Goal: Task Accomplishment & Management: Use online tool/utility

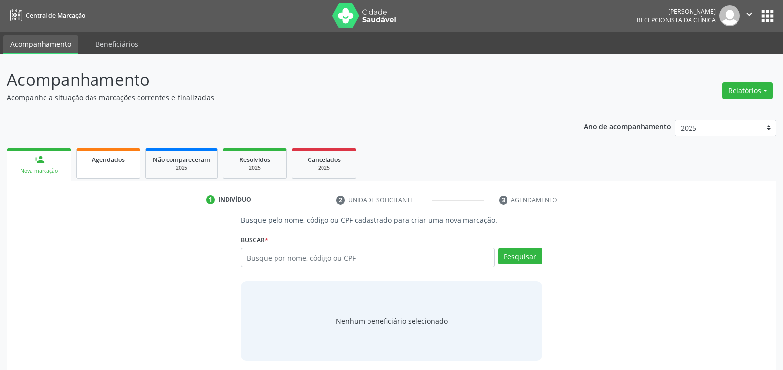
click at [121, 166] on link "Agendados" at bounding box center [108, 163] width 64 height 31
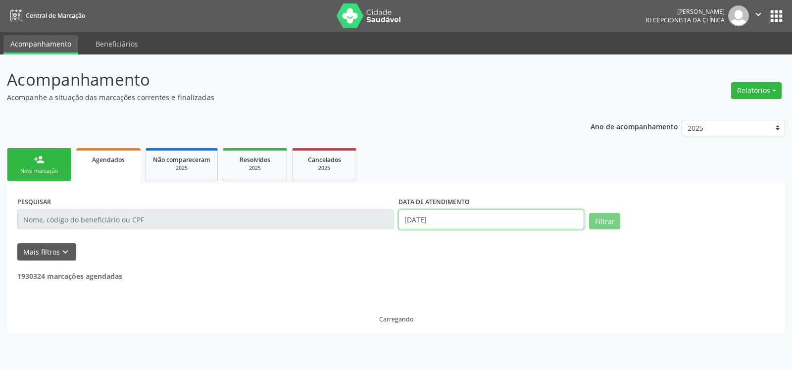
drag, startPoint x: 429, startPoint y: 224, endPoint x: 436, endPoint y: 215, distance: 11.3
click at [430, 223] on input "[DATE]" at bounding box center [491, 219] width 186 height 20
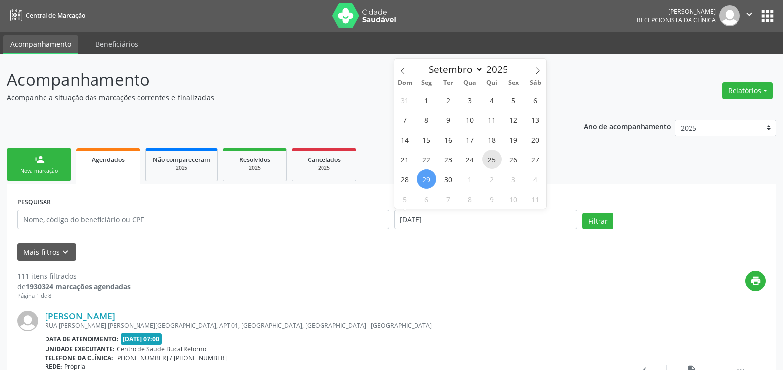
click at [492, 157] on span "25" at bounding box center [491, 158] width 19 height 19
type input "25/09/2025"
click at [492, 157] on span "25" at bounding box center [491, 158] width 19 height 19
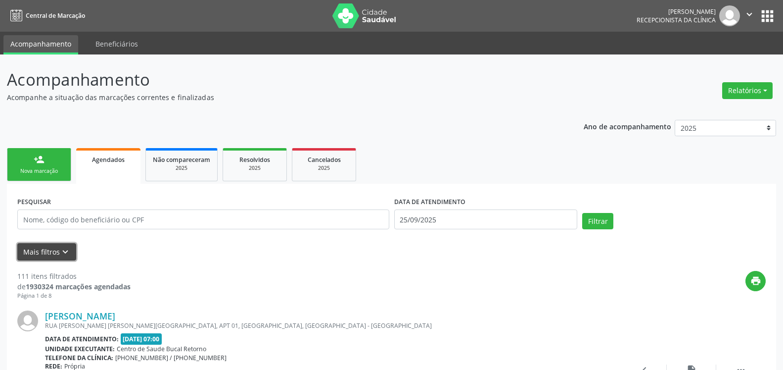
click at [64, 246] on button "Mais filtros keyboard_arrow_down" at bounding box center [46, 251] width 59 height 17
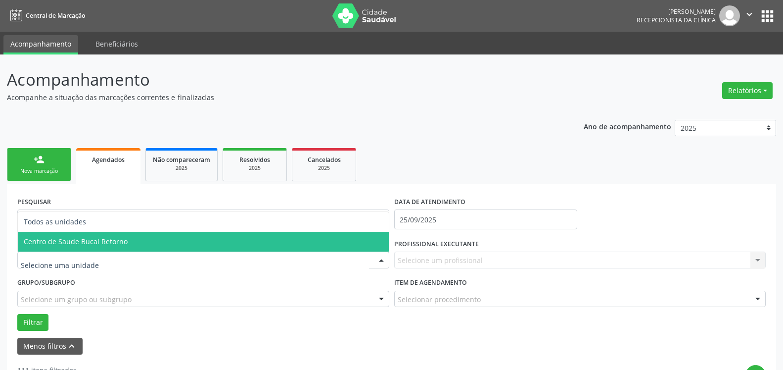
click at [113, 249] on span "Centro de Saude Bucal Retorno" at bounding box center [203, 242] width 371 height 20
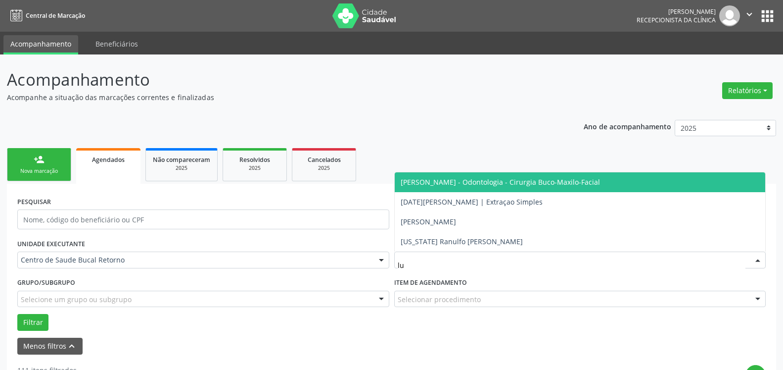
click at [459, 181] on span "[PERSON_NAME] - Odontologia - Cirurgia Buco-Maxilo-Facial" at bounding box center [500, 181] width 199 height 9
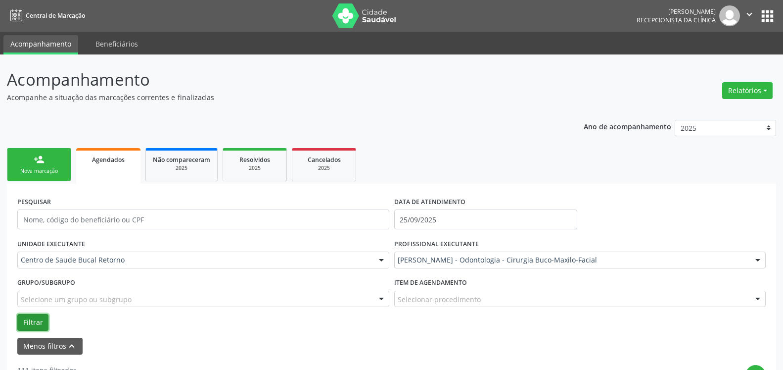
click at [35, 323] on button "Filtrar" at bounding box center [32, 322] width 31 height 17
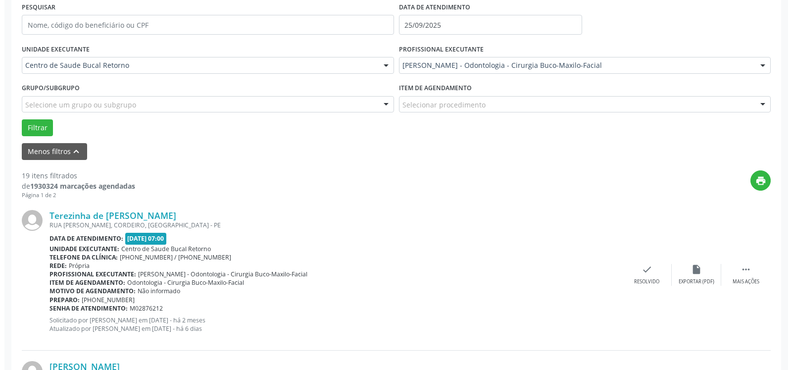
scroll to position [202, 0]
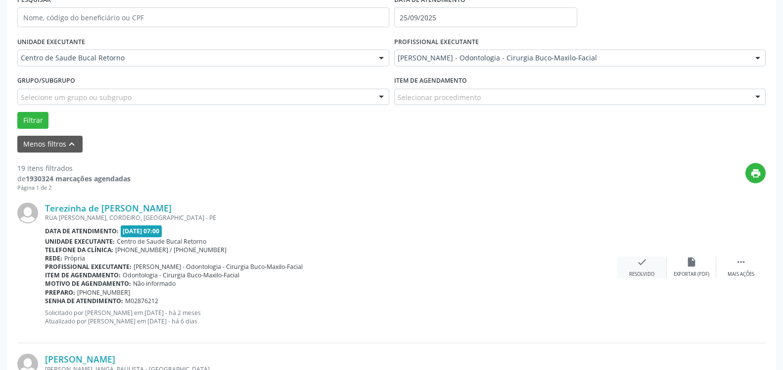
click at [646, 263] on icon "check" at bounding box center [642, 261] width 11 height 11
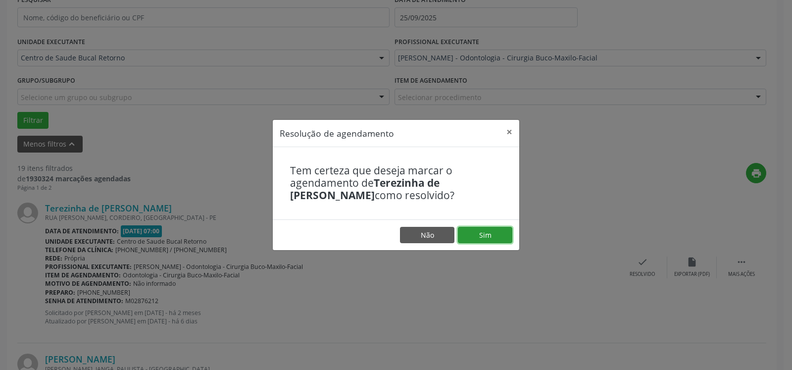
click at [495, 234] on button "Sim" at bounding box center [485, 235] width 54 height 17
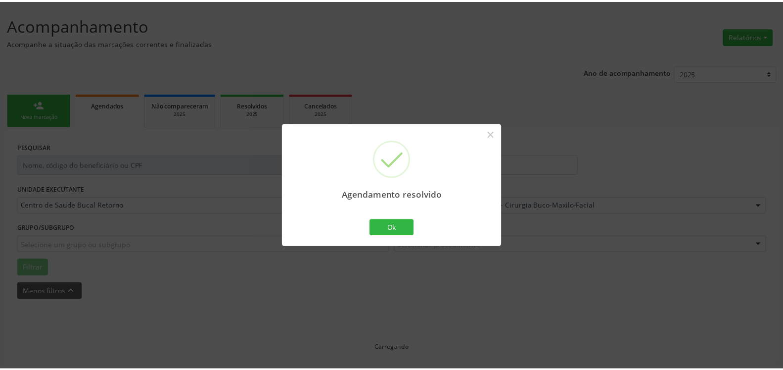
scroll to position [54, 0]
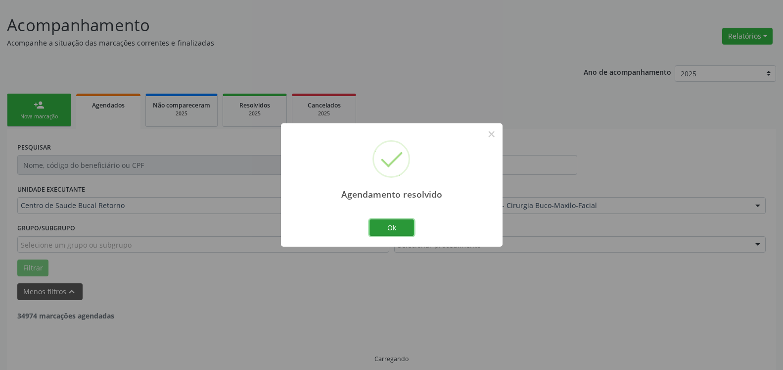
click at [402, 225] on button "Ok" at bounding box center [392, 227] width 45 height 17
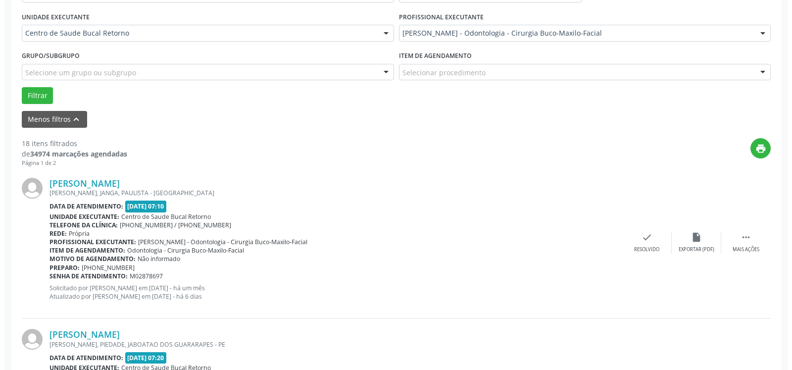
scroll to position [267, 0]
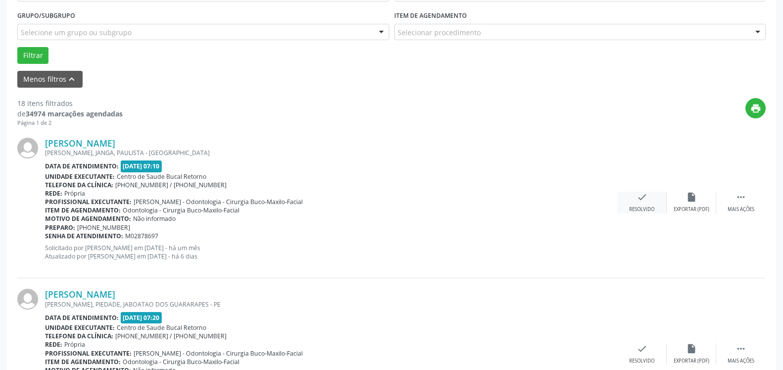
click at [638, 199] on icon "check" at bounding box center [642, 196] width 11 height 11
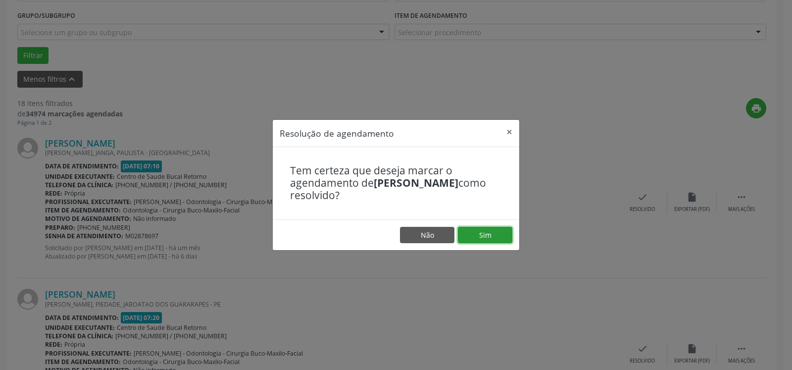
drag, startPoint x: 505, startPoint y: 234, endPoint x: 414, endPoint y: 244, distance: 91.6
click at [501, 235] on button "Sim" at bounding box center [485, 235] width 54 height 17
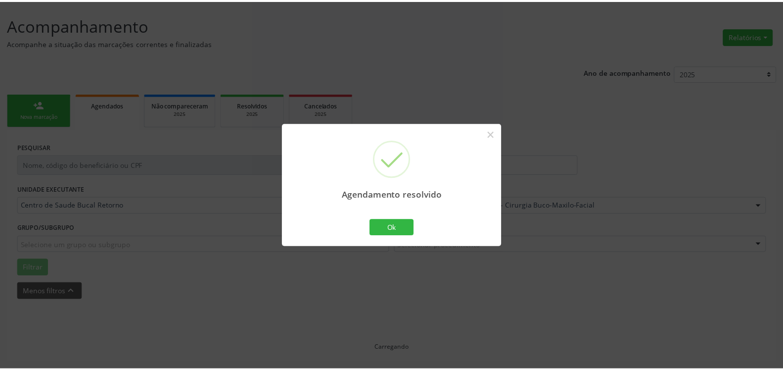
scroll to position [54, 0]
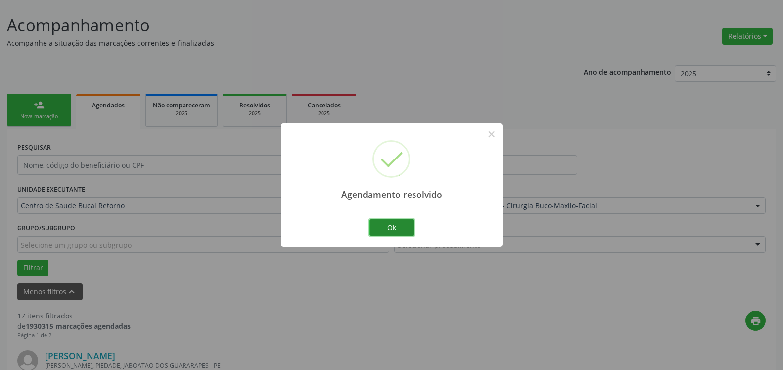
click at [406, 228] on button "Ok" at bounding box center [392, 227] width 45 height 17
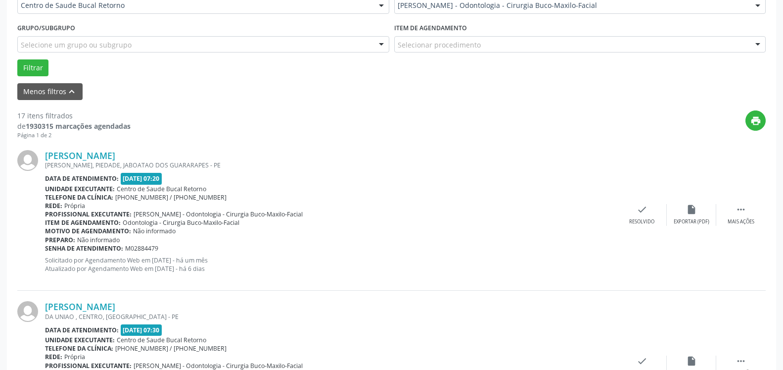
scroll to position [256, 0]
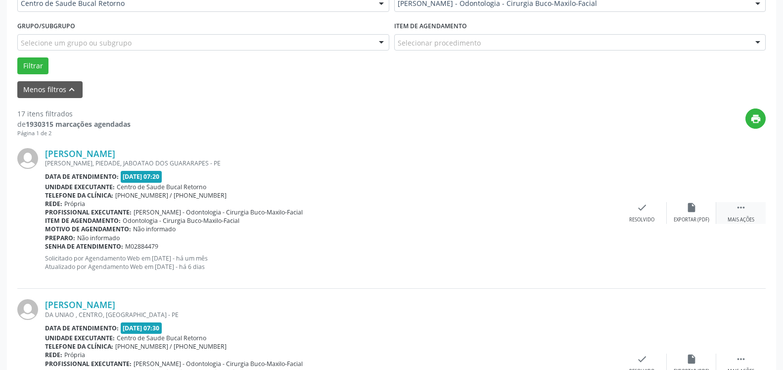
drag, startPoint x: 753, startPoint y: 212, endPoint x: 721, endPoint y: 209, distance: 31.3
click at [751, 212] on div " Mais ações" at bounding box center [740, 212] width 49 height 21
click at [692, 208] on icon "alarm_off" at bounding box center [691, 207] width 11 height 11
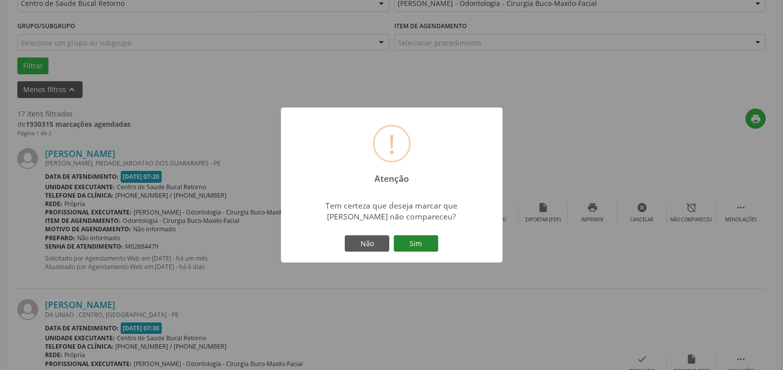
click at [418, 238] on button "Sim" at bounding box center [416, 243] width 45 height 17
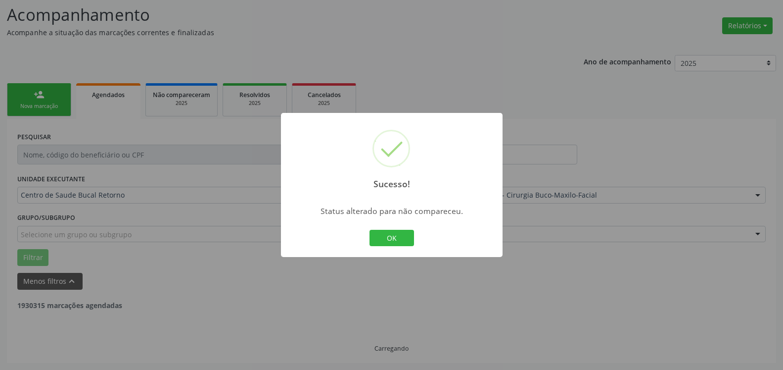
click at [395, 235] on button "OK" at bounding box center [392, 238] width 45 height 17
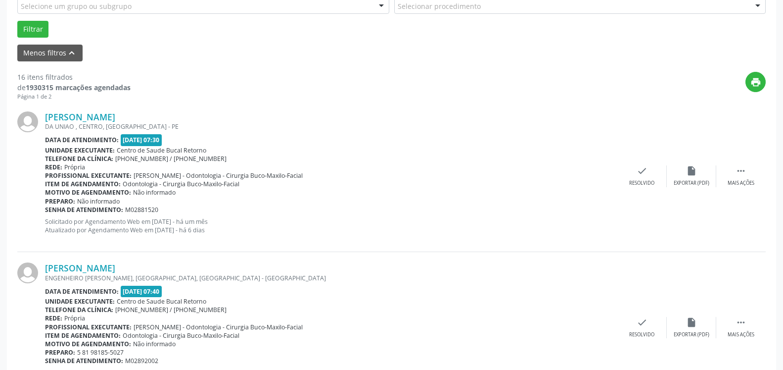
scroll to position [317, 0]
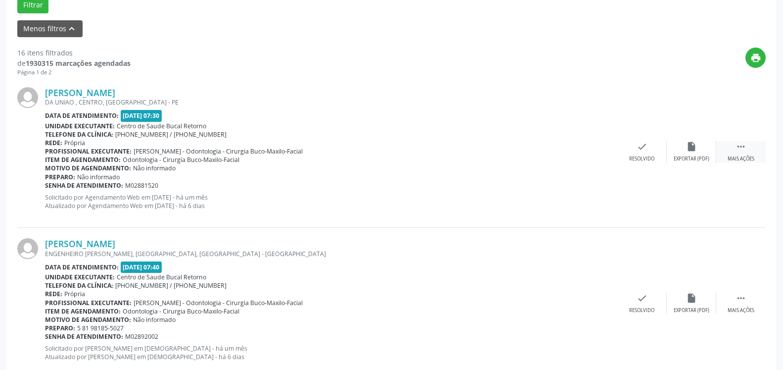
click at [744, 152] on icon "" at bounding box center [741, 146] width 11 height 11
click at [667, 157] on div " Menos ações alarm_off Não compareceu cancel Cancelar print Imprimir insert_dr…" at bounding box center [617, 151] width 297 height 21
click at [684, 146] on div "alarm_off Não compareceu" at bounding box center [691, 151] width 49 height 21
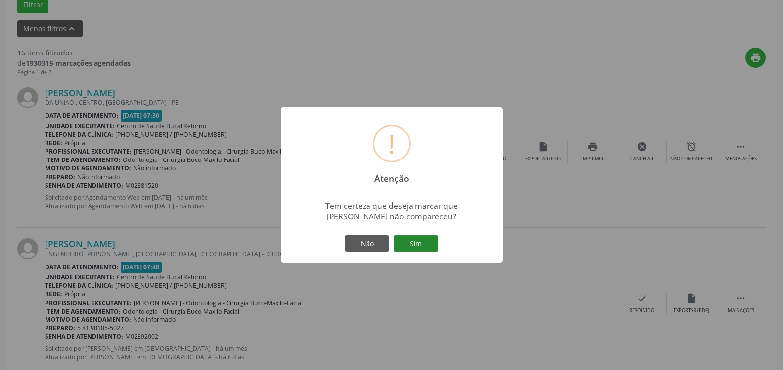
click at [413, 245] on button "Sim" at bounding box center [416, 243] width 45 height 17
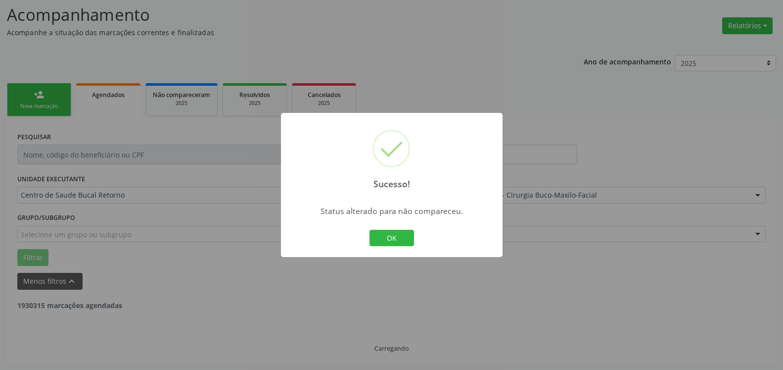
scroll to position [65, 0]
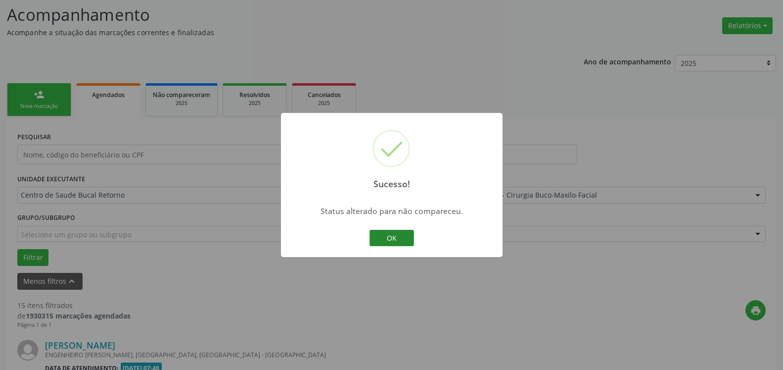
click at [390, 239] on button "OK" at bounding box center [392, 238] width 45 height 17
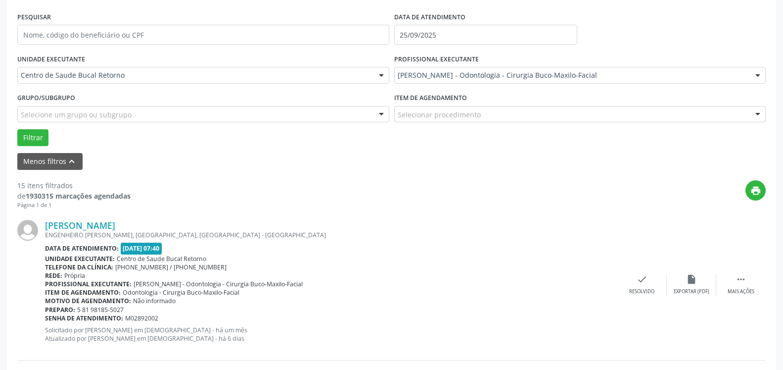
scroll to position [267, 0]
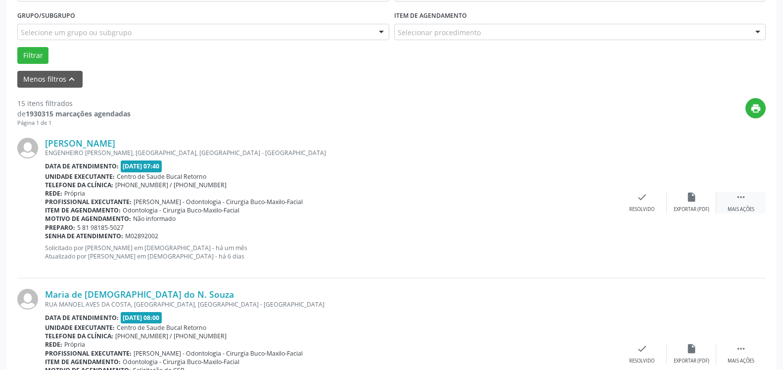
click at [752, 203] on div " Mais ações" at bounding box center [740, 201] width 49 height 21
click at [698, 201] on div "alarm_off Não compareceu" at bounding box center [691, 201] width 49 height 21
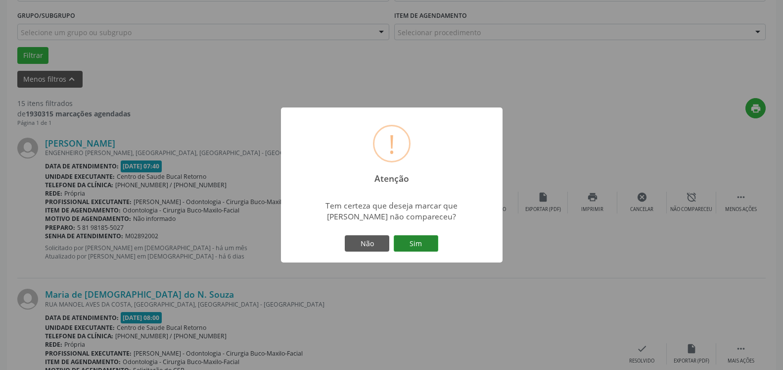
click at [424, 247] on button "Sim" at bounding box center [416, 243] width 45 height 17
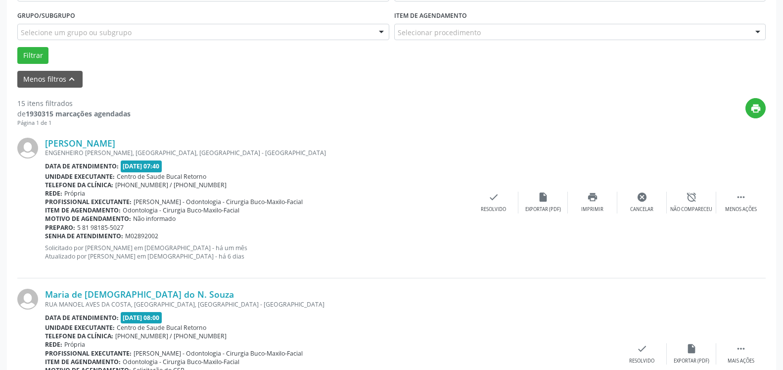
scroll to position [65, 0]
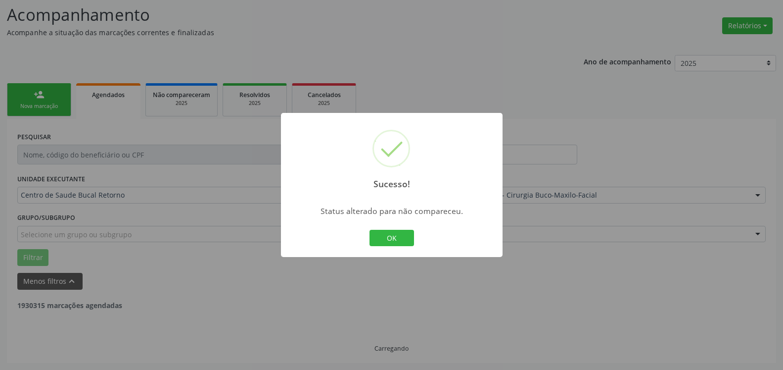
click at [392, 238] on button "OK" at bounding box center [392, 238] width 45 height 17
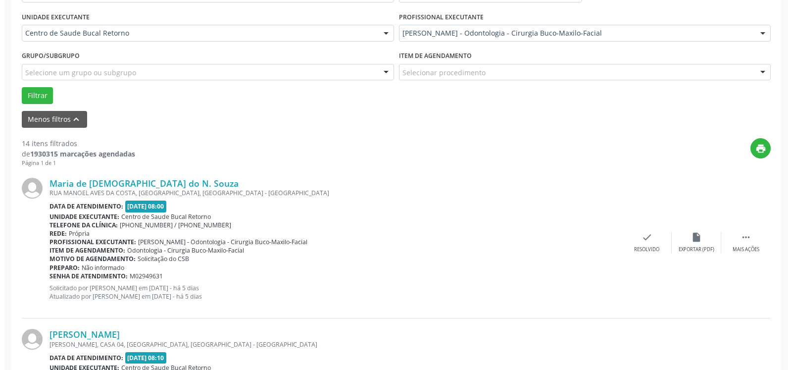
scroll to position [267, 0]
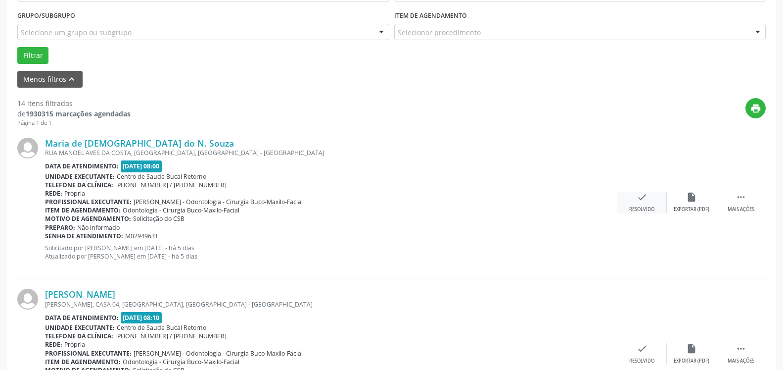
click at [641, 202] on icon "check" at bounding box center [642, 196] width 11 height 11
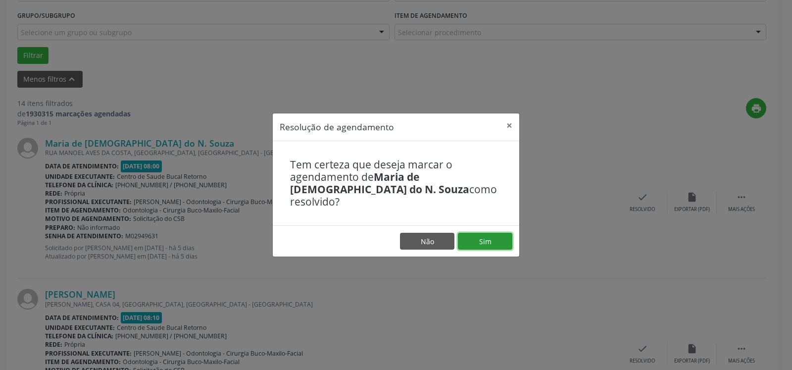
click at [483, 233] on button "Sim" at bounding box center [485, 241] width 54 height 17
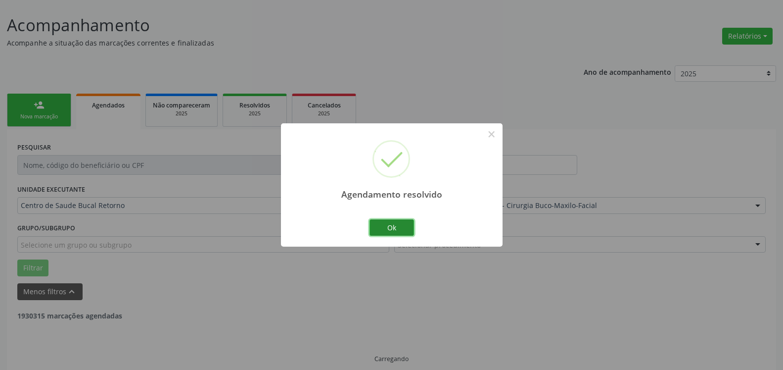
click at [405, 225] on button "Ok" at bounding box center [392, 227] width 45 height 17
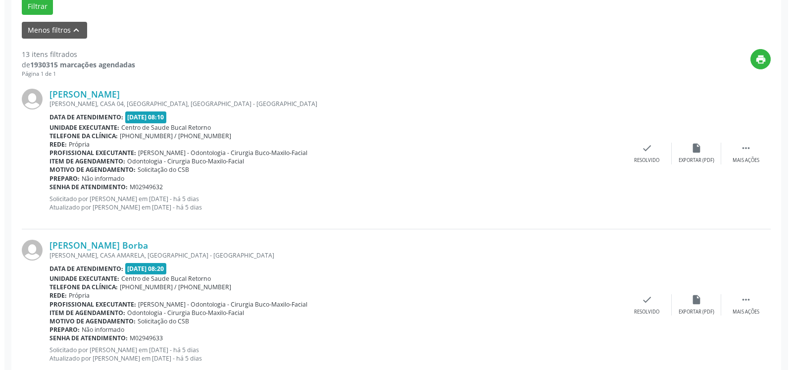
scroll to position [317, 0]
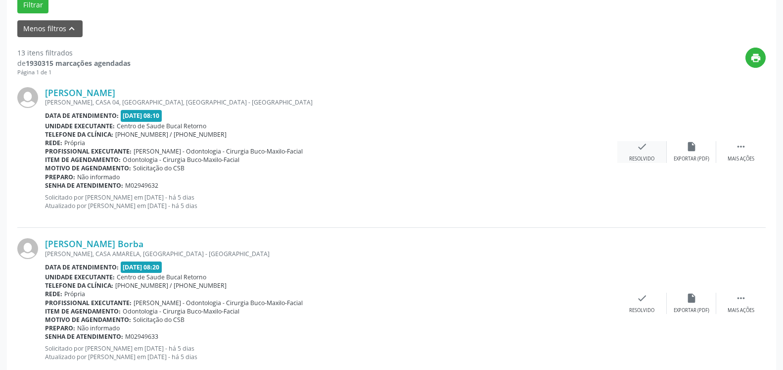
click at [653, 146] on div "check Resolvido" at bounding box center [641, 151] width 49 height 21
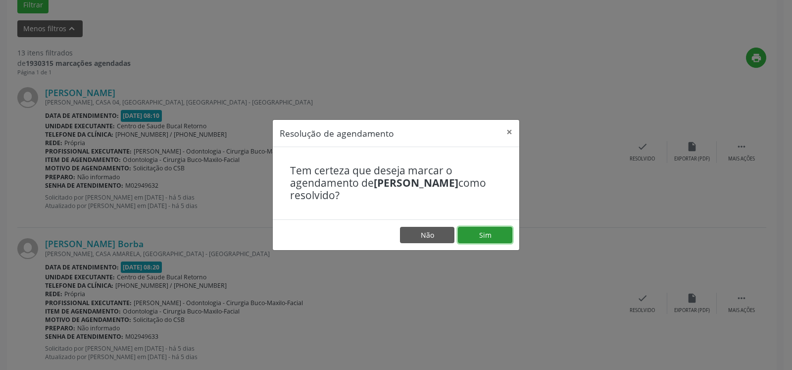
click at [493, 237] on button "Sim" at bounding box center [485, 235] width 54 height 17
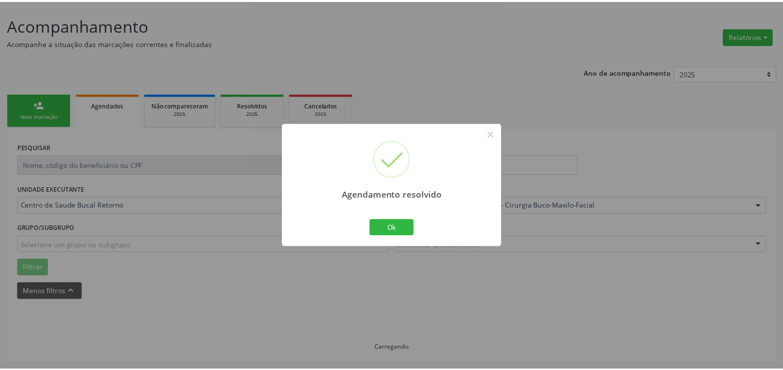
scroll to position [54, 0]
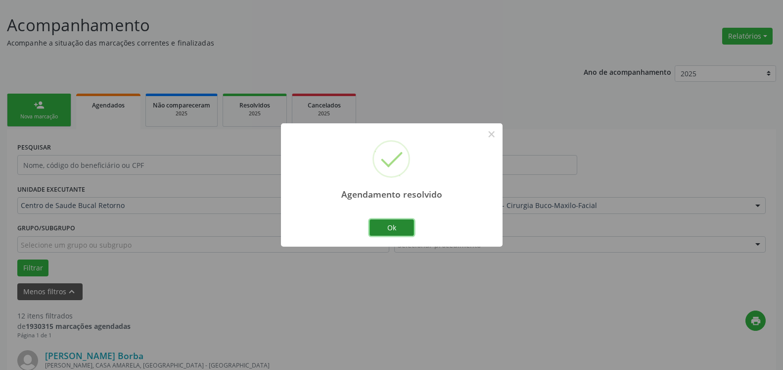
click at [409, 228] on button "Ok" at bounding box center [392, 227] width 45 height 17
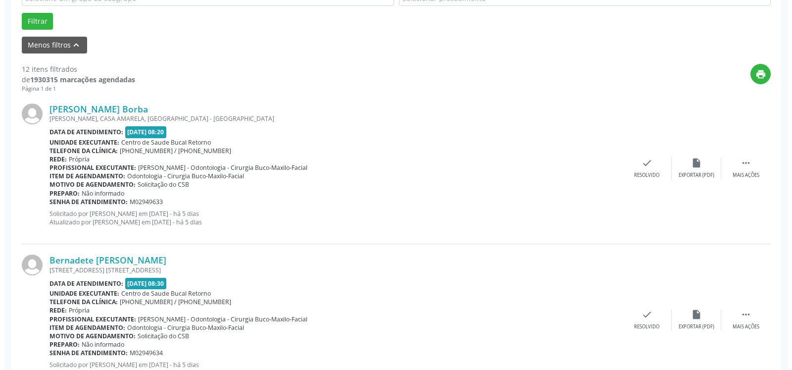
scroll to position [307, 0]
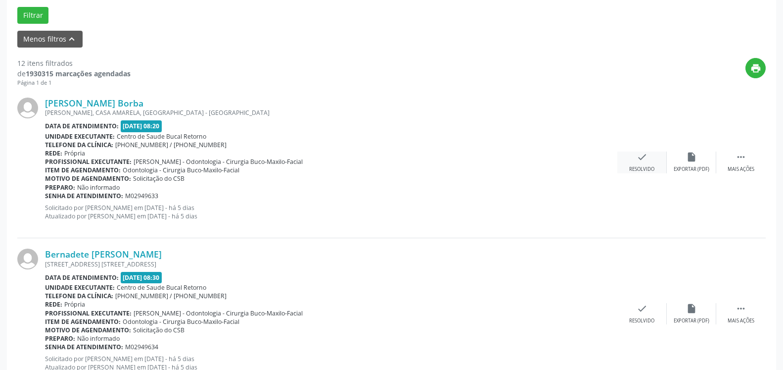
click at [645, 157] on icon "check" at bounding box center [642, 156] width 11 height 11
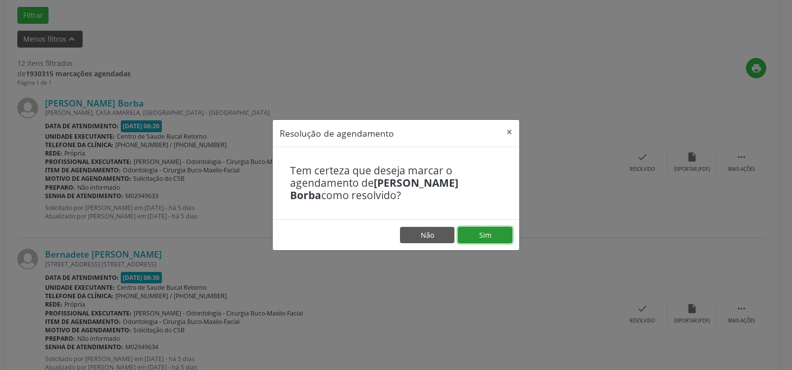
click at [481, 233] on button "Sim" at bounding box center [485, 235] width 54 height 17
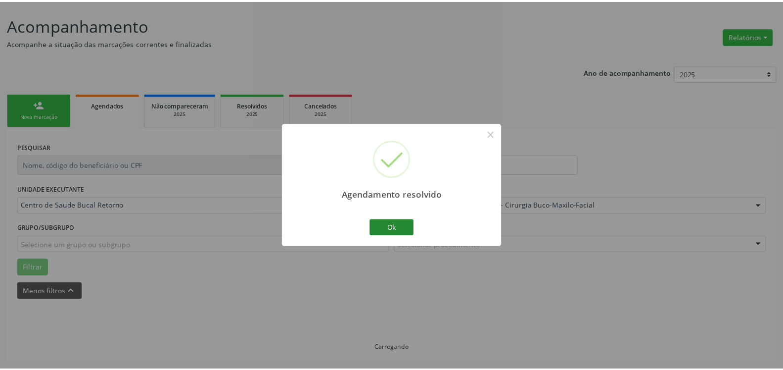
scroll to position [54, 0]
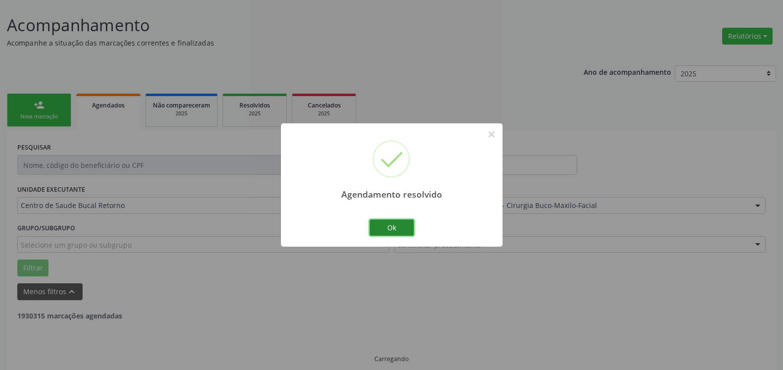
click at [399, 227] on button "Ok" at bounding box center [392, 227] width 45 height 17
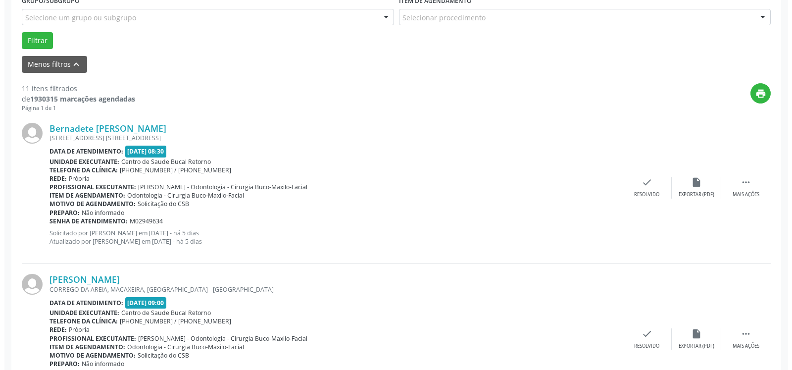
scroll to position [307, 0]
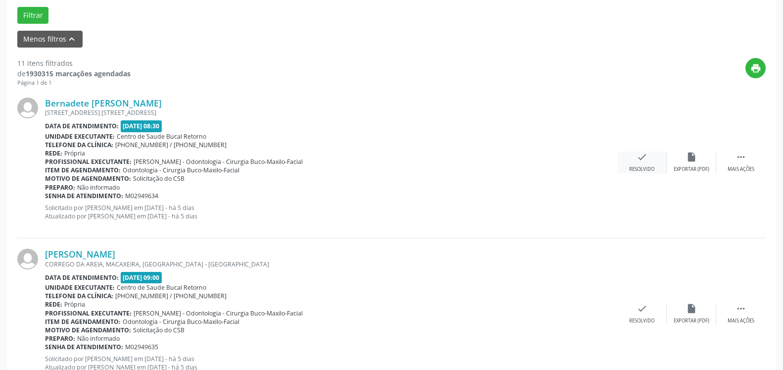
click at [637, 157] on icon "check" at bounding box center [642, 156] width 11 height 11
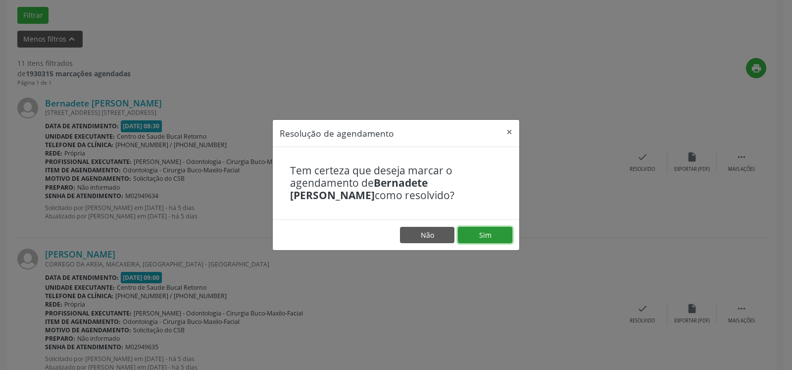
click at [483, 238] on button "Sim" at bounding box center [485, 235] width 54 height 17
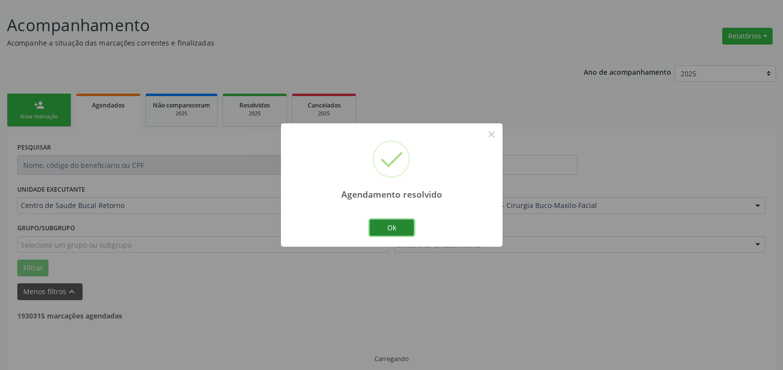
click at [395, 227] on button "Ok" at bounding box center [392, 227] width 45 height 17
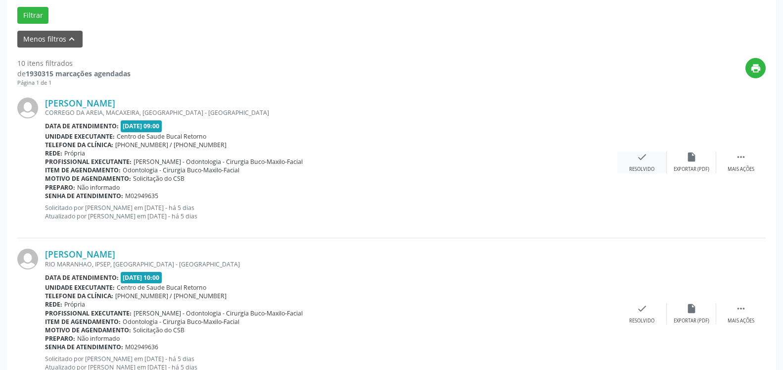
click at [635, 163] on div "check Resolvido" at bounding box center [641, 161] width 49 height 21
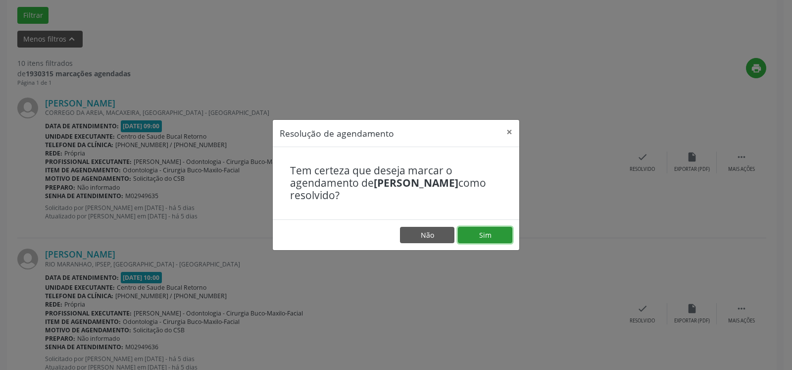
click at [493, 232] on button "Sim" at bounding box center [485, 235] width 54 height 17
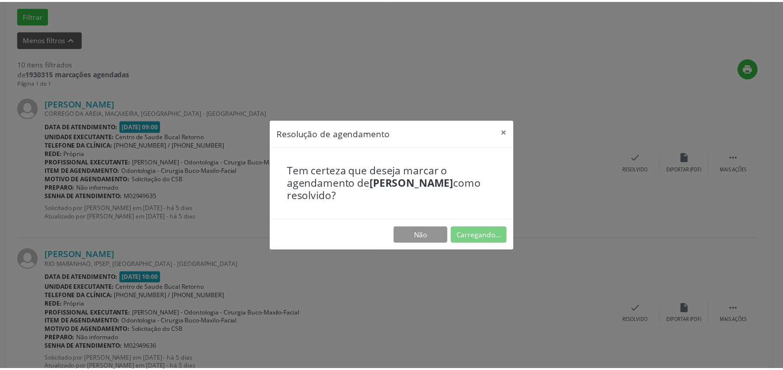
scroll to position [54, 0]
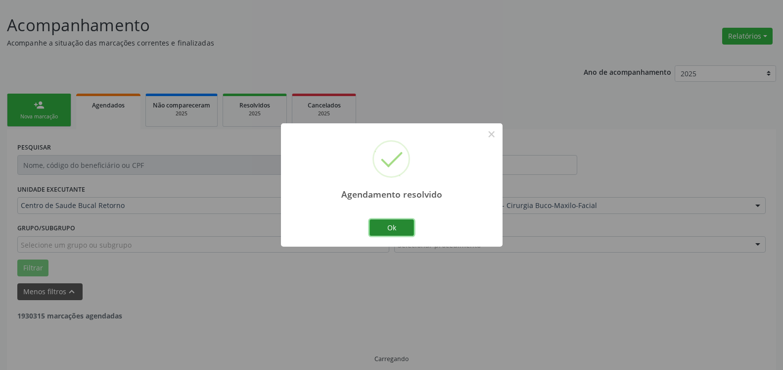
click at [395, 229] on button "Ok" at bounding box center [392, 227] width 45 height 17
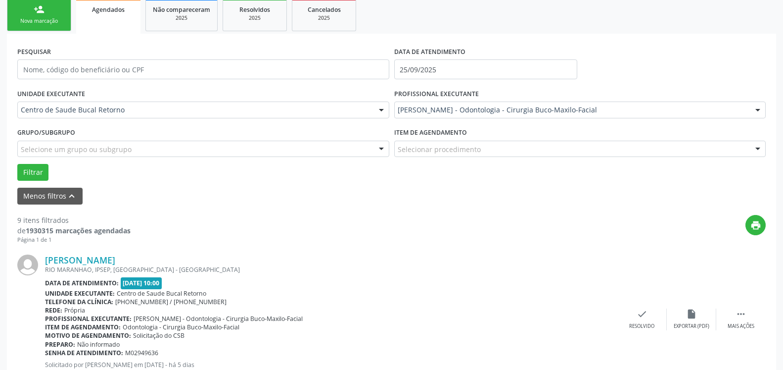
scroll to position [166, 0]
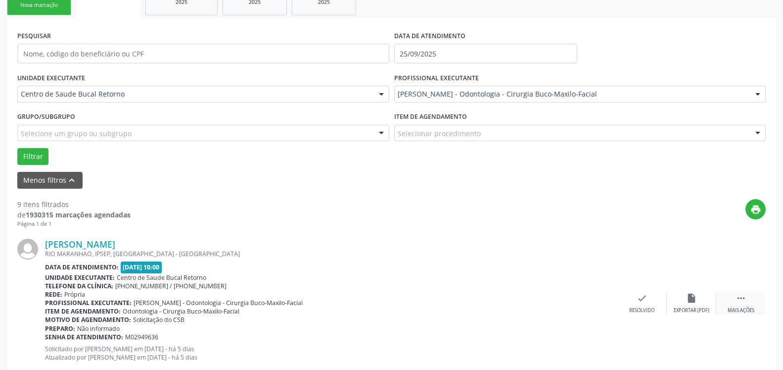
click at [744, 297] on icon "" at bounding box center [741, 297] width 11 height 11
click at [687, 299] on icon "alarm_off" at bounding box center [691, 297] width 11 height 11
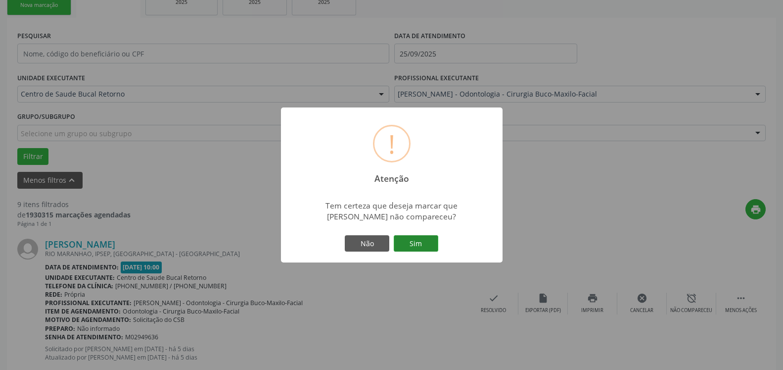
click at [422, 245] on button "Sim" at bounding box center [416, 243] width 45 height 17
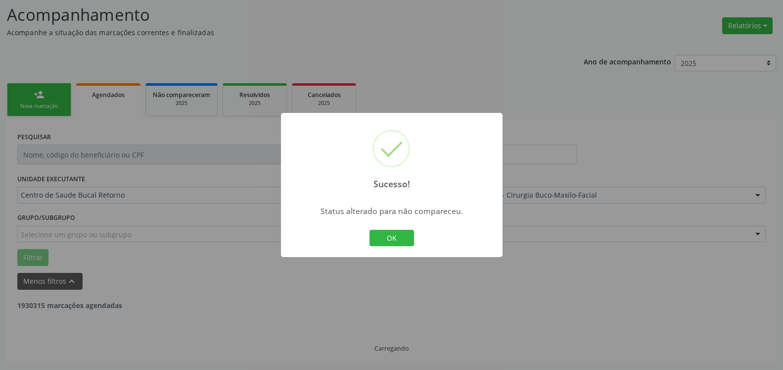
scroll to position [65, 0]
click at [399, 237] on button "OK" at bounding box center [392, 238] width 45 height 17
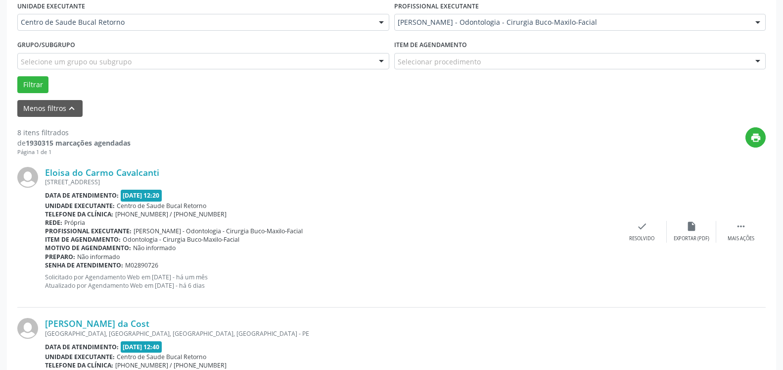
scroll to position [317, 0]
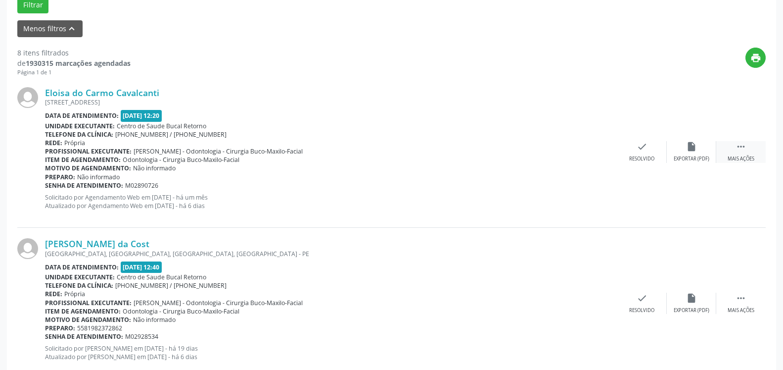
click at [749, 146] on div " Mais ações" at bounding box center [740, 151] width 49 height 21
click at [711, 151] on div "alarm_off Não compareceu" at bounding box center [691, 151] width 49 height 21
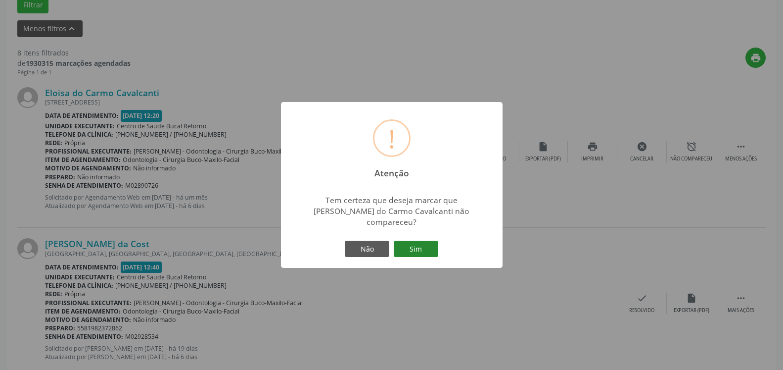
click at [422, 242] on button "Sim" at bounding box center [416, 248] width 45 height 17
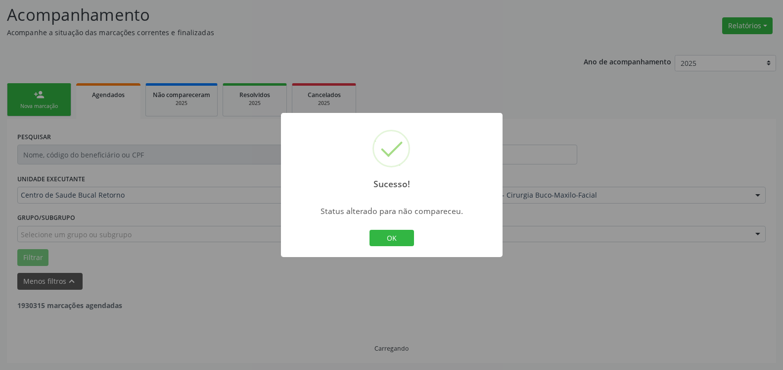
scroll to position [65, 0]
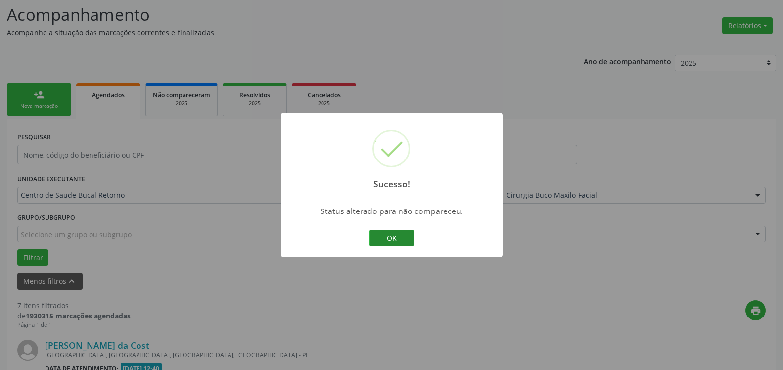
click at [398, 238] on button "OK" at bounding box center [392, 238] width 45 height 17
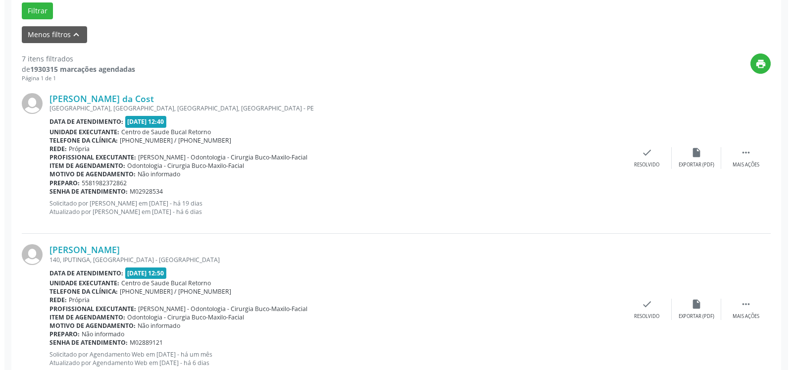
scroll to position [317, 0]
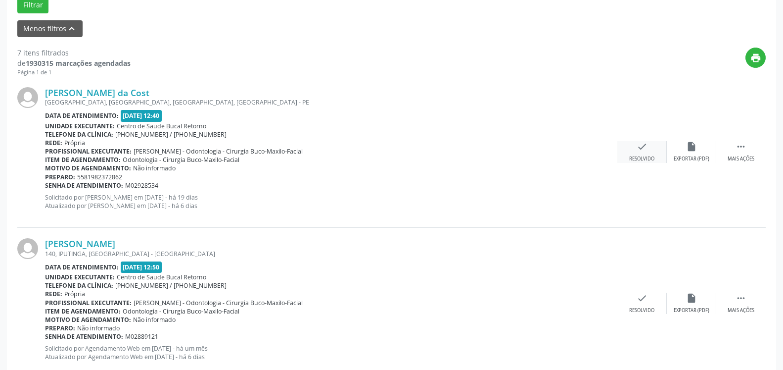
click at [636, 149] on div "check Resolvido" at bounding box center [641, 151] width 49 height 21
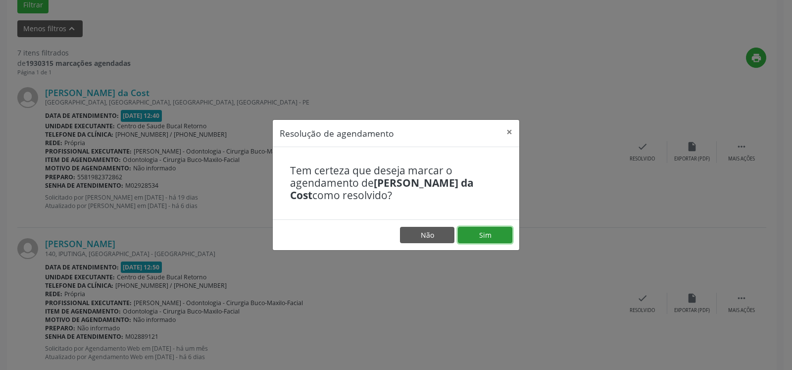
click at [497, 235] on button "Sim" at bounding box center [485, 235] width 54 height 17
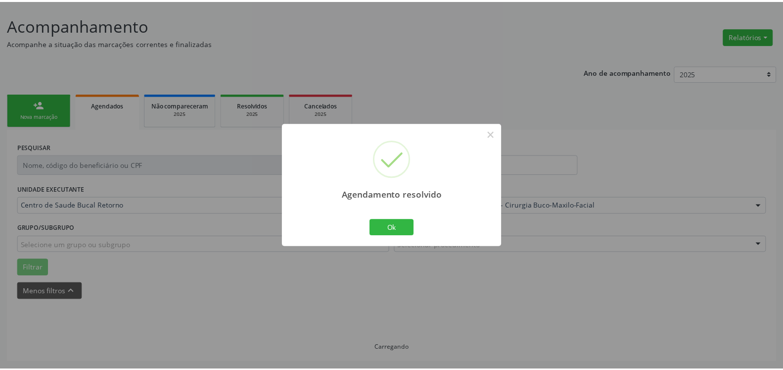
scroll to position [54, 0]
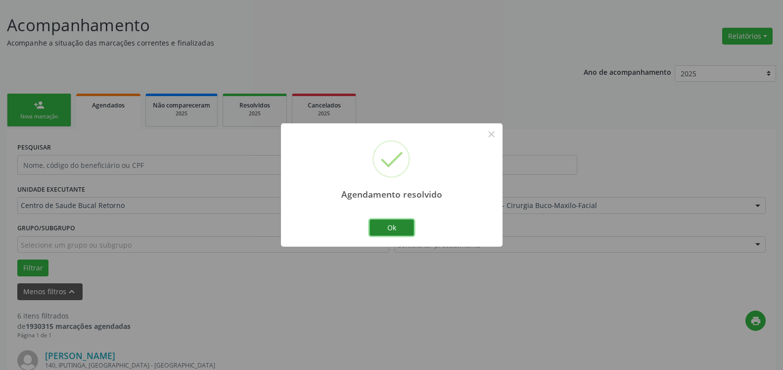
click at [397, 226] on button "Ok" at bounding box center [392, 227] width 45 height 17
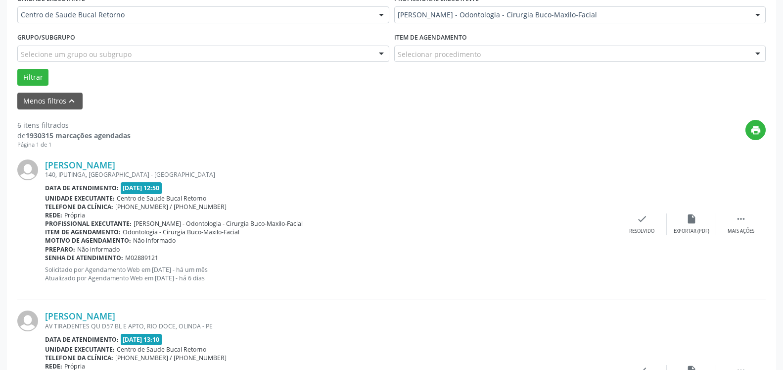
scroll to position [256, 0]
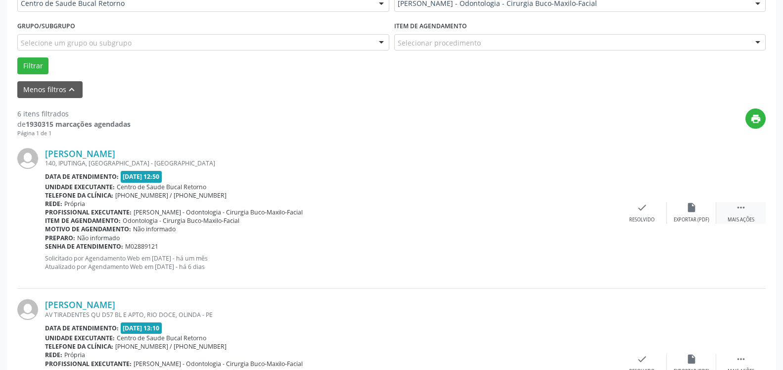
click at [740, 213] on icon "" at bounding box center [741, 207] width 11 height 11
drag, startPoint x: 725, startPoint y: 213, endPoint x: 699, endPoint y: 213, distance: 26.2
click at [699, 213] on div "alarm_off Não compareceu" at bounding box center [691, 212] width 49 height 21
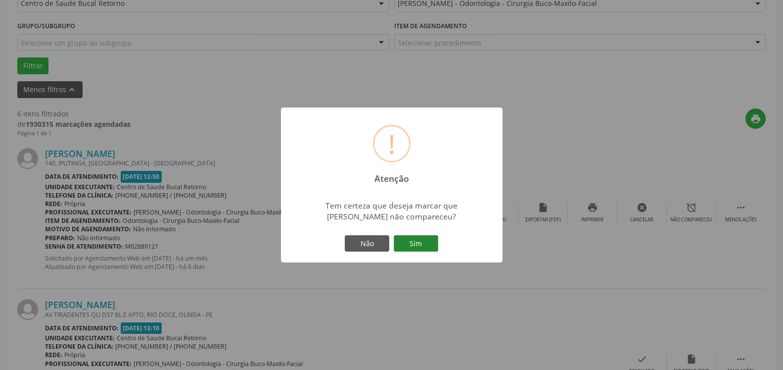
click at [425, 241] on button "Sim" at bounding box center [416, 243] width 45 height 17
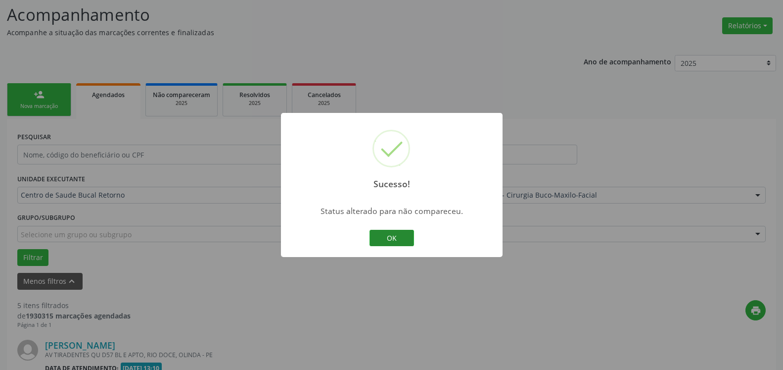
click at [400, 232] on button "OK" at bounding box center [392, 238] width 45 height 17
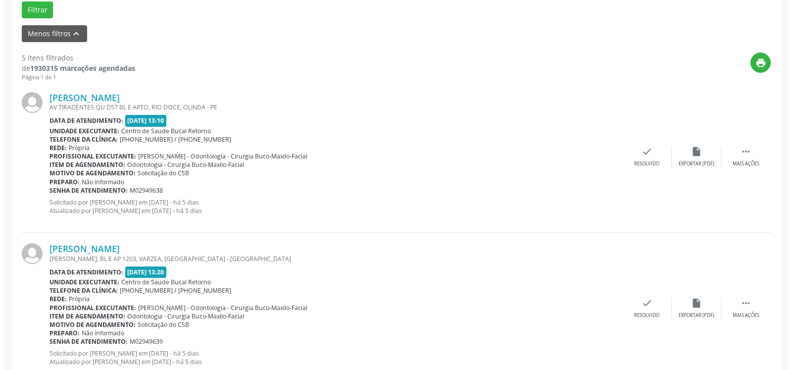
scroll to position [317, 0]
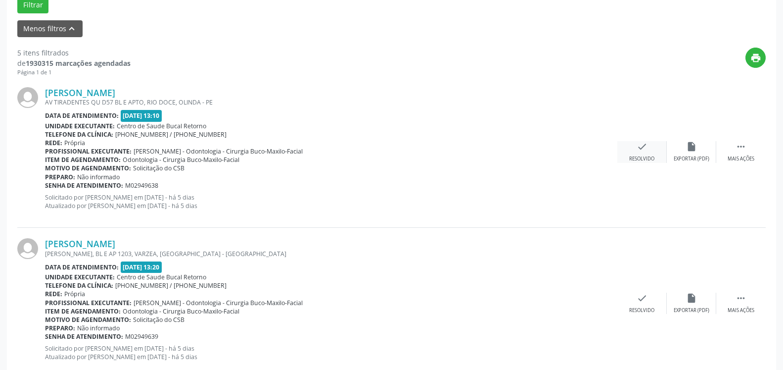
click at [644, 145] on icon "check" at bounding box center [642, 146] width 11 height 11
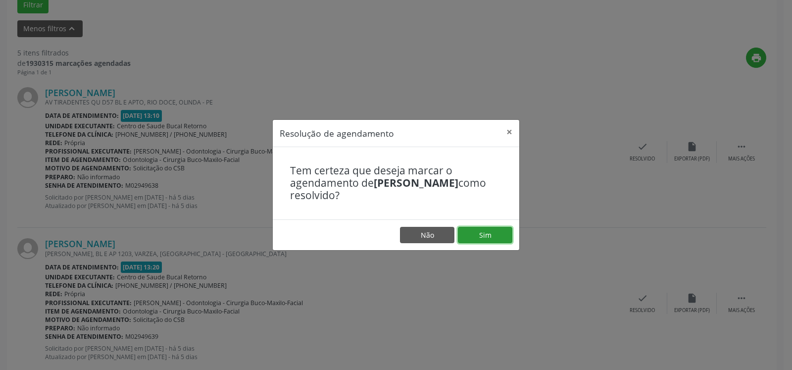
click at [485, 233] on button "Sim" at bounding box center [485, 235] width 54 height 17
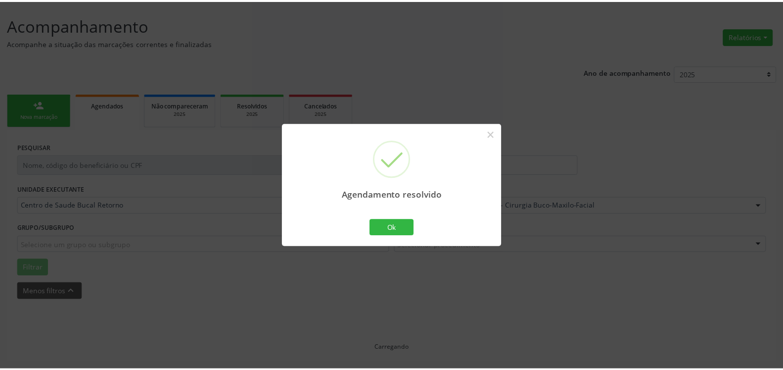
scroll to position [54, 0]
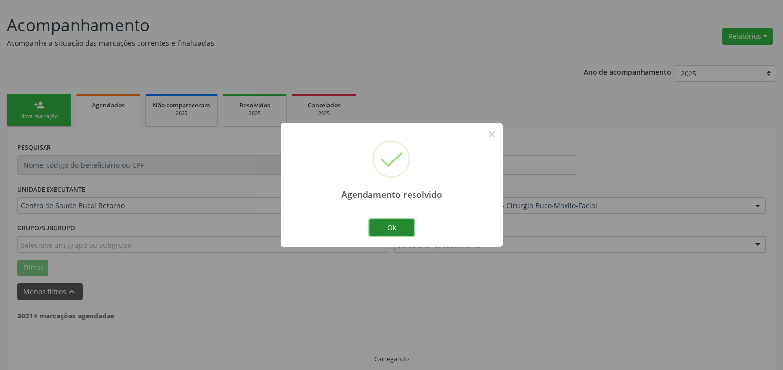
click at [388, 225] on button "Ok" at bounding box center [392, 227] width 45 height 17
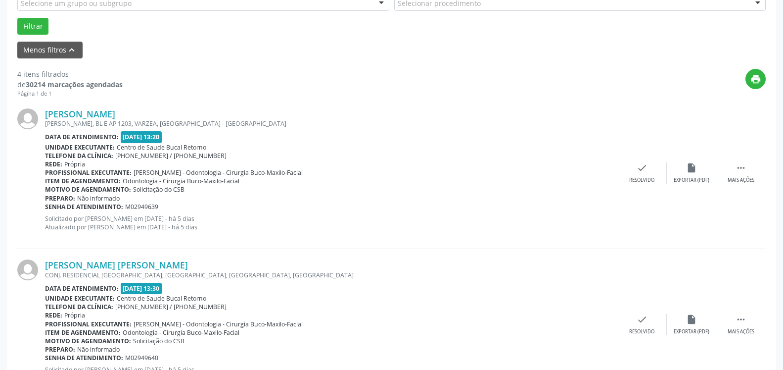
scroll to position [307, 0]
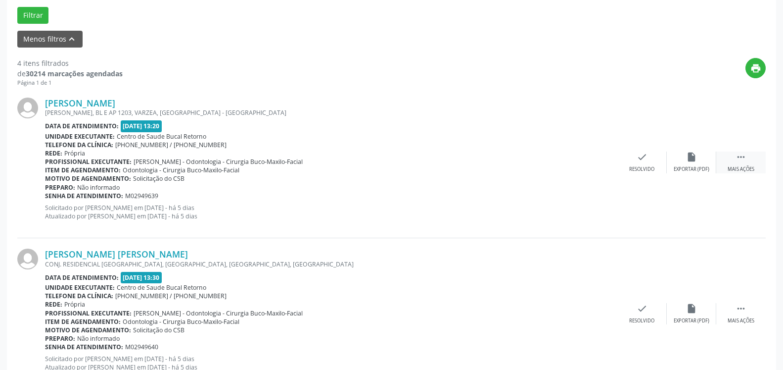
click at [748, 162] on div " Mais ações" at bounding box center [740, 161] width 49 height 21
click at [696, 160] on icon "alarm_off" at bounding box center [691, 156] width 11 height 11
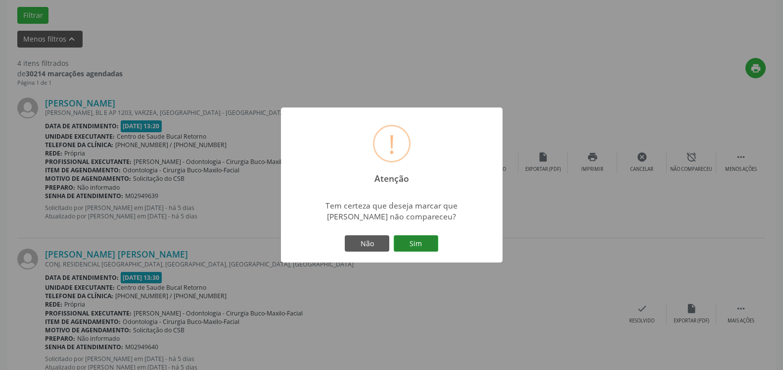
click at [419, 246] on button "Sim" at bounding box center [416, 243] width 45 height 17
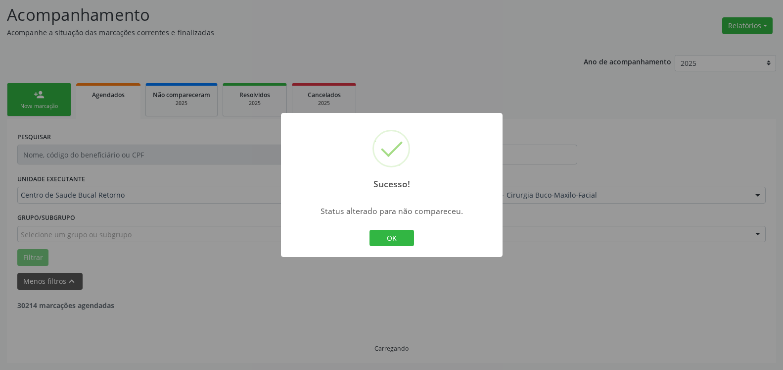
scroll to position [65, 0]
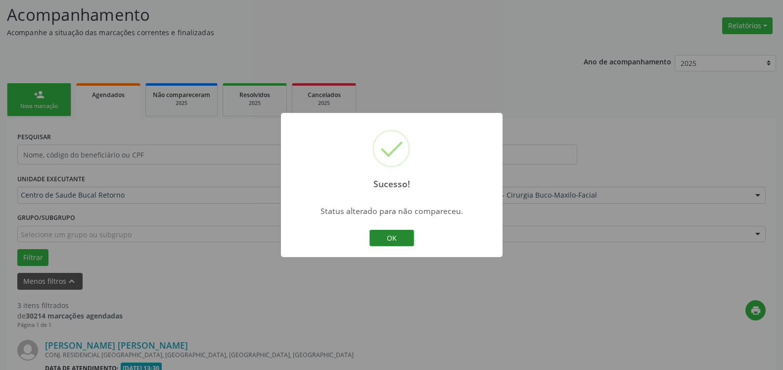
click at [381, 236] on button "OK" at bounding box center [392, 238] width 45 height 17
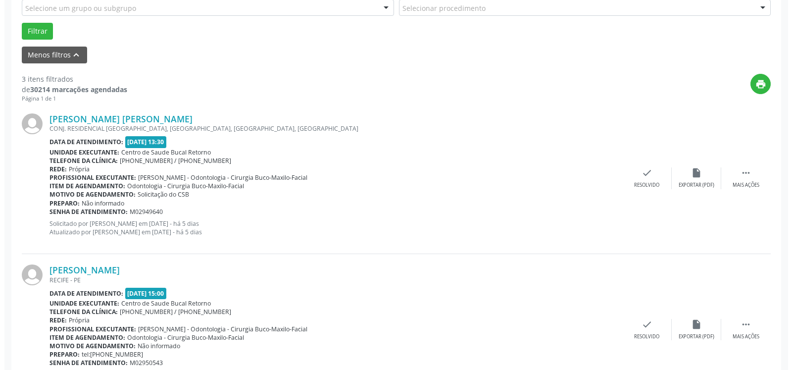
scroll to position [317, 0]
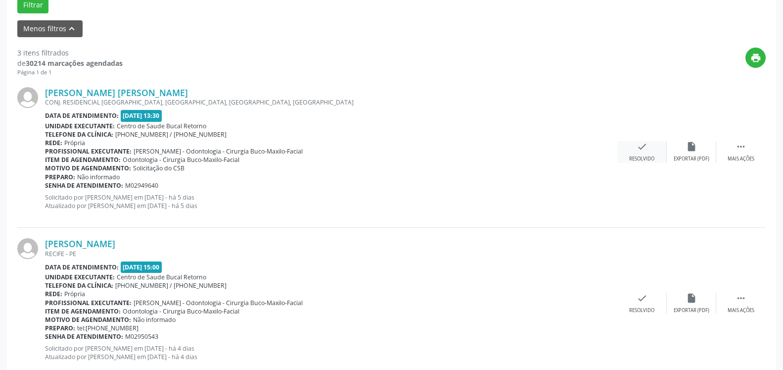
click at [640, 157] on div "Resolvido" at bounding box center [641, 158] width 25 height 7
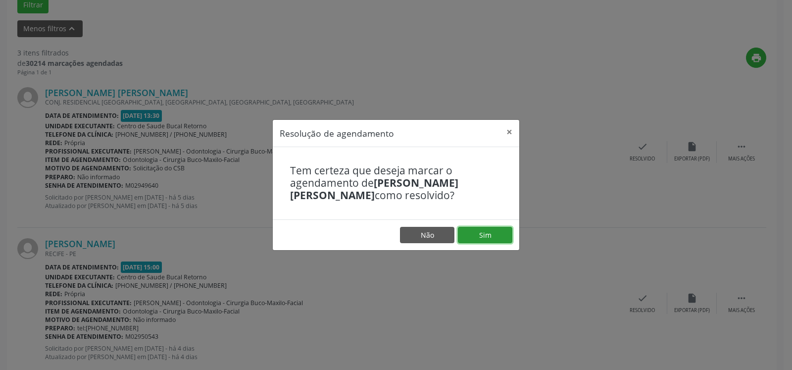
click at [495, 231] on button "Sim" at bounding box center [485, 235] width 54 height 17
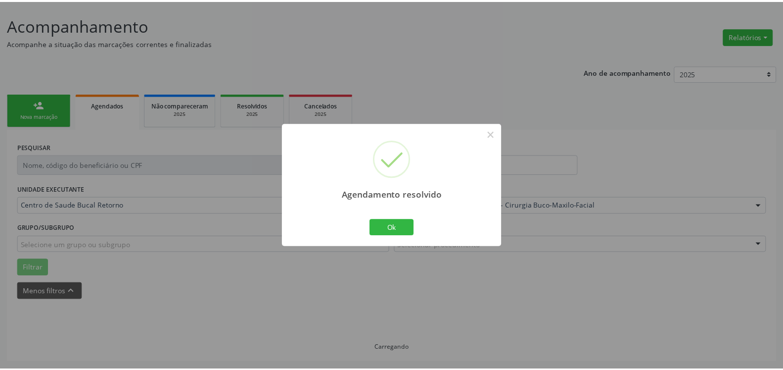
scroll to position [54, 0]
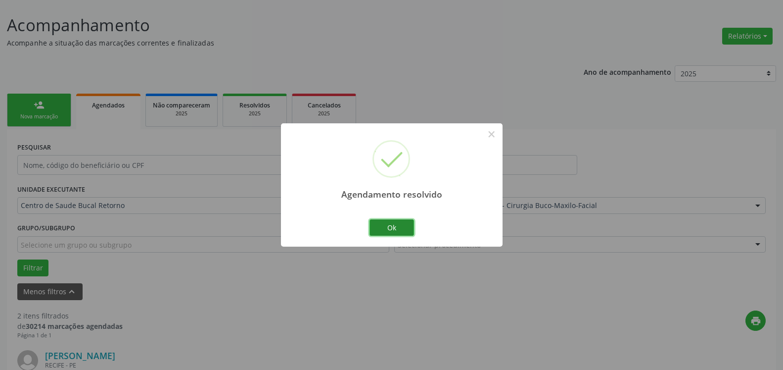
click at [407, 224] on button "Ok" at bounding box center [392, 227] width 45 height 17
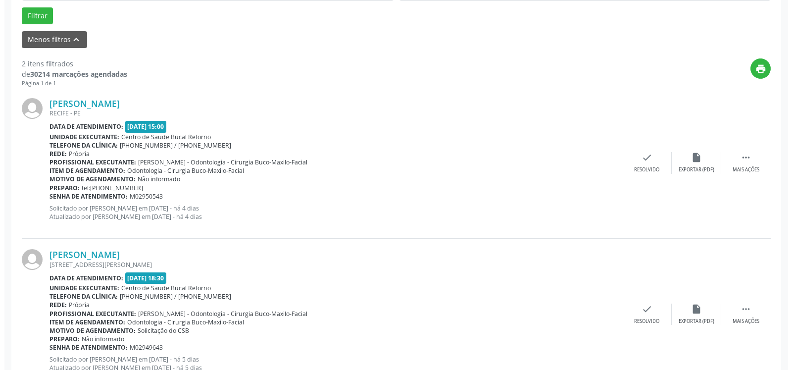
scroll to position [307, 0]
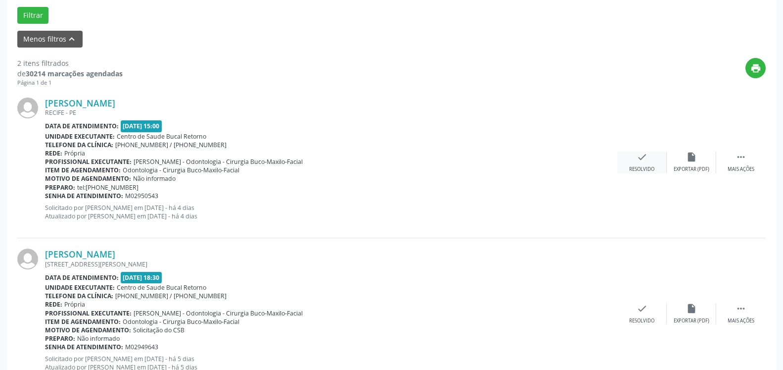
click at [644, 166] on div "check Resolvido" at bounding box center [641, 161] width 49 height 21
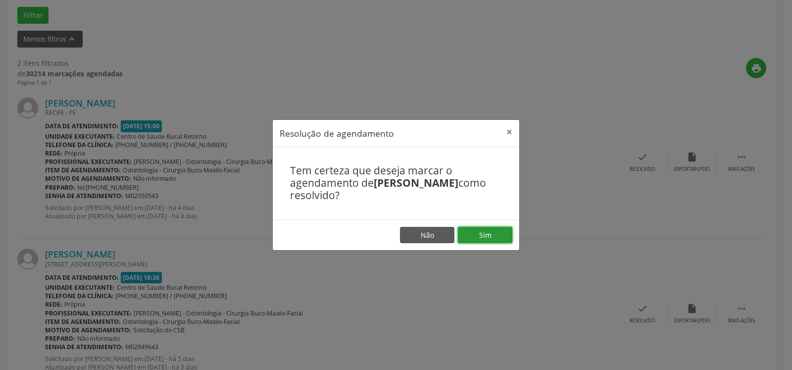
click at [495, 239] on button "Sim" at bounding box center [485, 235] width 54 height 17
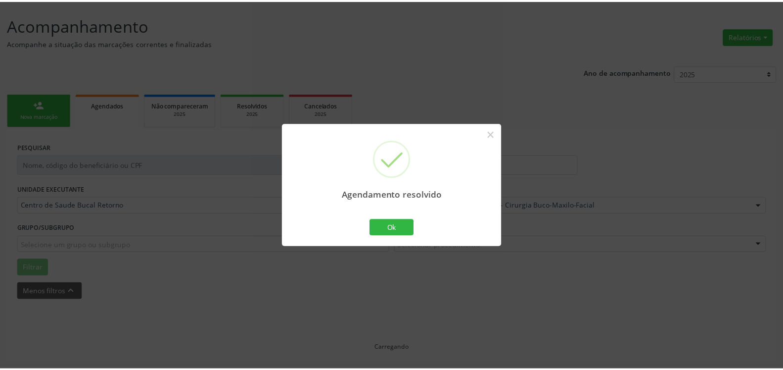
scroll to position [54, 0]
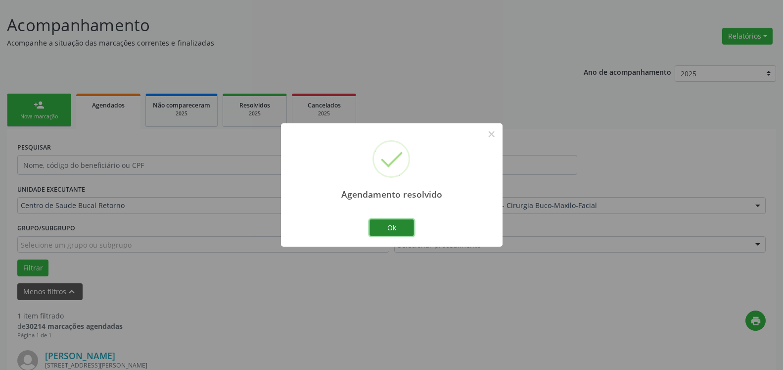
click at [401, 225] on button "Ok" at bounding box center [392, 227] width 45 height 17
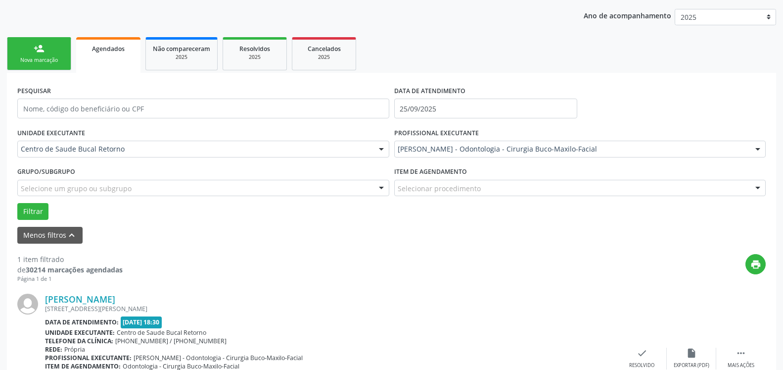
scroll to position [192, 0]
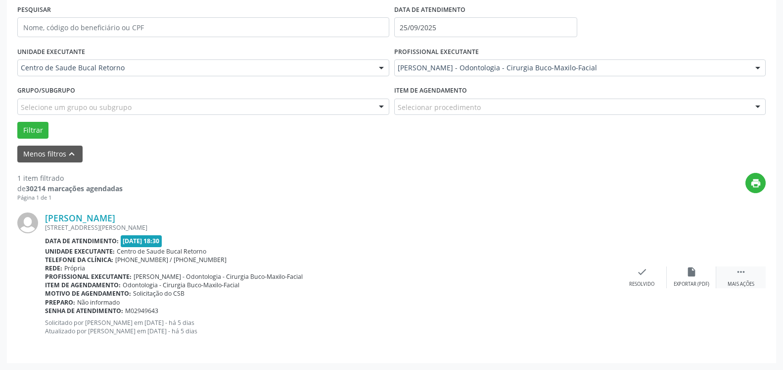
click at [740, 274] on icon "" at bounding box center [741, 271] width 11 height 11
click at [698, 278] on div "alarm_off Não compareceu" at bounding box center [691, 276] width 49 height 21
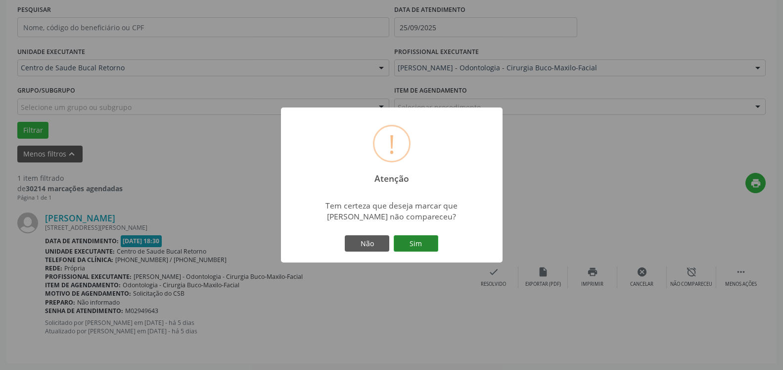
click at [419, 242] on button "Sim" at bounding box center [416, 243] width 45 height 17
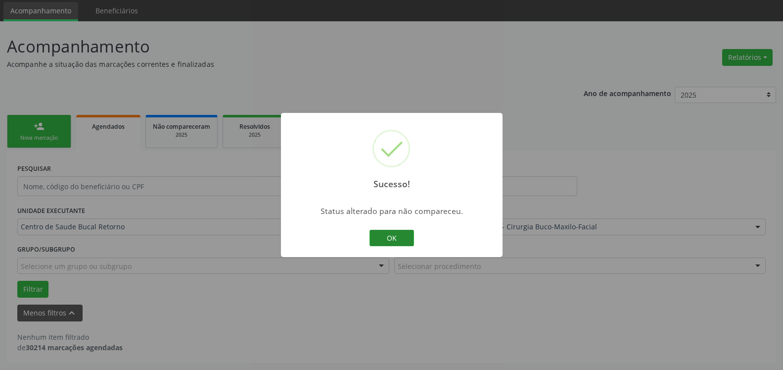
scroll to position [33, 0]
click at [388, 238] on button "OK" at bounding box center [392, 238] width 45 height 17
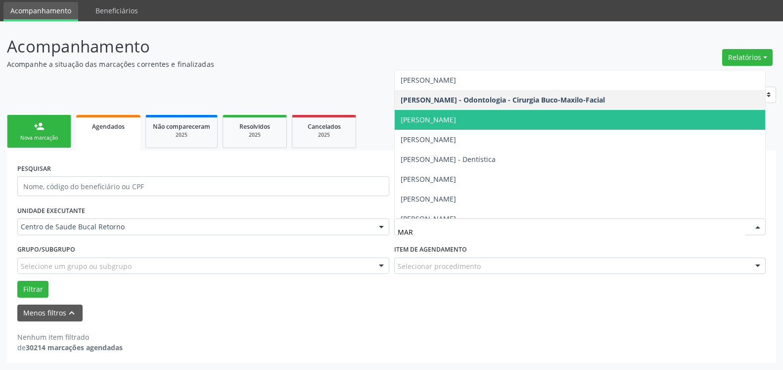
click at [555, 119] on span "[PERSON_NAME]" at bounding box center [580, 120] width 371 height 20
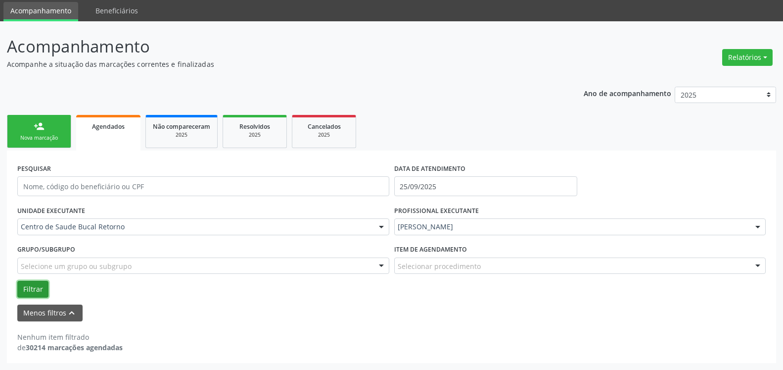
click at [35, 288] on button "Filtrar" at bounding box center [32, 289] width 31 height 17
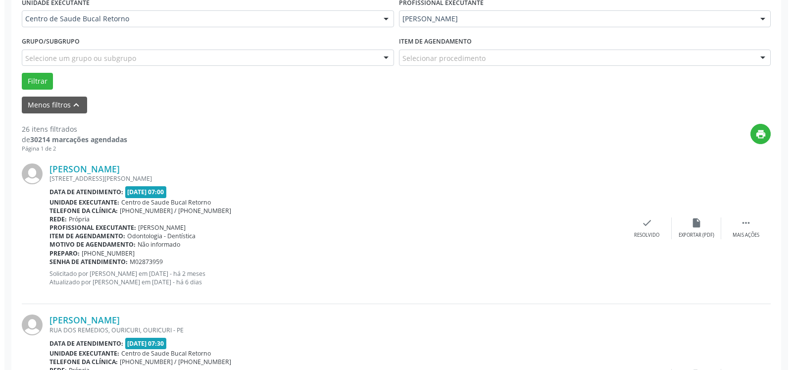
scroll to position [235, 0]
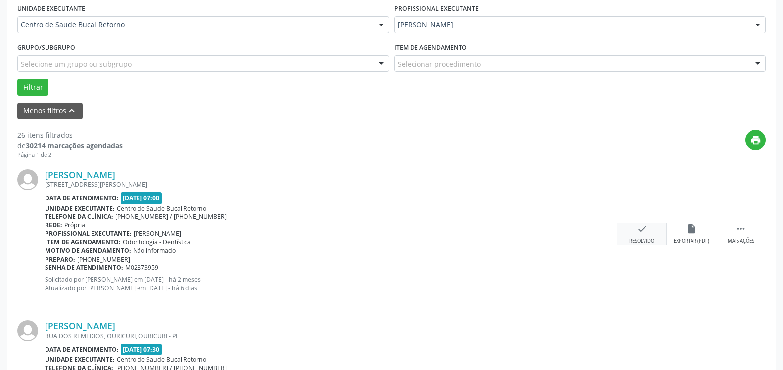
click at [638, 234] on icon "check" at bounding box center [642, 228] width 11 height 11
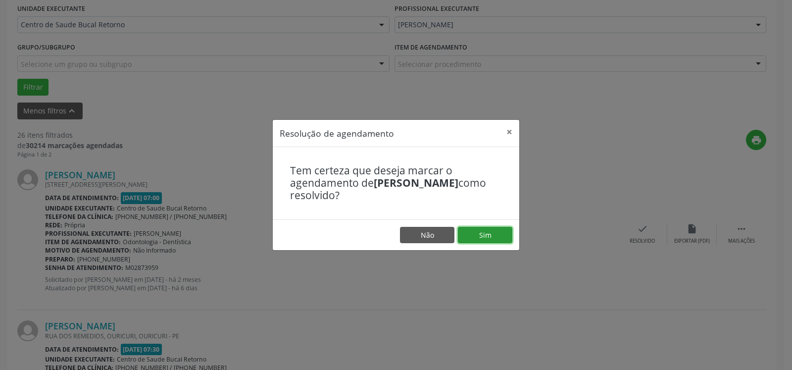
click at [500, 234] on button "Sim" at bounding box center [485, 235] width 54 height 17
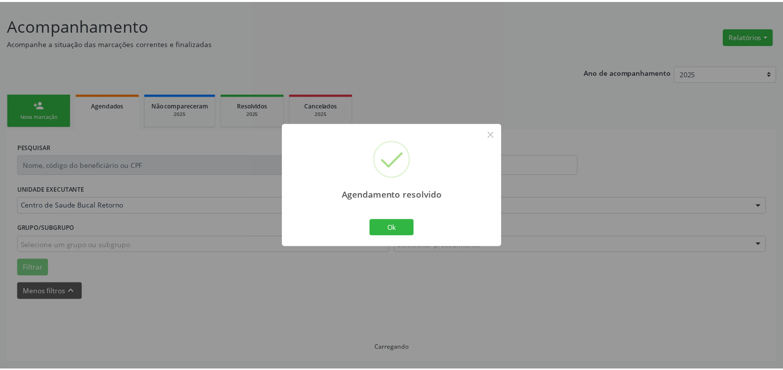
scroll to position [54, 0]
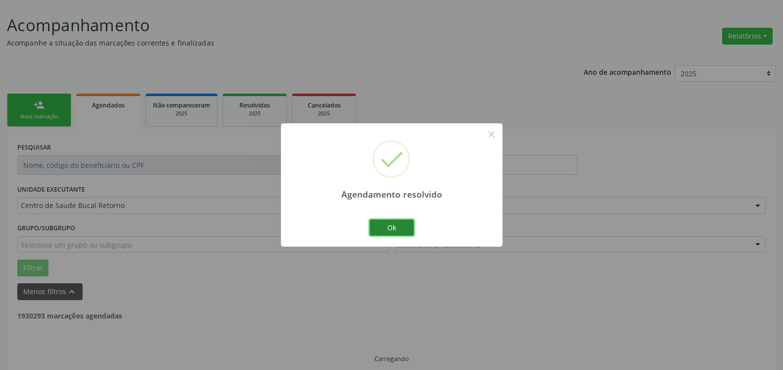
click at [398, 229] on button "Ok" at bounding box center [392, 227] width 45 height 17
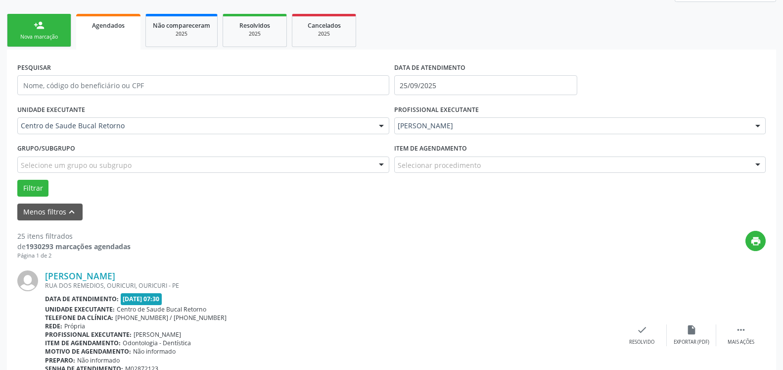
scroll to position [206, 0]
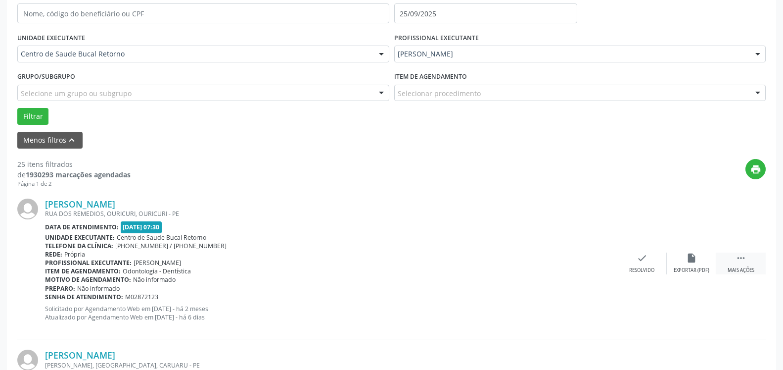
drag, startPoint x: 746, startPoint y: 258, endPoint x: 727, endPoint y: 260, distance: 19.0
click at [746, 258] on icon "" at bounding box center [741, 257] width 11 height 11
click at [699, 260] on div "alarm_off Não compareceu" at bounding box center [691, 262] width 49 height 21
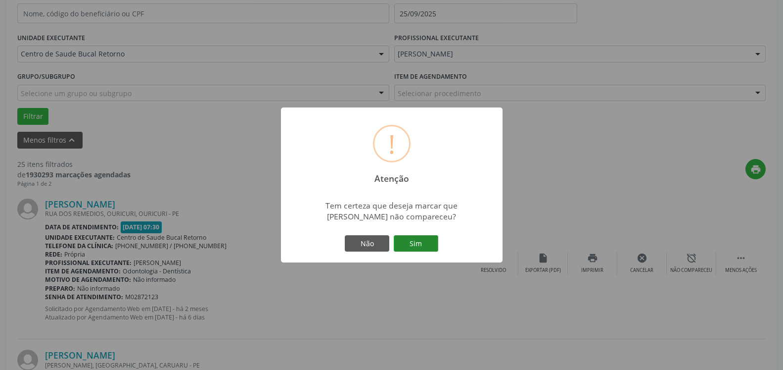
click at [425, 240] on button "Sim" at bounding box center [416, 243] width 45 height 17
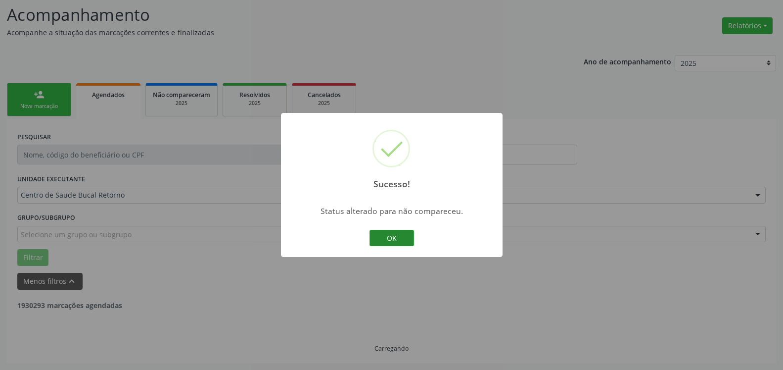
scroll to position [65, 0]
click at [395, 240] on button "OK" at bounding box center [392, 238] width 45 height 17
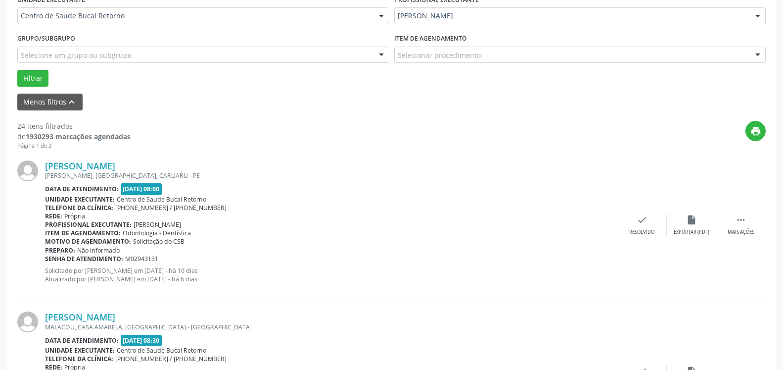
scroll to position [267, 0]
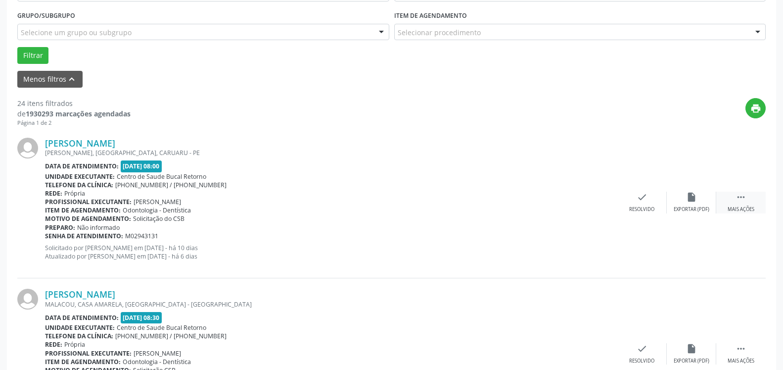
drag, startPoint x: 748, startPoint y: 202, endPoint x: 725, endPoint y: 204, distance: 22.8
click at [748, 202] on div " Mais ações" at bounding box center [740, 201] width 49 height 21
click at [685, 207] on div "Não compareceu" at bounding box center [691, 209] width 42 height 7
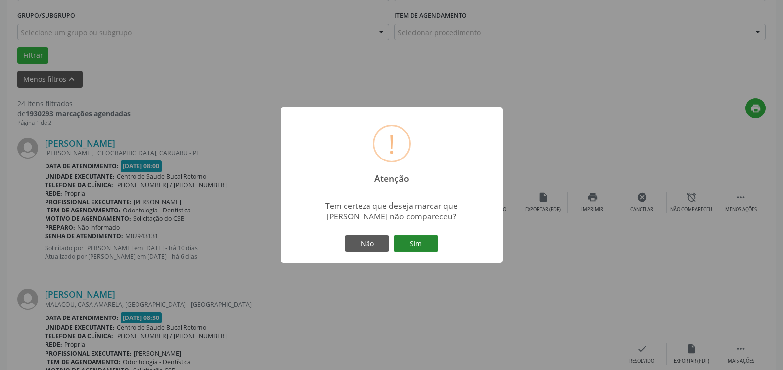
drag, startPoint x: 422, startPoint y: 242, endPoint x: 383, endPoint y: 247, distance: 38.9
click at [422, 242] on button "Sim" at bounding box center [416, 243] width 45 height 17
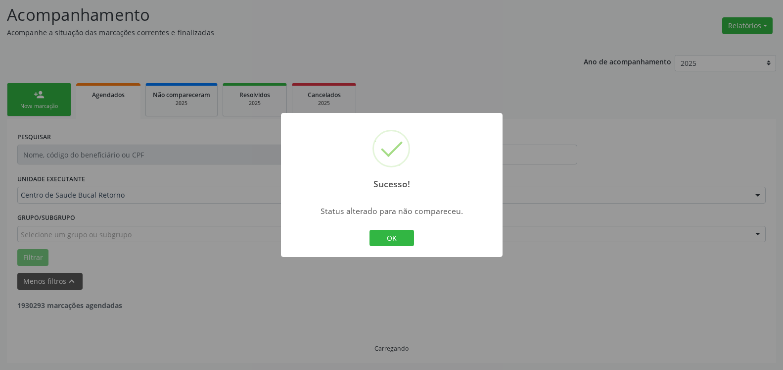
scroll to position [65, 0]
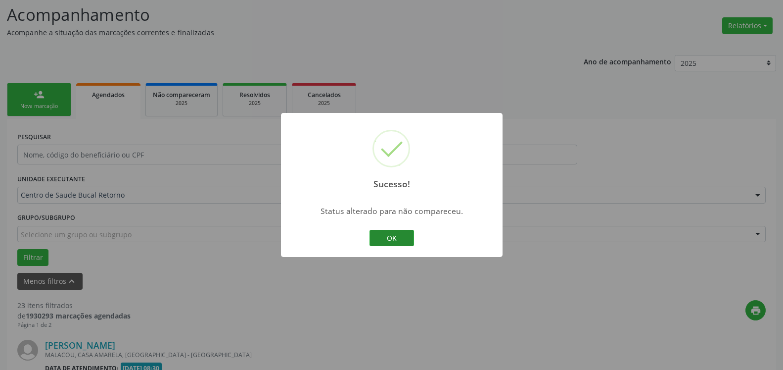
click at [392, 236] on button "OK" at bounding box center [392, 238] width 45 height 17
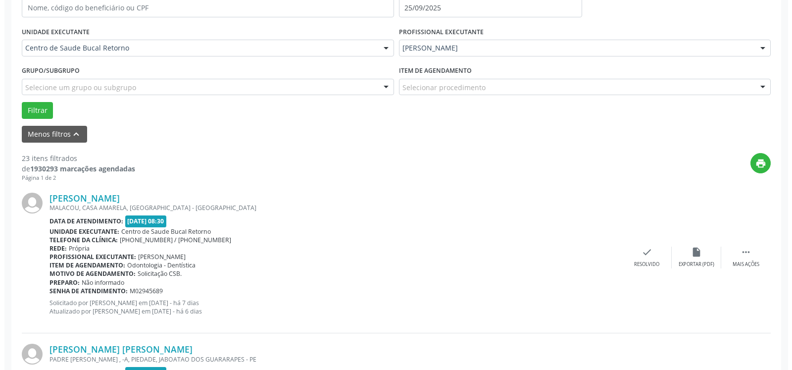
scroll to position [216, 0]
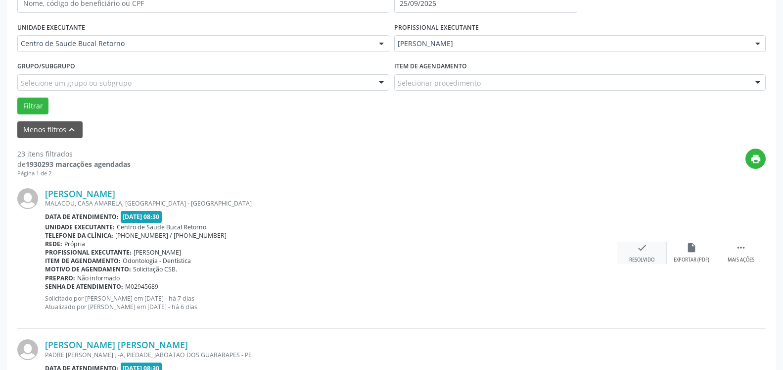
click at [645, 251] on icon "check" at bounding box center [642, 247] width 11 height 11
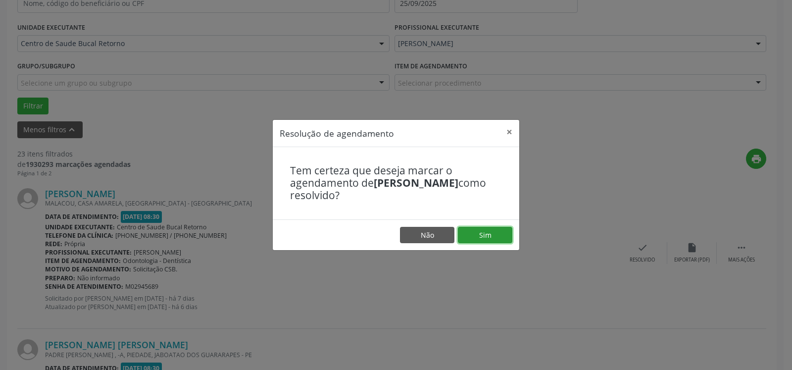
click at [473, 232] on button "Sim" at bounding box center [485, 235] width 54 height 17
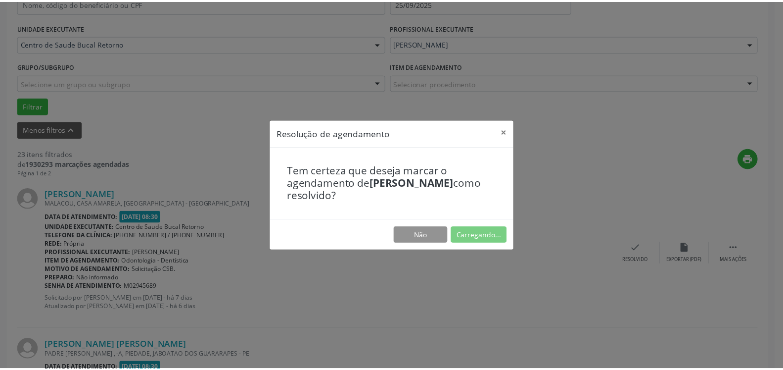
scroll to position [54, 0]
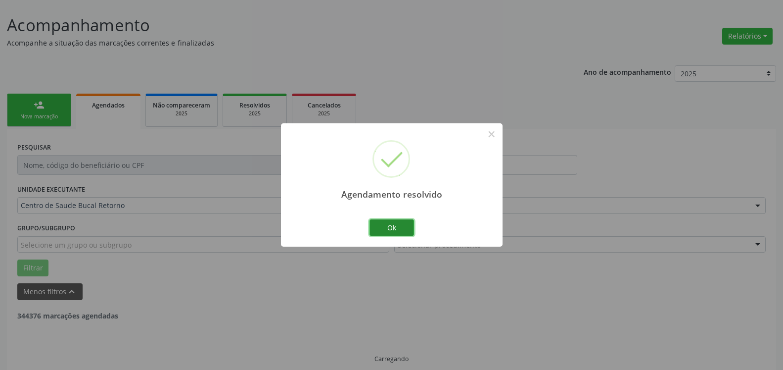
click at [388, 225] on button "Ok" at bounding box center [392, 227] width 45 height 17
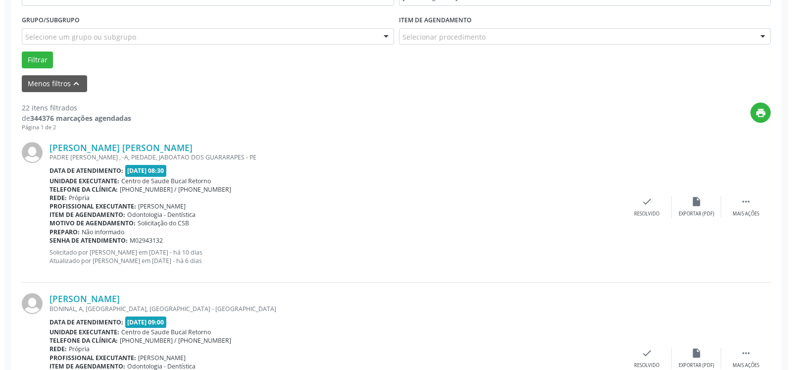
scroll to position [267, 0]
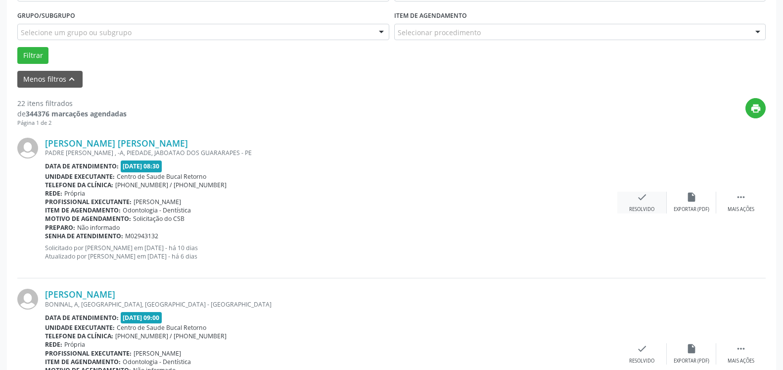
click at [646, 202] on icon "check" at bounding box center [642, 196] width 11 height 11
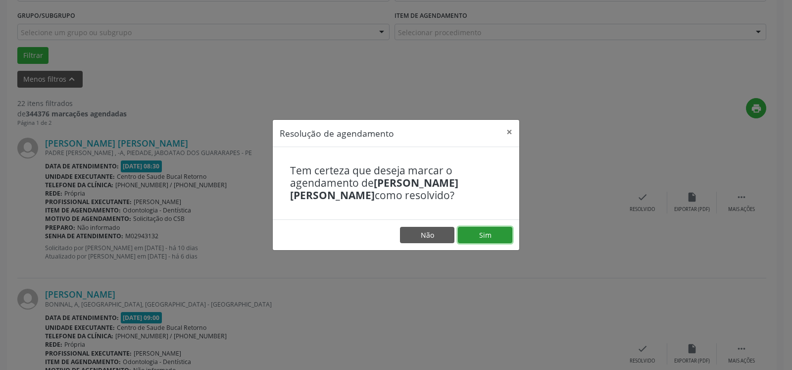
click at [489, 236] on button "Sim" at bounding box center [485, 235] width 54 height 17
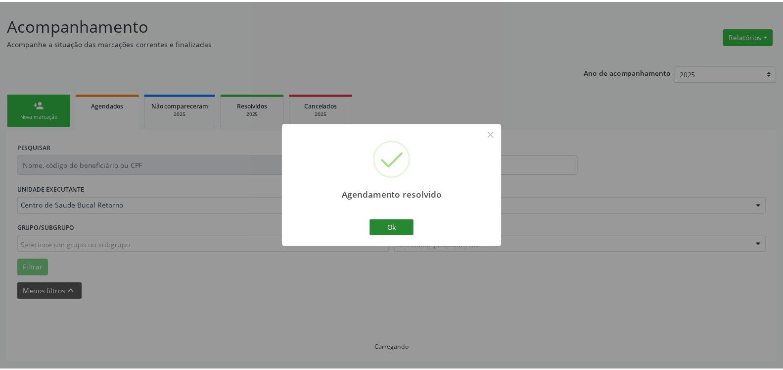
scroll to position [54, 0]
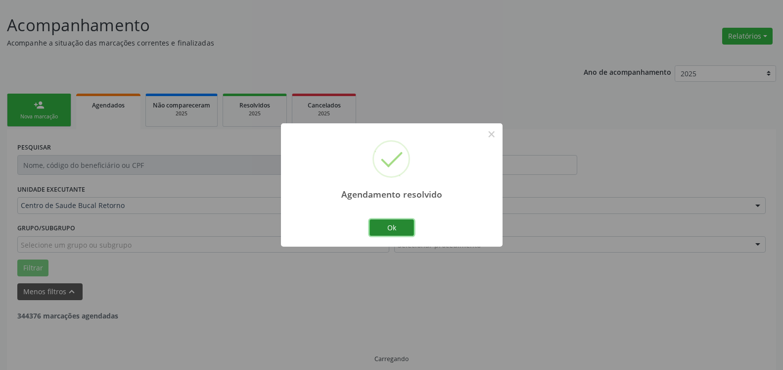
click at [396, 224] on button "Ok" at bounding box center [392, 227] width 45 height 17
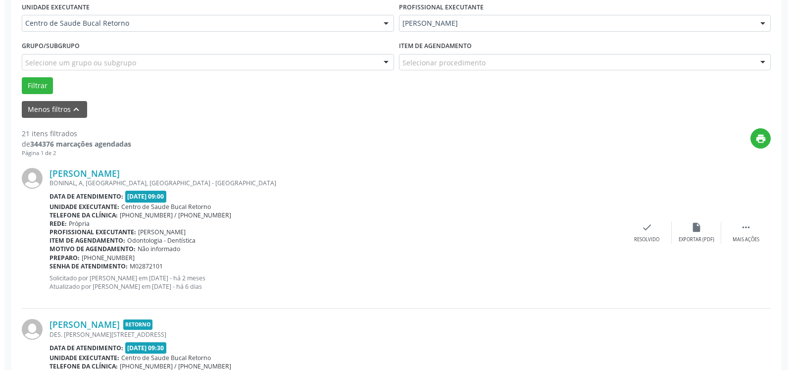
scroll to position [307, 0]
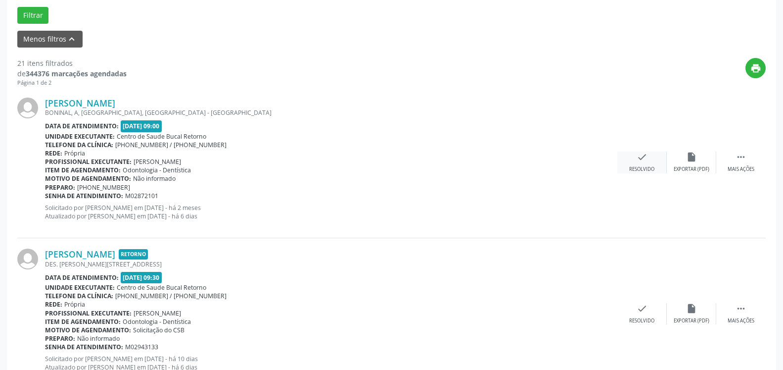
click at [644, 152] on icon "check" at bounding box center [642, 156] width 11 height 11
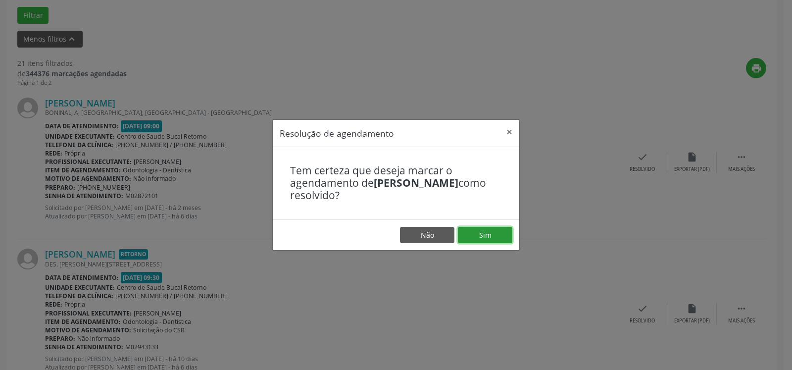
click at [498, 231] on button "Sim" at bounding box center [485, 235] width 54 height 17
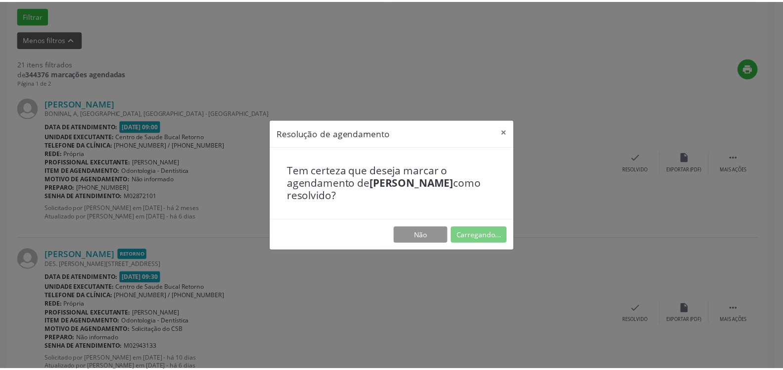
scroll to position [54, 0]
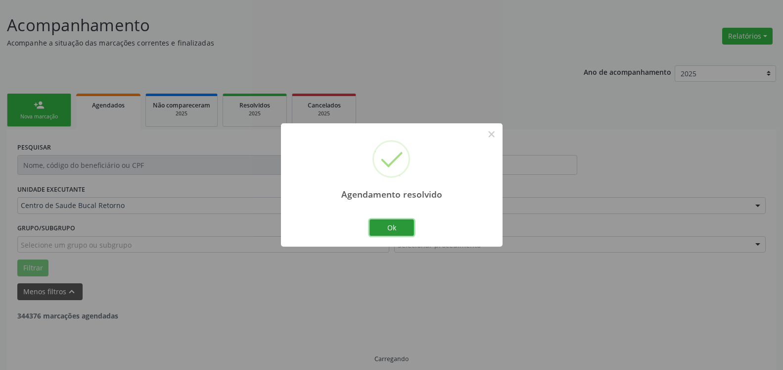
click at [387, 230] on button "Ok" at bounding box center [392, 227] width 45 height 17
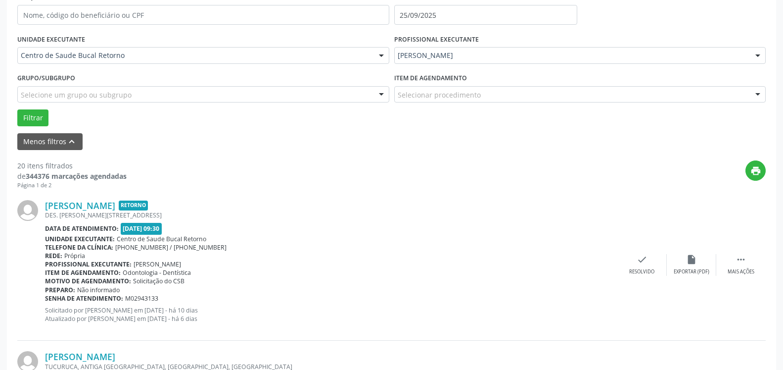
scroll to position [206, 0]
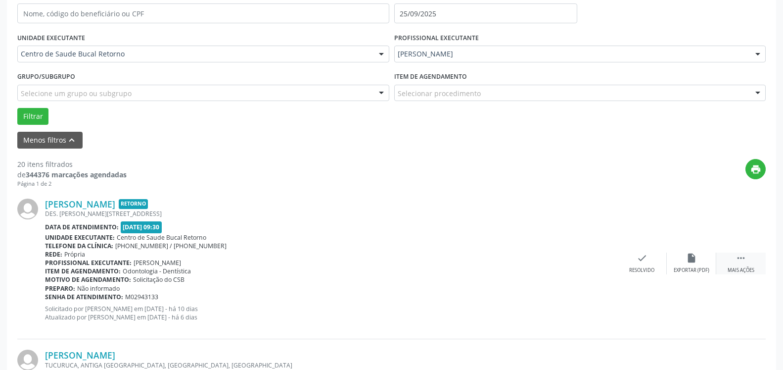
click at [737, 262] on icon "" at bounding box center [741, 257] width 11 height 11
click at [704, 262] on div "alarm_off Não compareceu" at bounding box center [691, 262] width 49 height 21
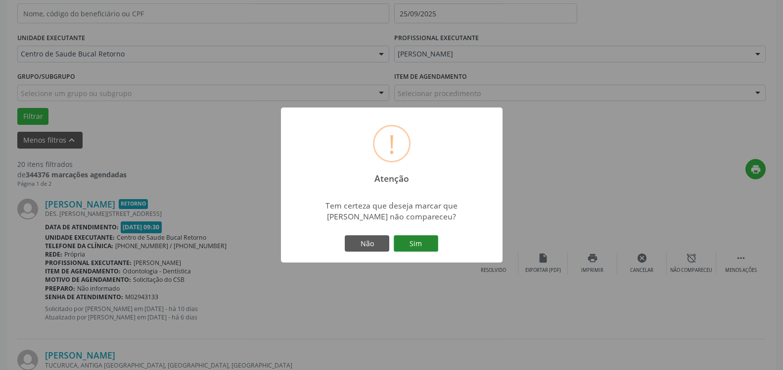
click at [414, 243] on button "Sim" at bounding box center [416, 243] width 45 height 17
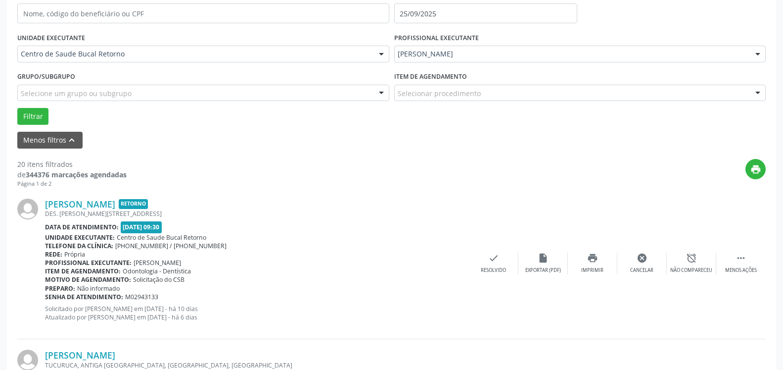
scroll to position [65, 0]
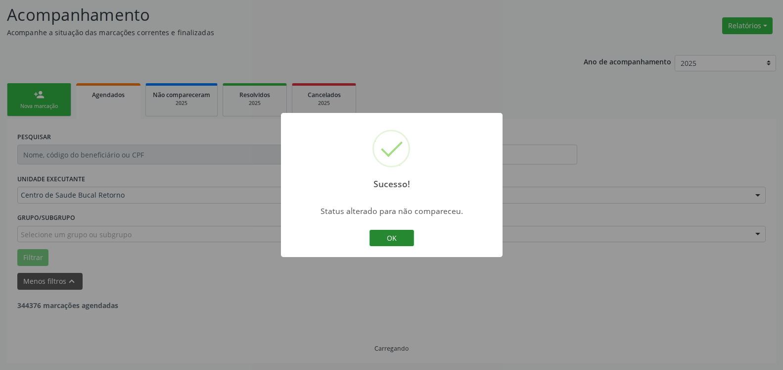
click at [396, 240] on button "OK" at bounding box center [392, 238] width 45 height 17
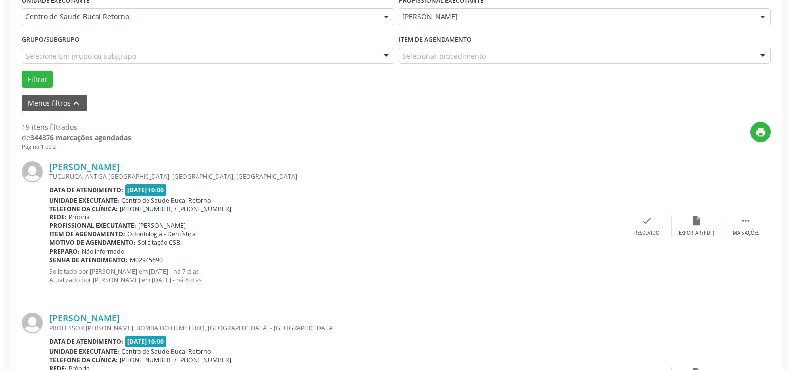
scroll to position [267, 0]
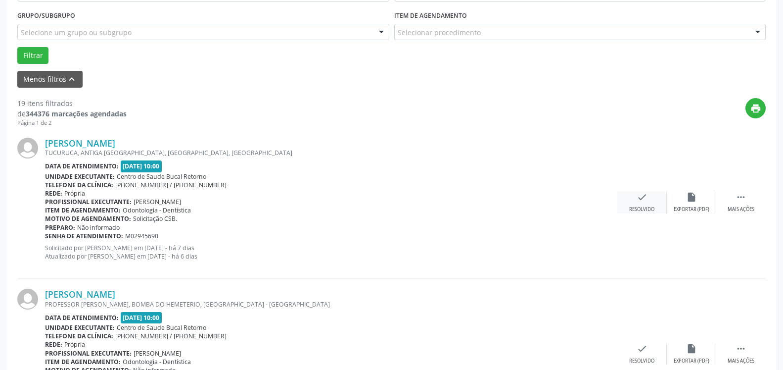
click at [649, 206] on div "check Resolvido" at bounding box center [641, 201] width 49 height 21
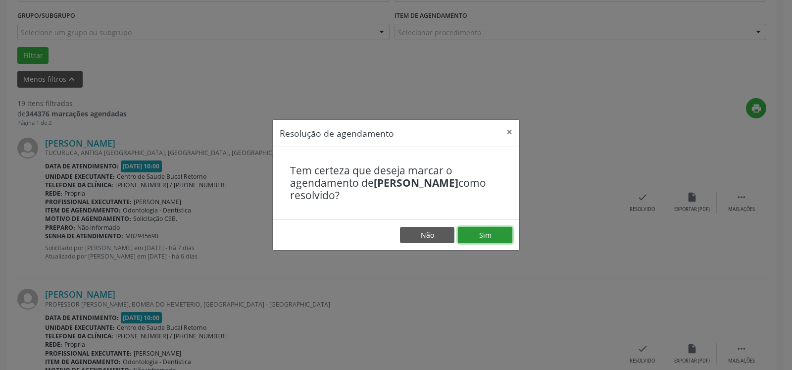
click at [492, 237] on button "Sim" at bounding box center [485, 235] width 54 height 17
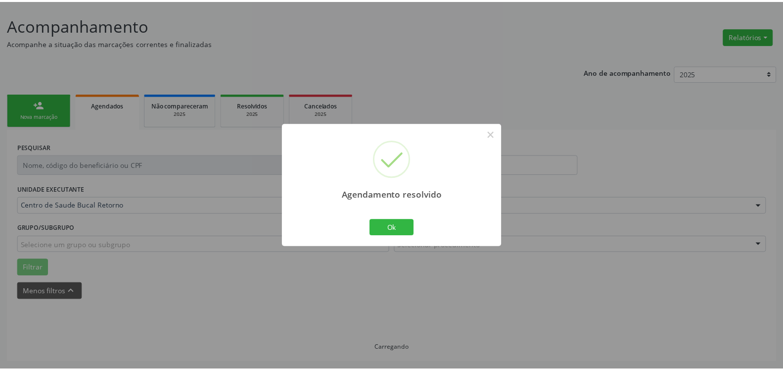
scroll to position [54, 0]
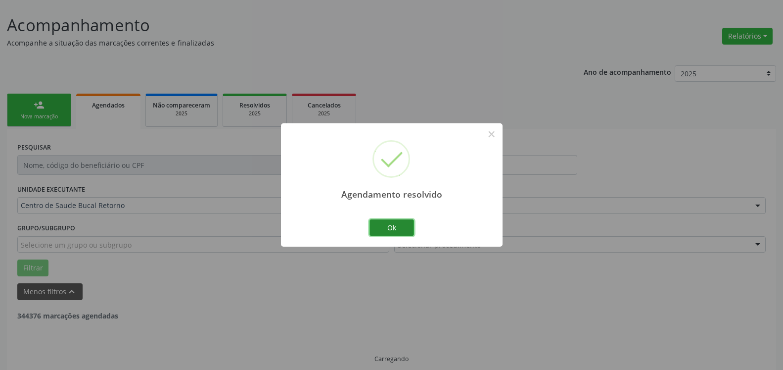
click at [387, 229] on button "Ok" at bounding box center [392, 227] width 45 height 17
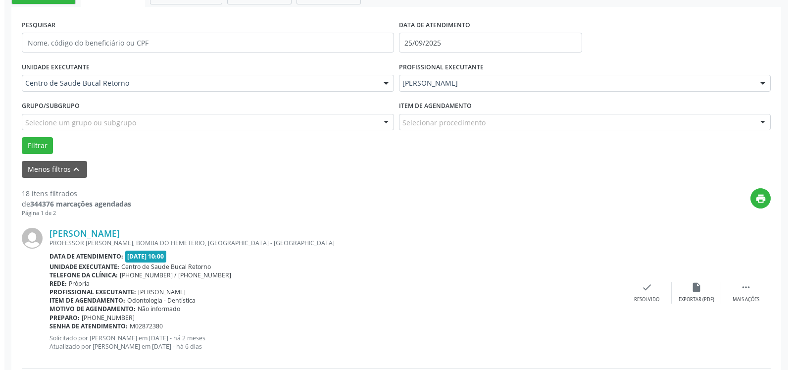
scroll to position [216, 0]
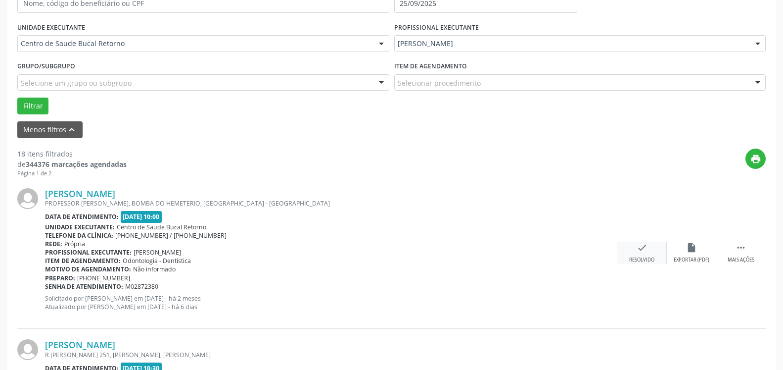
click at [636, 254] on div "check Resolvido" at bounding box center [641, 252] width 49 height 21
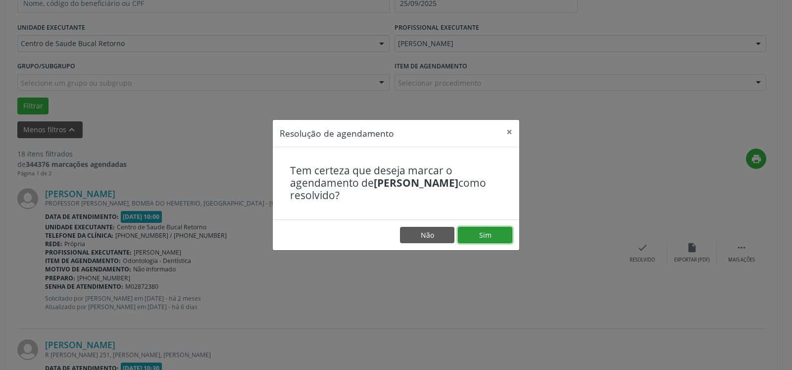
drag, startPoint x: 496, startPoint y: 234, endPoint x: 429, endPoint y: 235, distance: 66.8
click at [495, 234] on button "Sim" at bounding box center [485, 235] width 54 height 17
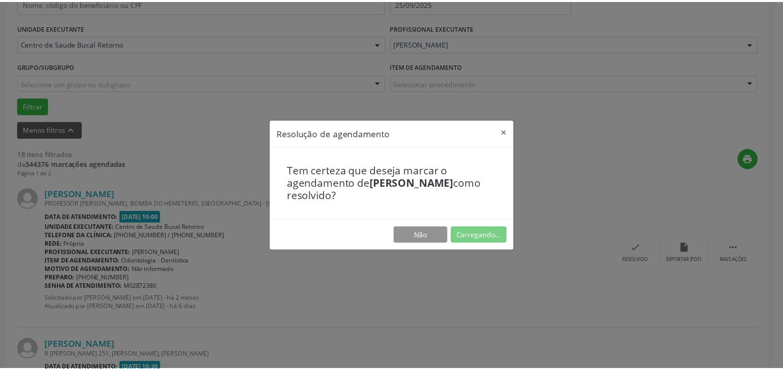
scroll to position [54, 0]
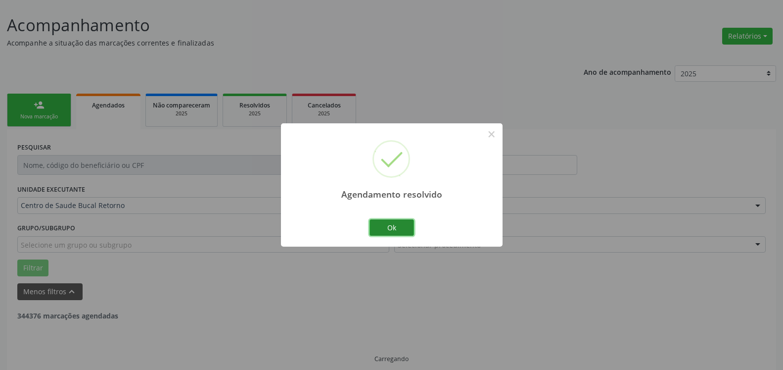
click at [391, 231] on button "Ok" at bounding box center [392, 227] width 45 height 17
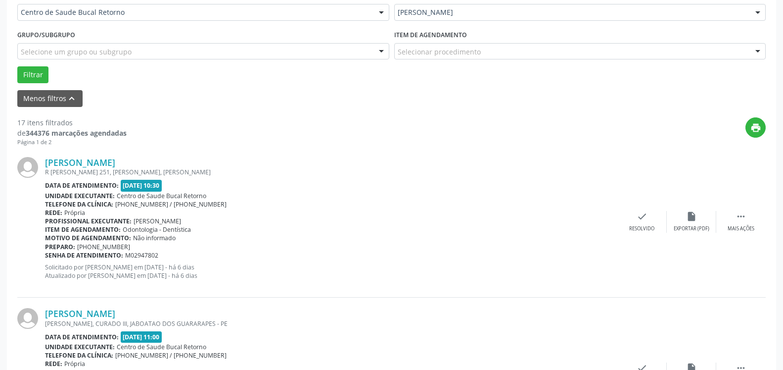
scroll to position [256, 0]
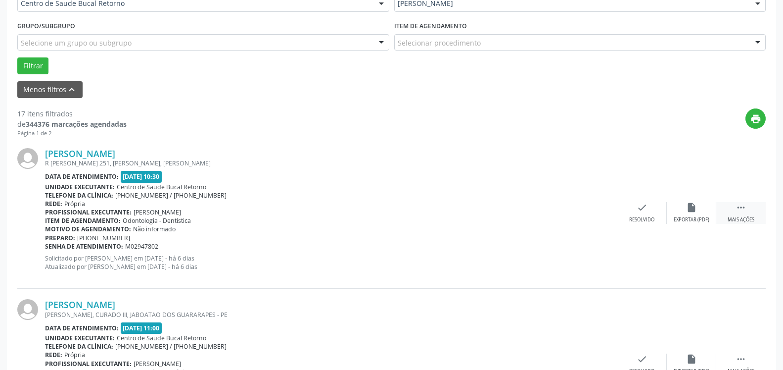
click at [743, 212] on icon "" at bounding box center [741, 207] width 11 height 11
click at [686, 210] on icon "alarm_off" at bounding box center [691, 207] width 11 height 11
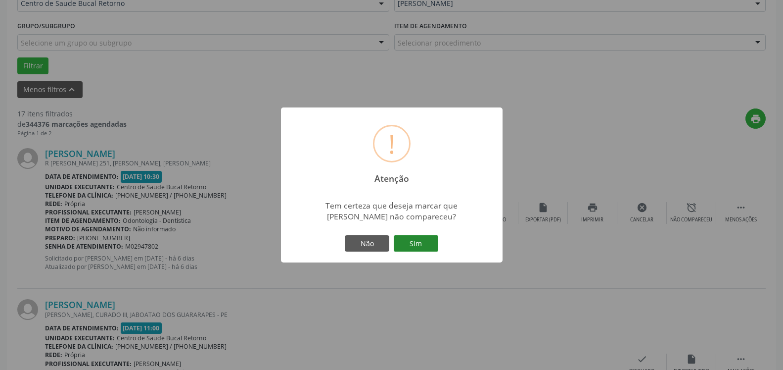
click at [429, 249] on button "Sim" at bounding box center [416, 243] width 45 height 17
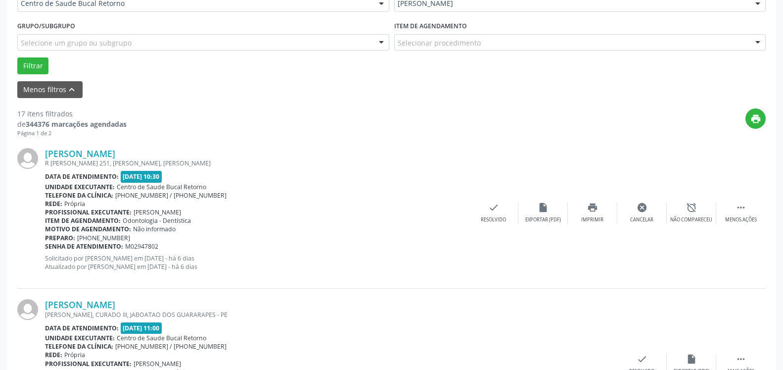
scroll to position [65, 0]
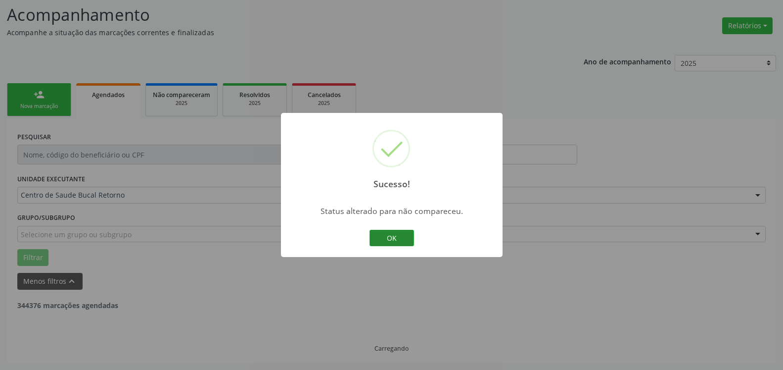
click at [401, 237] on button "OK" at bounding box center [392, 238] width 45 height 17
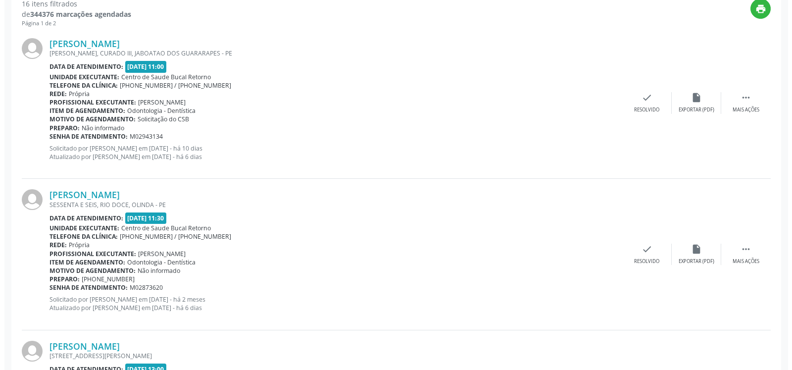
scroll to position [368, 0]
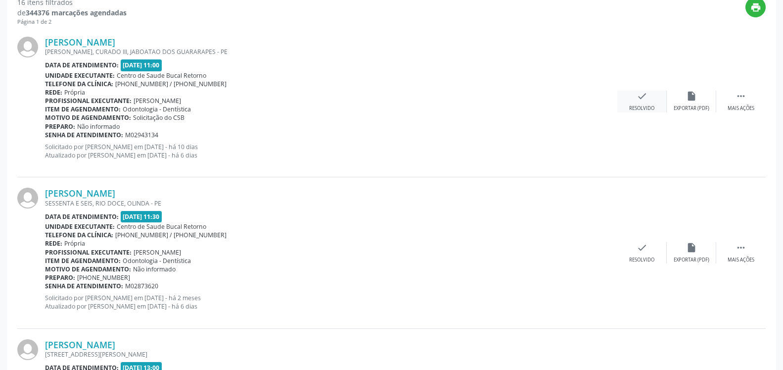
click at [640, 98] on icon "check" at bounding box center [642, 96] width 11 height 11
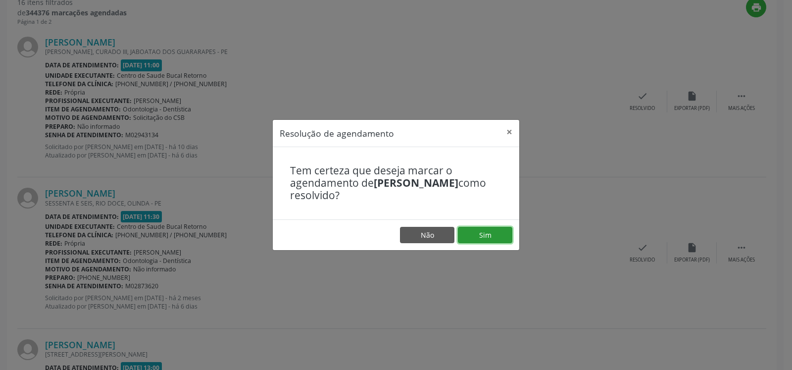
click at [494, 235] on button "Sim" at bounding box center [485, 235] width 54 height 17
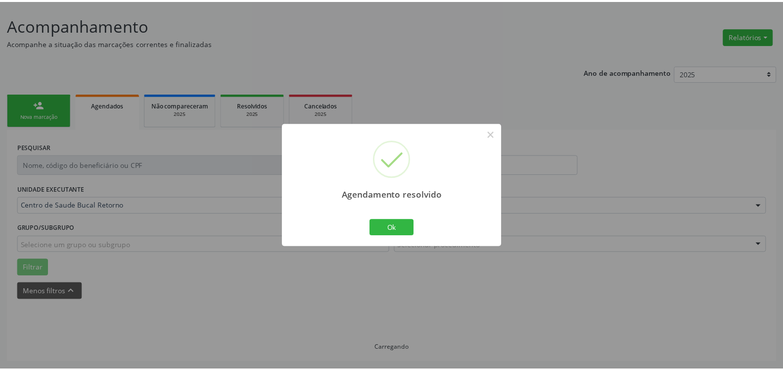
scroll to position [54, 0]
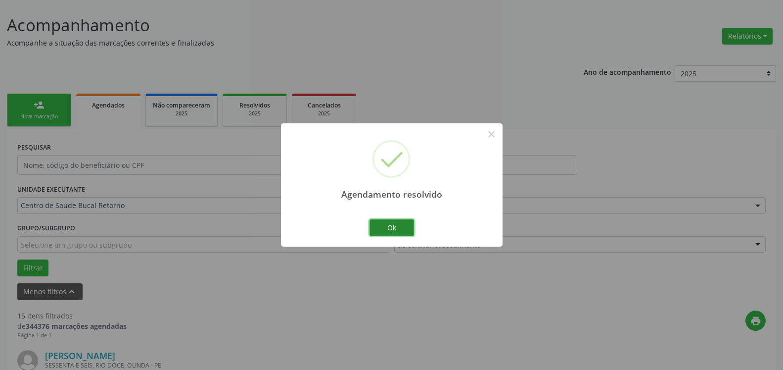
click at [400, 234] on button "Ok" at bounding box center [392, 227] width 45 height 17
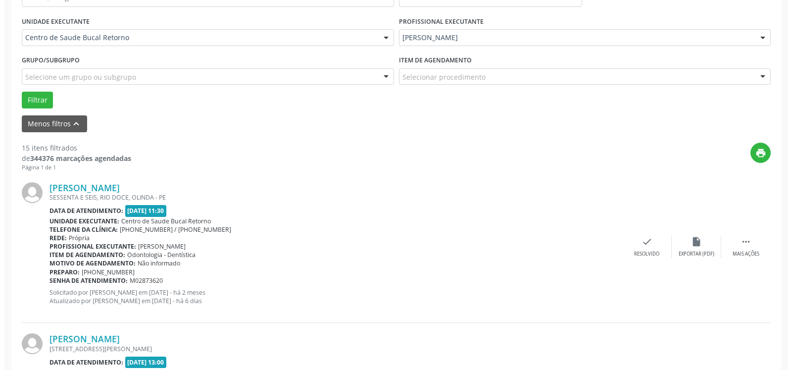
scroll to position [256, 0]
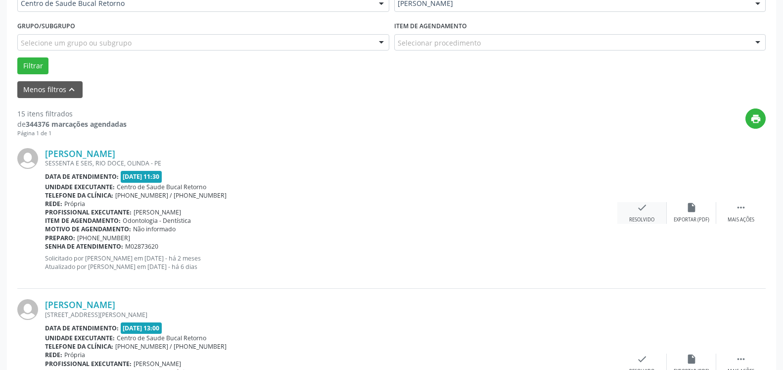
click at [648, 212] on div "check Resolvido" at bounding box center [641, 212] width 49 height 21
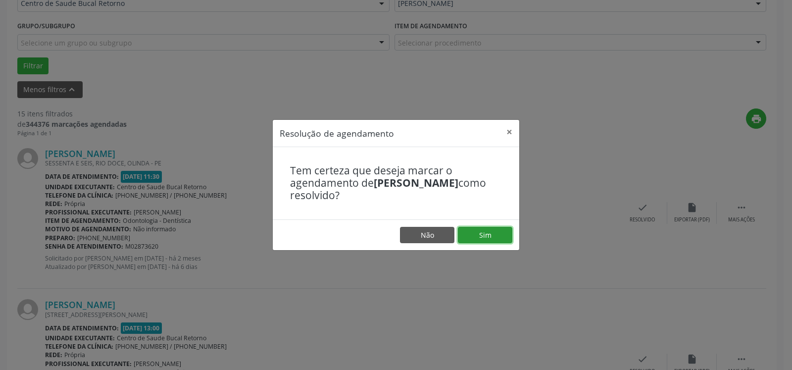
click at [502, 232] on button "Sim" at bounding box center [485, 235] width 54 height 17
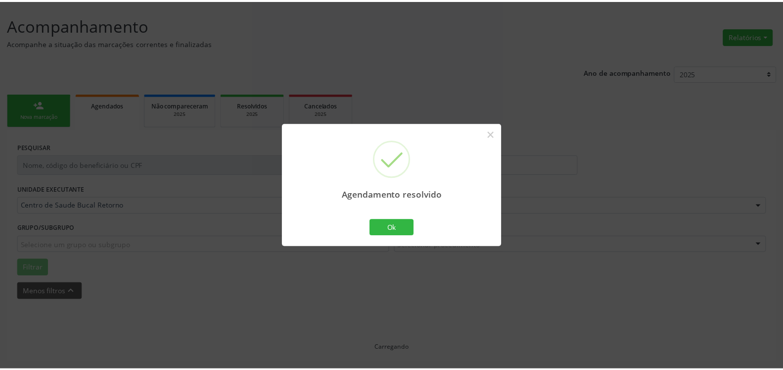
scroll to position [54, 0]
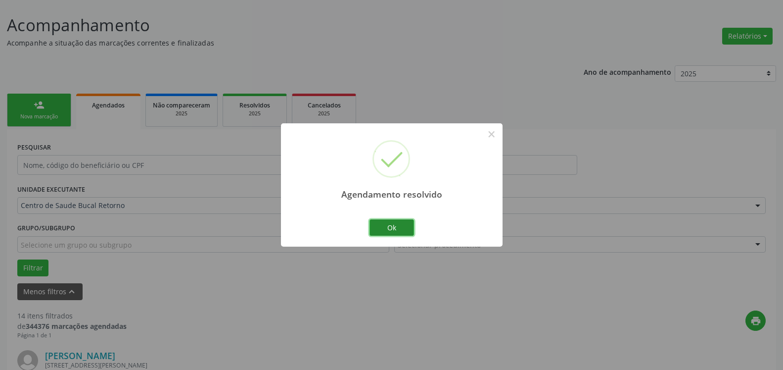
click at [394, 228] on button "Ok" at bounding box center [392, 227] width 45 height 17
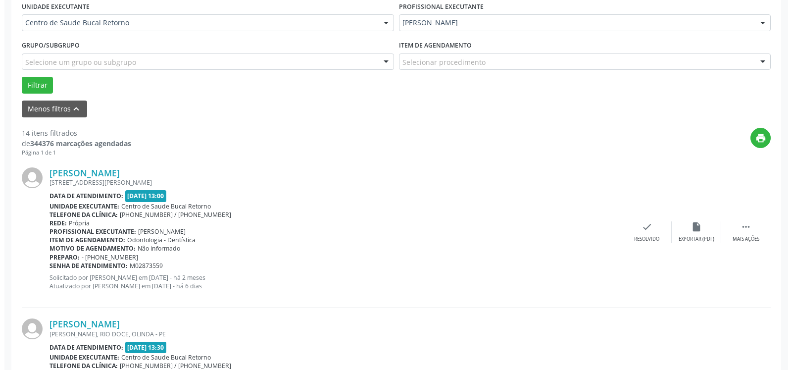
scroll to position [256, 0]
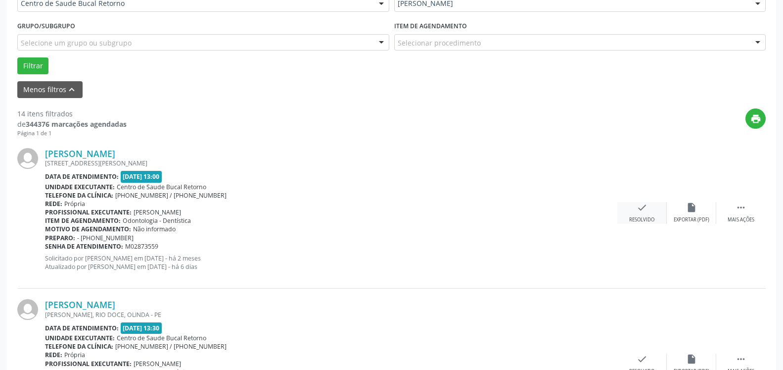
click at [642, 217] on div "Resolvido" at bounding box center [641, 219] width 25 height 7
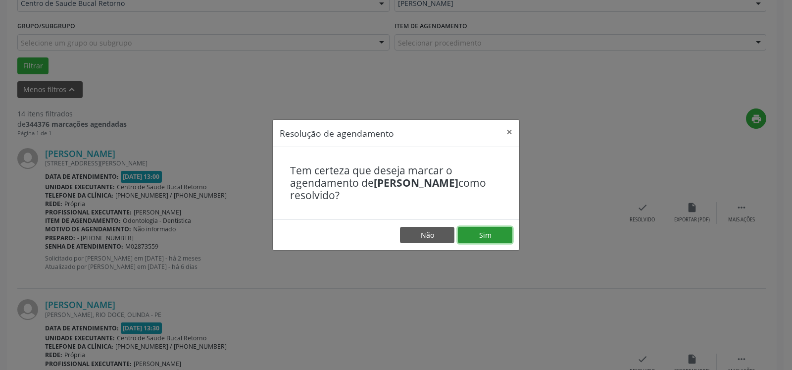
click at [484, 241] on button "Sim" at bounding box center [485, 235] width 54 height 17
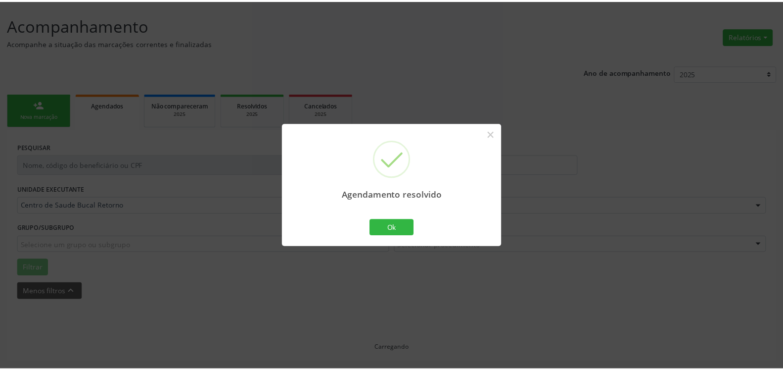
scroll to position [54, 0]
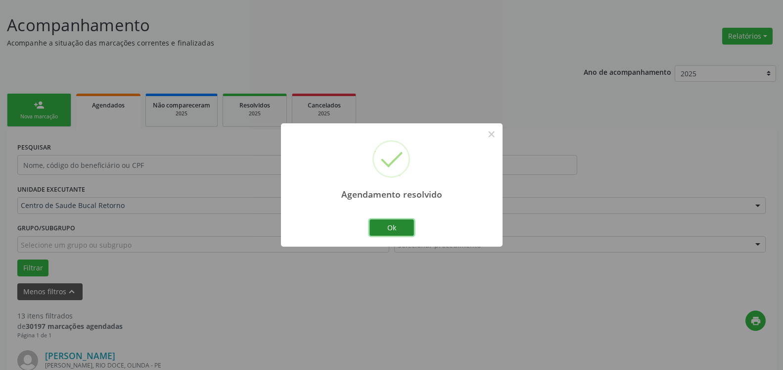
click at [409, 223] on button "Ok" at bounding box center [392, 227] width 45 height 17
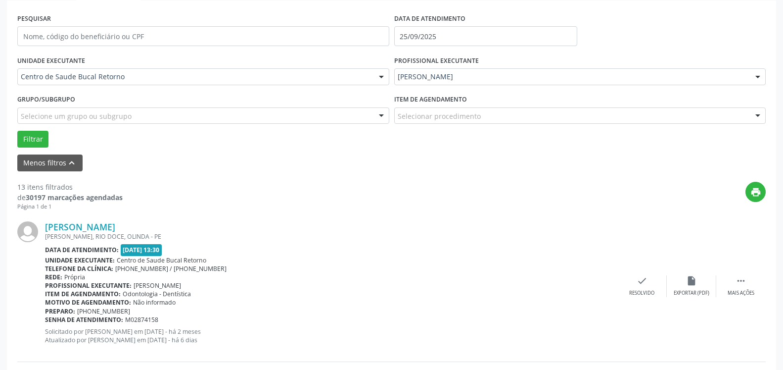
scroll to position [206, 0]
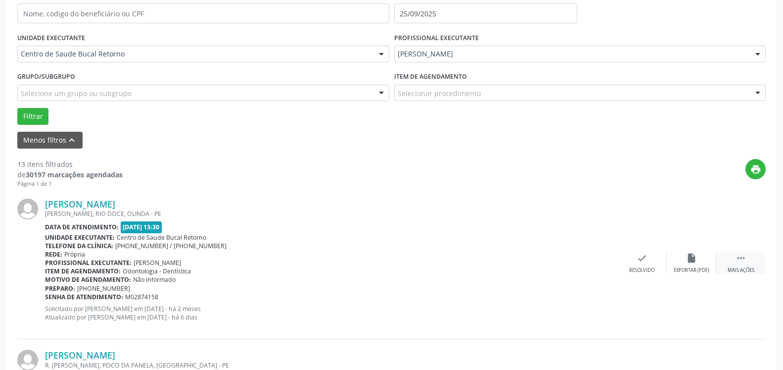
click at [739, 260] on icon "" at bounding box center [741, 257] width 11 height 11
click at [706, 263] on div "alarm_off Não compareceu" at bounding box center [691, 262] width 49 height 21
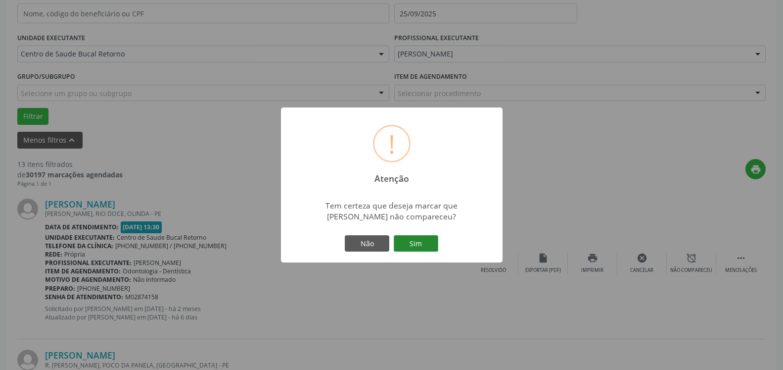
click at [428, 244] on button "Sim" at bounding box center [416, 243] width 45 height 17
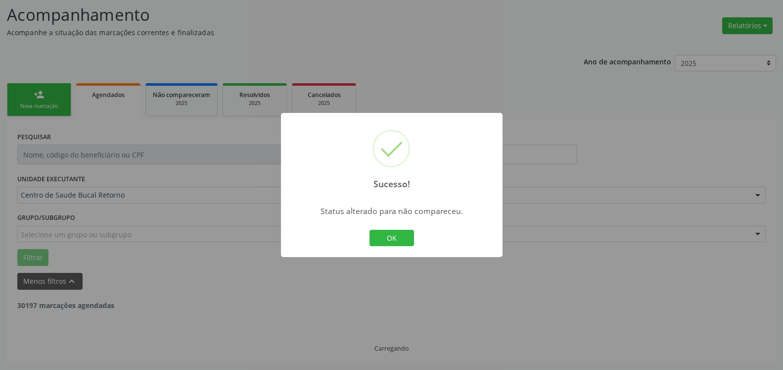
scroll to position [65, 0]
click at [378, 231] on button "OK" at bounding box center [392, 238] width 45 height 17
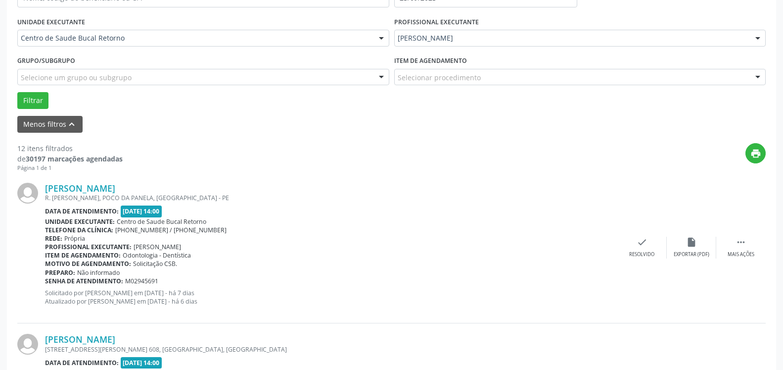
scroll to position [267, 0]
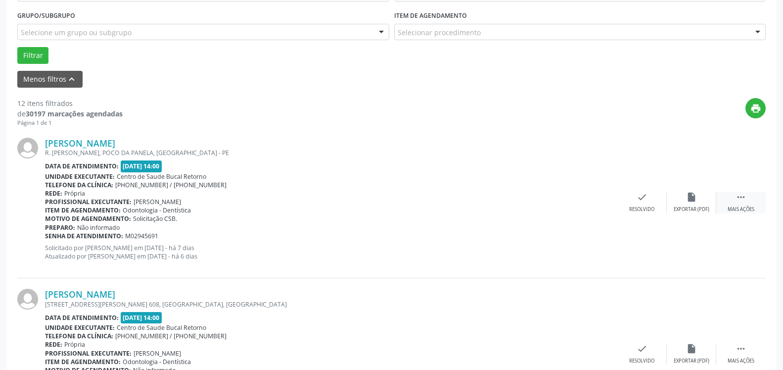
click at [751, 207] on div "Mais ações" at bounding box center [741, 209] width 27 height 7
click at [685, 208] on div "Não compareceu" at bounding box center [691, 209] width 42 height 7
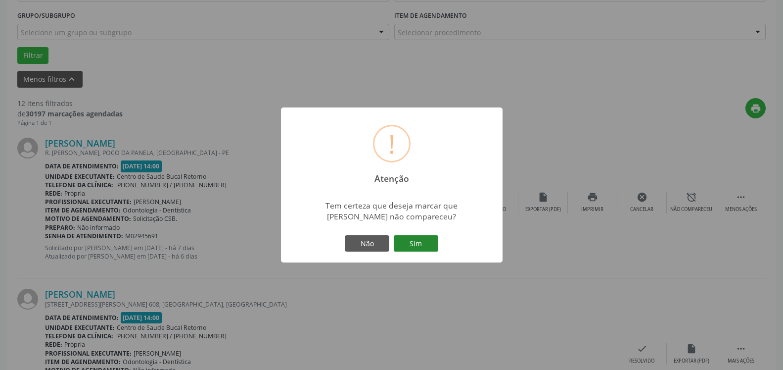
click at [426, 247] on button "Sim" at bounding box center [416, 243] width 45 height 17
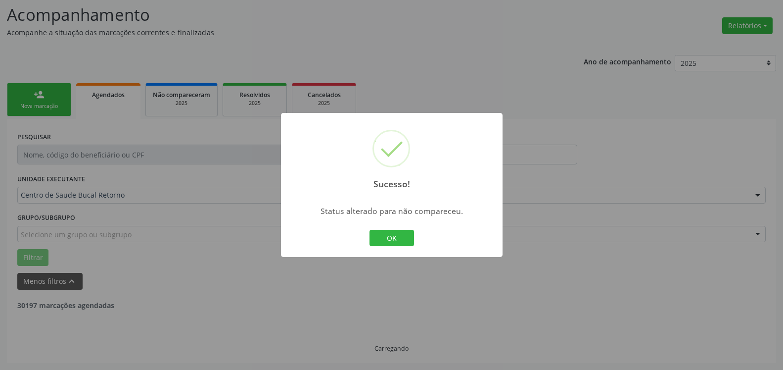
scroll to position [65, 0]
click at [403, 240] on button "OK" at bounding box center [392, 238] width 45 height 17
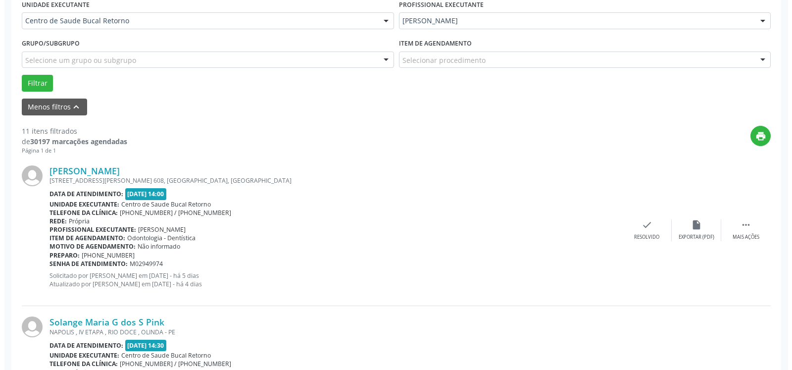
scroll to position [267, 0]
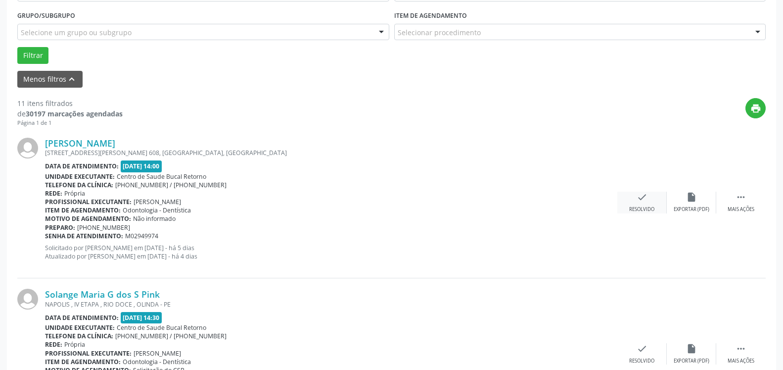
click at [641, 209] on div "Resolvido" at bounding box center [641, 209] width 25 height 7
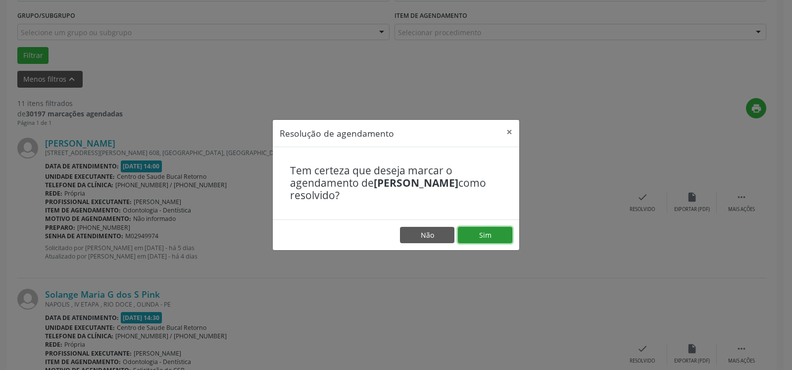
click at [492, 233] on button "Sim" at bounding box center [485, 235] width 54 height 17
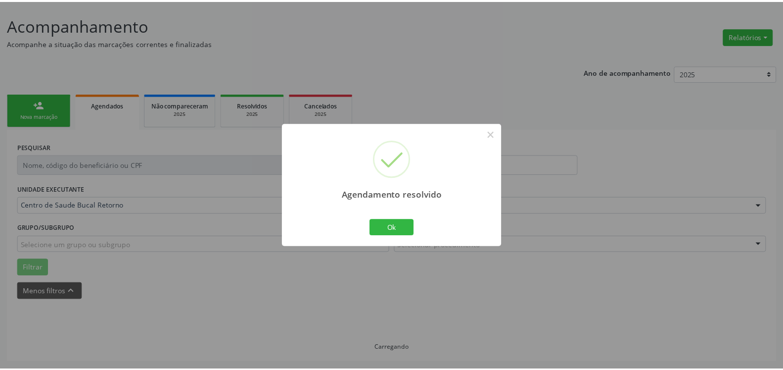
scroll to position [54, 0]
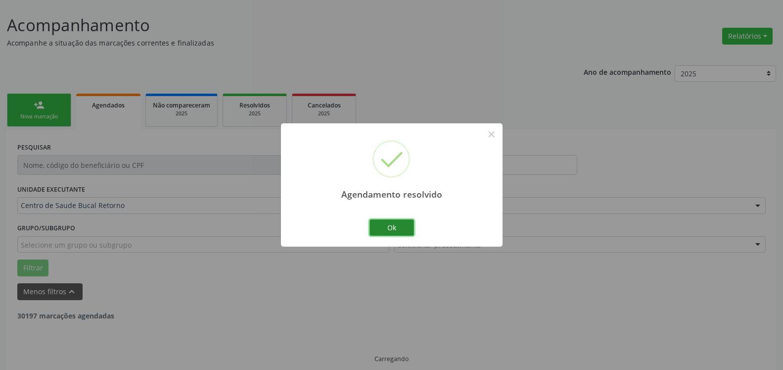
click at [395, 228] on button "Ok" at bounding box center [392, 227] width 45 height 17
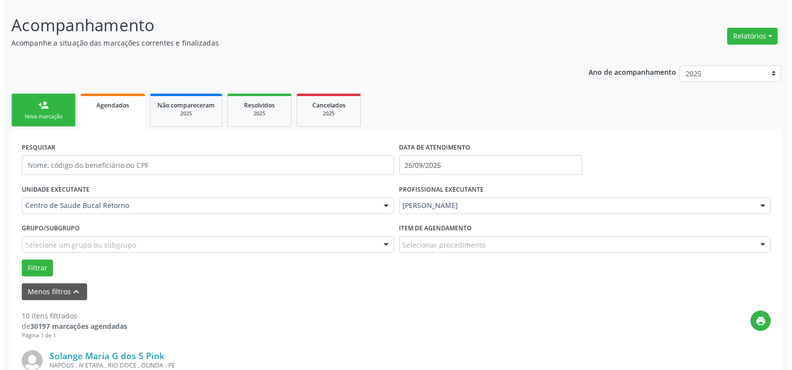
scroll to position [256, 0]
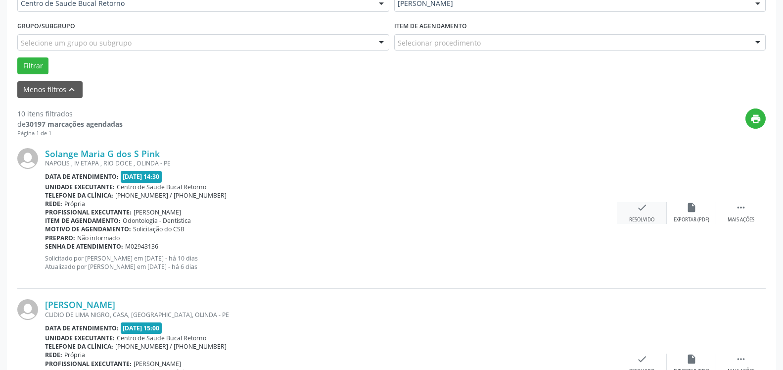
click at [654, 208] on div "check Resolvido" at bounding box center [641, 212] width 49 height 21
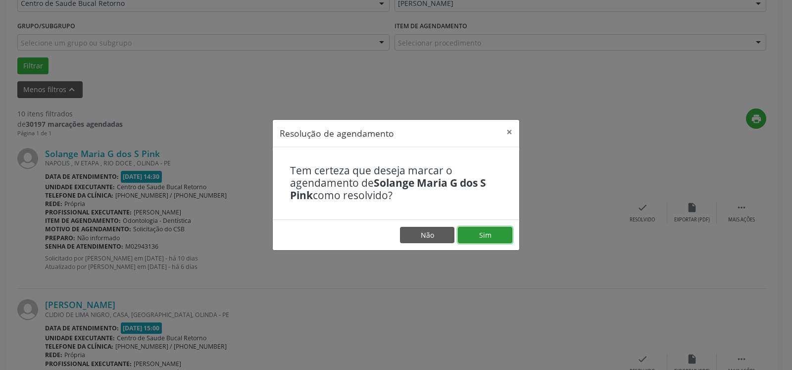
click at [481, 235] on button "Sim" at bounding box center [485, 235] width 54 height 17
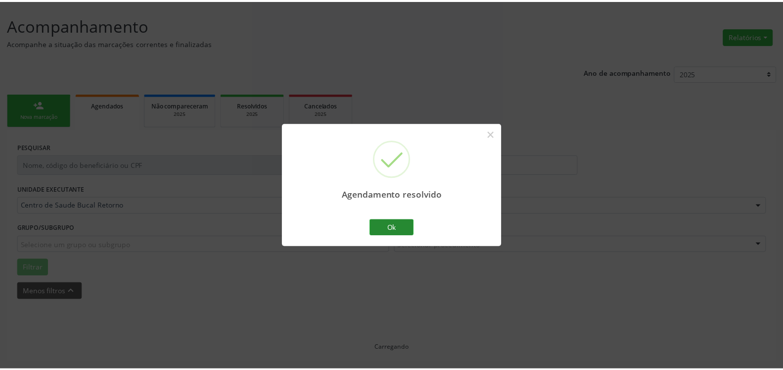
scroll to position [54, 0]
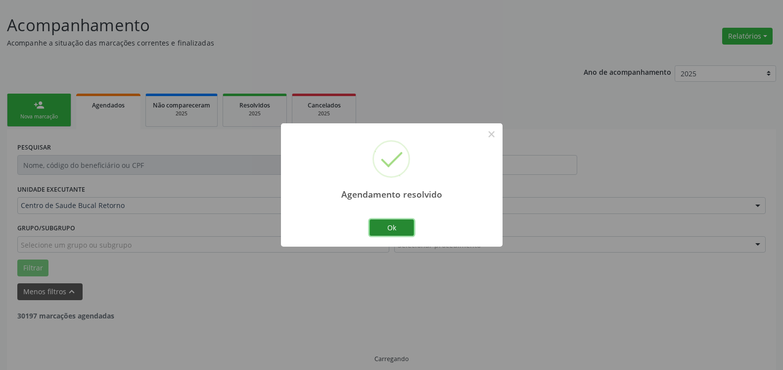
click at [375, 227] on button "Ok" at bounding box center [392, 227] width 45 height 17
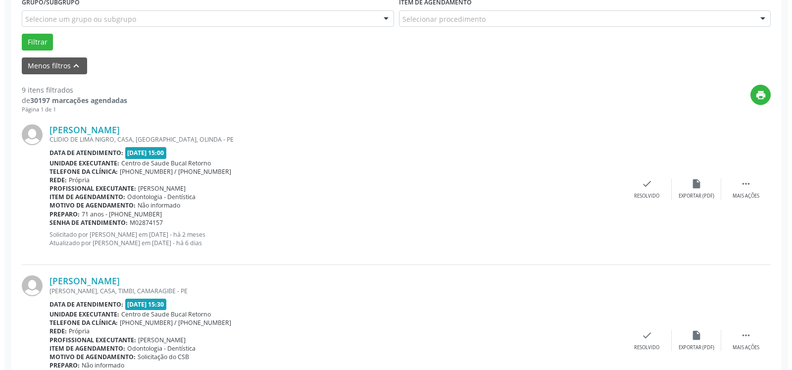
scroll to position [307, 0]
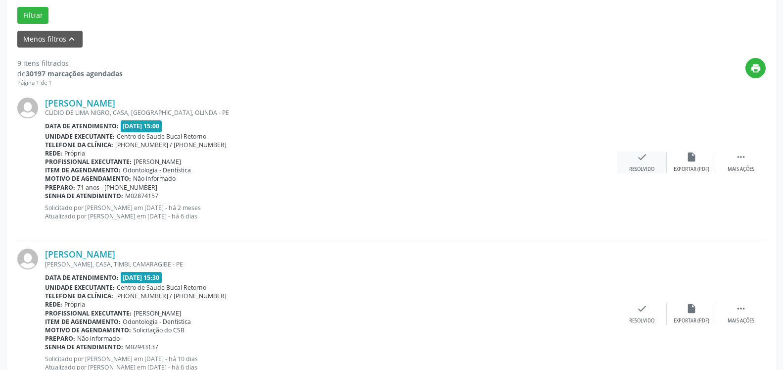
click at [646, 162] on icon "check" at bounding box center [642, 156] width 11 height 11
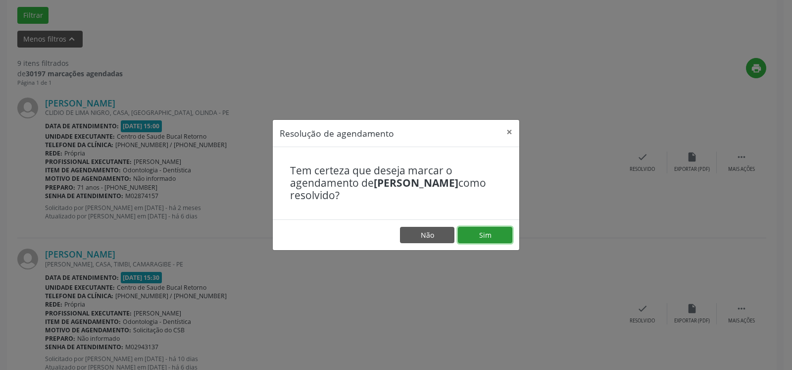
click at [490, 227] on button "Sim" at bounding box center [485, 235] width 54 height 17
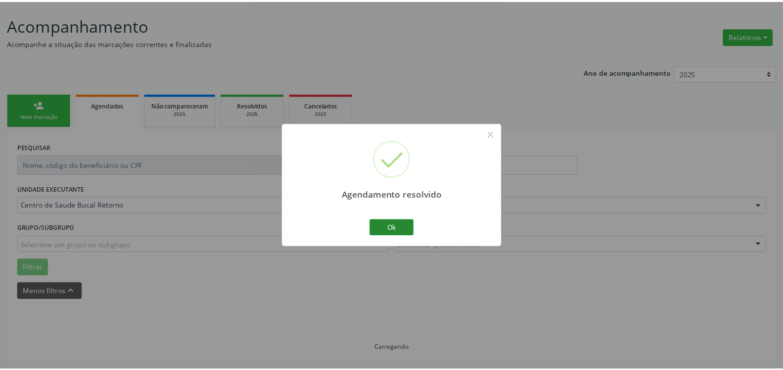
scroll to position [54, 0]
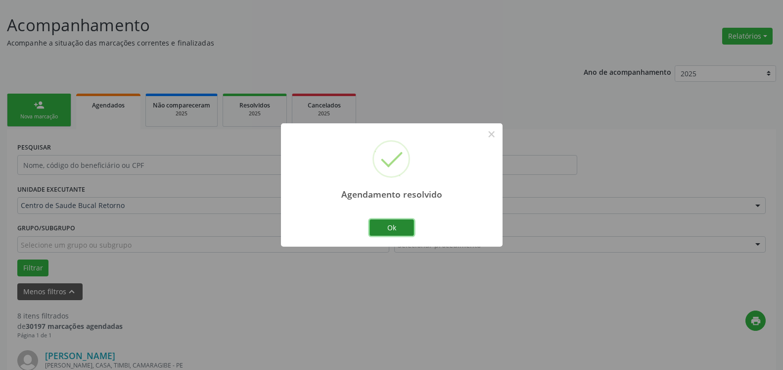
click at [379, 225] on button "Ok" at bounding box center [392, 227] width 45 height 17
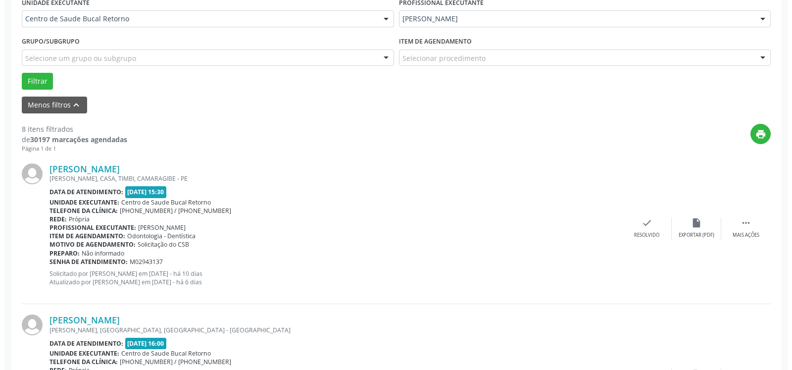
scroll to position [357, 0]
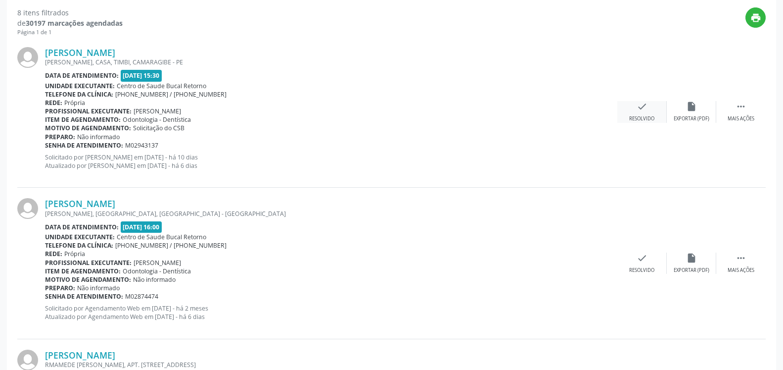
click at [637, 112] on icon "check" at bounding box center [642, 106] width 11 height 11
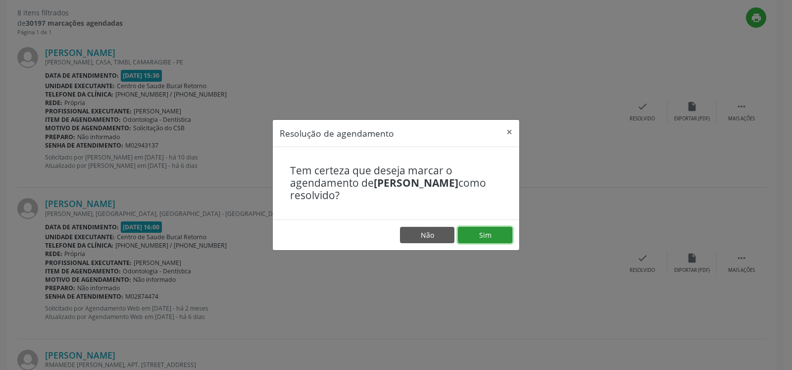
click at [490, 237] on button "Sim" at bounding box center [485, 235] width 54 height 17
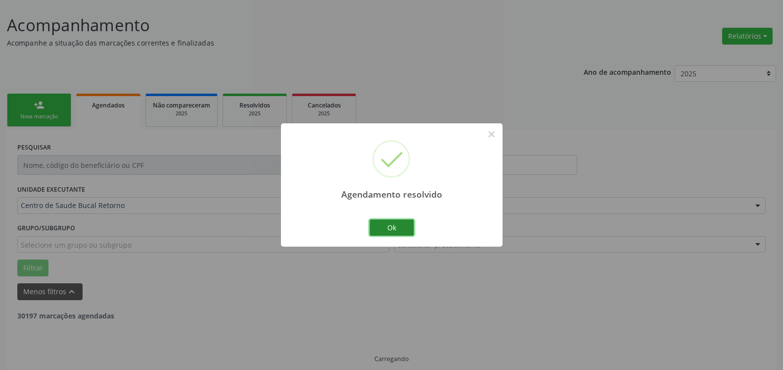
click at [394, 225] on button "Ok" at bounding box center [392, 227] width 45 height 17
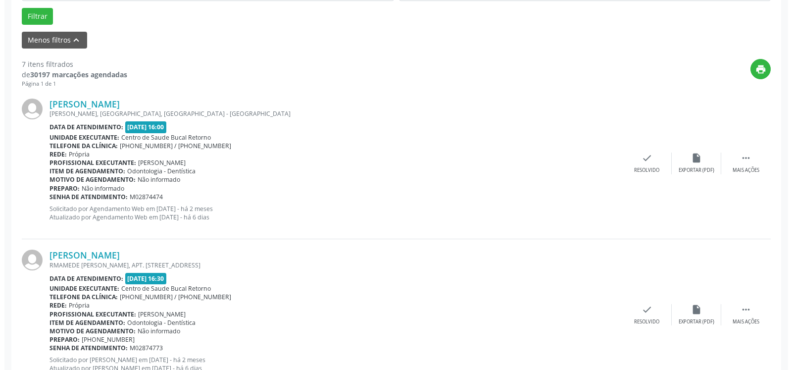
scroll to position [317, 0]
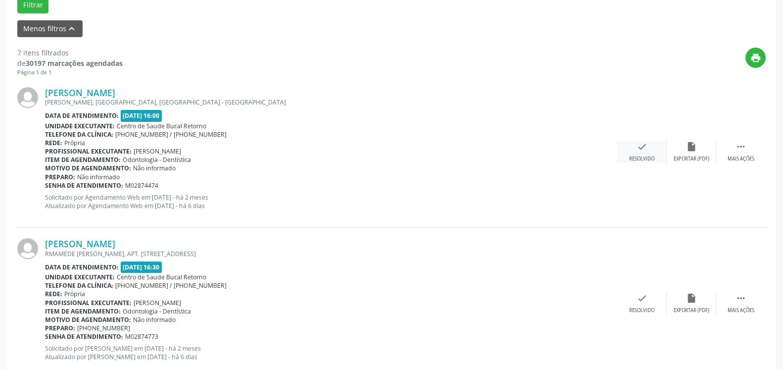
click at [644, 146] on icon "check" at bounding box center [642, 146] width 11 height 11
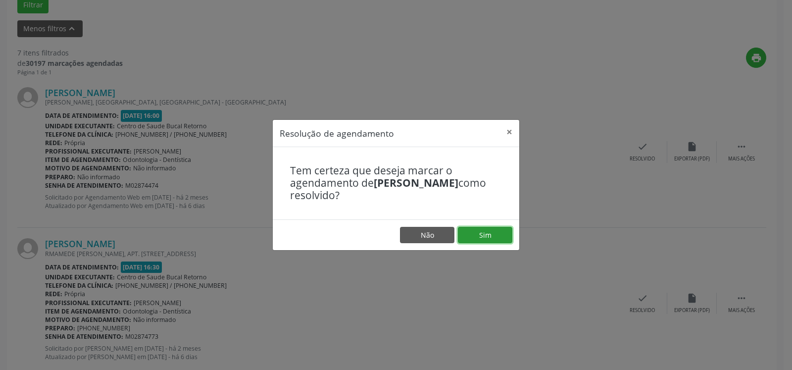
click at [481, 234] on button "Sim" at bounding box center [485, 235] width 54 height 17
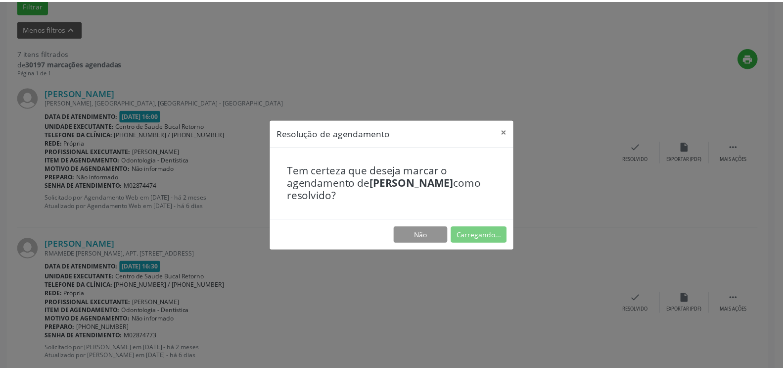
scroll to position [54, 0]
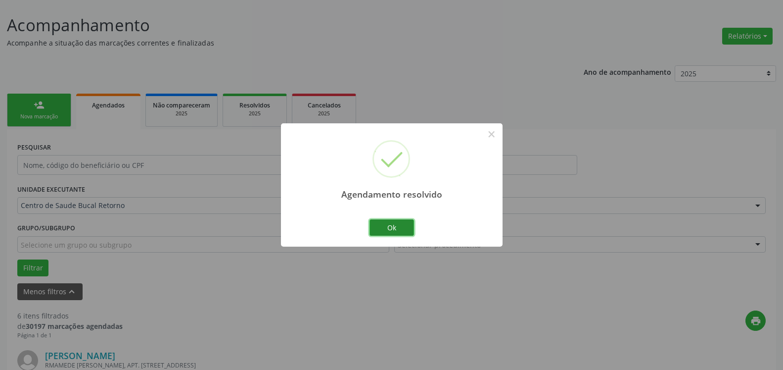
click at [399, 229] on button "Ok" at bounding box center [392, 227] width 45 height 17
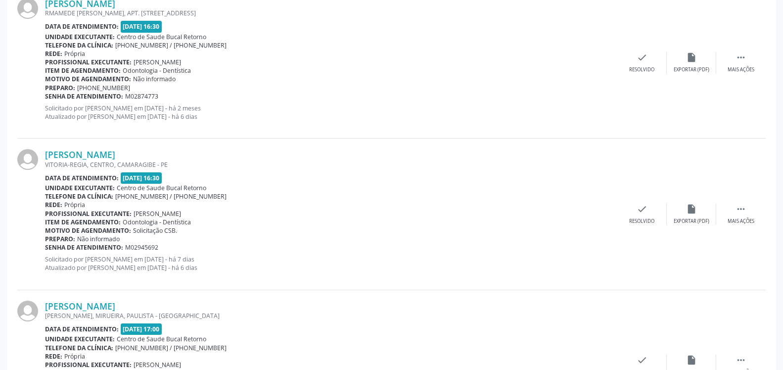
scroll to position [408, 0]
click at [752, 77] on div "[PERSON_NAME] RMAMEDE [PERSON_NAME], APT. [STREET_ADDRESS] Data de atendimento:…" at bounding box center [391, 61] width 749 height 151
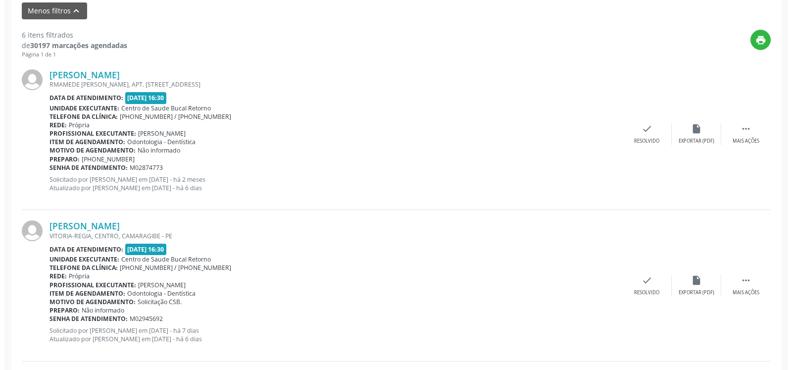
scroll to position [307, 0]
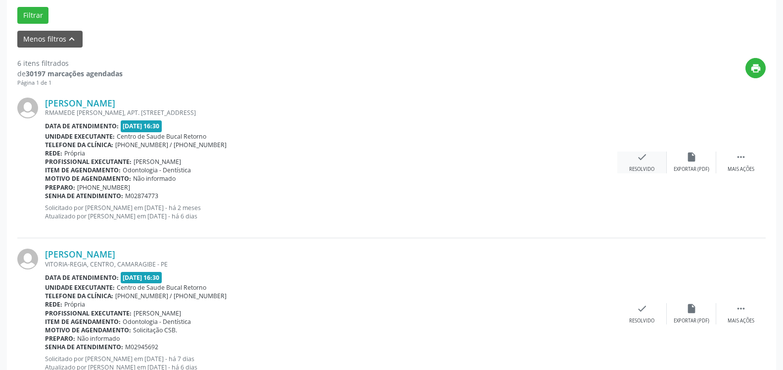
click at [649, 161] on div "check Resolvido" at bounding box center [641, 161] width 49 height 21
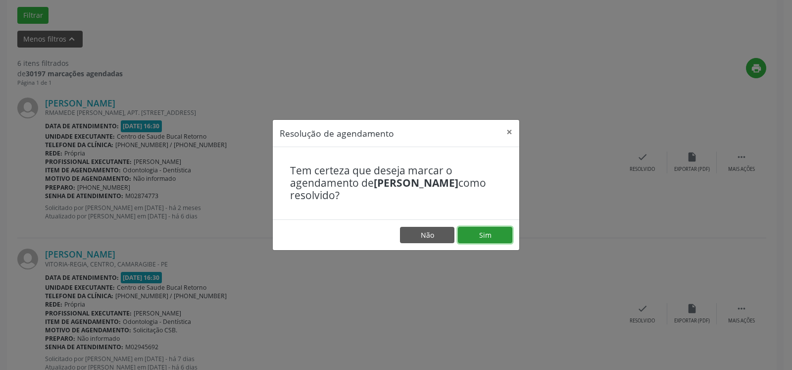
click at [475, 236] on button "Sim" at bounding box center [485, 235] width 54 height 17
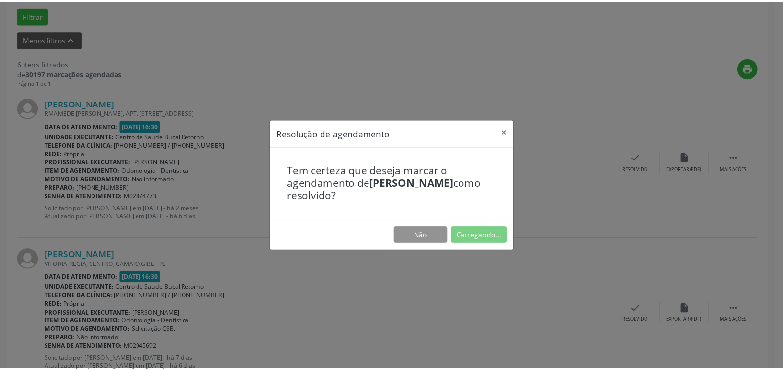
scroll to position [54, 0]
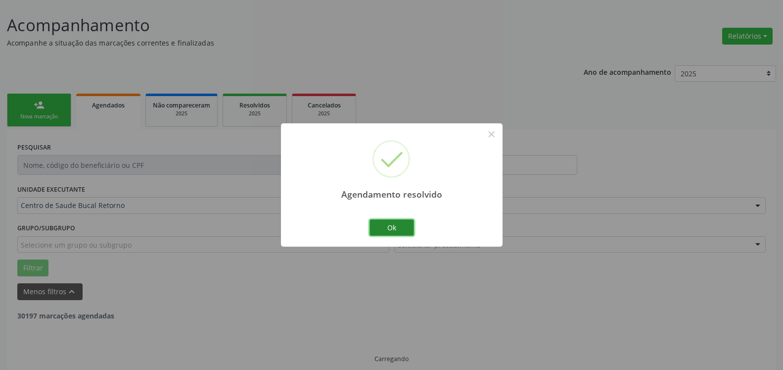
click at [392, 224] on button "Ok" at bounding box center [392, 227] width 45 height 17
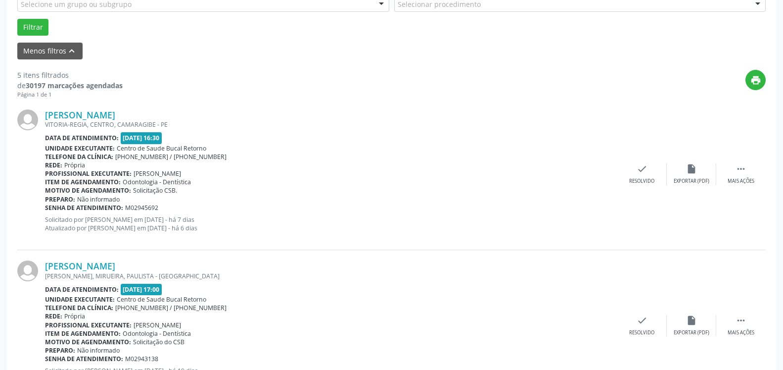
scroll to position [307, 0]
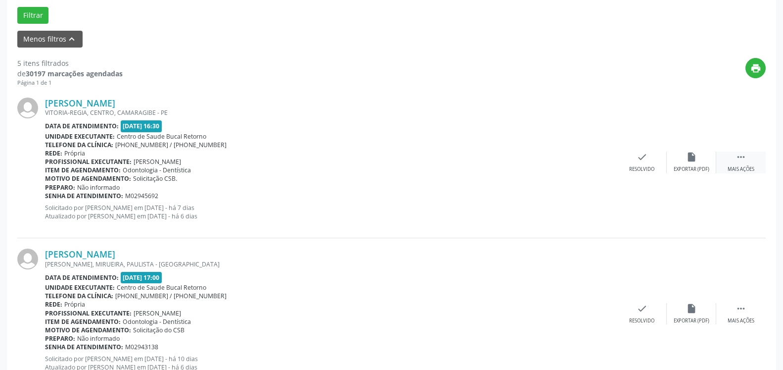
drag, startPoint x: 745, startPoint y: 155, endPoint x: 731, endPoint y: 157, distance: 13.4
click at [744, 155] on icon "" at bounding box center [741, 156] width 11 height 11
click at [689, 162] on icon "alarm_off" at bounding box center [691, 156] width 11 height 11
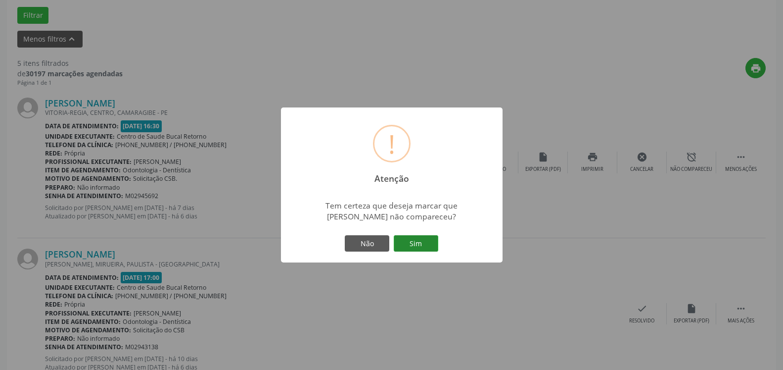
click at [414, 245] on button "Sim" at bounding box center [416, 243] width 45 height 17
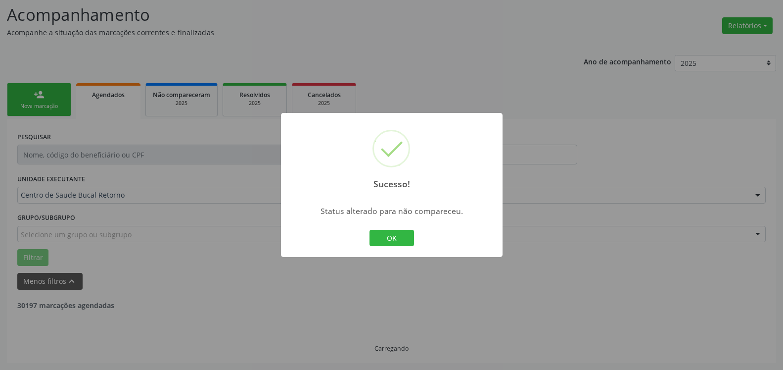
click at [390, 239] on button "OK" at bounding box center [392, 238] width 45 height 17
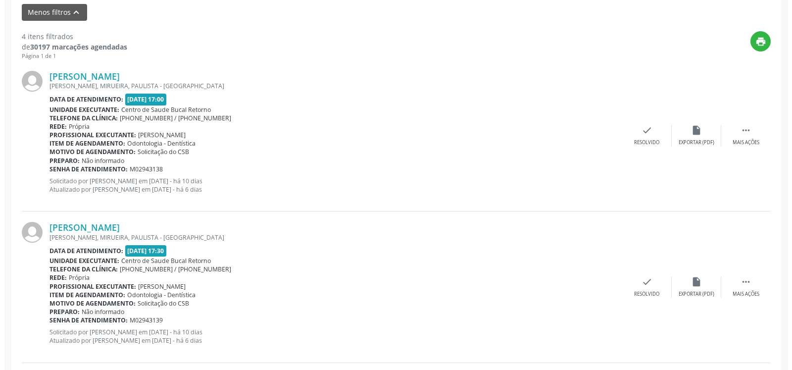
scroll to position [368, 0]
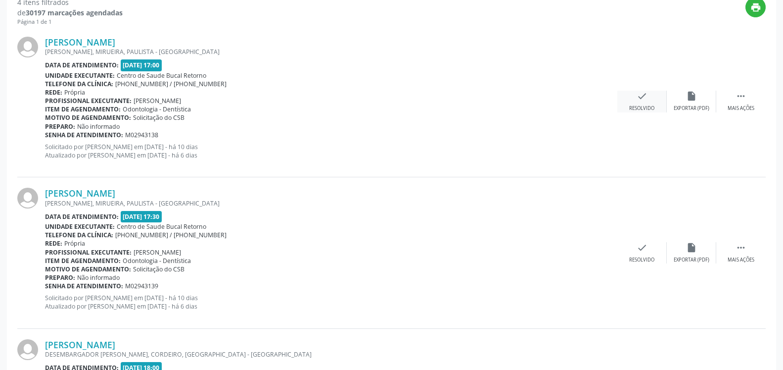
click at [652, 99] on div "check Resolvido" at bounding box center [641, 101] width 49 height 21
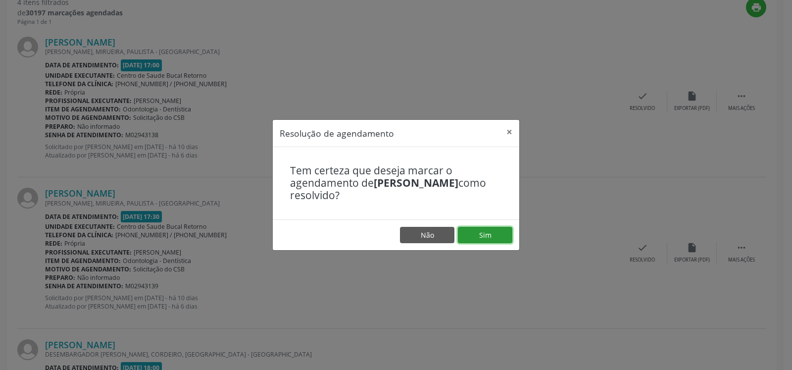
click at [494, 232] on button "Sim" at bounding box center [485, 235] width 54 height 17
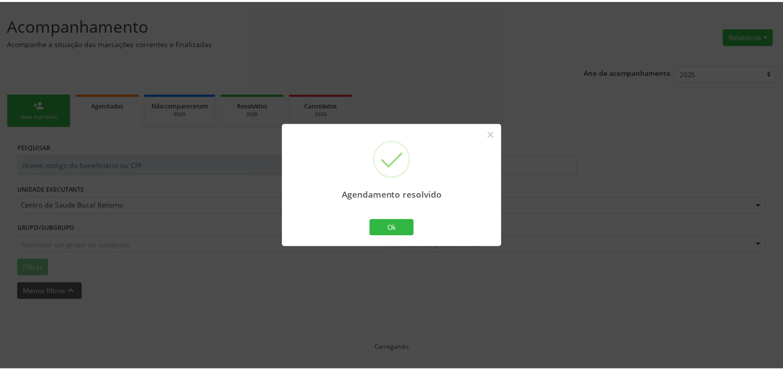
scroll to position [54, 0]
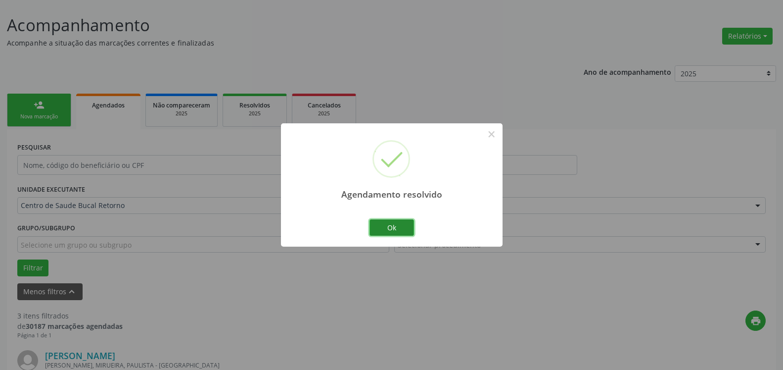
click at [399, 225] on button "Ok" at bounding box center [392, 227] width 45 height 17
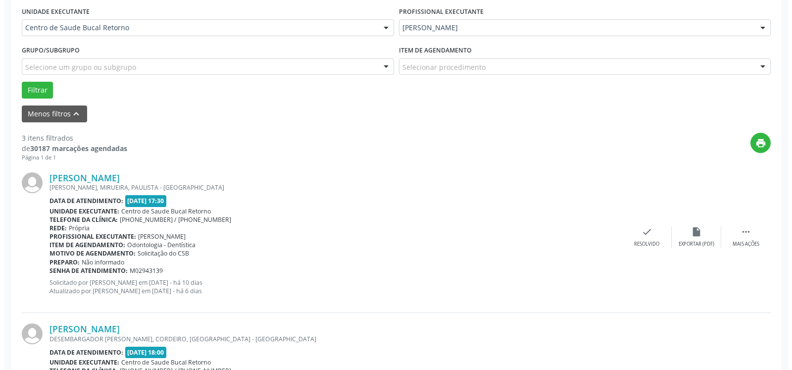
scroll to position [307, 0]
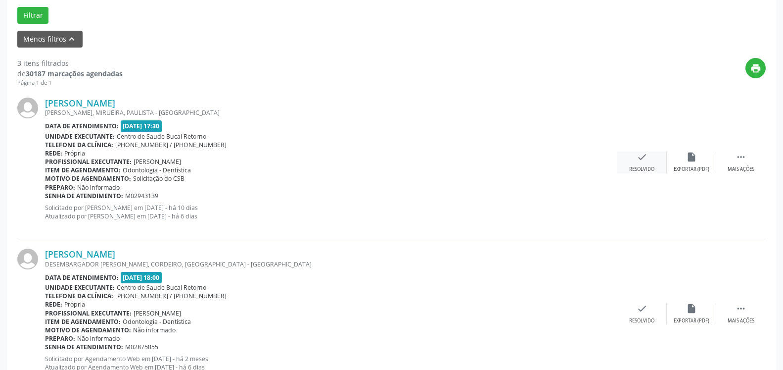
click at [647, 156] on icon "check" at bounding box center [642, 156] width 11 height 11
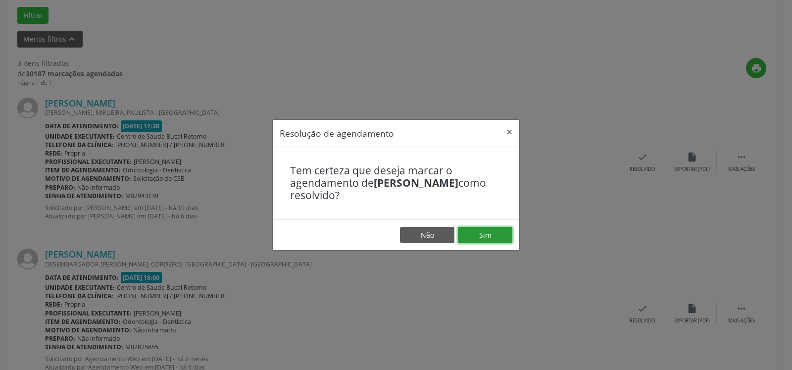
click at [498, 237] on button "Sim" at bounding box center [485, 235] width 54 height 17
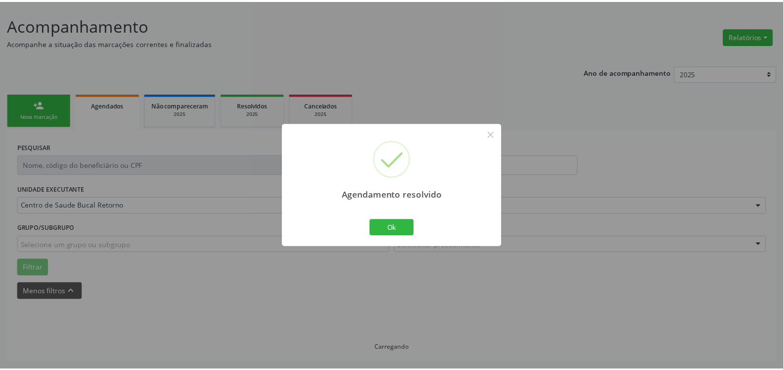
scroll to position [54, 0]
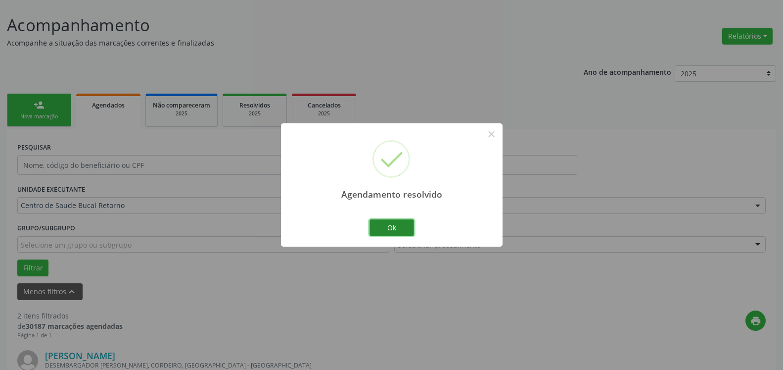
click at [390, 231] on button "Ok" at bounding box center [392, 227] width 45 height 17
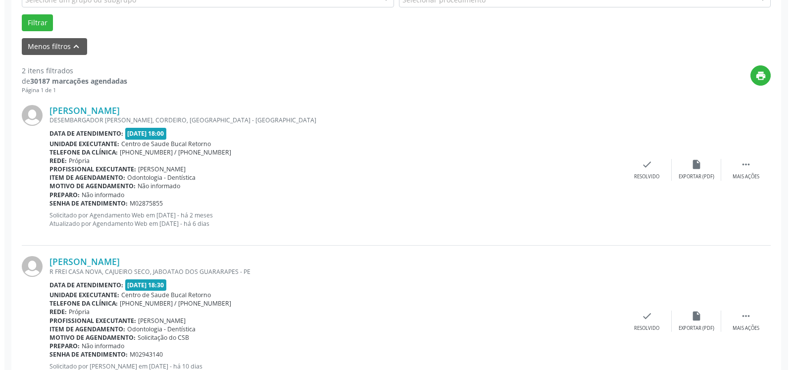
scroll to position [307, 0]
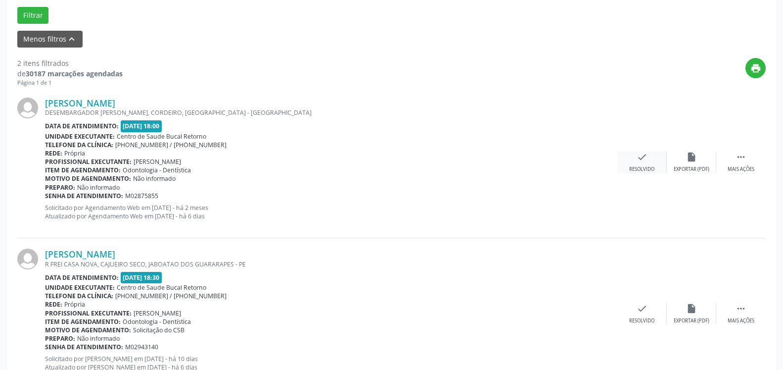
click at [647, 162] on icon "check" at bounding box center [642, 156] width 11 height 11
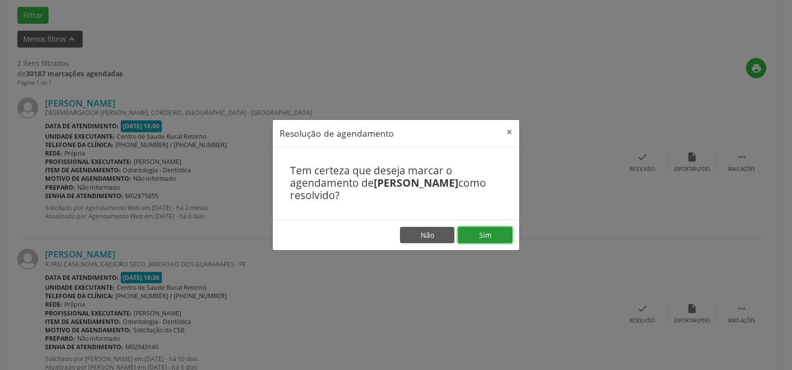
click at [504, 235] on button "Sim" at bounding box center [485, 235] width 54 height 17
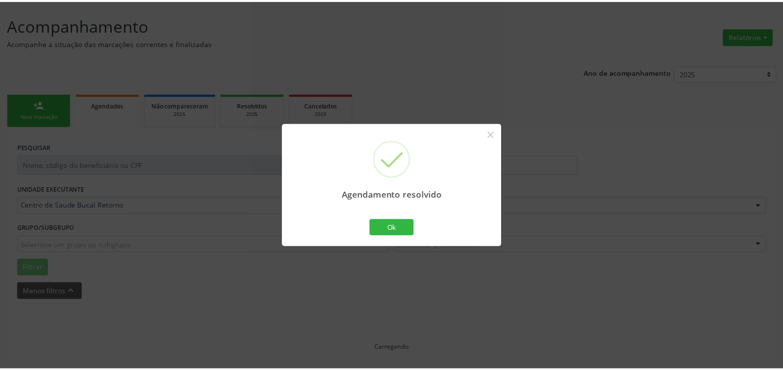
scroll to position [54, 0]
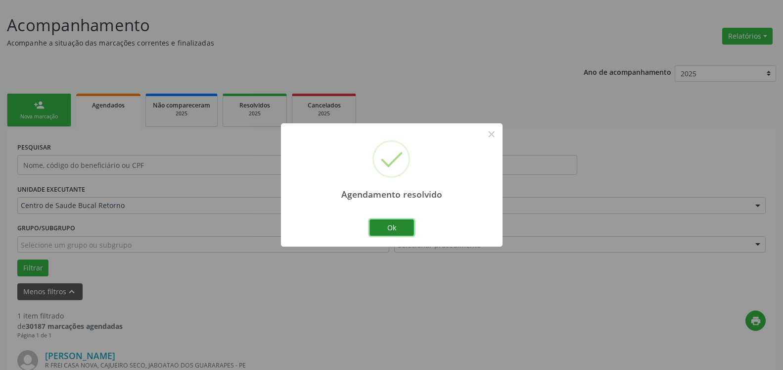
click at [402, 230] on button "Ok" at bounding box center [392, 227] width 45 height 17
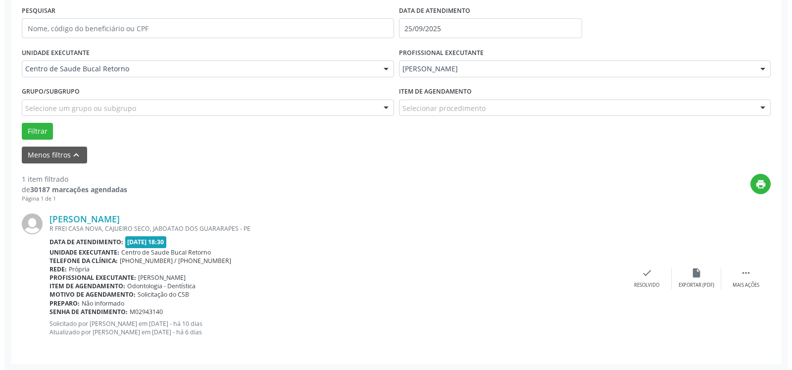
scroll to position [192, 0]
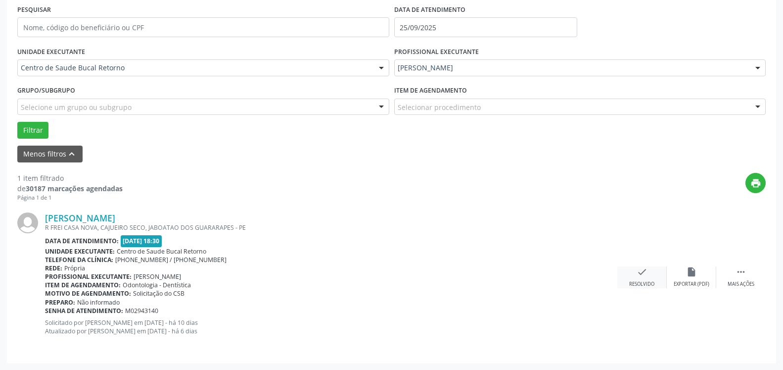
click at [655, 280] on div "check Resolvido" at bounding box center [641, 276] width 49 height 21
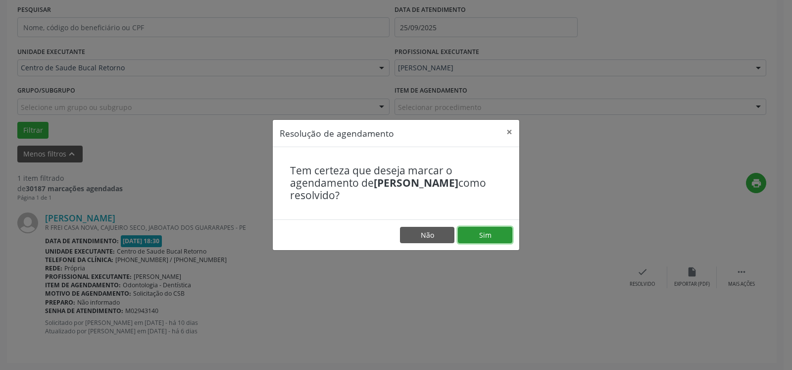
click at [470, 235] on button "Sim" at bounding box center [485, 235] width 54 height 17
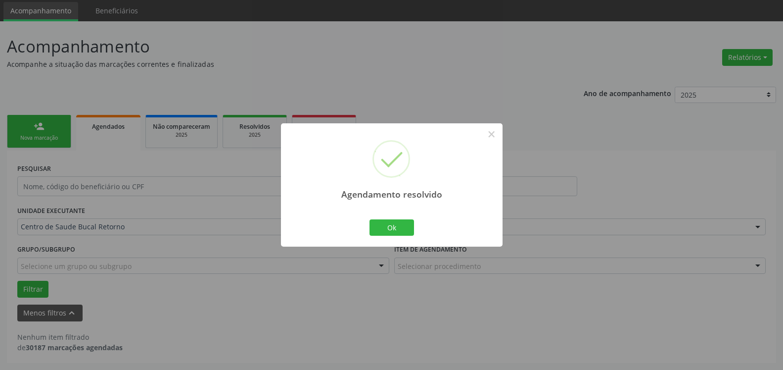
scroll to position [33, 0]
click at [406, 229] on button "Ok" at bounding box center [392, 227] width 45 height 17
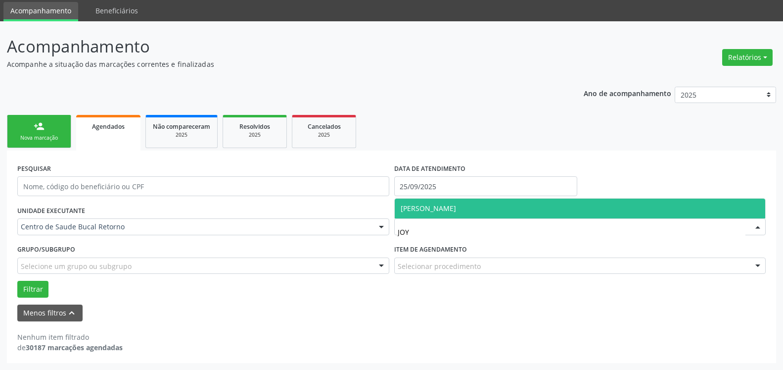
click at [426, 205] on span "[PERSON_NAME]" at bounding box center [428, 207] width 55 height 9
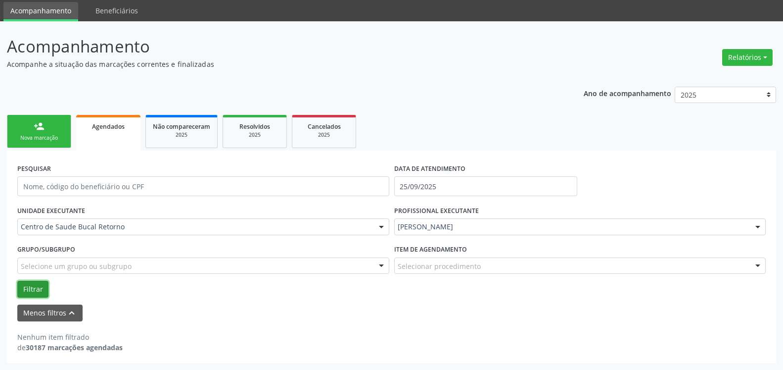
click at [29, 282] on button "Filtrar" at bounding box center [32, 289] width 31 height 17
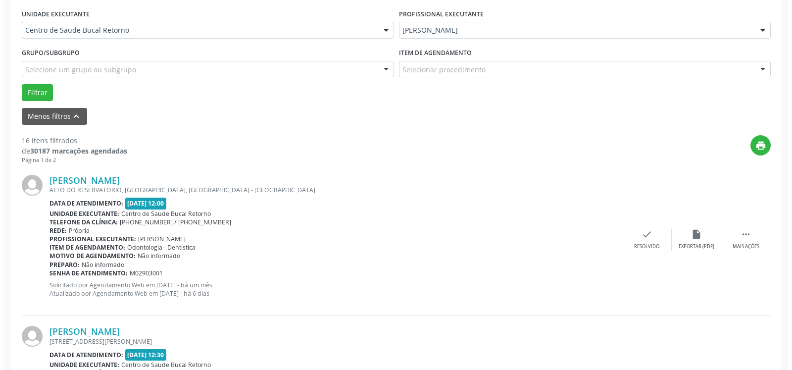
scroll to position [235, 0]
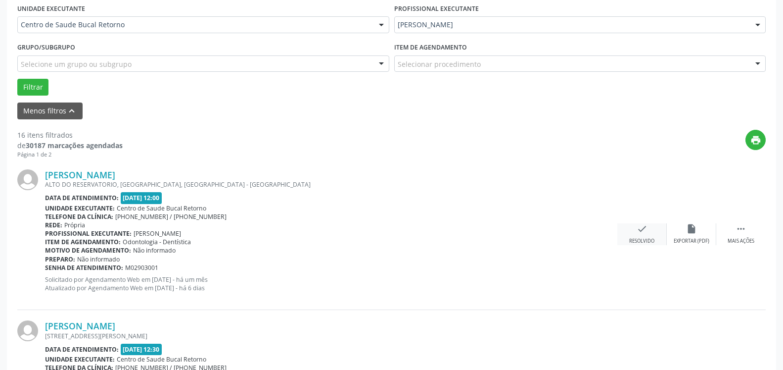
click at [638, 233] on icon "check" at bounding box center [642, 228] width 11 height 11
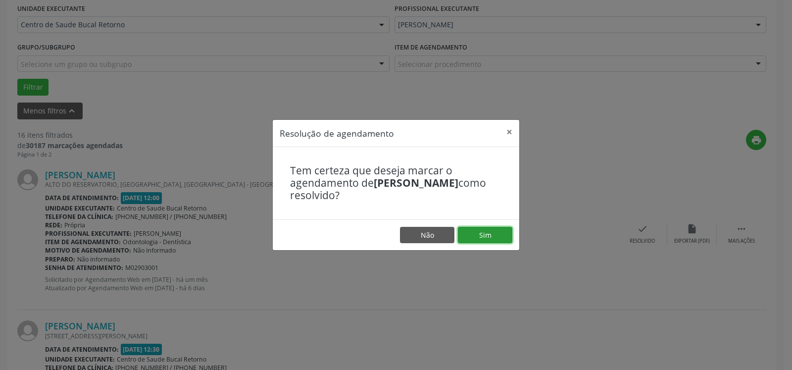
click at [491, 232] on button "Sim" at bounding box center [485, 235] width 54 height 17
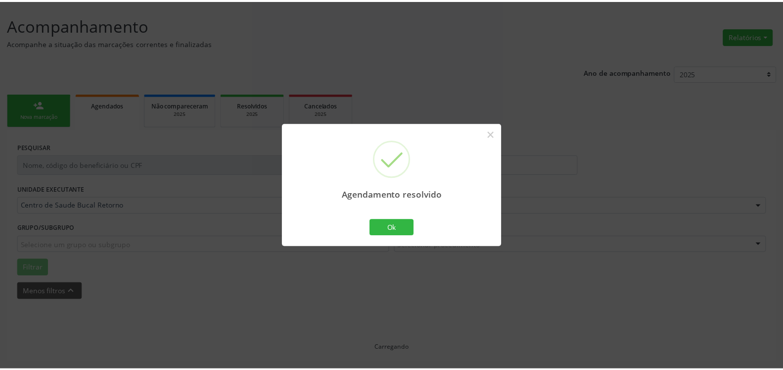
scroll to position [54, 0]
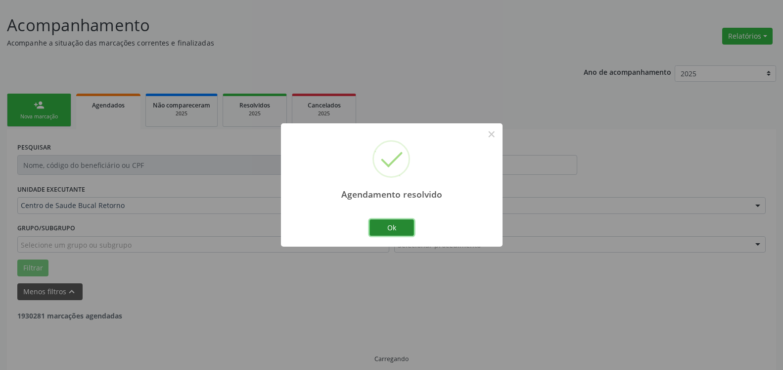
click at [395, 226] on button "Ok" at bounding box center [392, 227] width 45 height 17
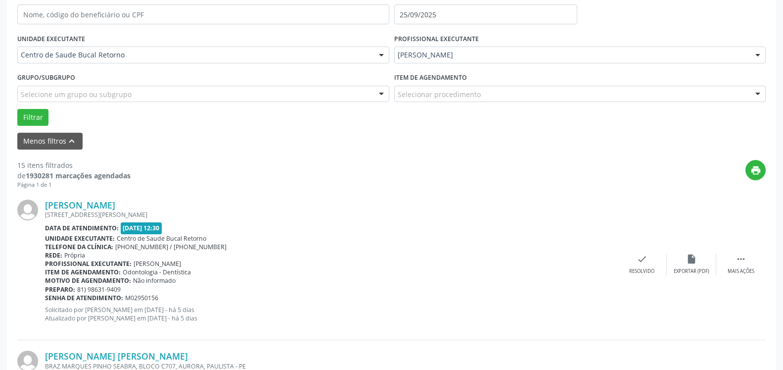
scroll to position [206, 0]
click at [744, 262] on icon "" at bounding box center [741, 257] width 11 height 11
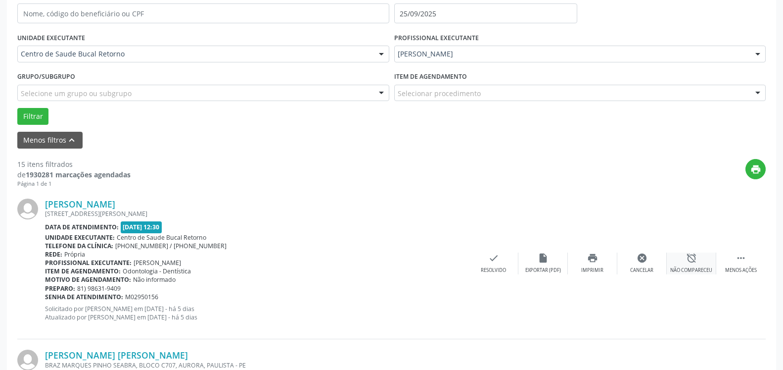
click at [708, 267] on div "Não compareceu" at bounding box center [691, 270] width 42 height 7
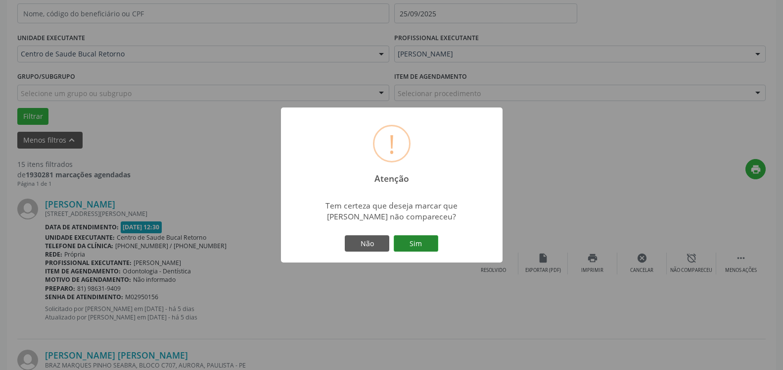
click at [409, 235] on button "Sim" at bounding box center [416, 243] width 45 height 17
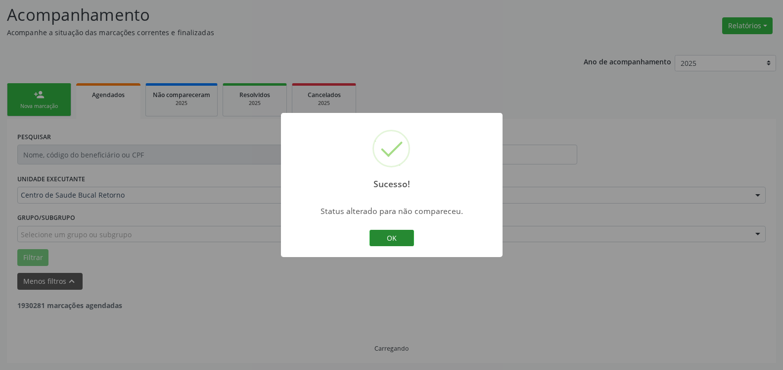
scroll to position [65, 0]
click at [400, 234] on button "OK" at bounding box center [392, 238] width 45 height 17
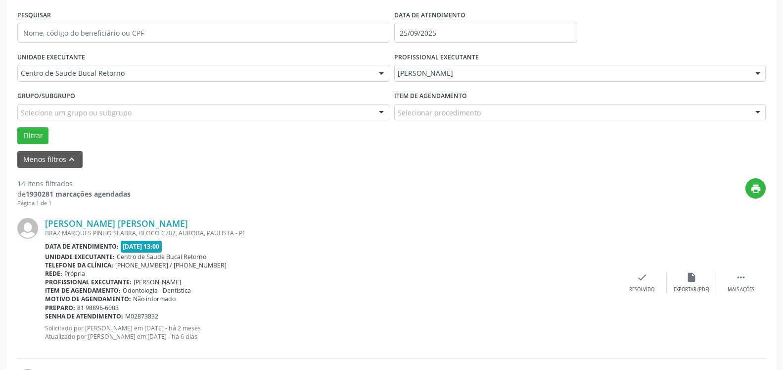
scroll to position [267, 0]
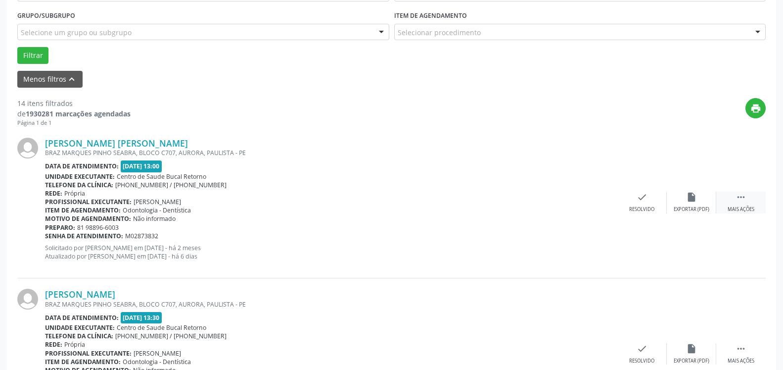
drag, startPoint x: 749, startPoint y: 195, endPoint x: 726, endPoint y: 200, distance: 23.3
click at [748, 195] on div " Mais ações" at bounding box center [740, 201] width 49 height 21
click at [705, 198] on div "alarm_off Não compareceu" at bounding box center [691, 201] width 49 height 21
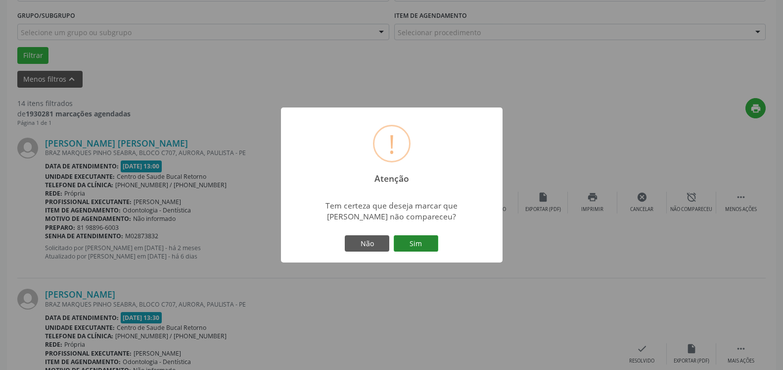
click at [409, 247] on button "Sim" at bounding box center [416, 243] width 45 height 17
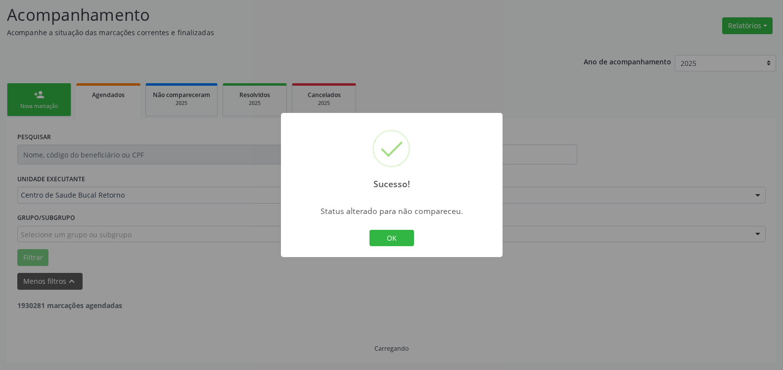
scroll to position [65, 0]
click at [395, 237] on button "OK" at bounding box center [392, 238] width 45 height 17
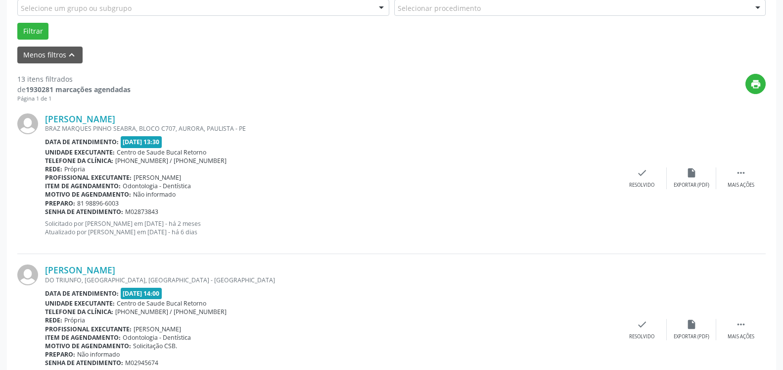
scroll to position [317, 0]
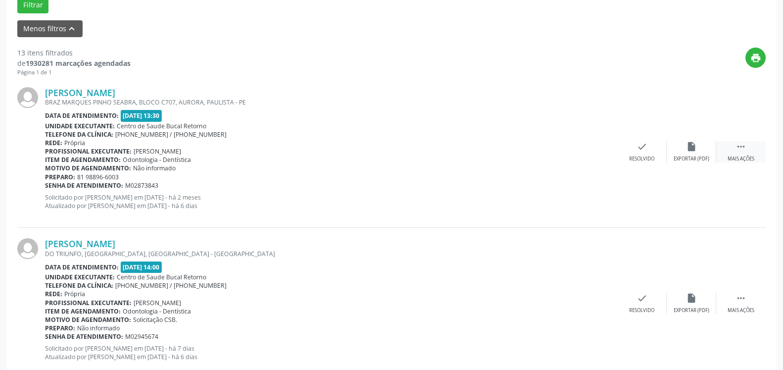
click at [743, 150] on icon "" at bounding box center [741, 146] width 11 height 11
click at [689, 157] on div "Não compareceu" at bounding box center [691, 158] width 42 height 7
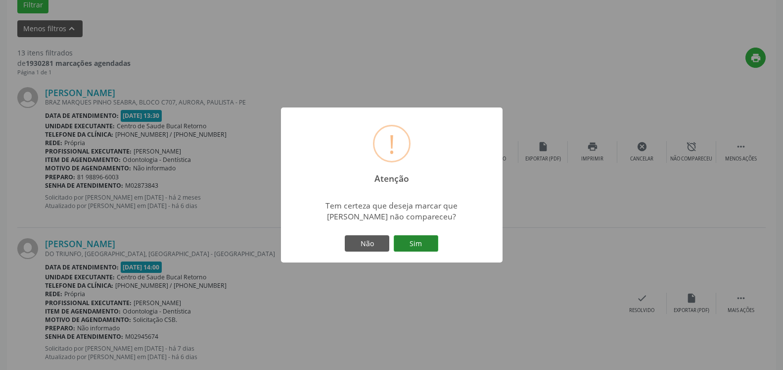
click at [425, 240] on button "Sim" at bounding box center [416, 243] width 45 height 17
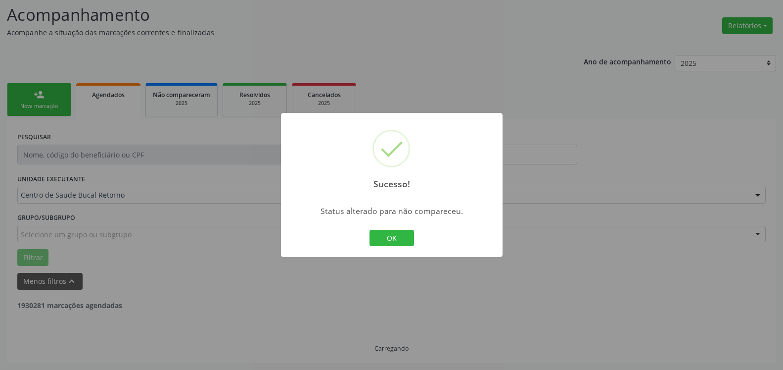
scroll to position [65, 0]
click at [394, 243] on button "OK" at bounding box center [392, 238] width 45 height 17
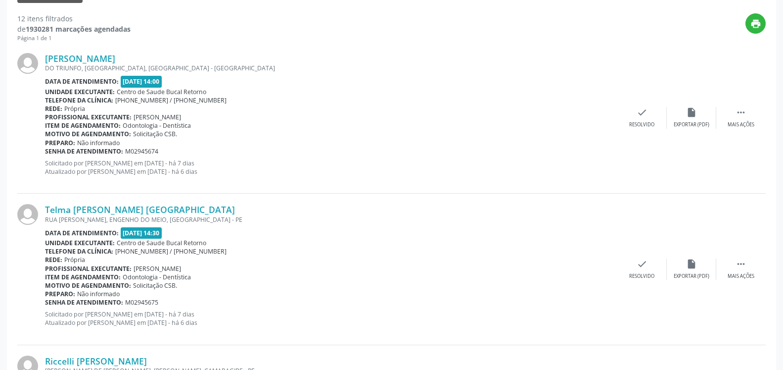
scroll to position [418, 0]
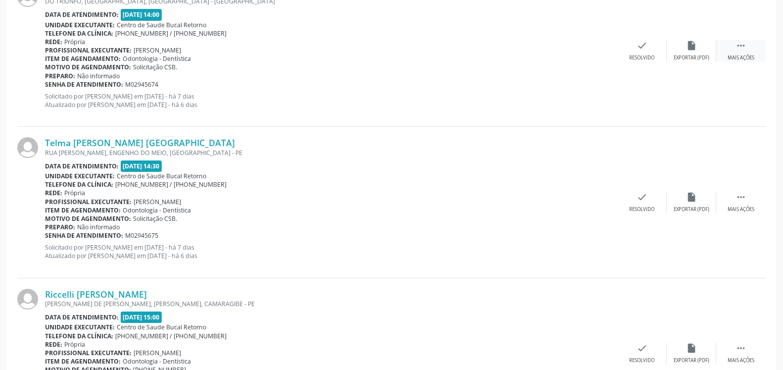
click at [742, 49] on icon "" at bounding box center [741, 45] width 11 height 11
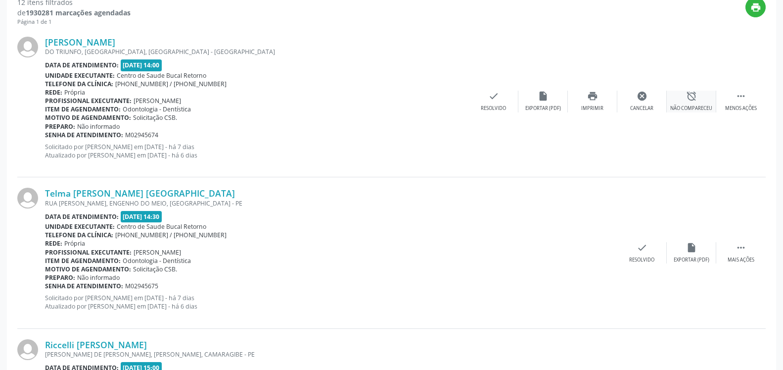
click at [694, 99] on icon "alarm_off" at bounding box center [691, 96] width 11 height 11
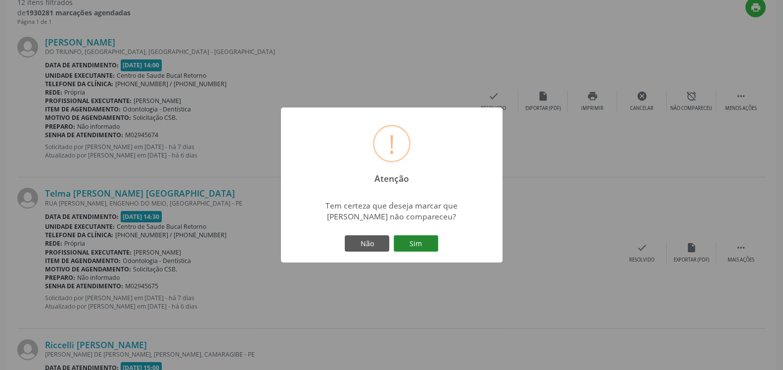
click at [423, 242] on button "Sim" at bounding box center [416, 243] width 45 height 17
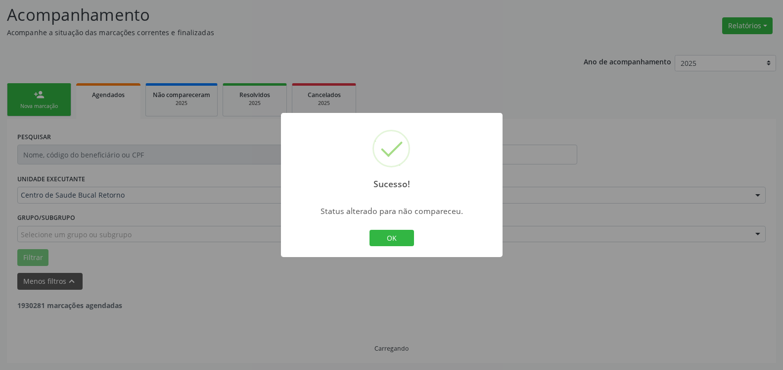
scroll to position [65, 0]
click at [386, 235] on button "OK" at bounding box center [392, 238] width 45 height 17
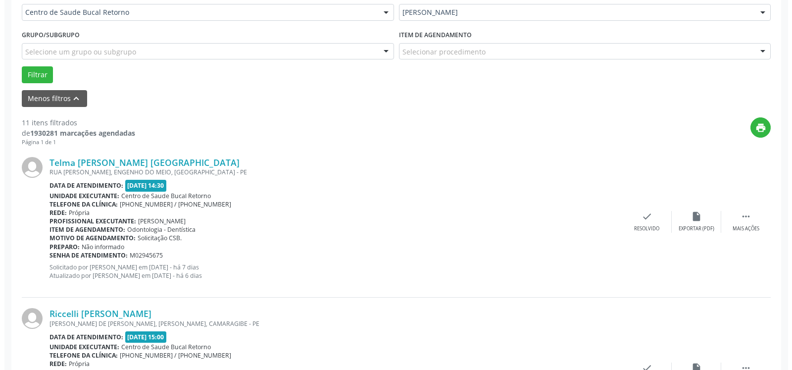
scroll to position [267, 0]
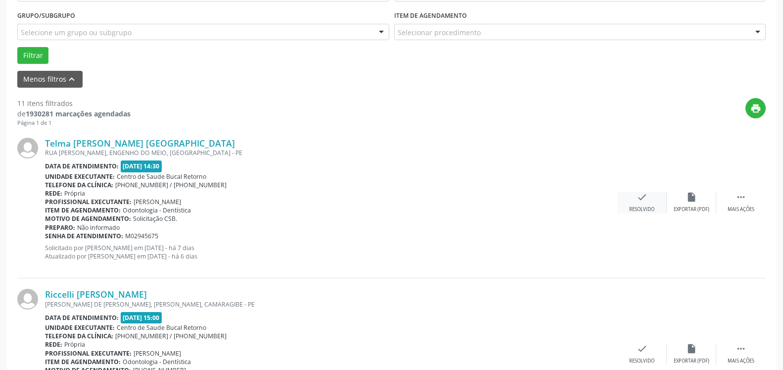
click at [639, 201] on icon "check" at bounding box center [642, 196] width 11 height 11
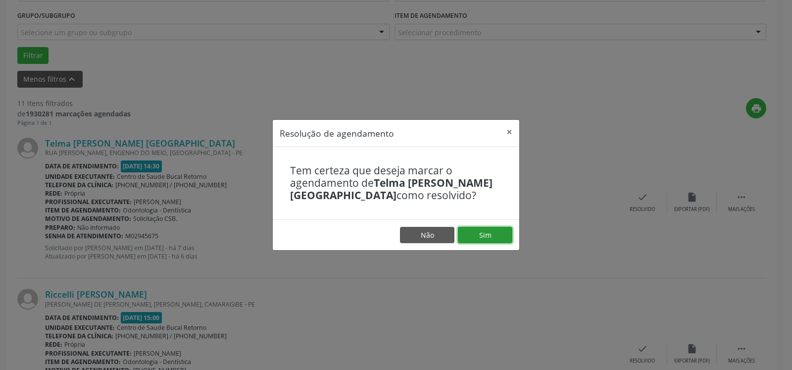
click at [499, 232] on button "Sim" at bounding box center [485, 235] width 54 height 17
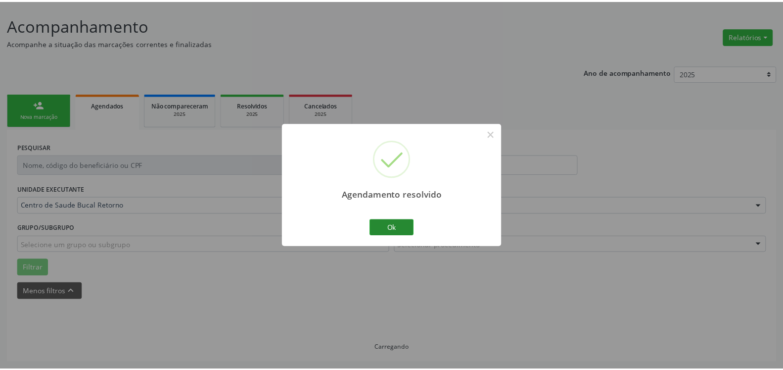
scroll to position [54, 0]
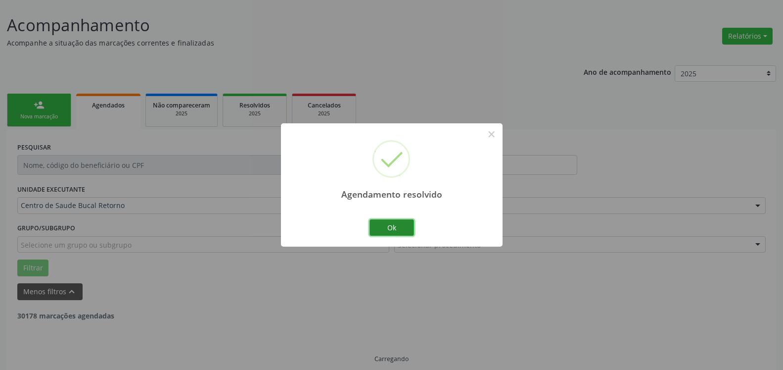
click at [389, 231] on button "Ok" at bounding box center [392, 227] width 45 height 17
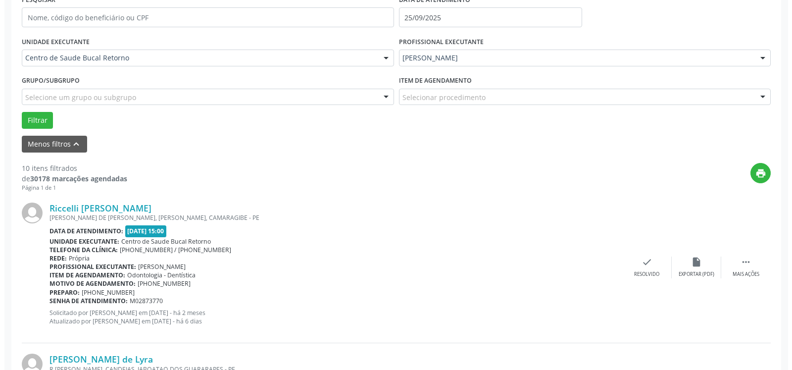
scroll to position [307, 0]
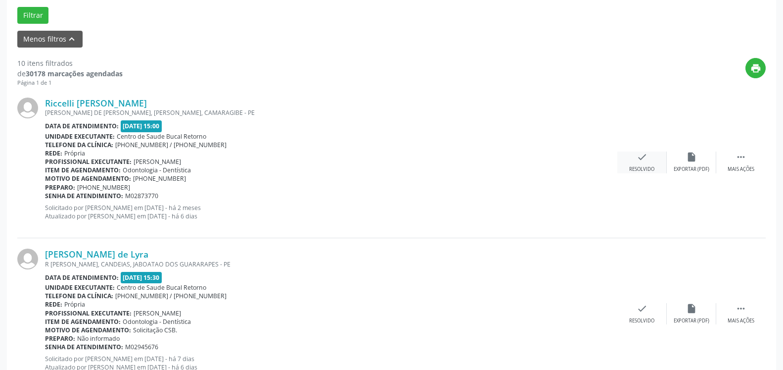
click at [634, 161] on div "check Resolvido" at bounding box center [641, 161] width 49 height 21
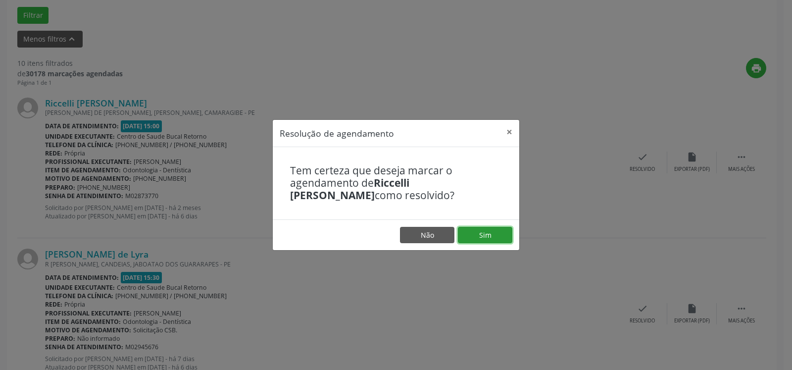
drag, startPoint x: 494, startPoint y: 235, endPoint x: 484, endPoint y: 235, distance: 9.9
click at [493, 235] on button "Sim" at bounding box center [485, 235] width 54 height 17
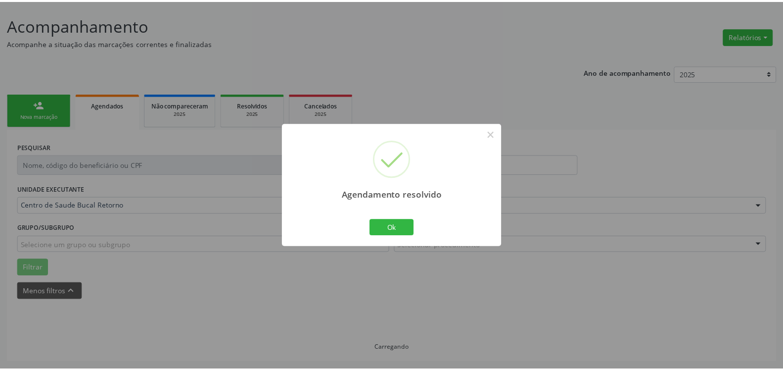
scroll to position [54, 0]
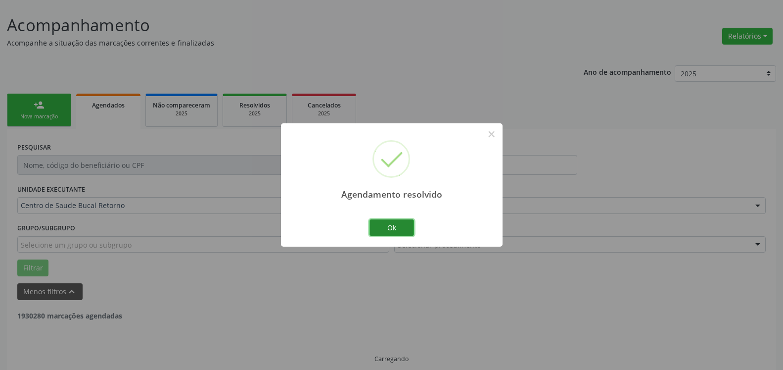
click at [407, 227] on button "Ok" at bounding box center [392, 227] width 45 height 17
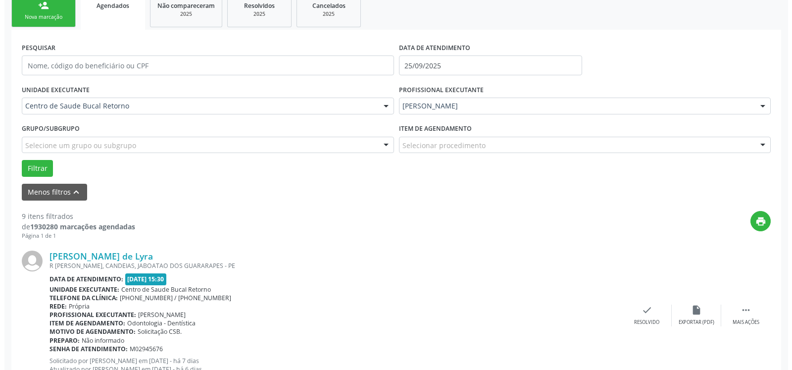
scroll to position [256, 0]
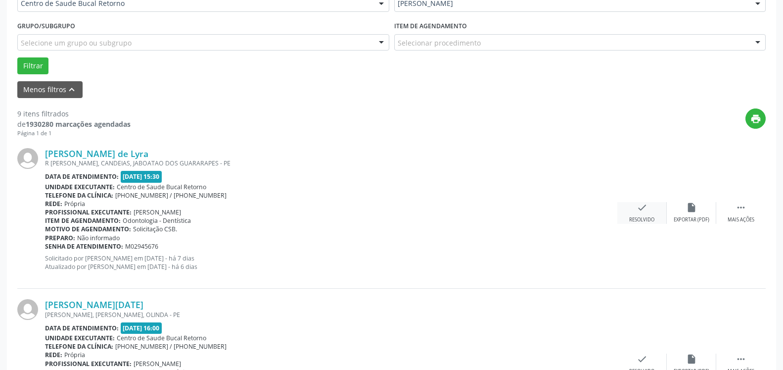
click at [650, 210] on div "check Resolvido" at bounding box center [641, 212] width 49 height 21
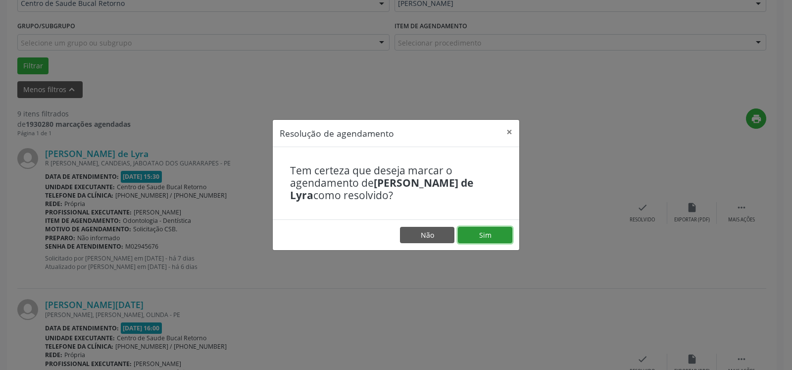
click at [500, 233] on button "Sim" at bounding box center [485, 235] width 54 height 17
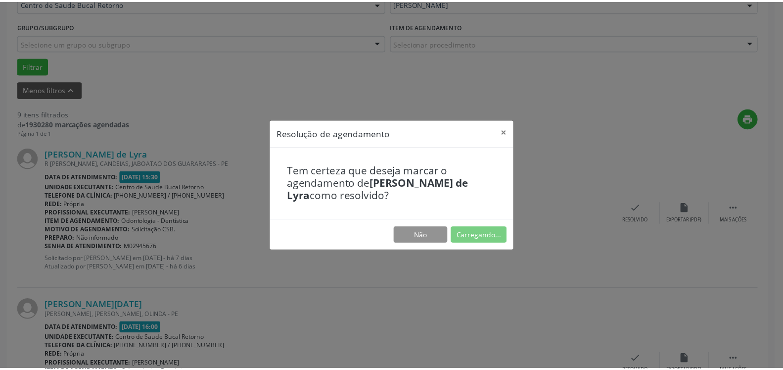
scroll to position [54, 0]
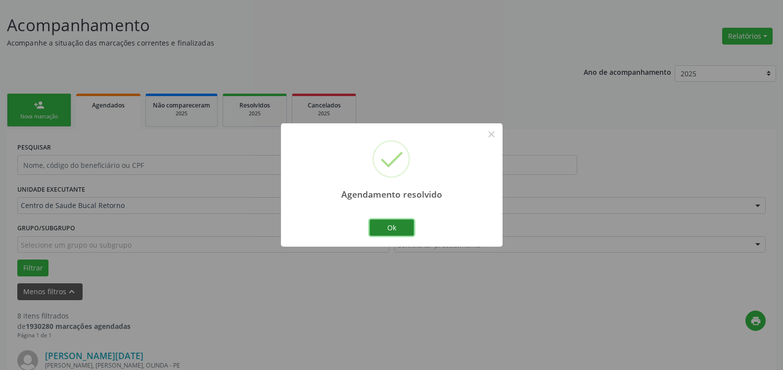
click at [383, 228] on button "Ok" at bounding box center [392, 227] width 45 height 17
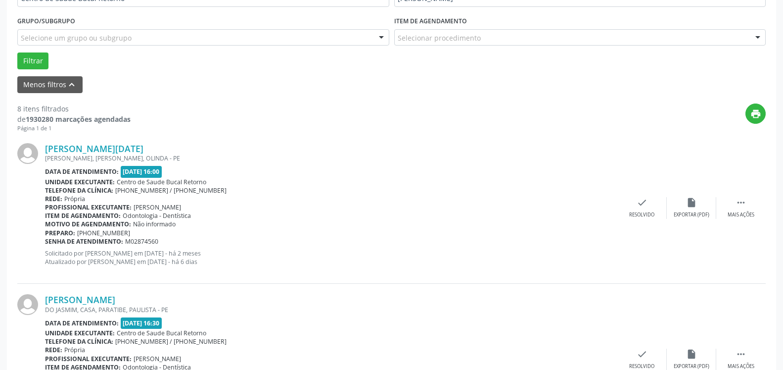
scroll to position [307, 0]
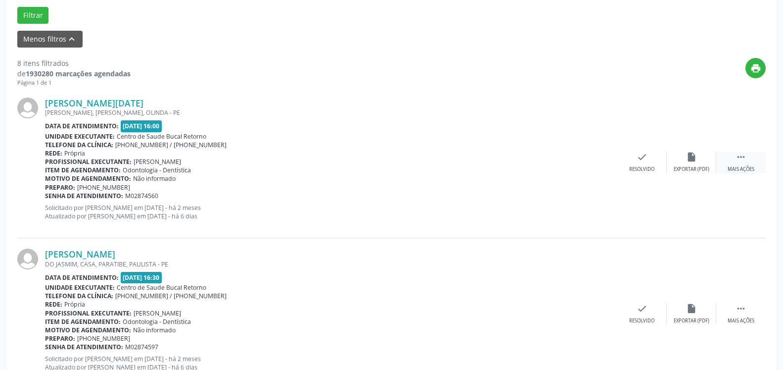
click at [746, 168] on div "Mais ações" at bounding box center [741, 169] width 27 height 7
click at [707, 167] on div "Não compareceu" at bounding box center [691, 169] width 42 height 7
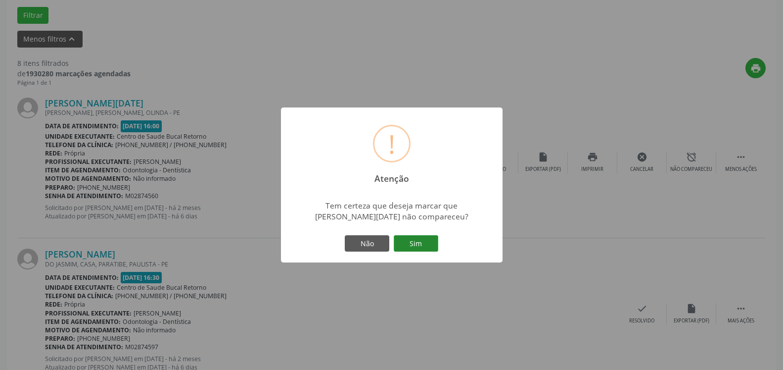
click at [428, 238] on button "Sim" at bounding box center [416, 243] width 45 height 17
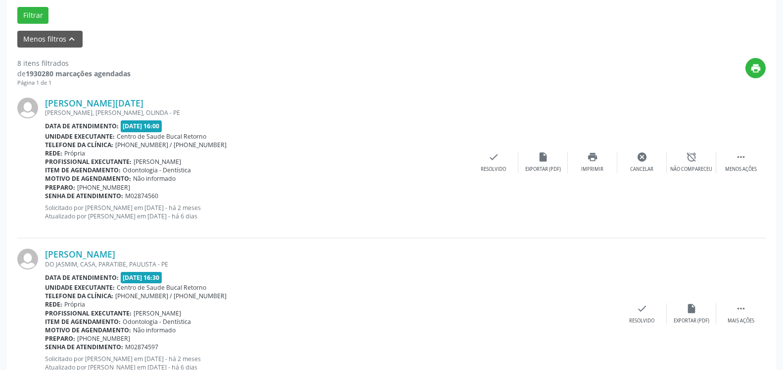
scroll to position [65, 0]
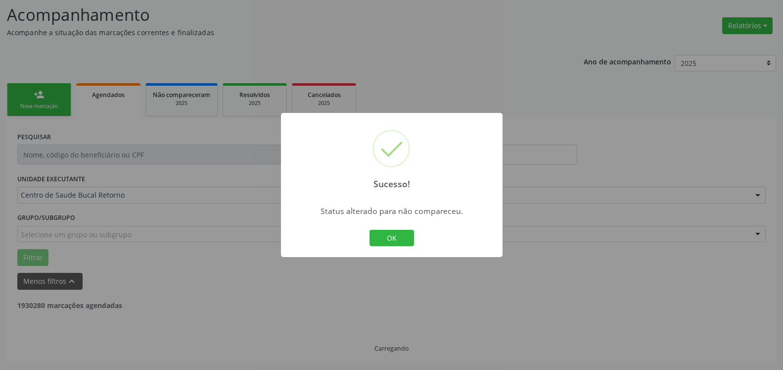
click at [396, 239] on button "OK" at bounding box center [392, 238] width 45 height 17
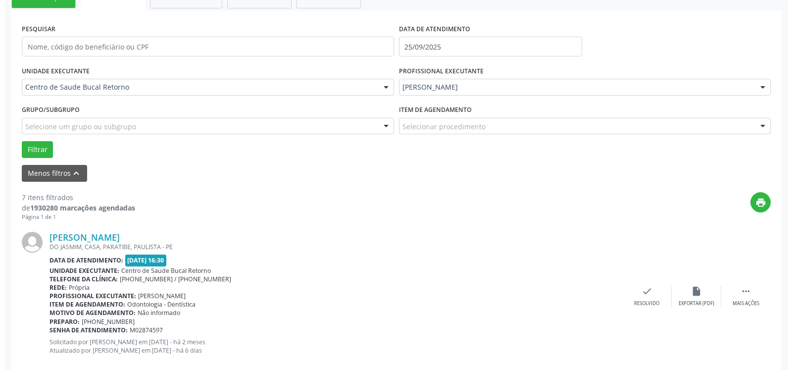
scroll to position [216, 0]
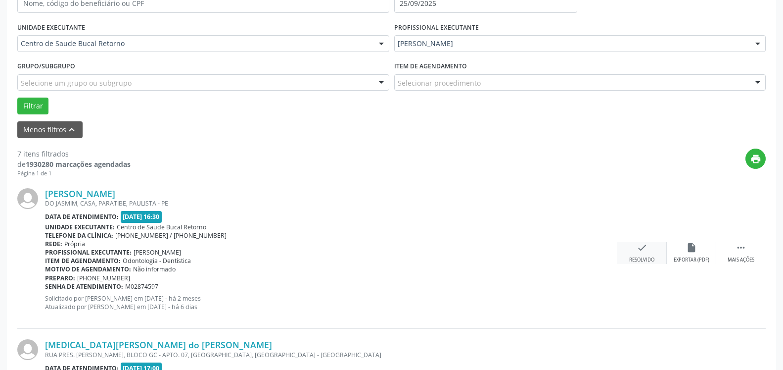
click at [642, 253] on icon "check" at bounding box center [642, 247] width 11 height 11
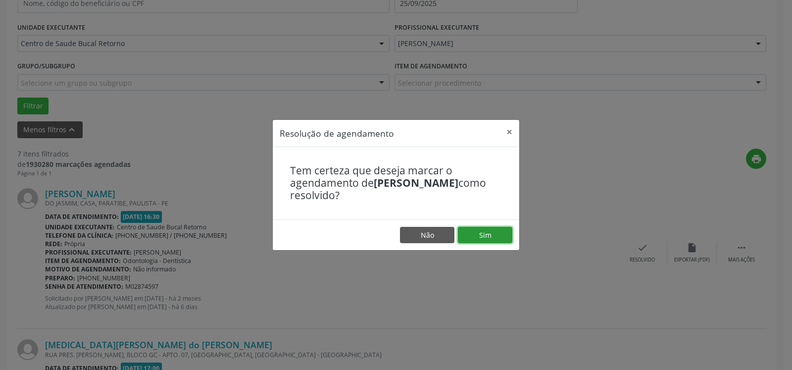
click at [487, 233] on button "Sim" at bounding box center [485, 235] width 54 height 17
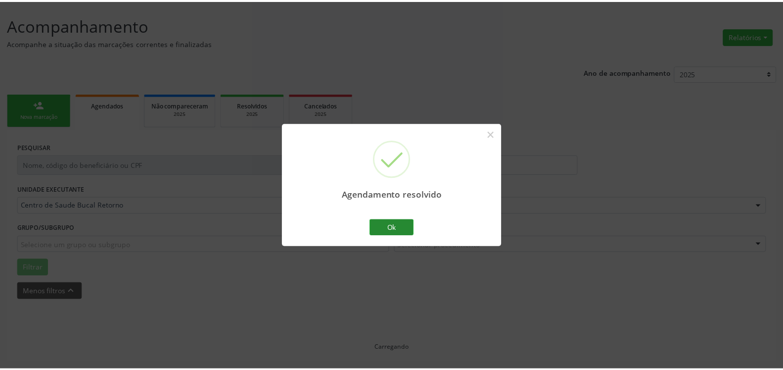
scroll to position [54, 0]
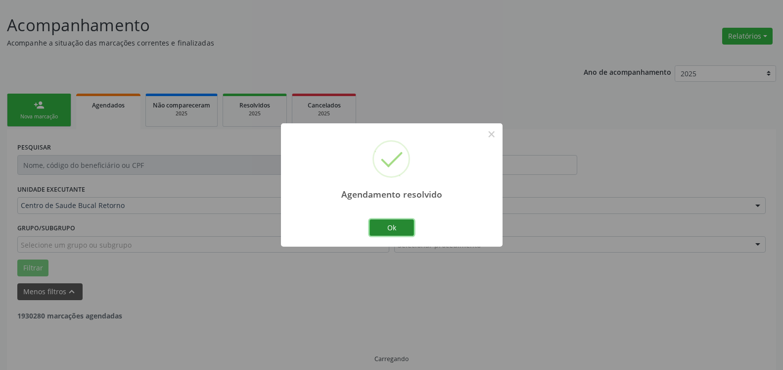
click at [388, 228] on button "Ok" at bounding box center [392, 227] width 45 height 17
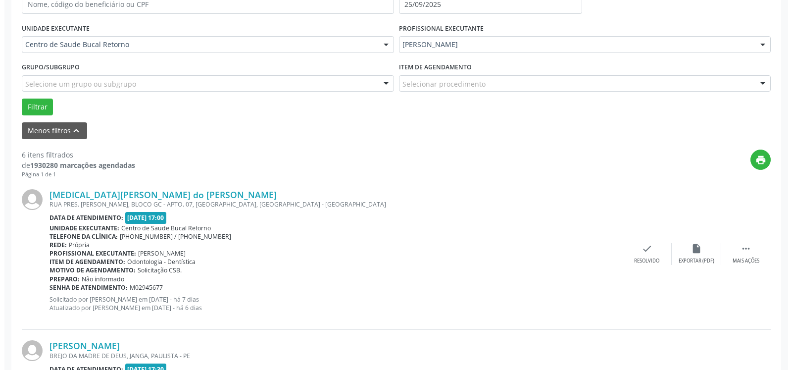
scroll to position [216, 0]
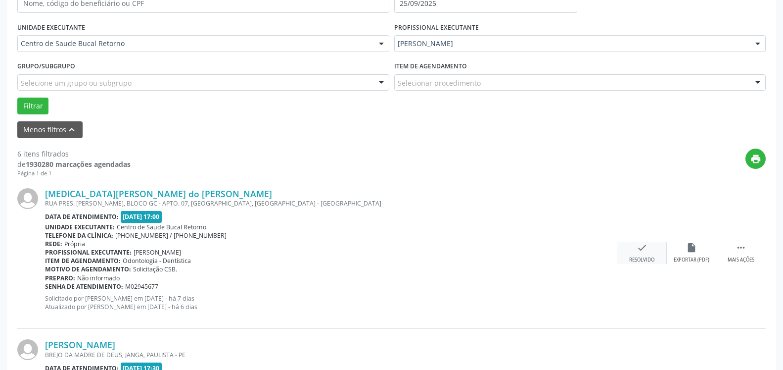
click at [638, 250] on icon "check" at bounding box center [642, 247] width 11 height 11
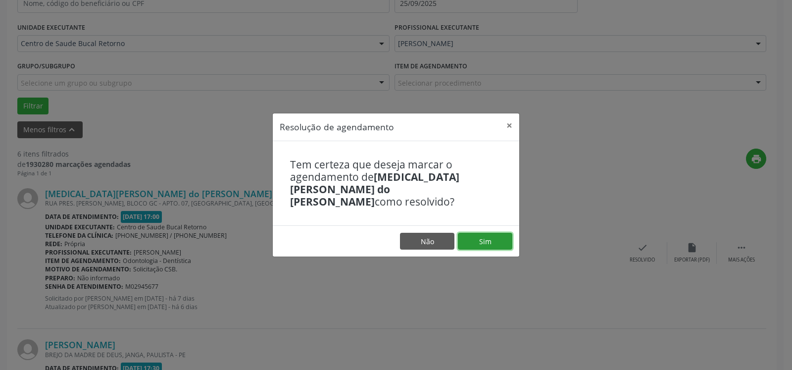
click at [494, 236] on button "Sim" at bounding box center [485, 241] width 54 height 17
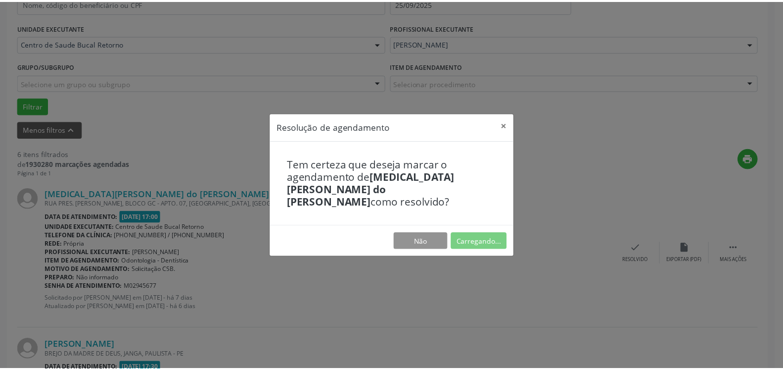
scroll to position [54, 0]
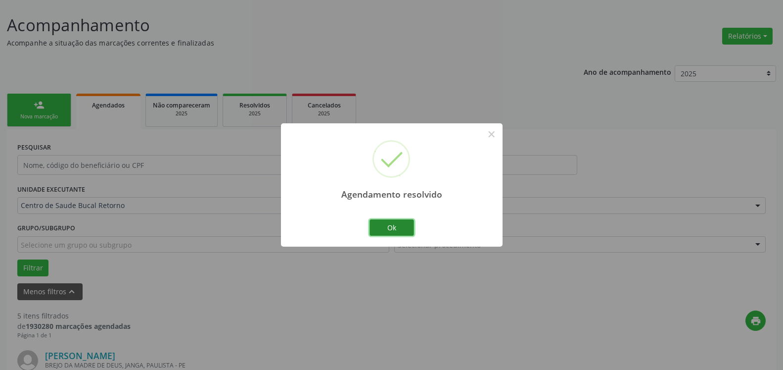
click at [386, 224] on button "Ok" at bounding box center [392, 227] width 45 height 17
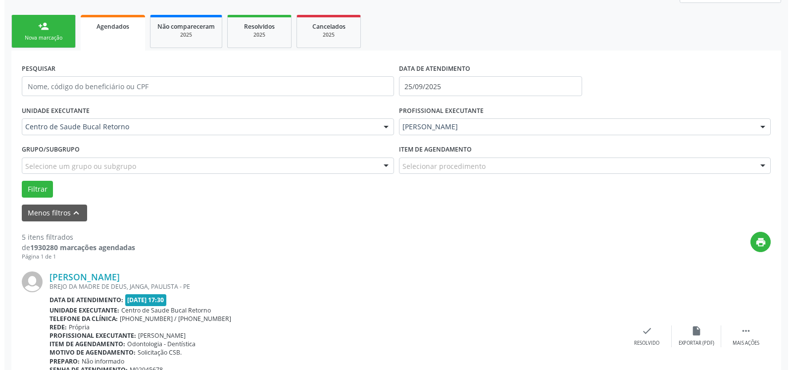
scroll to position [256, 0]
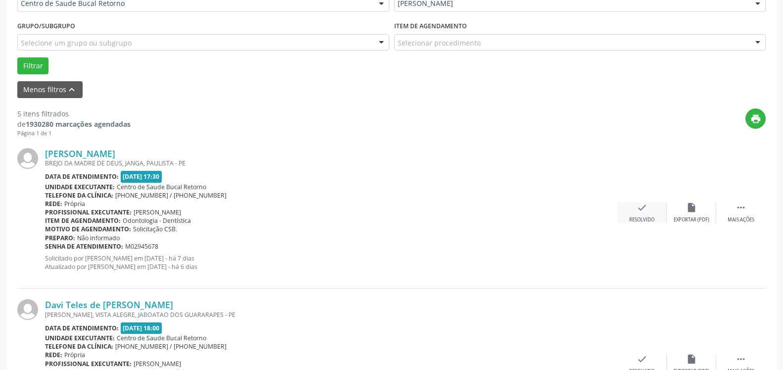
click at [631, 212] on div "check Resolvido" at bounding box center [641, 212] width 49 height 21
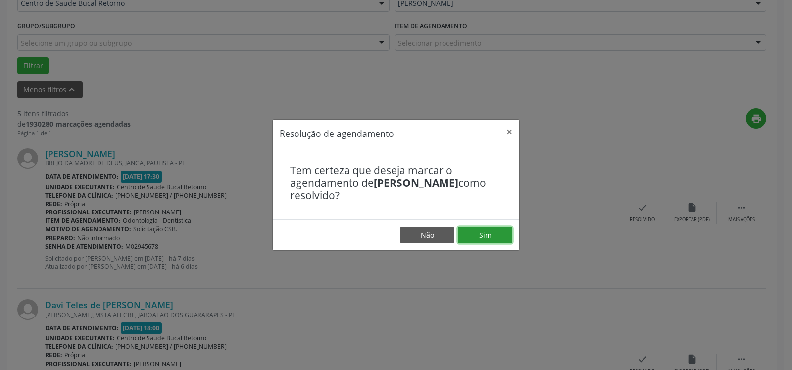
drag, startPoint x: 509, startPoint y: 230, endPoint x: 479, endPoint y: 230, distance: 29.7
click at [506, 230] on button "Sim" at bounding box center [485, 235] width 54 height 17
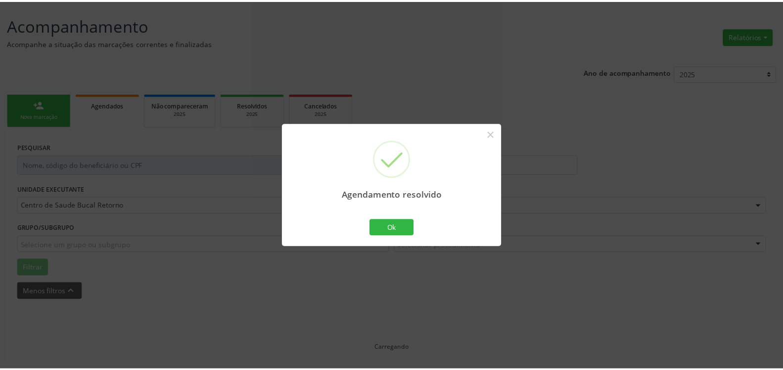
scroll to position [54, 0]
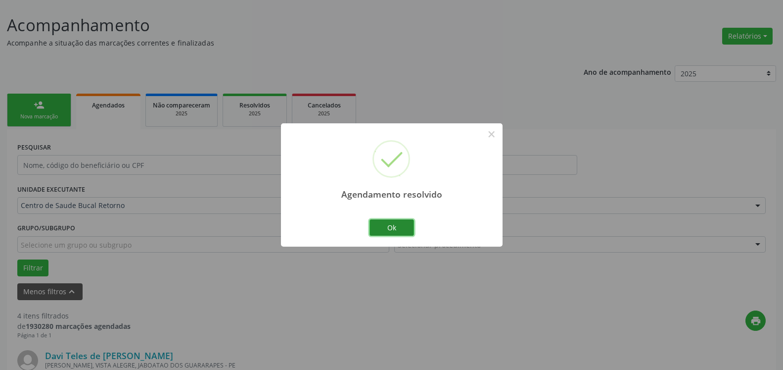
click at [385, 221] on button "Ok" at bounding box center [392, 227] width 45 height 17
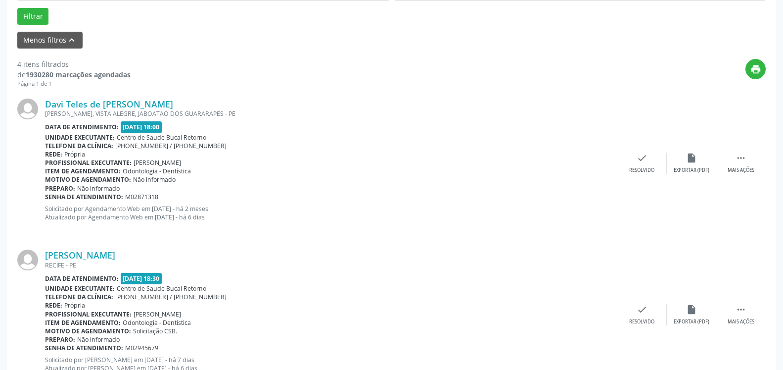
scroll to position [307, 0]
click at [750, 162] on div " Mais ações" at bounding box center [740, 161] width 49 height 21
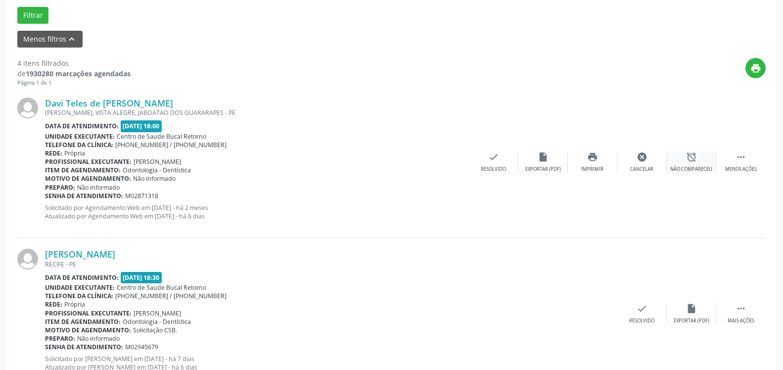
click at [692, 166] on div "alarm_off Não compareceu" at bounding box center [691, 161] width 49 height 21
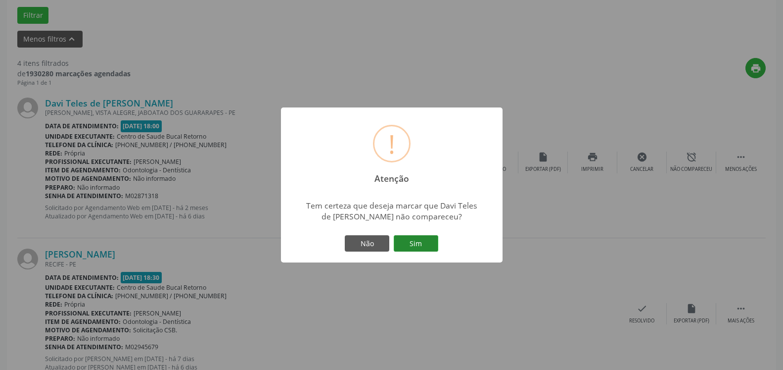
click at [424, 242] on button "Sim" at bounding box center [416, 243] width 45 height 17
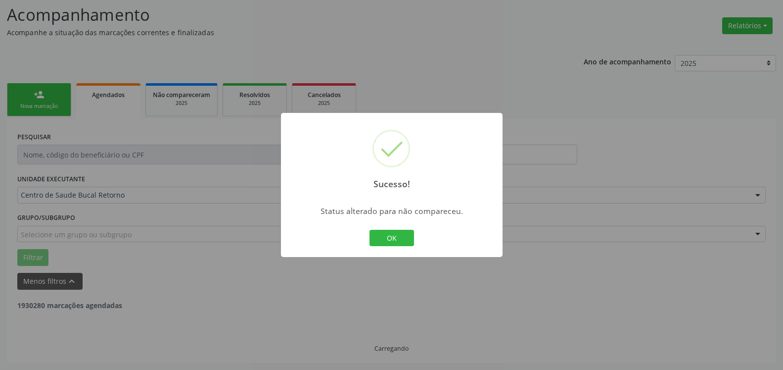
scroll to position [65, 0]
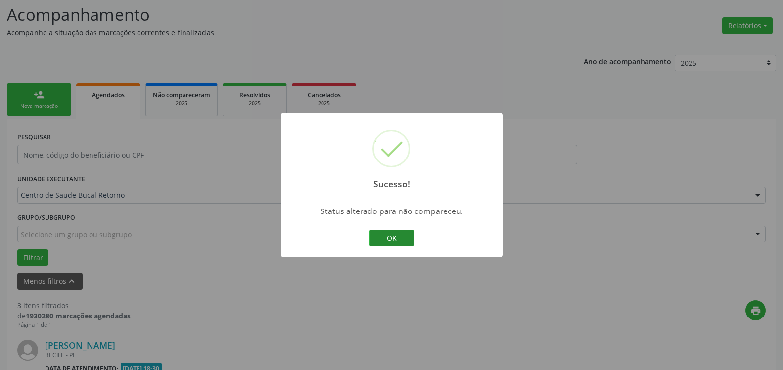
click at [406, 238] on button "OK" at bounding box center [392, 238] width 45 height 17
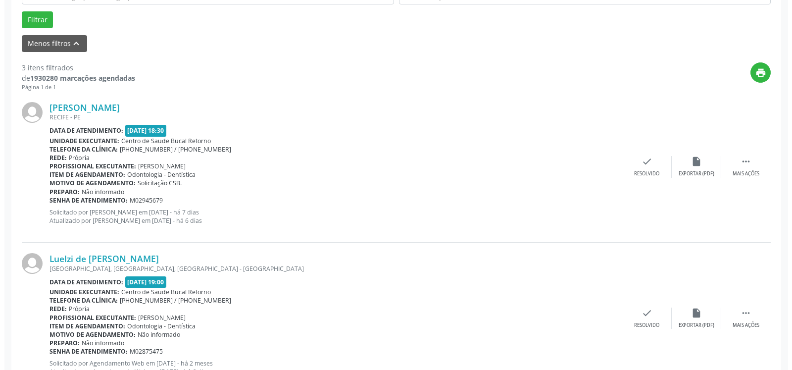
scroll to position [317, 0]
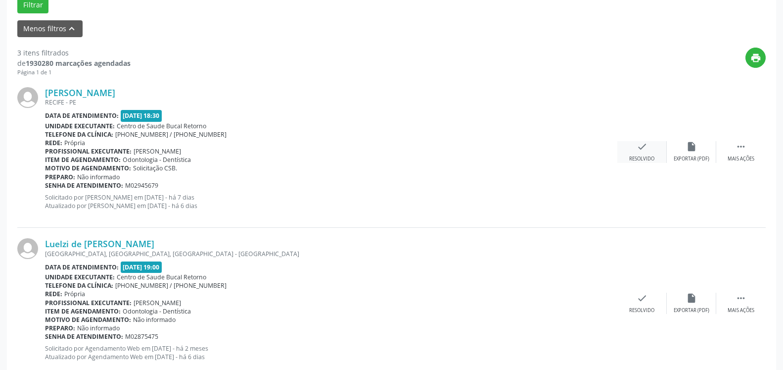
click at [632, 154] on div "check Resolvido" at bounding box center [641, 151] width 49 height 21
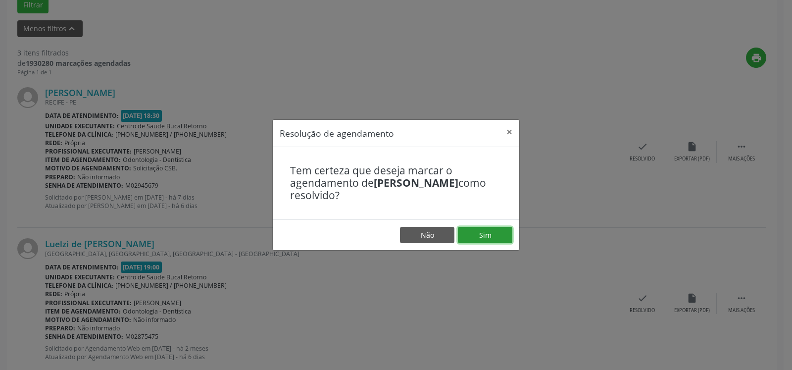
drag, startPoint x: 496, startPoint y: 237, endPoint x: 429, endPoint y: 221, distance: 68.2
click at [495, 237] on button "Sim" at bounding box center [485, 235] width 54 height 17
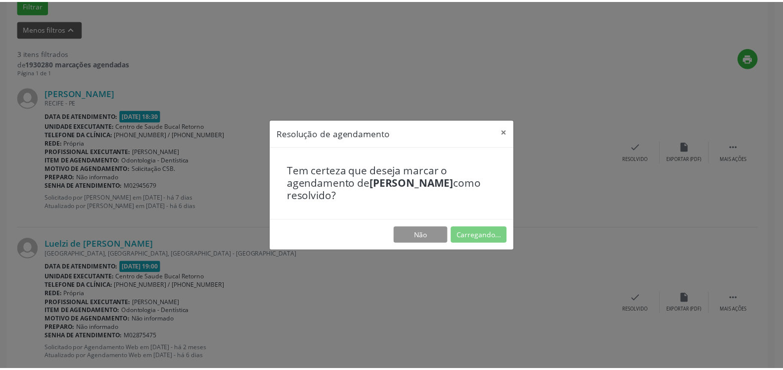
scroll to position [54, 0]
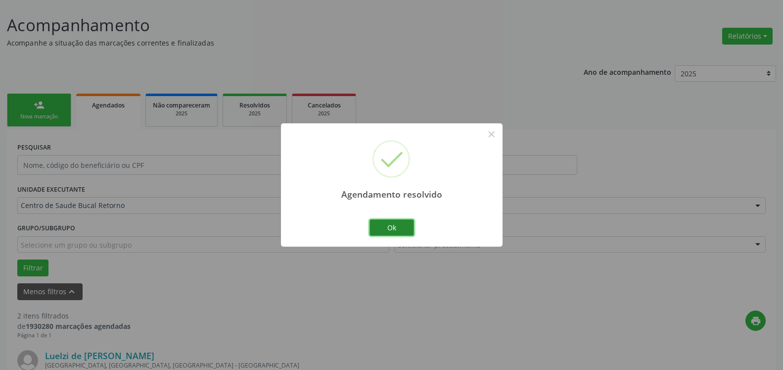
click at [394, 223] on button "Ok" at bounding box center [392, 227] width 45 height 17
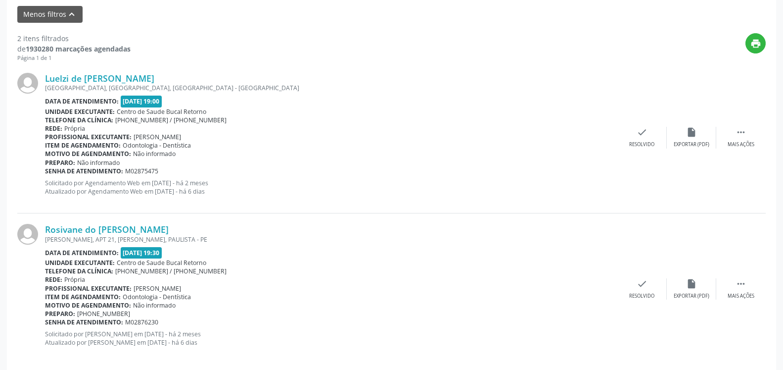
scroll to position [343, 0]
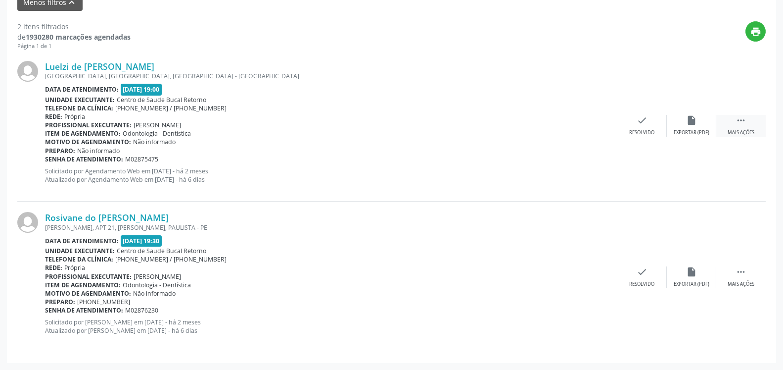
drag, startPoint x: 739, startPoint y: 121, endPoint x: 719, endPoint y: 126, distance: 20.9
click at [739, 121] on icon "" at bounding box center [741, 120] width 11 height 11
click at [688, 126] on icon "alarm_off" at bounding box center [691, 120] width 11 height 11
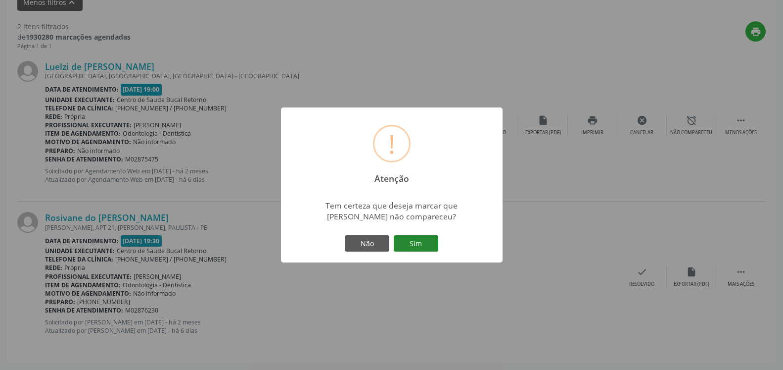
click at [423, 244] on button "Sim" at bounding box center [416, 243] width 45 height 17
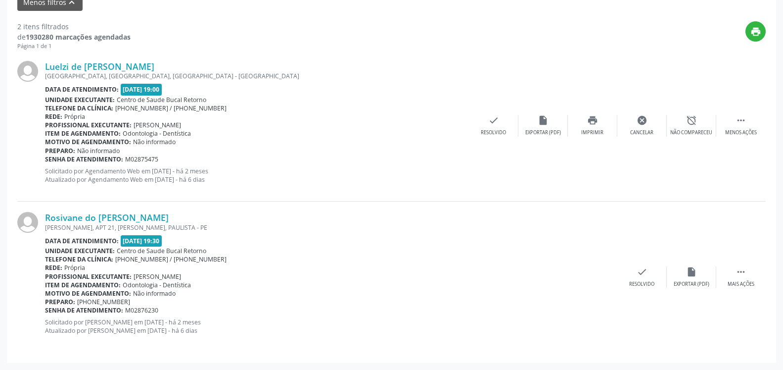
scroll to position [65, 0]
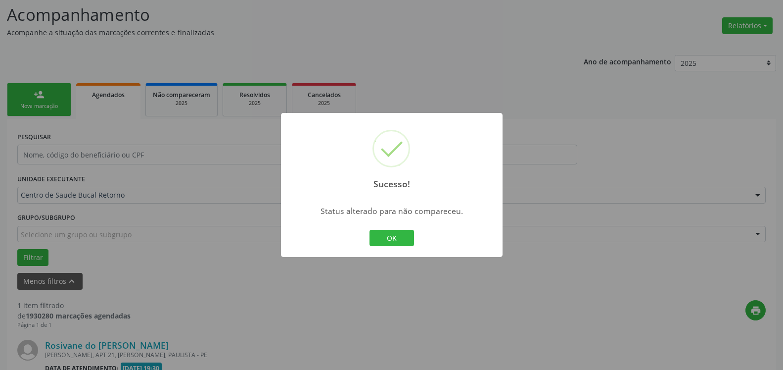
click at [406, 238] on button "OK" at bounding box center [392, 238] width 45 height 17
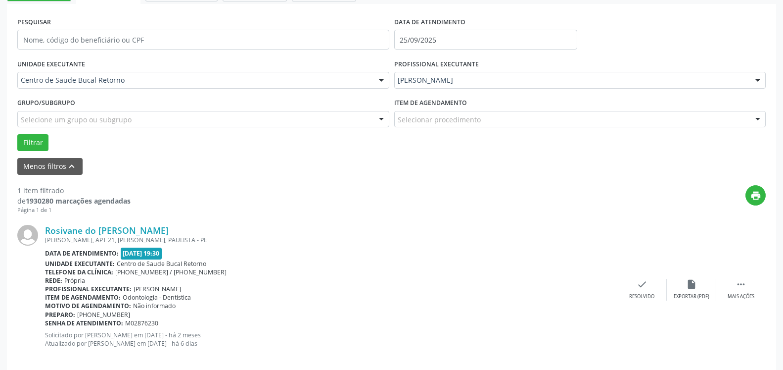
scroll to position [192, 0]
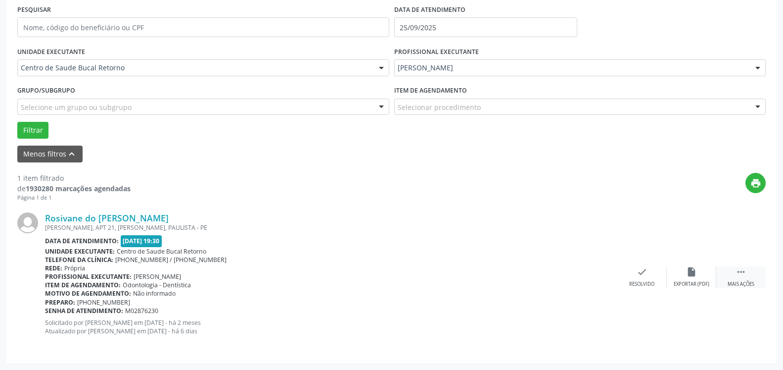
click at [741, 277] on icon "" at bounding box center [741, 271] width 11 height 11
click at [701, 275] on div "alarm_off Não compareceu" at bounding box center [691, 276] width 49 height 21
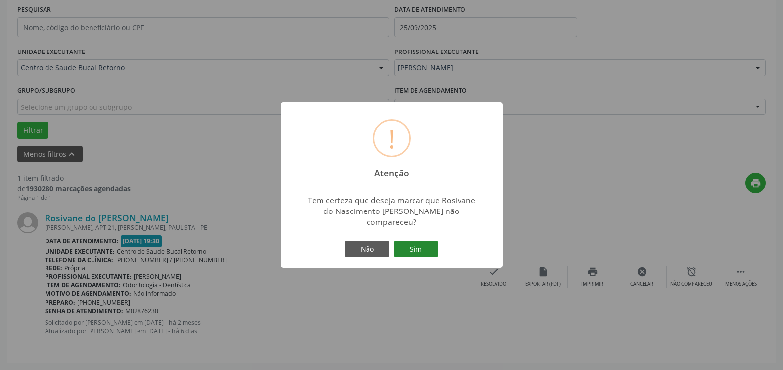
click at [417, 247] on button "Sim" at bounding box center [416, 248] width 45 height 17
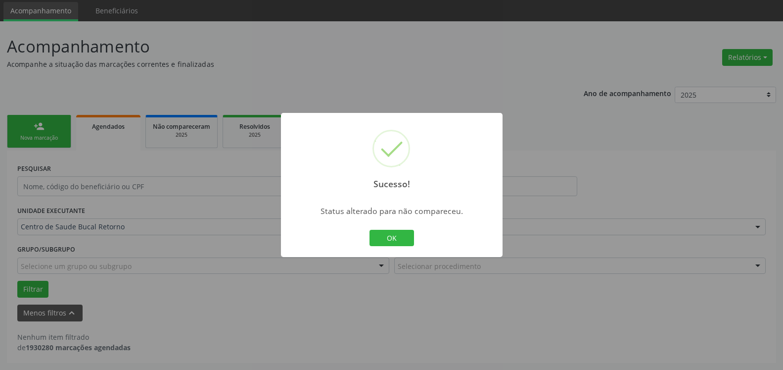
scroll to position [33, 0]
click at [404, 243] on button "OK" at bounding box center [392, 238] width 45 height 17
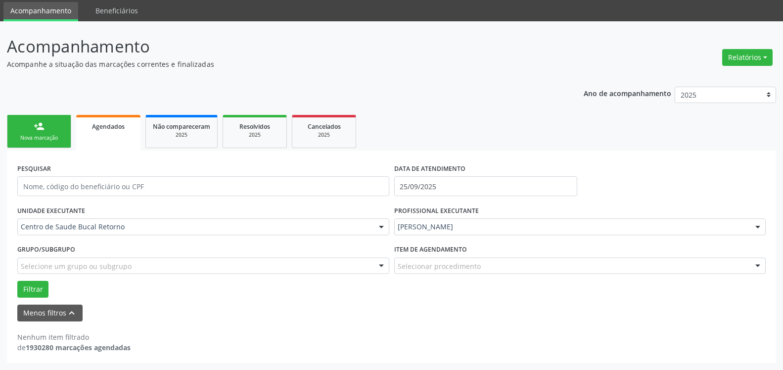
click at [568, 233] on div "[PERSON_NAME]" at bounding box center [580, 226] width 372 height 17
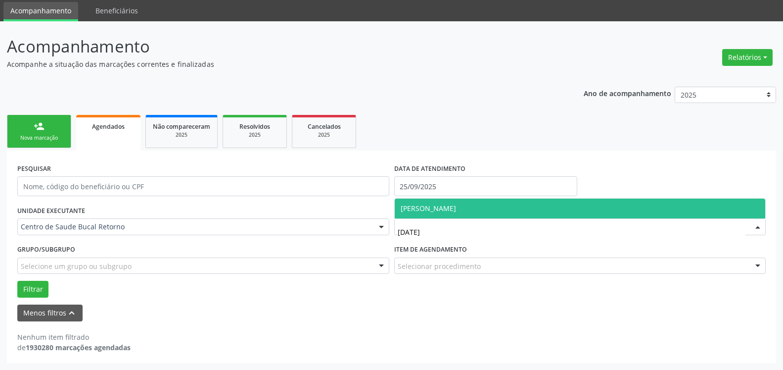
click at [456, 209] on span "[PERSON_NAME]" at bounding box center [428, 207] width 55 height 9
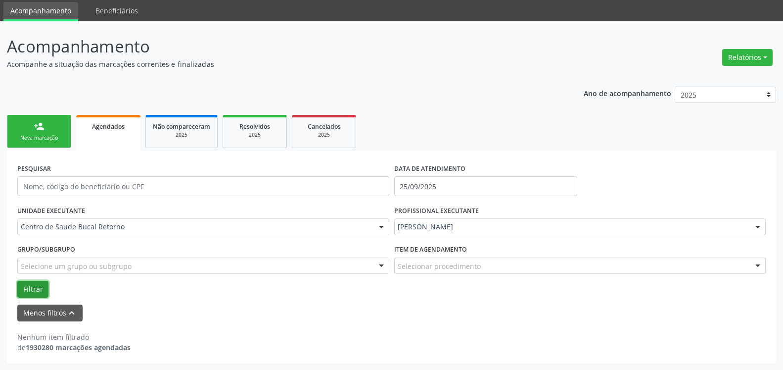
click at [29, 288] on button "Filtrar" at bounding box center [32, 289] width 31 height 17
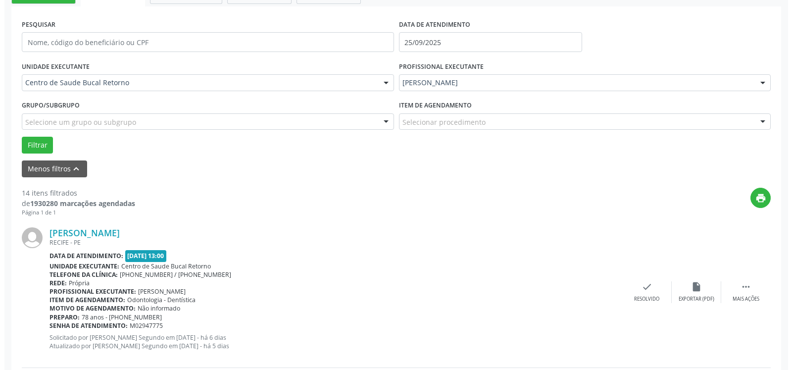
scroll to position [235, 0]
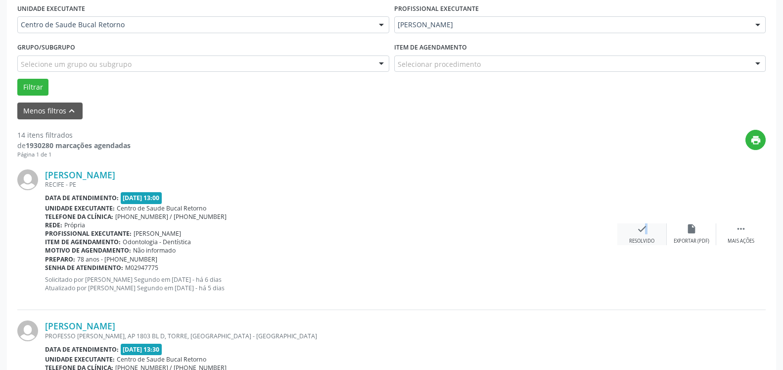
click at [641, 232] on icon "check" at bounding box center [642, 228] width 11 height 11
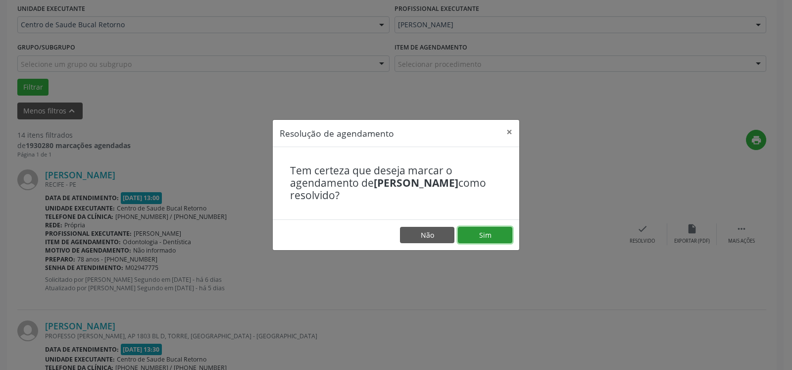
click at [495, 236] on button "Sim" at bounding box center [485, 235] width 54 height 17
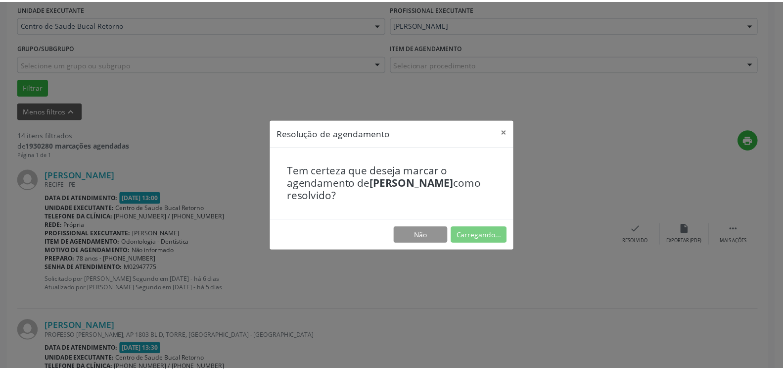
scroll to position [54, 0]
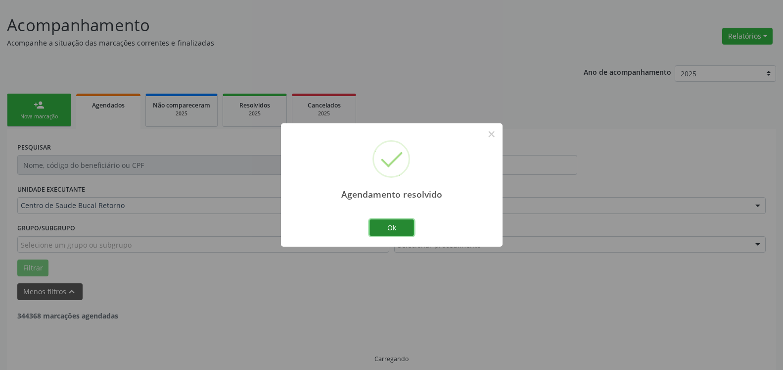
click at [397, 226] on button "Ok" at bounding box center [392, 227] width 45 height 17
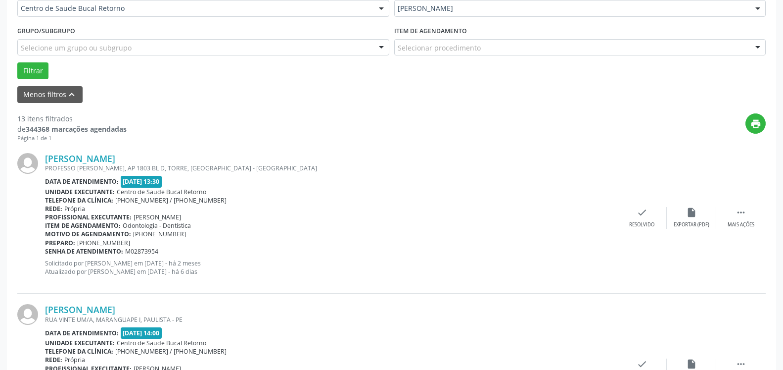
scroll to position [256, 0]
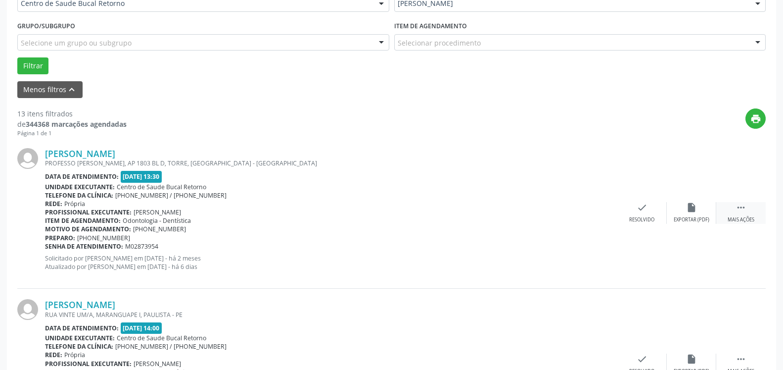
click at [746, 212] on icon "" at bounding box center [741, 207] width 11 height 11
click at [688, 207] on icon "alarm_off" at bounding box center [691, 207] width 11 height 11
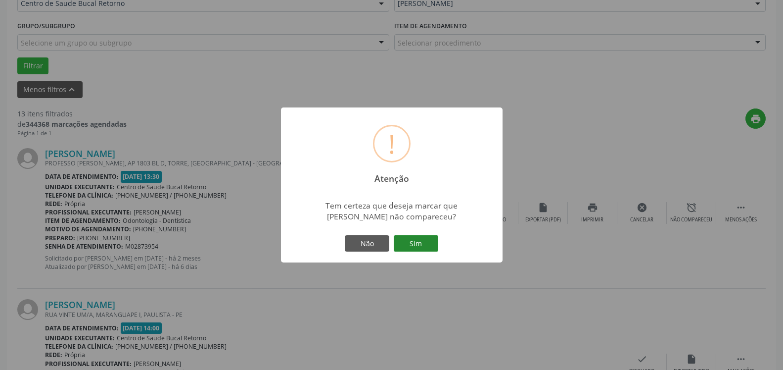
click at [416, 239] on button "Sim" at bounding box center [416, 243] width 45 height 17
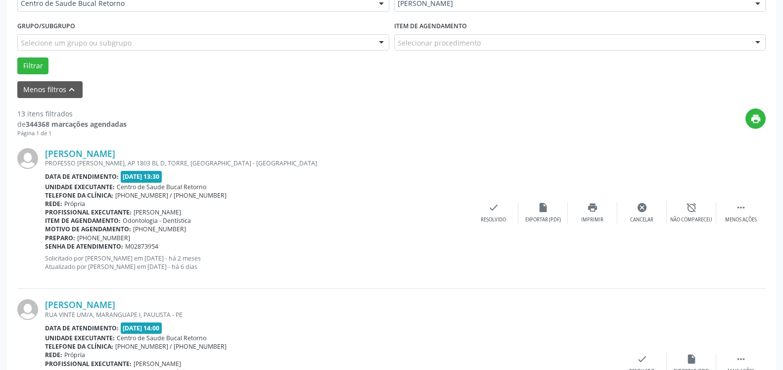
scroll to position [65, 0]
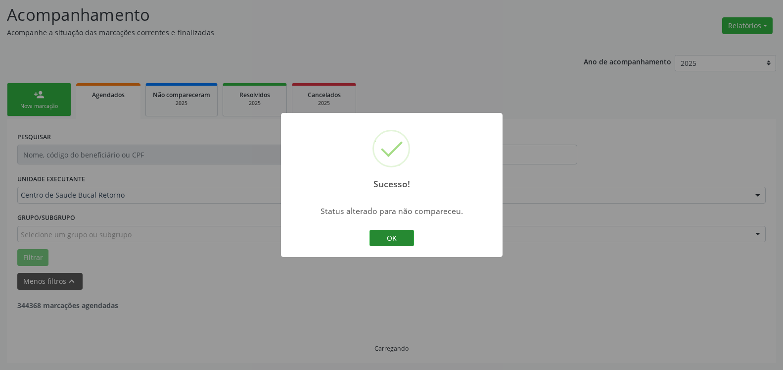
click at [402, 240] on button "OK" at bounding box center [392, 238] width 45 height 17
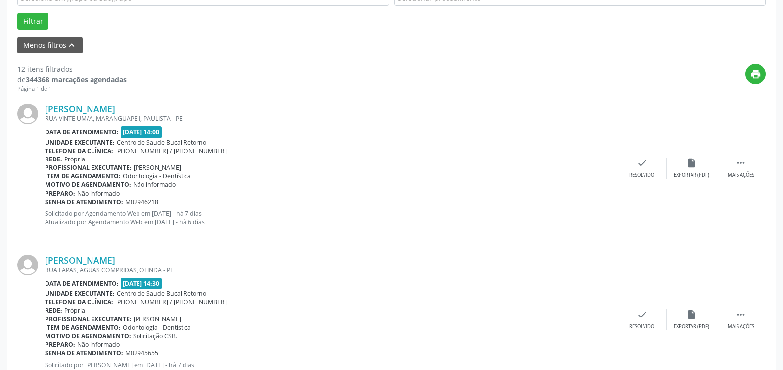
scroll to position [317, 0]
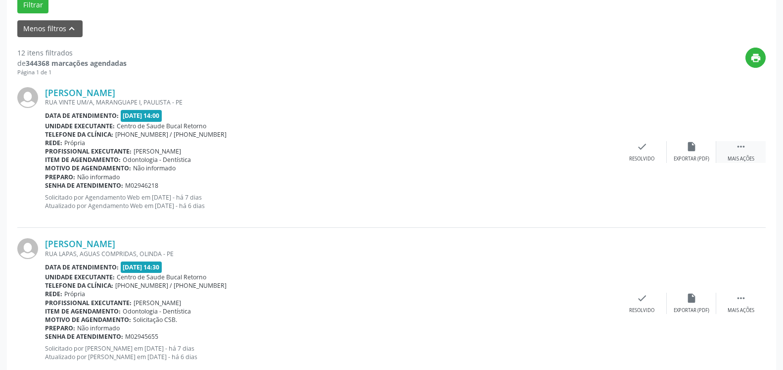
click at [748, 151] on div " Mais ações" at bounding box center [740, 151] width 49 height 21
click at [697, 146] on div "alarm_off Não compareceu" at bounding box center [691, 151] width 49 height 21
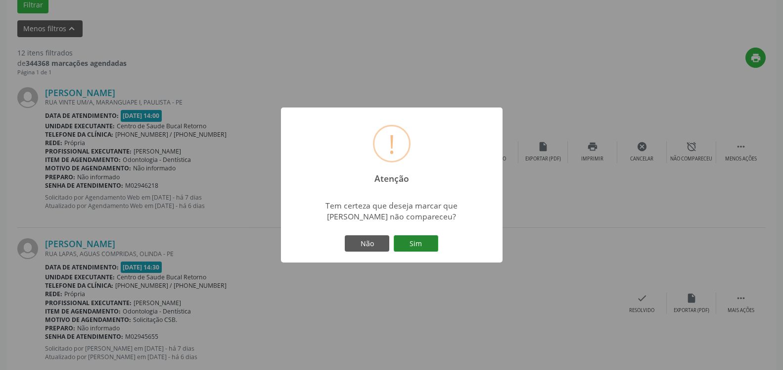
click at [407, 244] on button "Sim" at bounding box center [416, 243] width 45 height 17
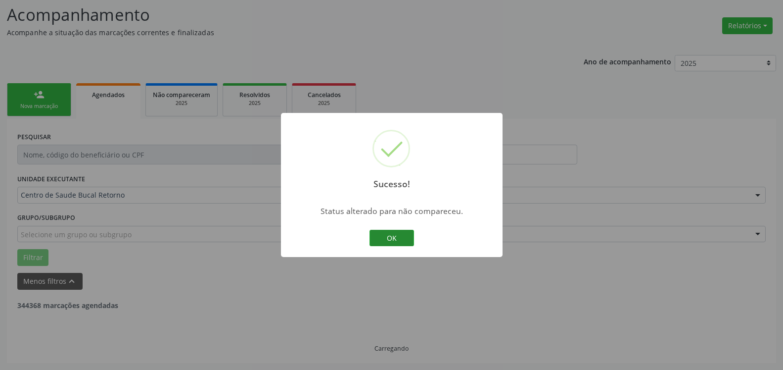
scroll to position [65, 0]
click at [382, 238] on button "OK" at bounding box center [392, 238] width 45 height 17
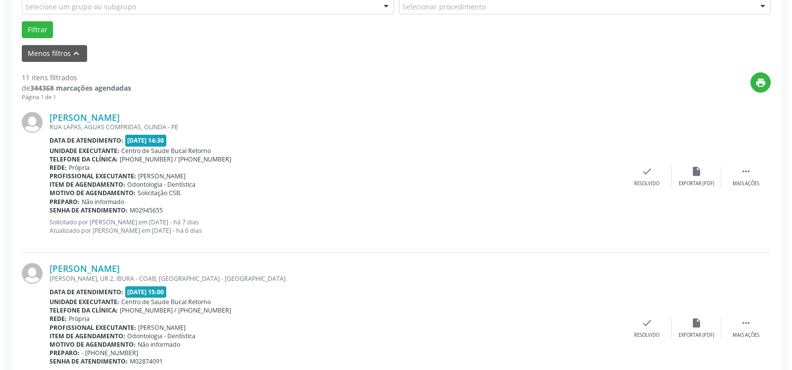
scroll to position [317, 0]
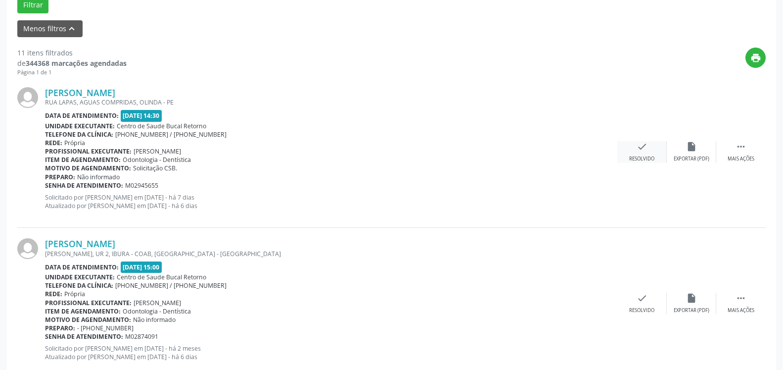
click at [647, 151] on icon "check" at bounding box center [642, 146] width 11 height 11
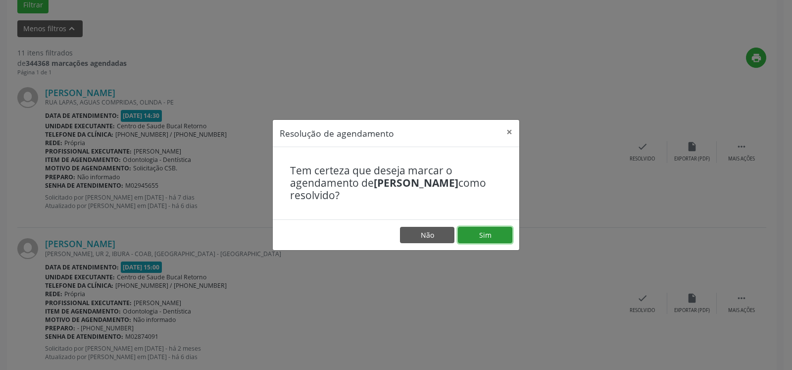
click at [495, 237] on button "Sim" at bounding box center [485, 235] width 54 height 17
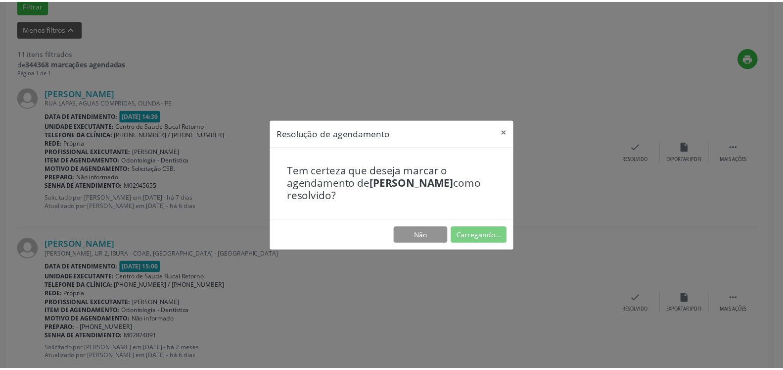
scroll to position [54, 0]
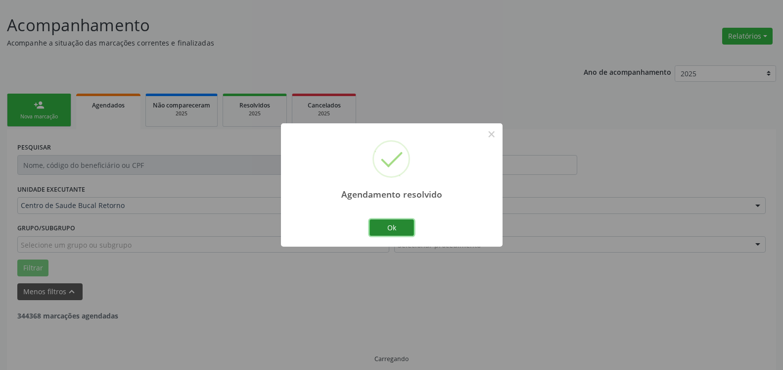
click at [408, 220] on button "Ok" at bounding box center [392, 227] width 45 height 17
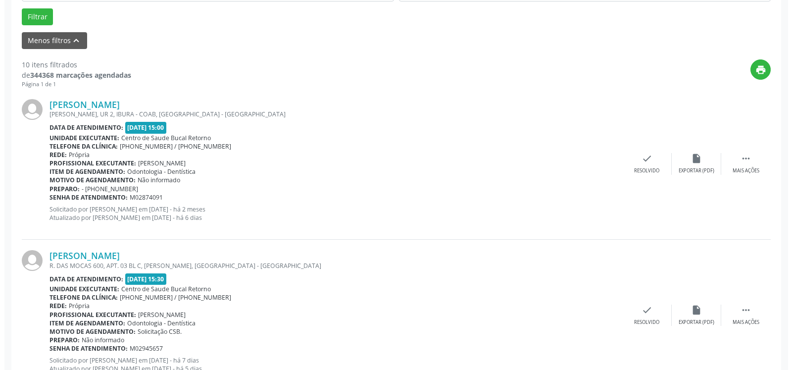
scroll to position [307, 0]
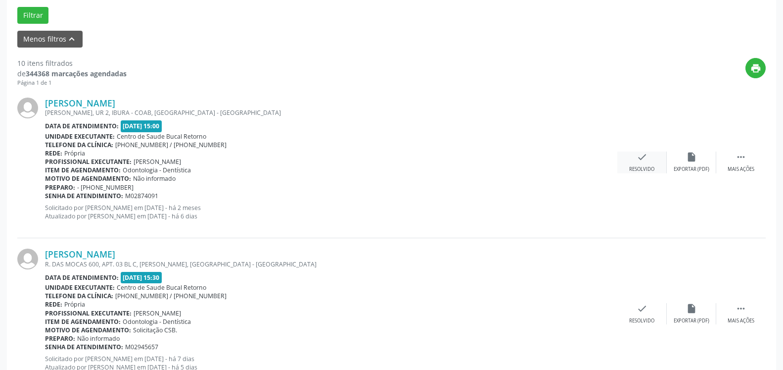
click at [643, 166] on div "Resolvido" at bounding box center [641, 169] width 25 height 7
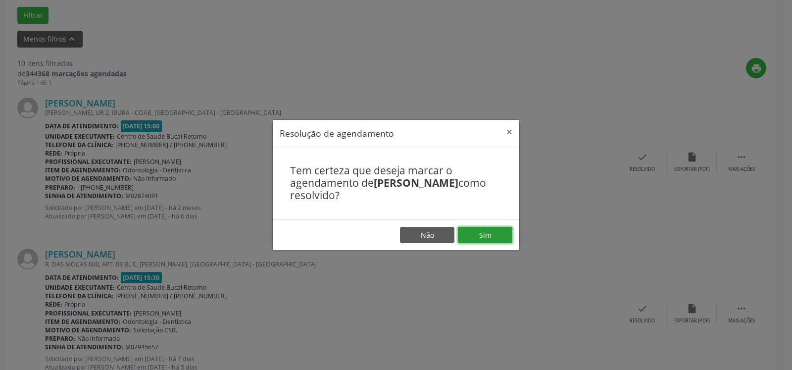
click at [497, 235] on button "Sim" at bounding box center [485, 235] width 54 height 17
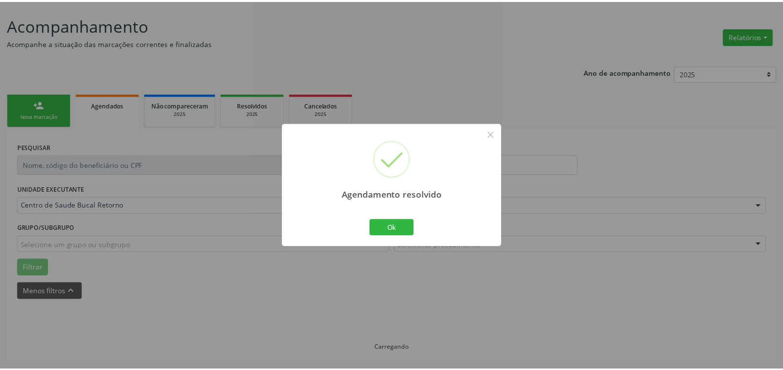
scroll to position [54, 0]
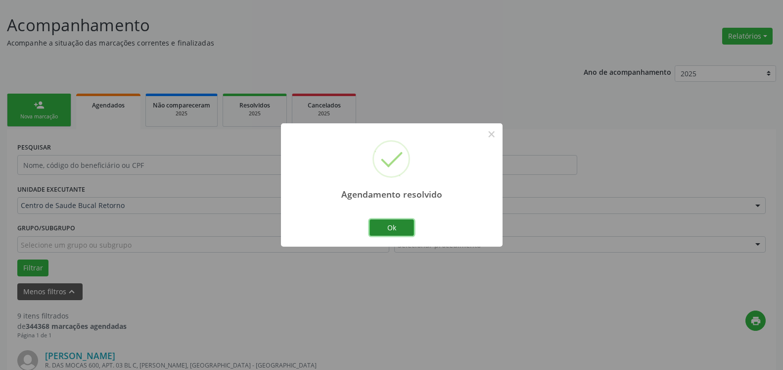
click at [381, 228] on button "Ok" at bounding box center [392, 227] width 45 height 17
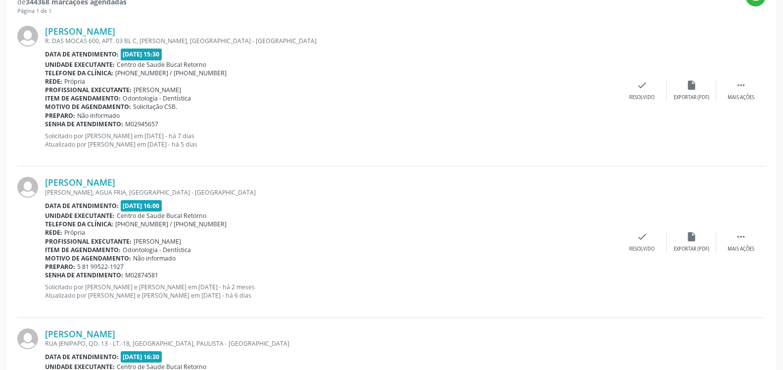
scroll to position [357, 0]
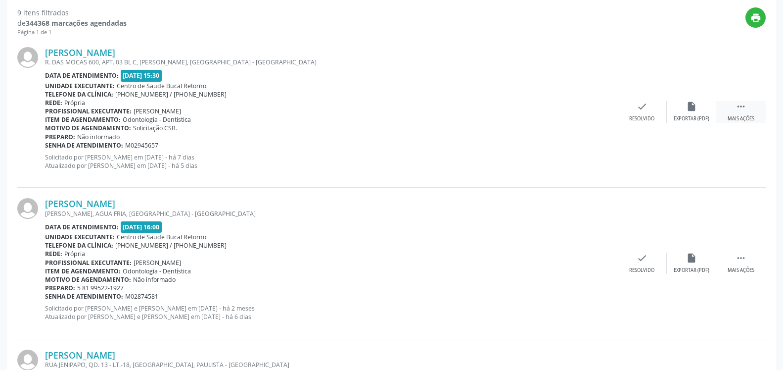
drag, startPoint x: 745, startPoint y: 102, endPoint x: 740, endPoint y: 104, distance: 6.0
click at [745, 102] on icon "" at bounding box center [741, 106] width 11 height 11
click at [688, 111] on icon "alarm_off" at bounding box center [691, 106] width 11 height 11
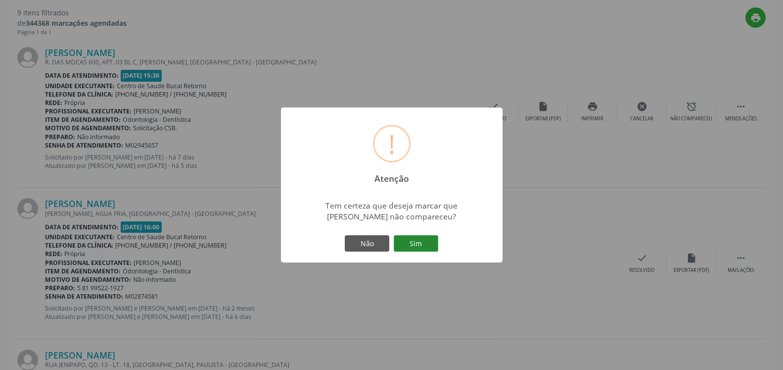
click at [420, 239] on button "Sim" at bounding box center [416, 243] width 45 height 17
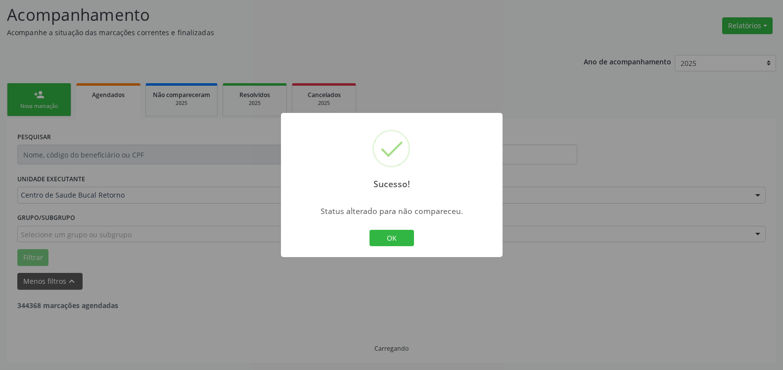
scroll to position [65, 0]
click at [397, 239] on button "OK" at bounding box center [392, 238] width 45 height 17
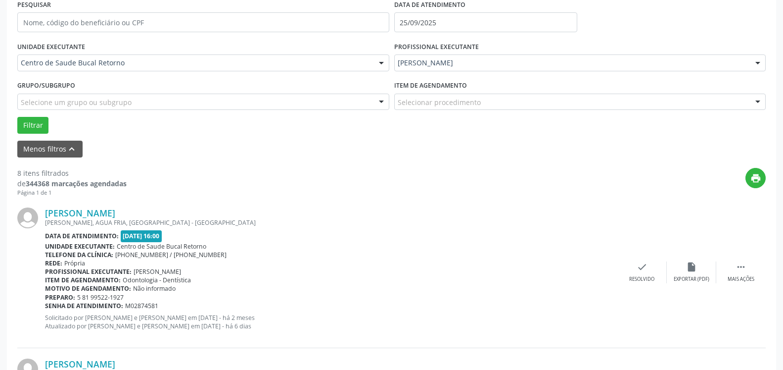
scroll to position [216, 0]
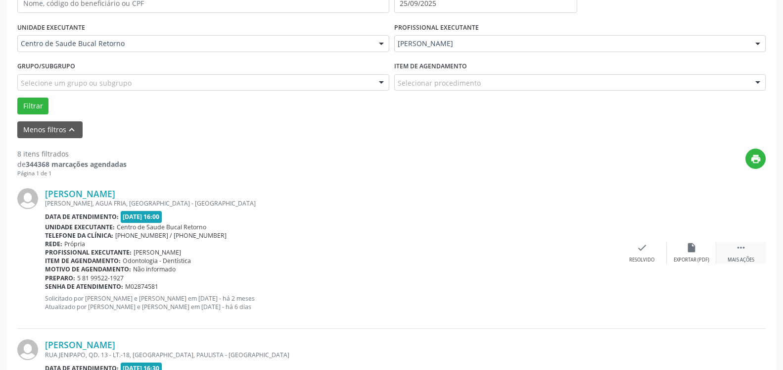
click at [750, 258] on div "Mais ações" at bounding box center [741, 259] width 27 height 7
click at [690, 245] on icon "alarm_off" at bounding box center [691, 247] width 11 height 11
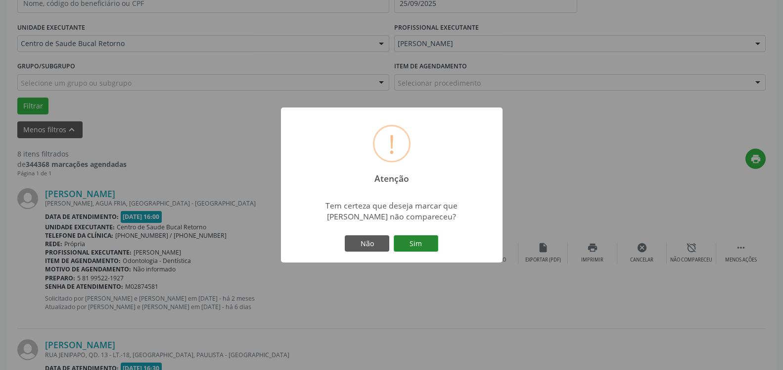
click at [410, 244] on button "Sim" at bounding box center [416, 243] width 45 height 17
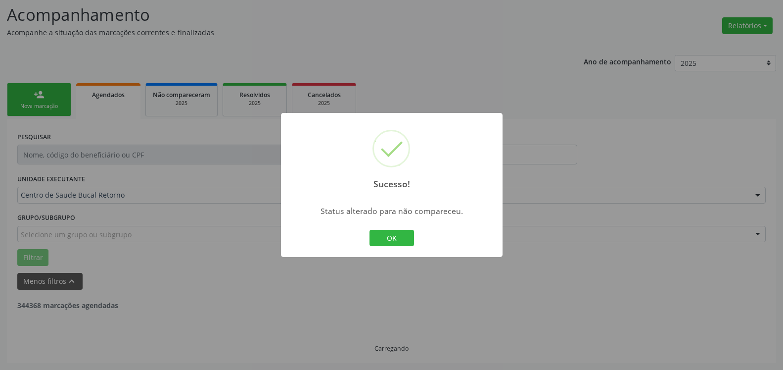
scroll to position [65, 0]
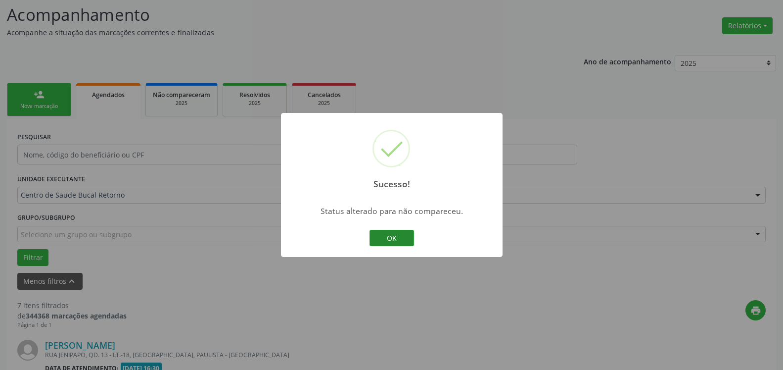
click at [402, 246] on button "OK" at bounding box center [392, 238] width 45 height 17
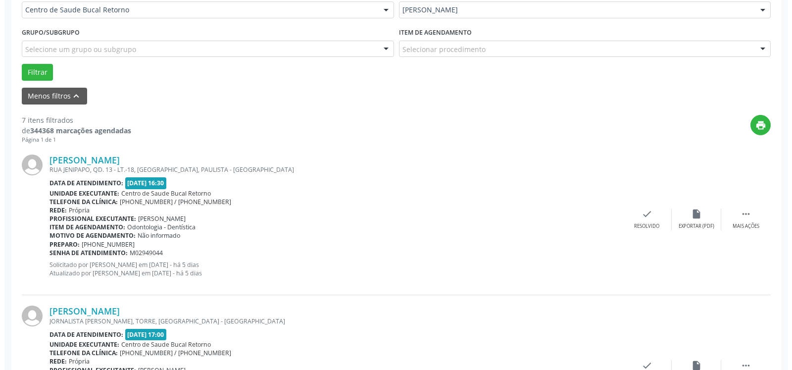
scroll to position [267, 0]
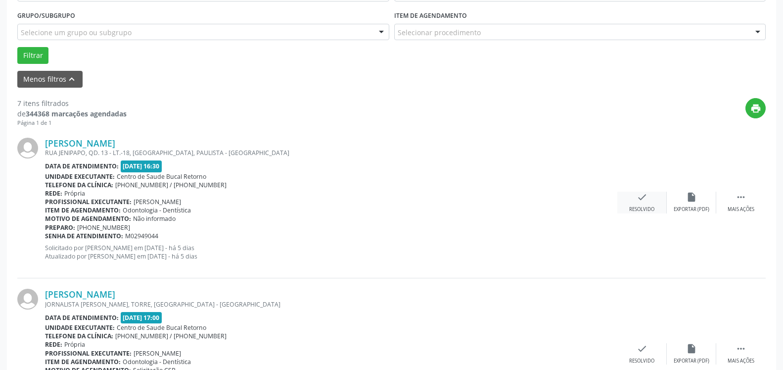
click at [650, 202] on div "check Resolvido" at bounding box center [641, 201] width 49 height 21
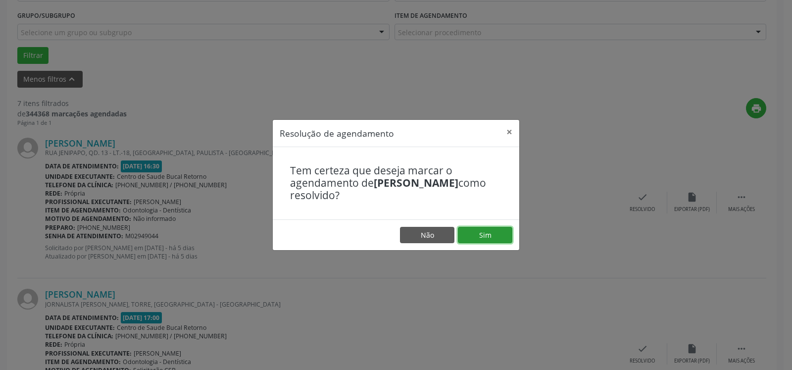
click at [508, 239] on button "Sim" at bounding box center [485, 235] width 54 height 17
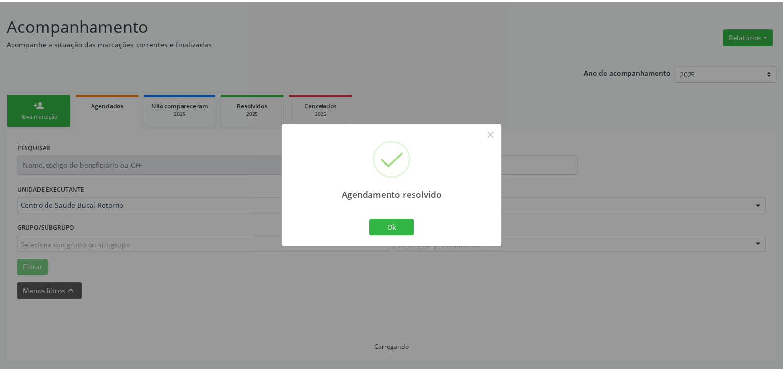
scroll to position [54, 0]
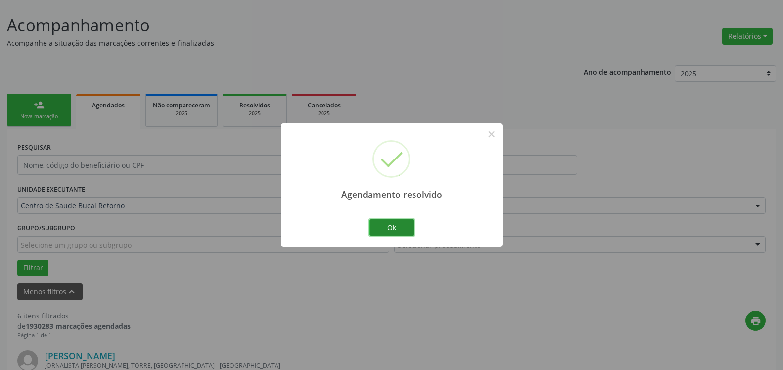
click at [405, 220] on button "Ok" at bounding box center [392, 227] width 45 height 17
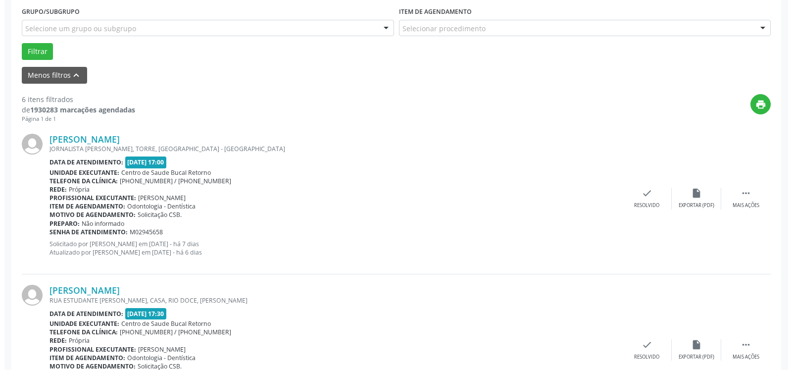
scroll to position [307, 0]
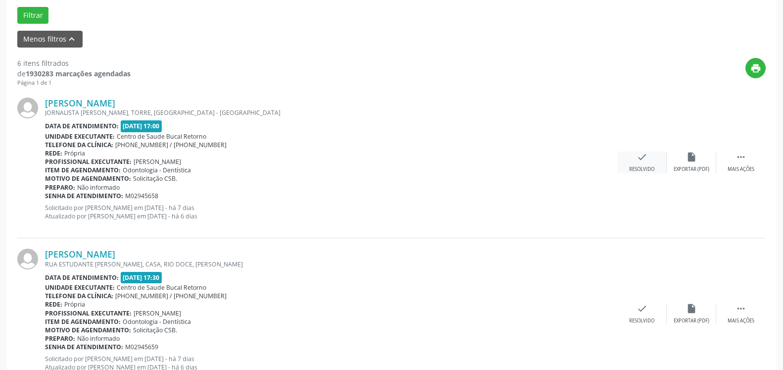
click at [644, 158] on icon "check" at bounding box center [642, 156] width 11 height 11
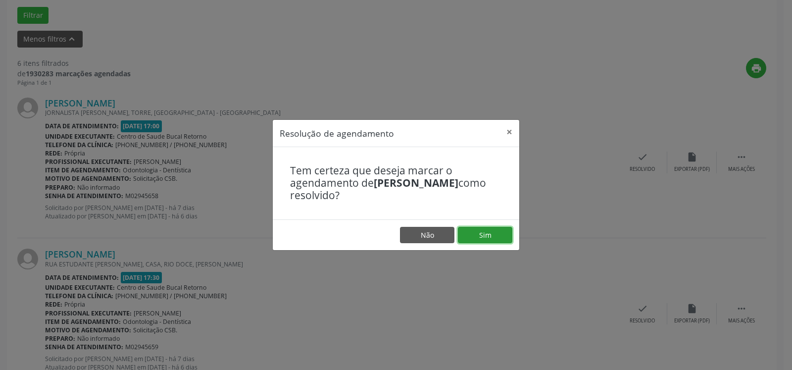
click at [492, 234] on button "Sim" at bounding box center [485, 235] width 54 height 17
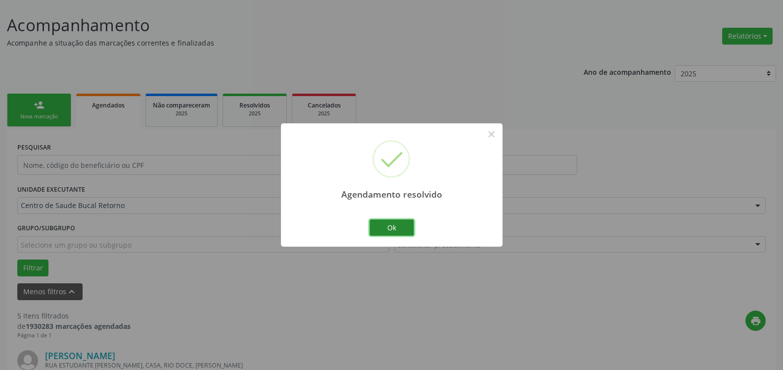
click at [393, 219] on button "Ok" at bounding box center [392, 227] width 45 height 17
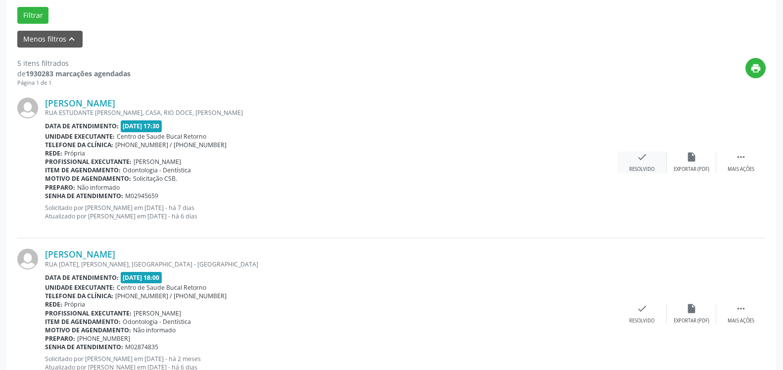
click at [647, 159] on icon "check" at bounding box center [642, 156] width 11 height 11
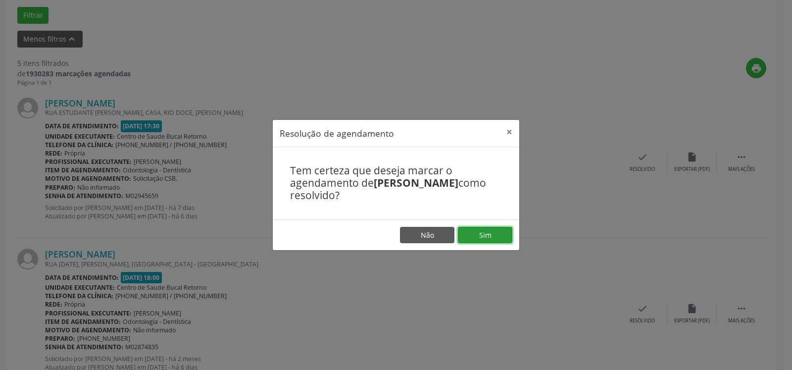
click at [482, 235] on button "Sim" at bounding box center [485, 235] width 54 height 17
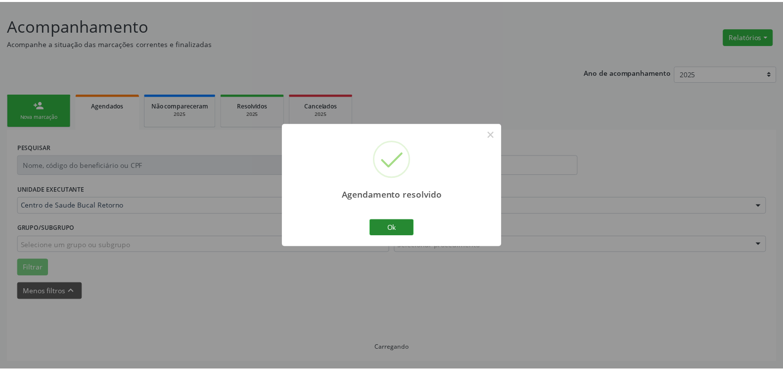
scroll to position [54, 0]
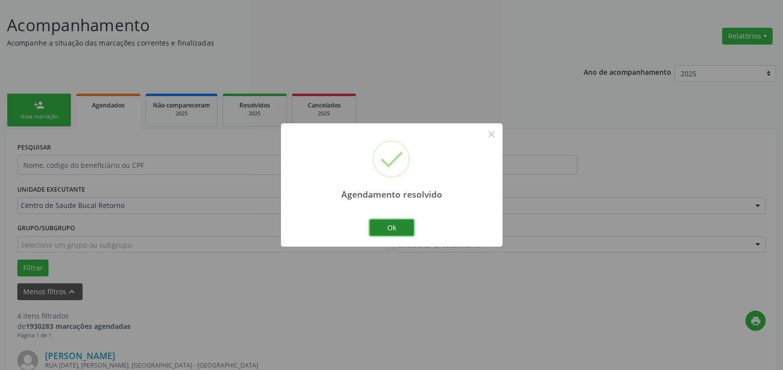
click at [404, 226] on button "Ok" at bounding box center [392, 227] width 45 height 17
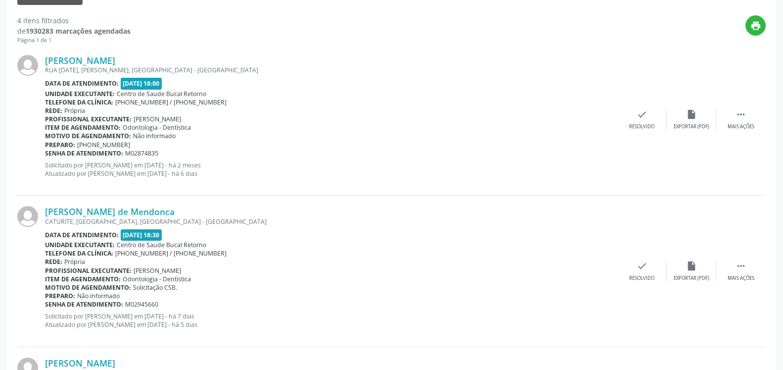
scroll to position [357, 0]
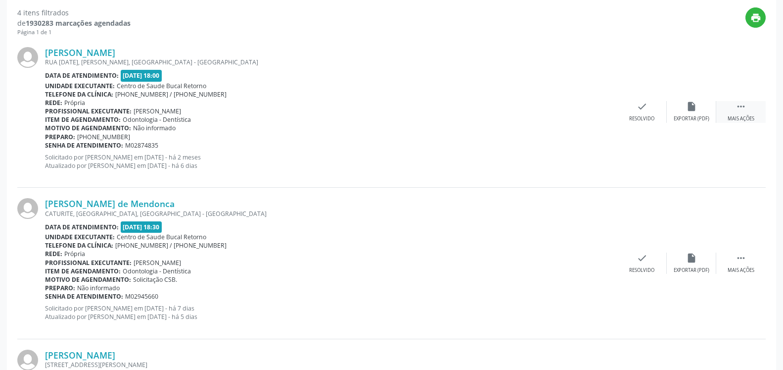
click at [740, 110] on icon "" at bounding box center [741, 106] width 11 height 11
click at [687, 107] on icon "alarm_off" at bounding box center [691, 106] width 11 height 11
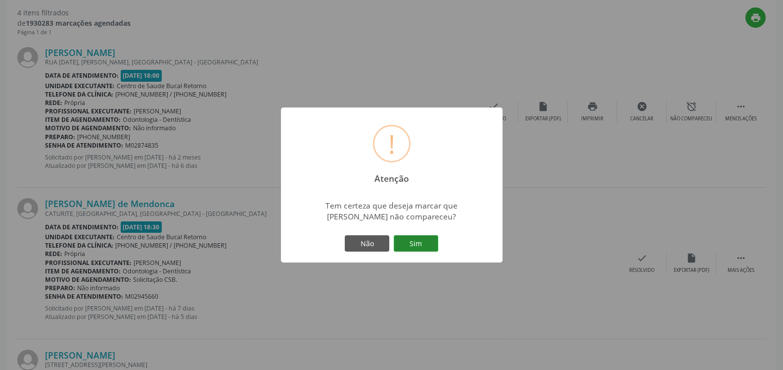
click at [422, 242] on button "Sim" at bounding box center [416, 243] width 45 height 17
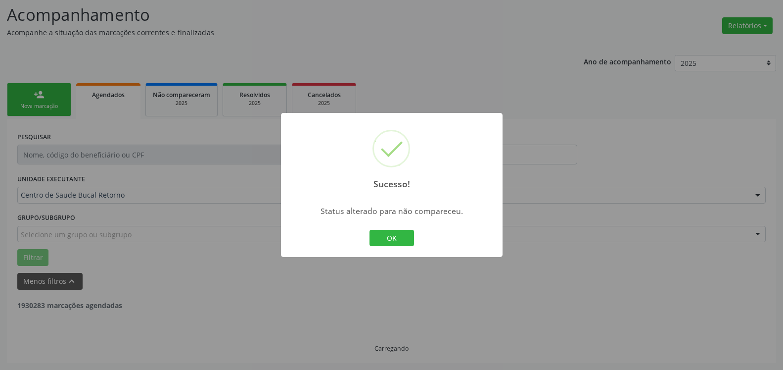
scroll to position [65, 0]
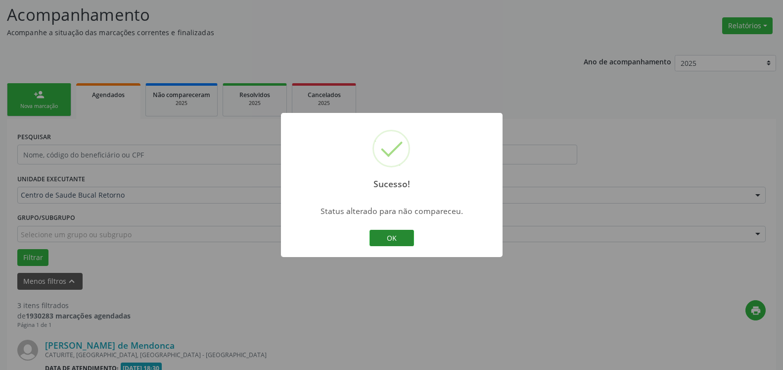
click at [395, 237] on button "OK" at bounding box center [392, 238] width 45 height 17
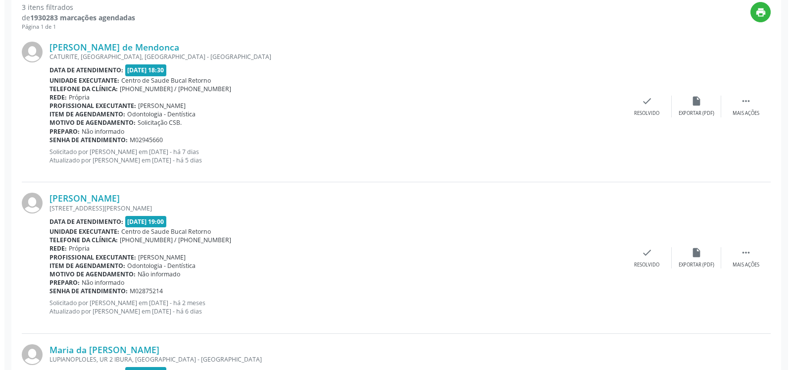
scroll to position [368, 0]
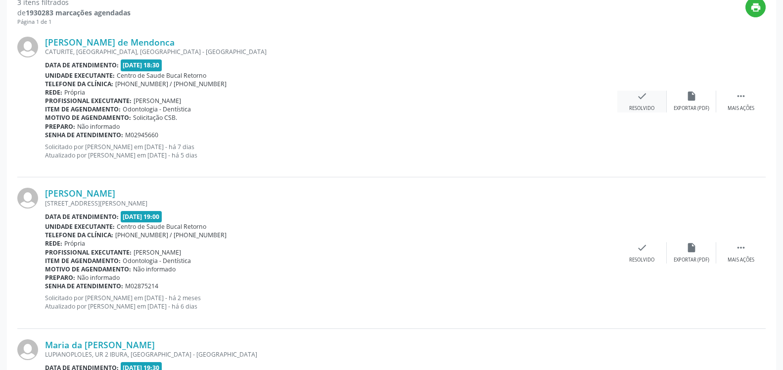
click at [642, 105] on div "check Resolvido" at bounding box center [641, 101] width 49 height 21
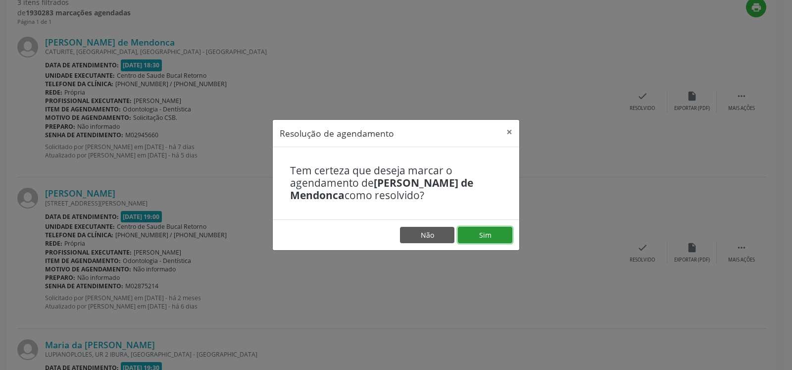
click at [472, 238] on button "Sim" at bounding box center [485, 235] width 54 height 17
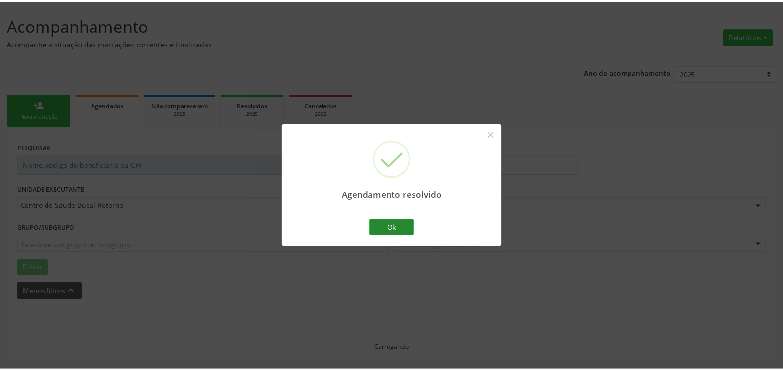
scroll to position [54, 0]
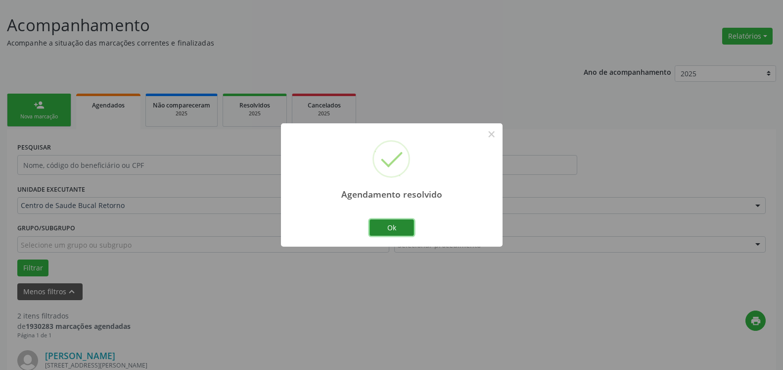
click at [405, 222] on button "Ok" at bounding box center [392, 227] width 45 height 17
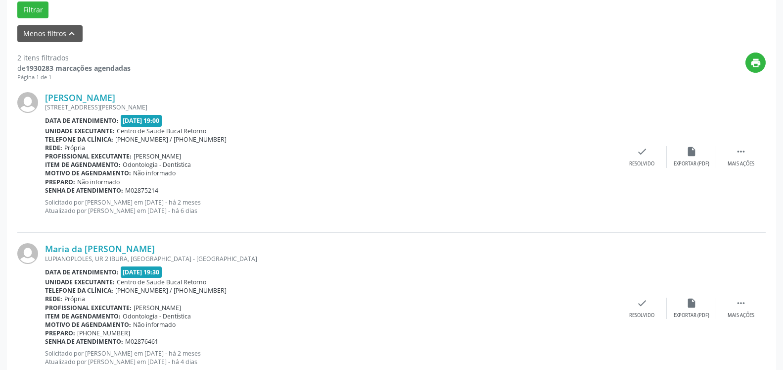
scroll to position [343, 0]
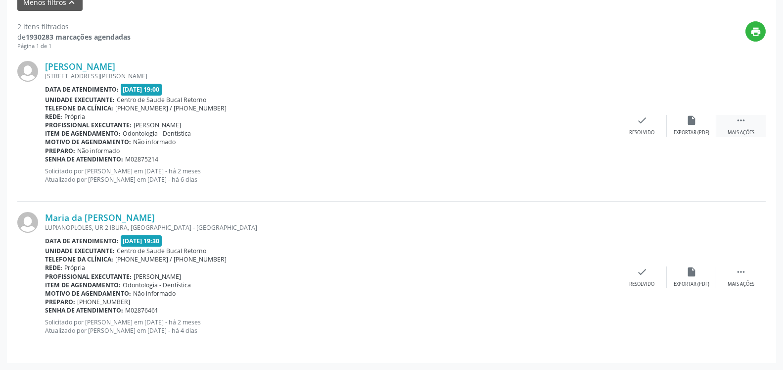
click at [751, 124] on div " Mais ações" at bounding box center [740, 125] width 49 height 21
click at [694, 126] on icon "alarm_off" at bounding box center [691, 120] width 11 height 11
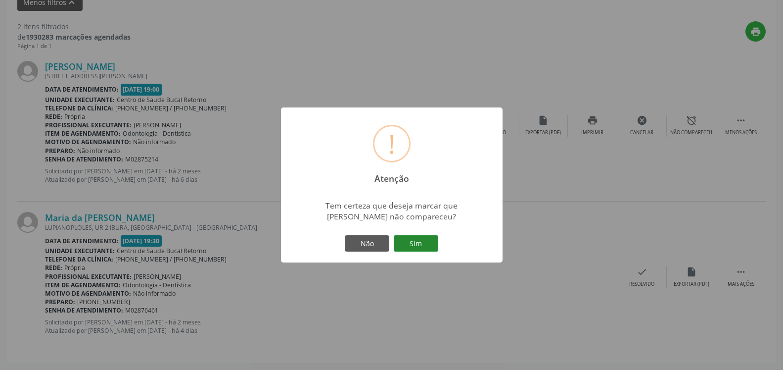
click at [421, 244] on button "Sim" at bounding box center [416, 243] width 45 height 17
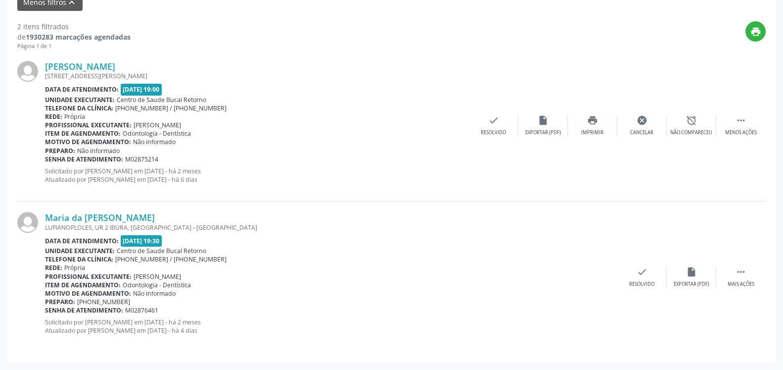
scroll to position [65, 0]
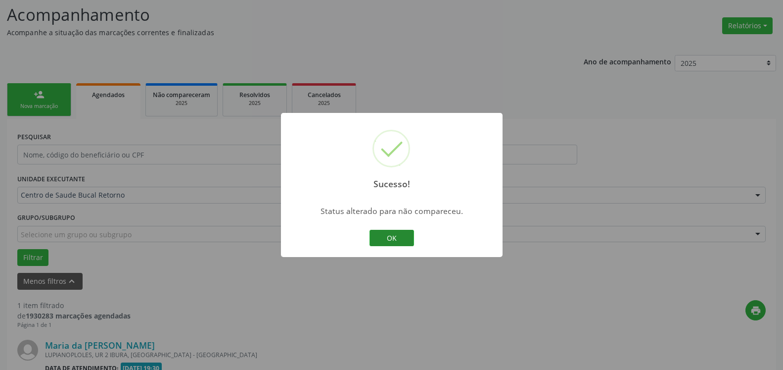
click at [396, 237] on button "OK" at bounding box center [392, 238] width 45 height 17
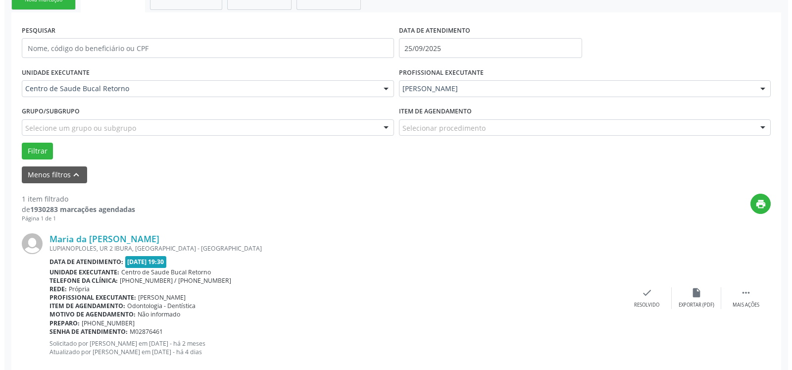
scroll to position [192, 0]
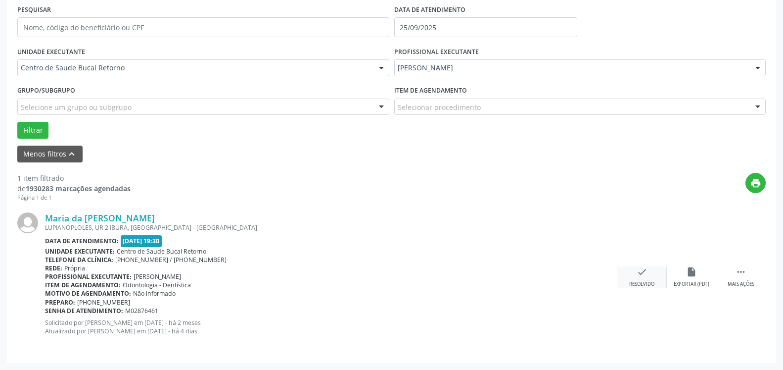
click at [640, 275] on icon "check" at bounding box center [642, 271] width 11 height 11
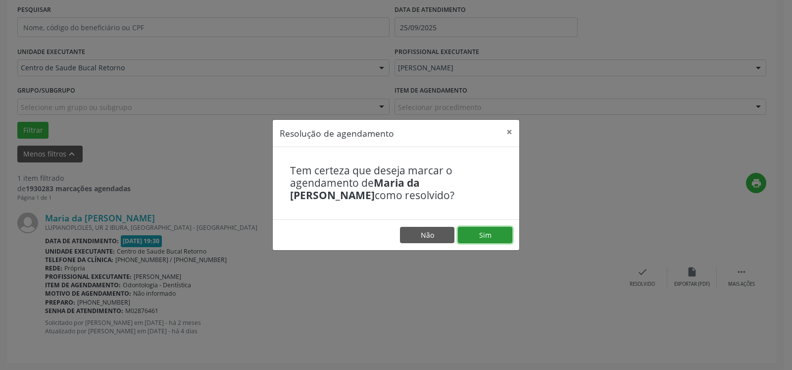
click at [491, 235] on button "Sim" at bounding box center [485, 235] width 54 height 17
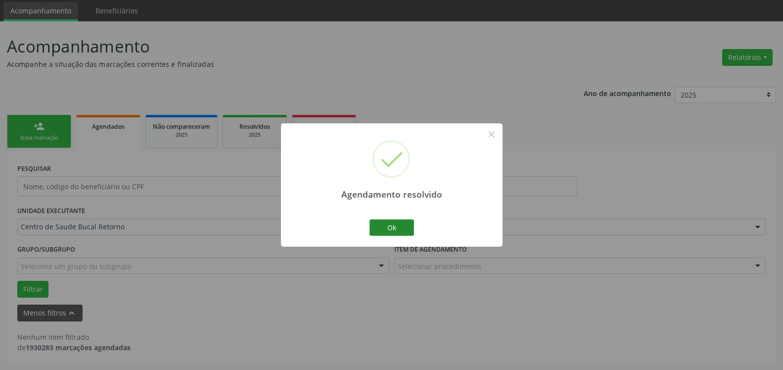
scroll to position [33, 0]
click at [401, 229] on button "Ok" at bounding box center [392, 227] width 45 height 17
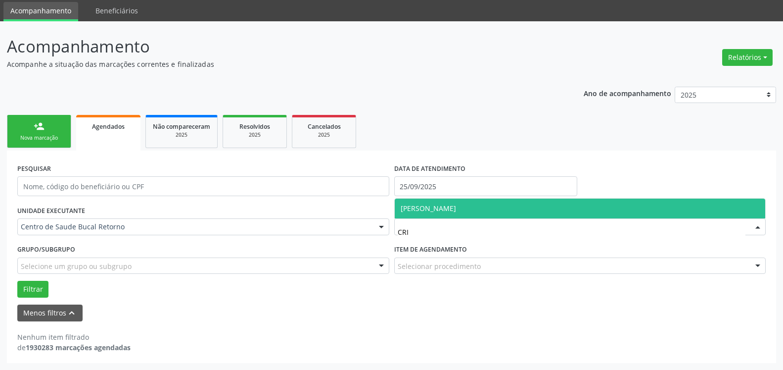
click at [484, 208] on span "[PERSON_NAME]" at bounding box center [580, 208] width 371 height 20
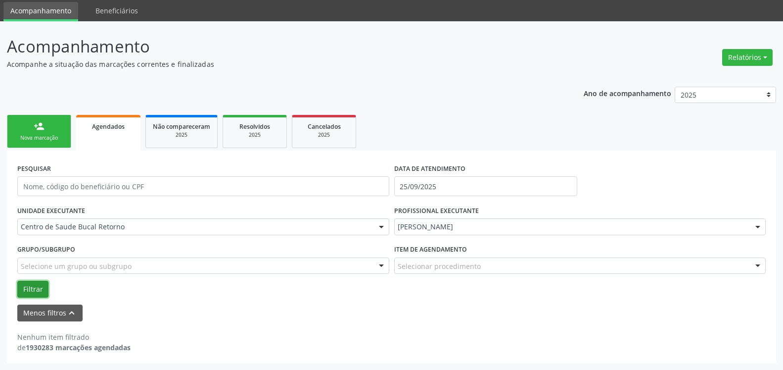
click at [38, 289] on button "Filtrar" at bounding box center [32, 289] width 31 height 17
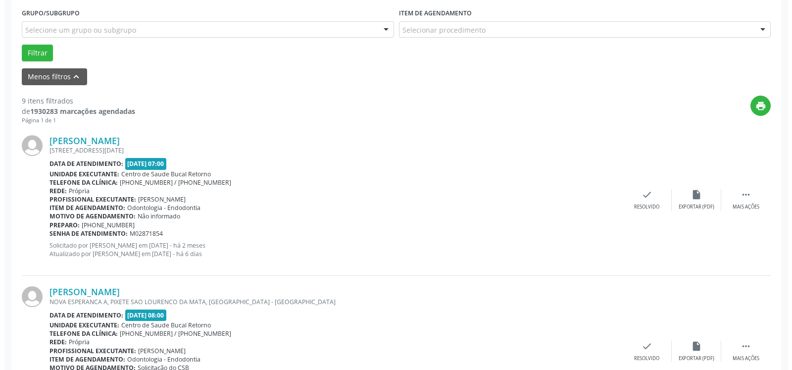
scroll to position [285, 0]
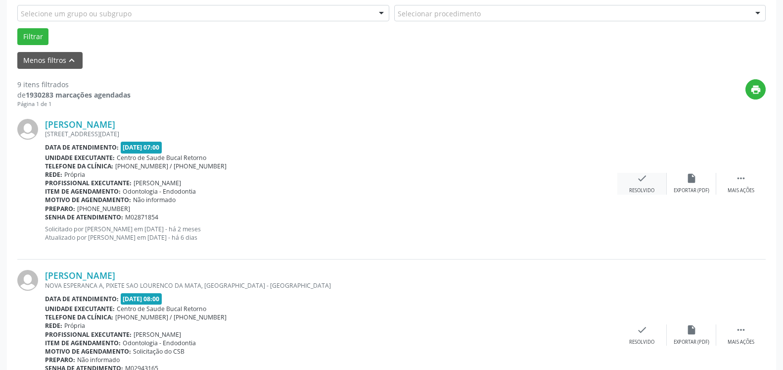
click at [640, 179] on icon "check" at bounding box center [642, 178] width 11 height 11
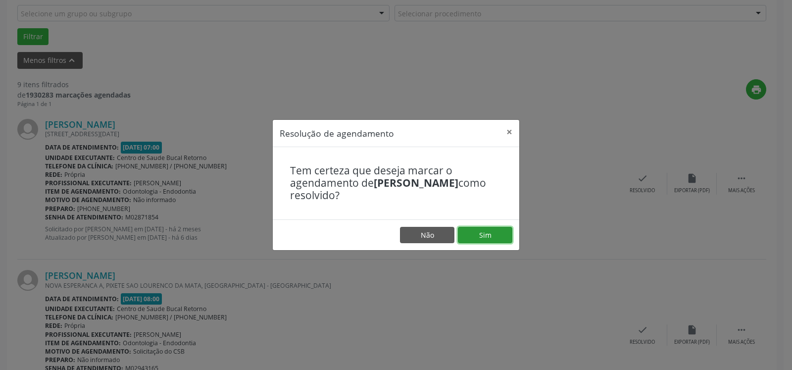
click at [488, 234] on button "Sim" at bounding box center [485, 235] width 54 height 17
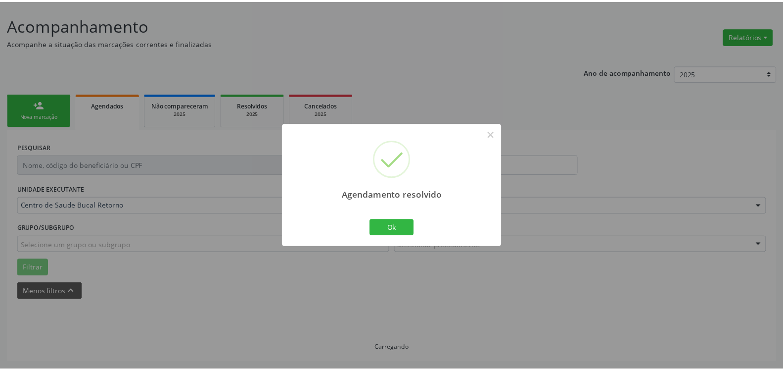
scroll to position [54, 0]
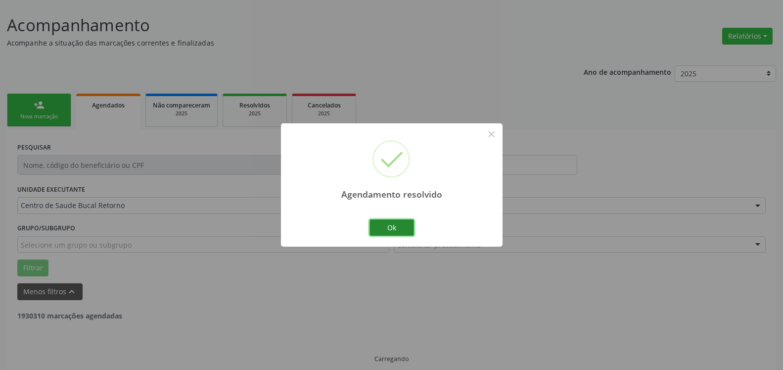
click at [397, 228] on button "Ok" at bounding box center [392, 227] width 45 height 17
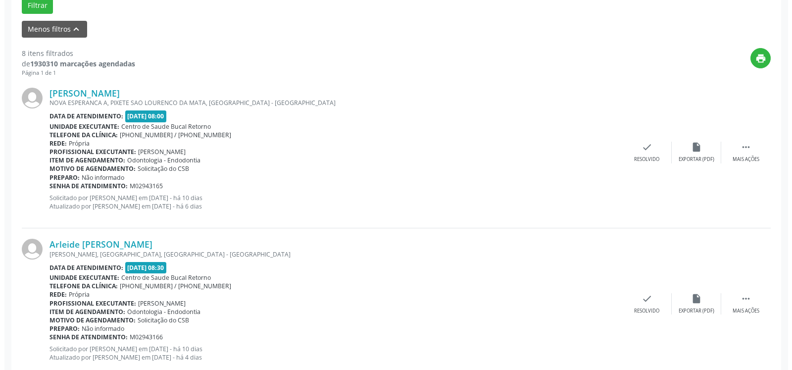
scroll to position [317, 0]
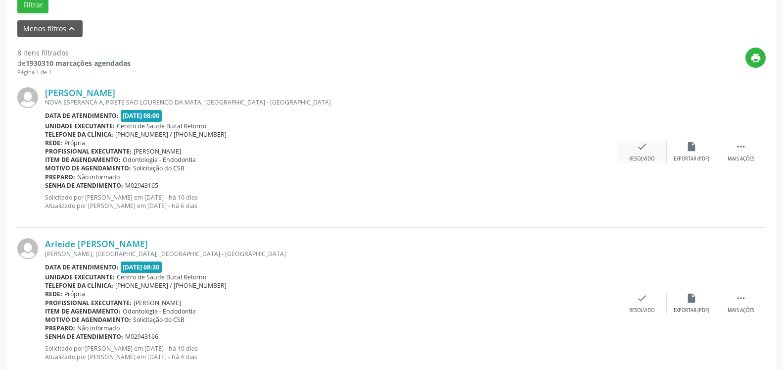
click at [640, 148] on icon "check" at bounding box center [642, 146] width 11 height 11
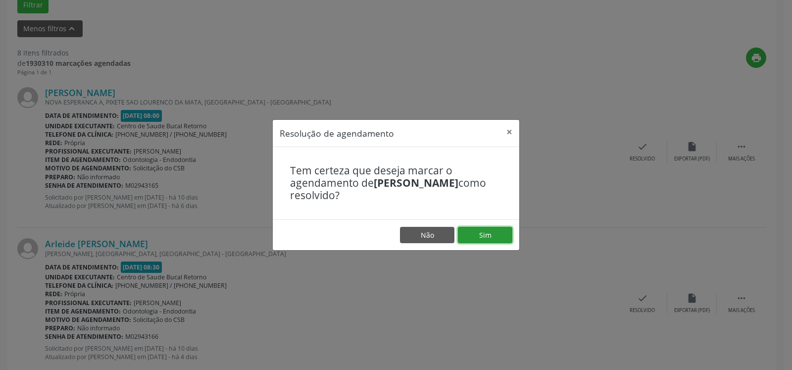
click at [479, 232] on button "Sim" at bounding box center [485, 235] width 54 height 17
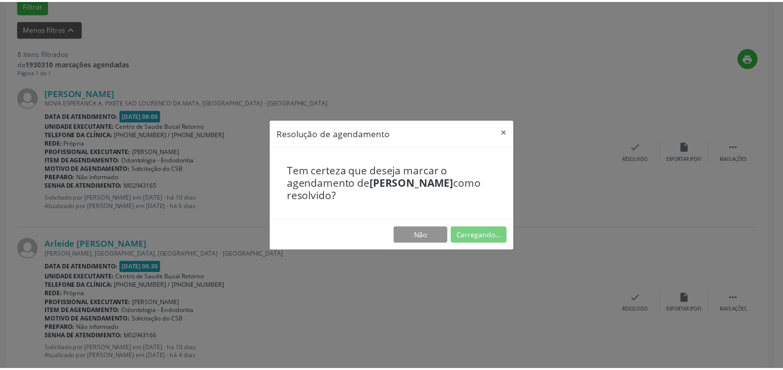
scroll to position [54, 0]
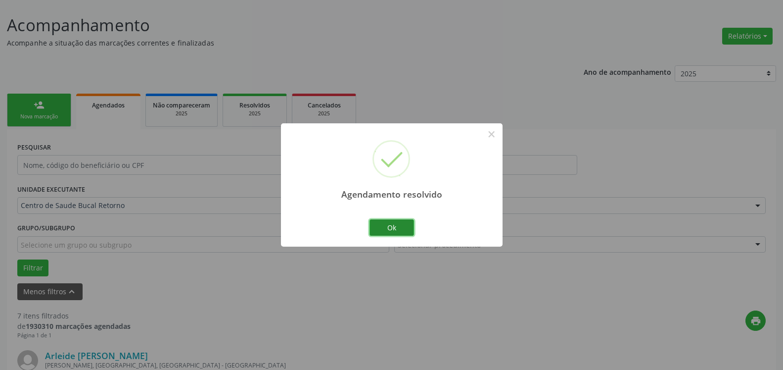
click at [397, 231] on button "Ok" at bounding box center [392, 227] width 45 height 17
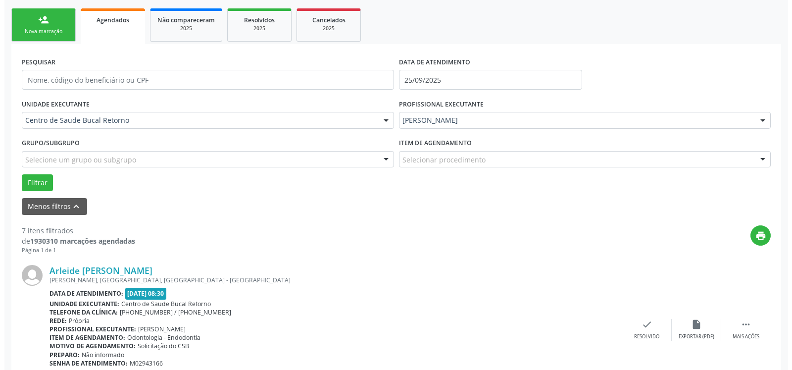
scroll to position [256, 0]
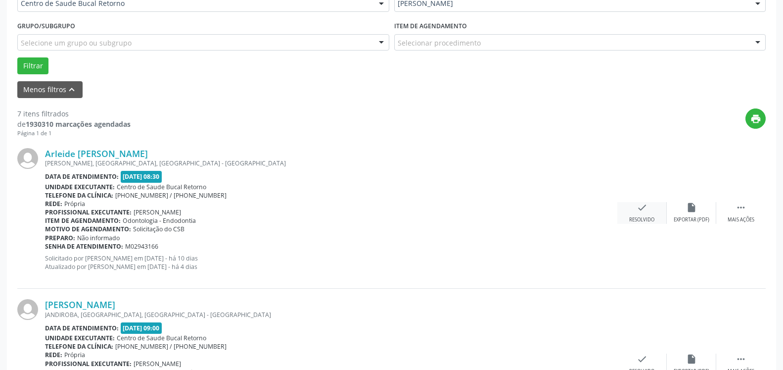
click at [647, 212] on div "check Resolvido" at bounding box center [641, 212] width 49 height 21
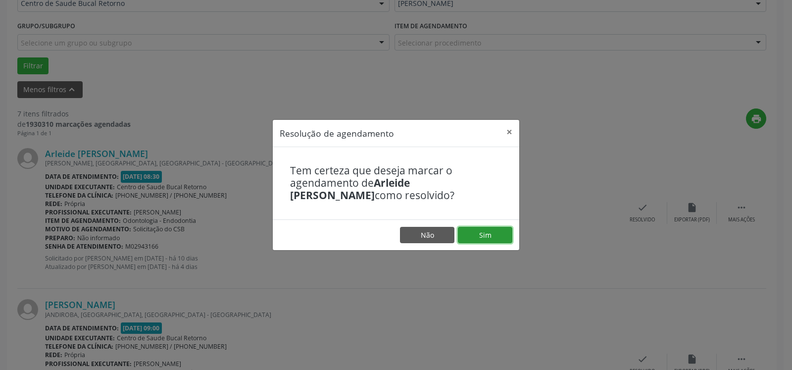
click at [487, 235] on button "Sim" at bounding box center [485, 235] width 54 height 17
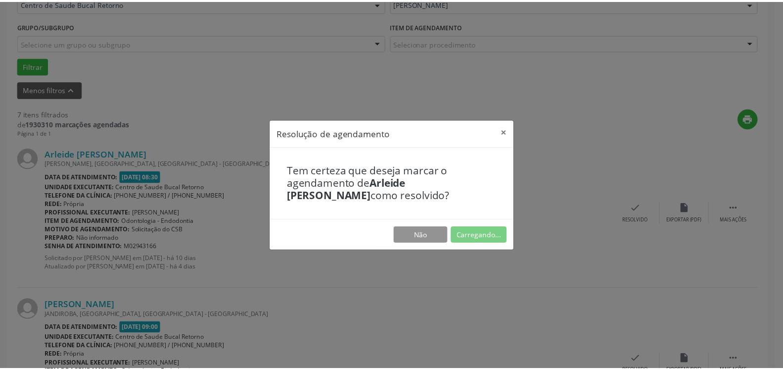
scroll to position [54, 0]
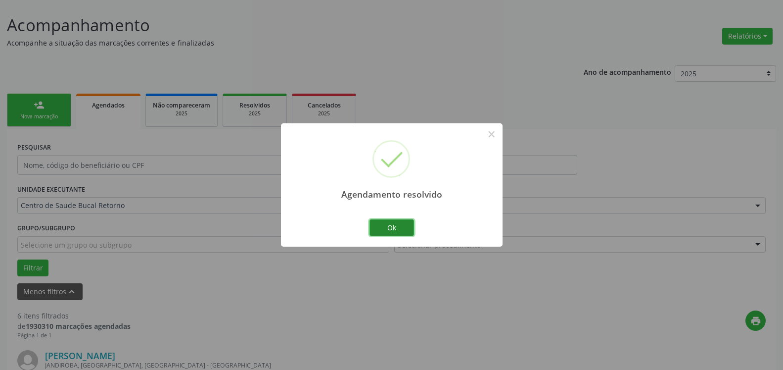
click at [400, 229] on button "Ok" at bounding box center [392, 227] width 45 height 17
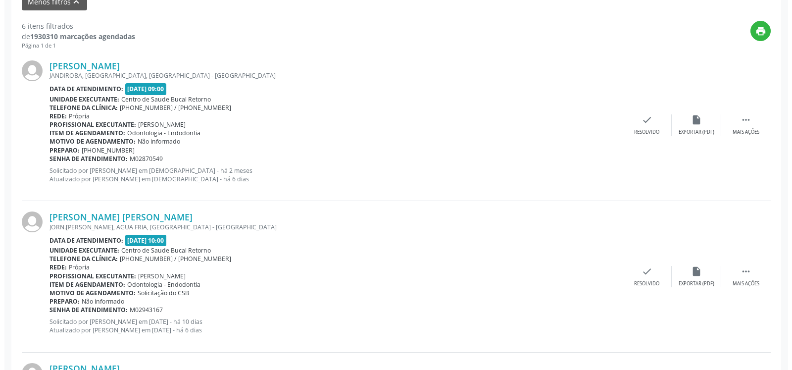
scroll to position [357, 0]
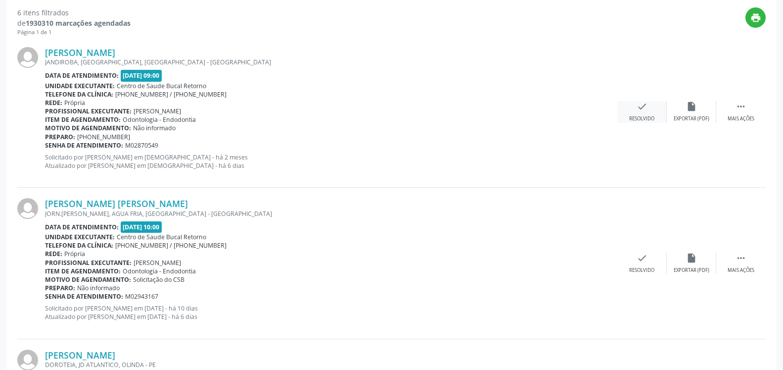
click at [644, 110] on icon "check" at bounding box center [642, 106] width 11 height 11
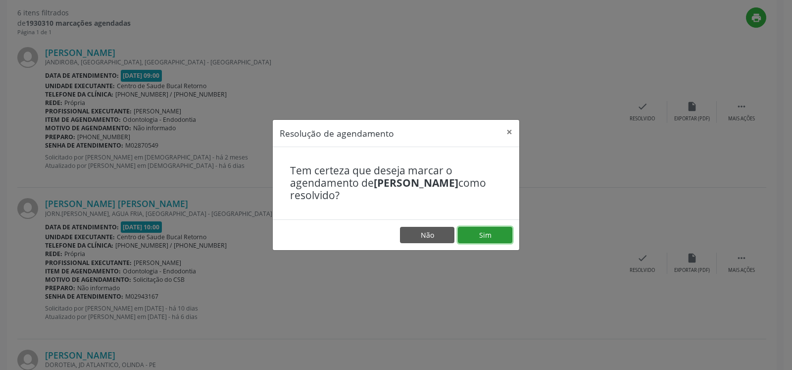
click at [474, 242] on button "Sim" at bounding box center [485, 235] width 54 height 17
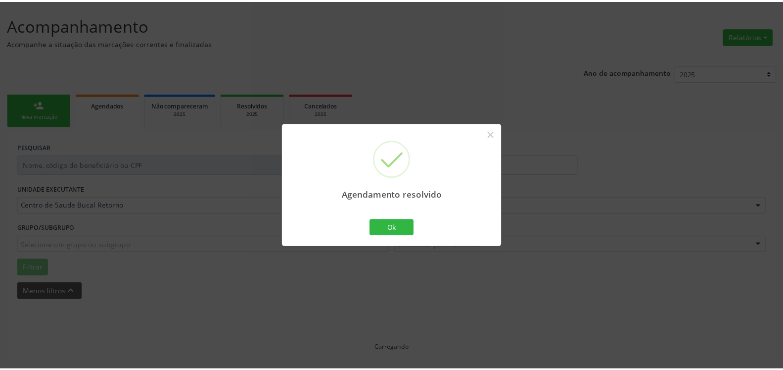
scroll to position [54, 0]
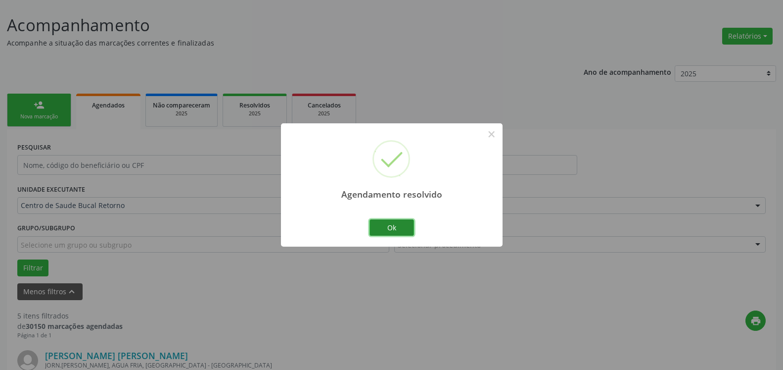
click at [399, 230] on button "Ok" at bounding box center [392, 227] width 45 height 17
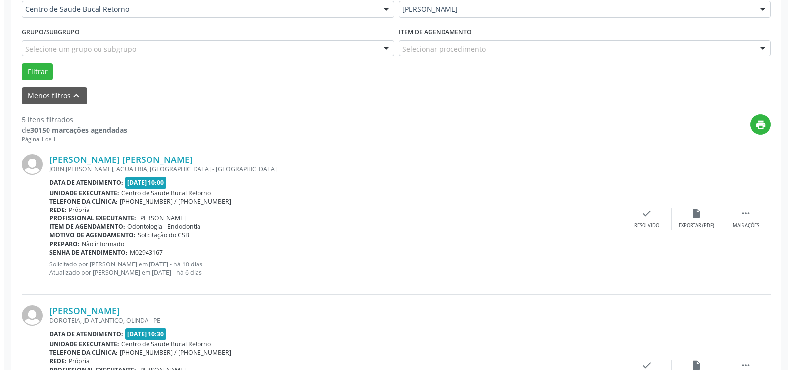
scroll to position [307, 0]
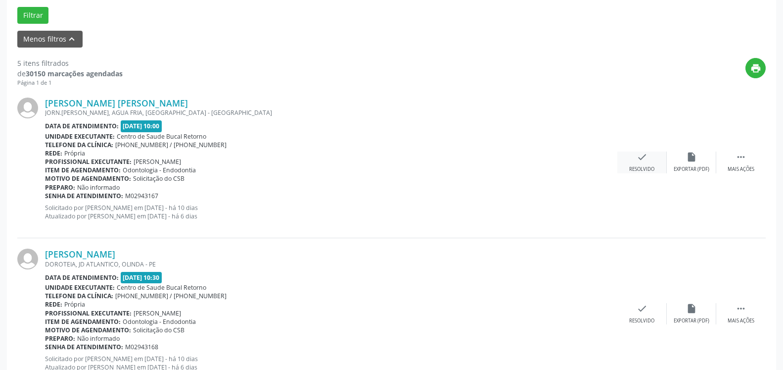
click at [650, 159] on div "check Resolvido" at bounding box center [641, 161] width 49 height 21
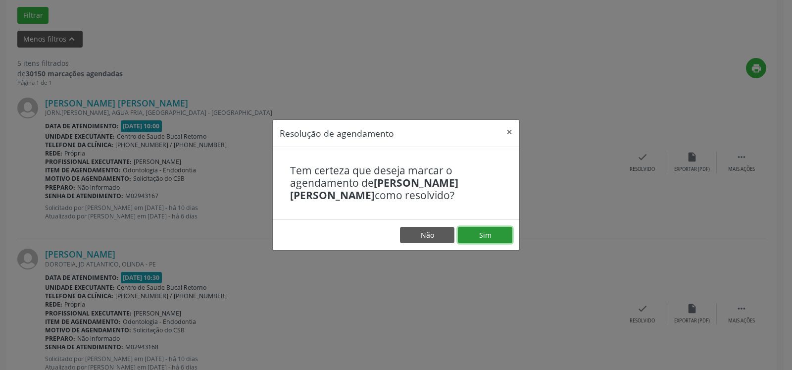
click at [475, 240] on button "Sim" at bounding box center [485, 235] width 54 height 17
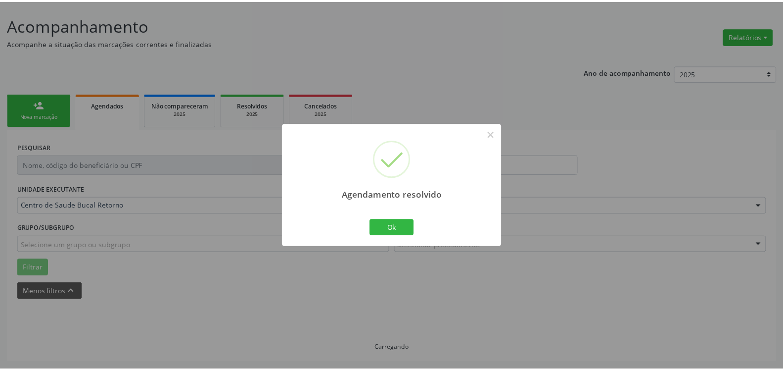
scroll to position [54, 0]
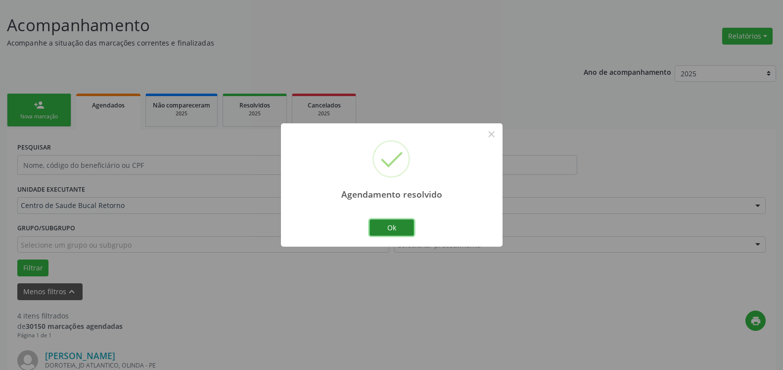
click at [396, 233] on button "Ok" at bounding box center [392, 227] width 45 height 17
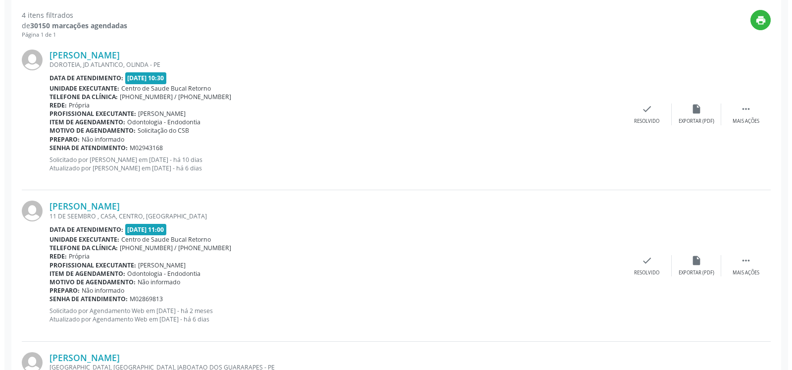
scroll to position [357, 0]
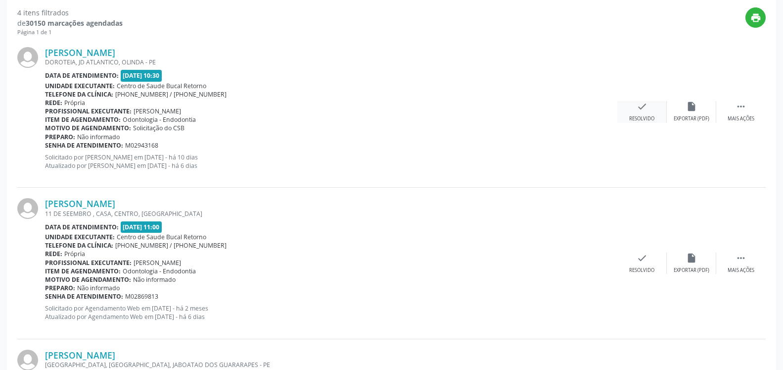
click at [645, 112] on icon "check" at bounding box center [642, 106] width 11 height 11
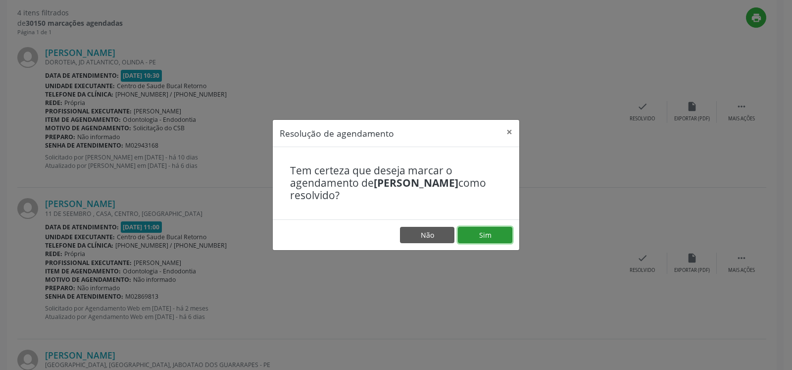
click at [491, 233] on button "Sim" at bounding box center [485, 235] width 54 height 17
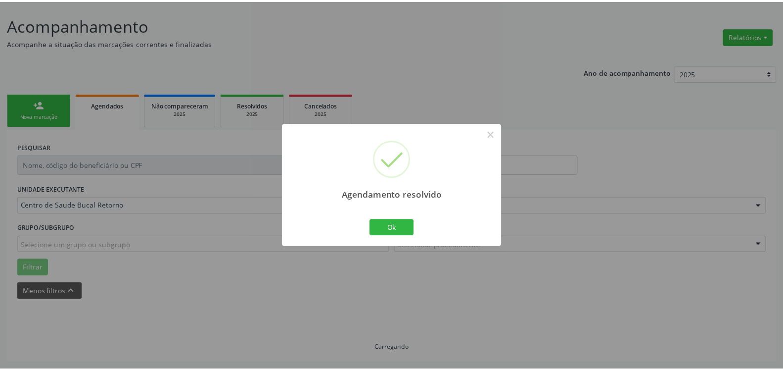
scroll to position [54, 0]
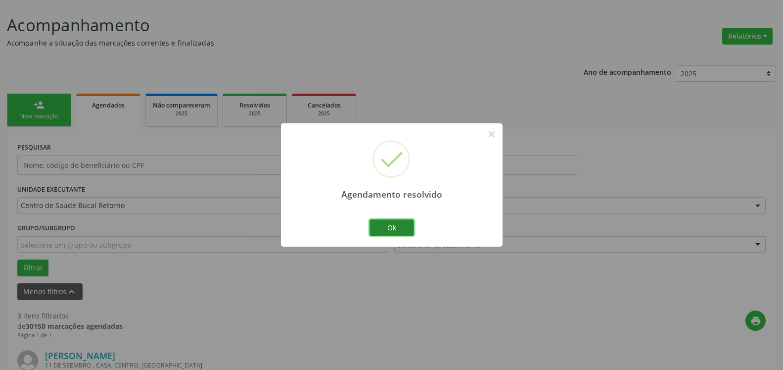
click at [394, 229] on button "Ok" at bounding box center [392, 227] width 45 height 17
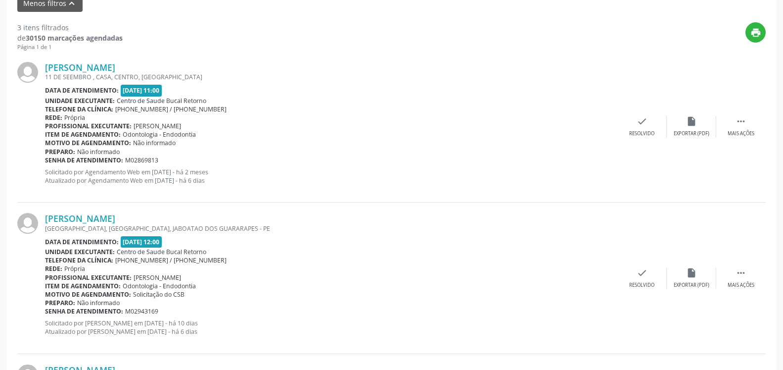
scroll to position [357, 0]
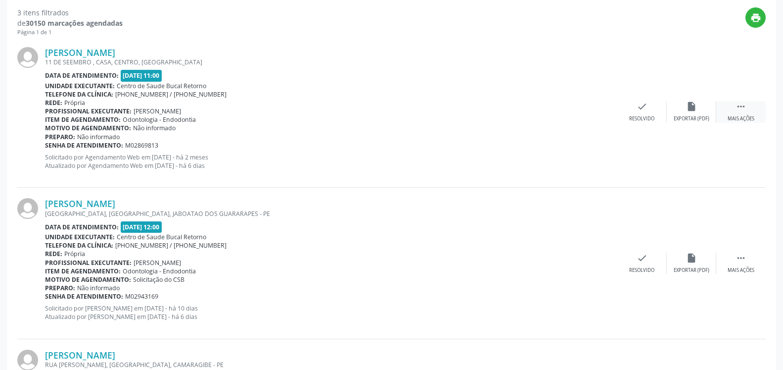
click at [743, 112] on icon "" at bounding box center [741, 106] width 11 height 11
click at [698, 107] on div "alarm_off Não compareceu" at bounding box center [691, 111] width 49 height 21
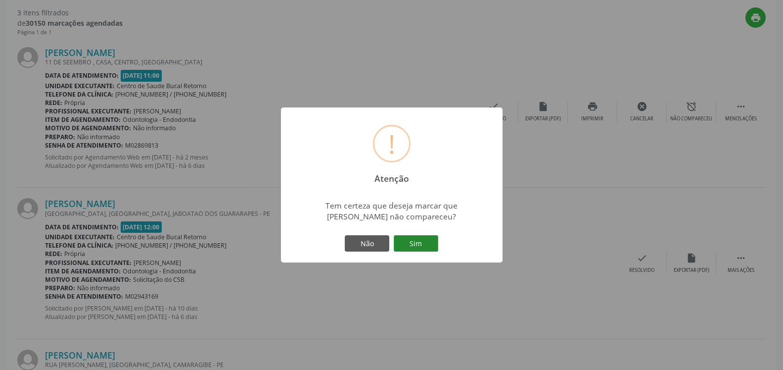
click at [422, 243] on button "Sim" at bounding box center [416, 243] width 45 height 17
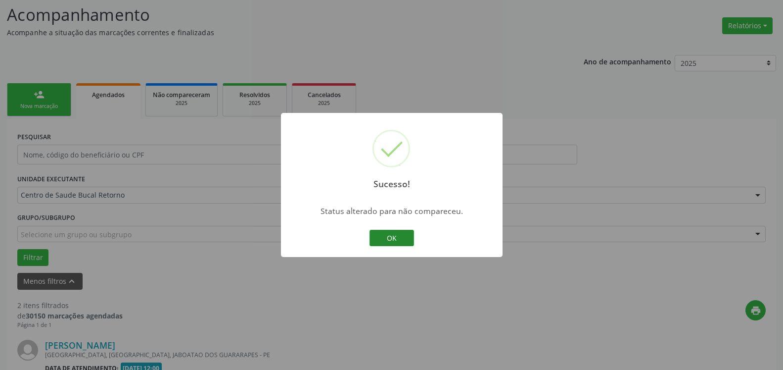
click at [404, 234] on button "OK" at bounding box center [392, 238] width 45 height 17
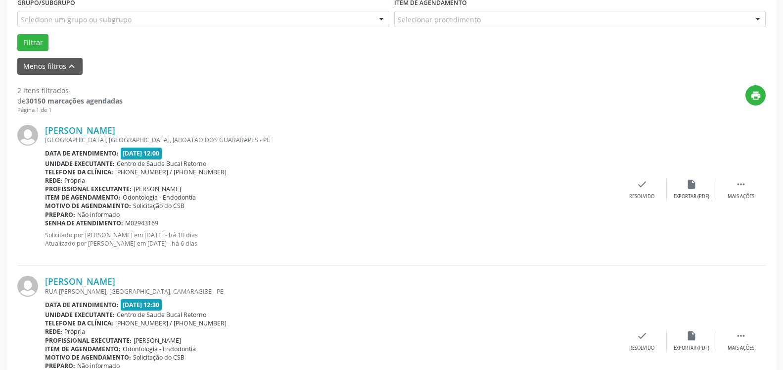
scroll to position [317, 0]
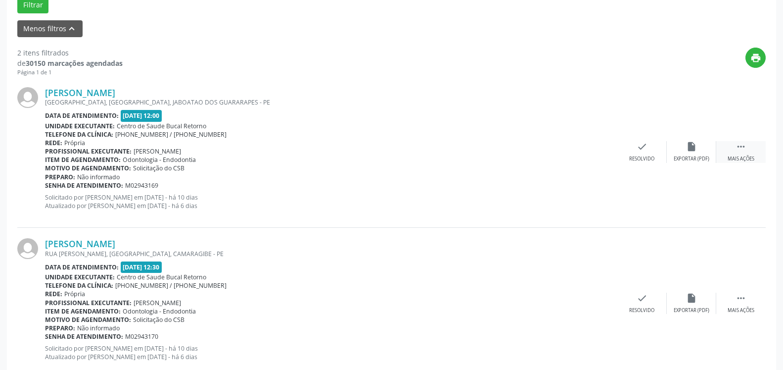
click at [745, 150] on icon "" at bounding box center [741, 146] width 11 height 11
click at [693, 145] on icon "alarm_off" at bounding box center [691, 146] width 11 height 11
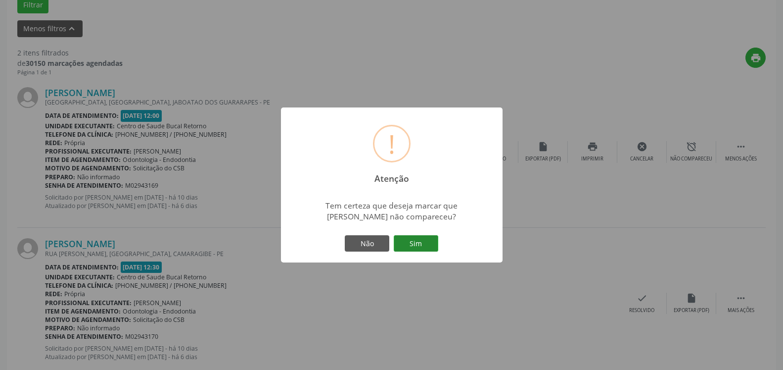
click at [426, 243] on button "Sim" at bounding box center [416, 243] width 45 height 17
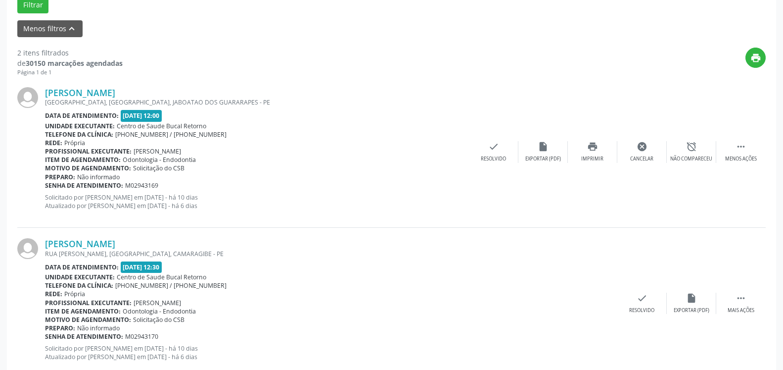
scroll to position [65, 0]
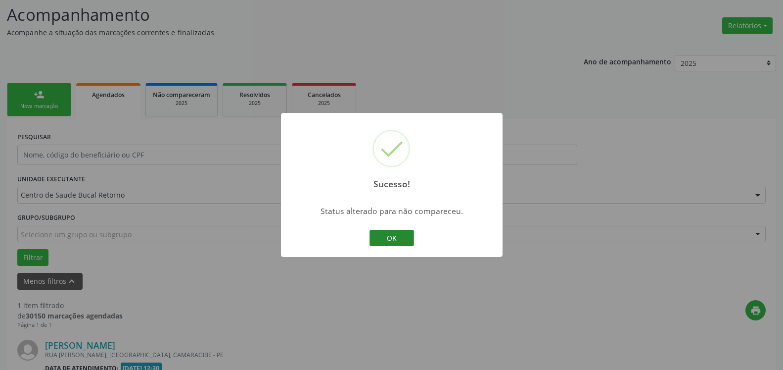
click at [398, 239] on button "OK" at bounding box center [392, 238] width 45 height 17
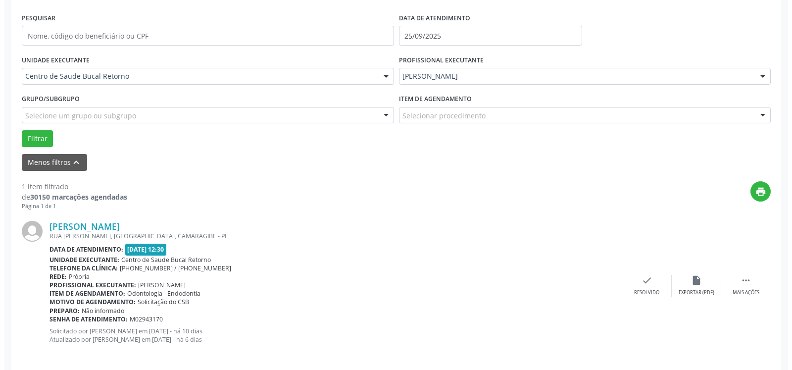
scroll to position [192, 0]
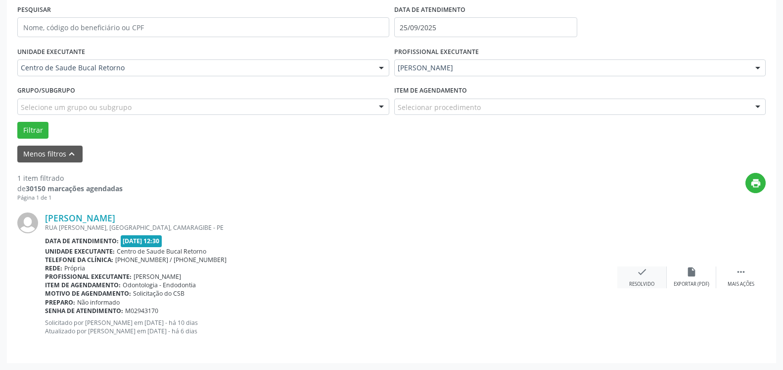
click at [645, 273] on icon "check" at bounding box center [642, 271] width 11 height 11
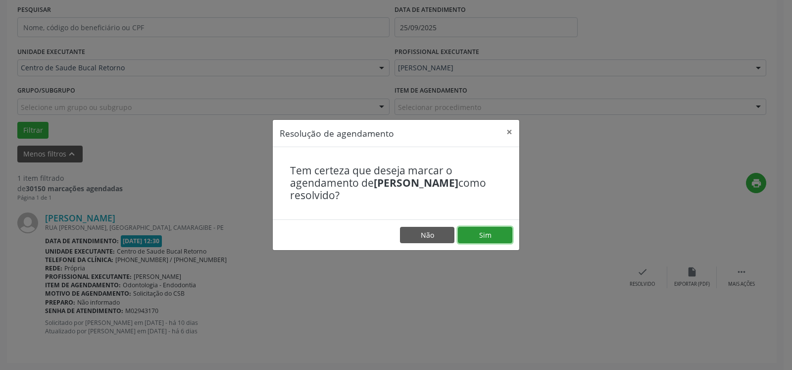
click at [497, 230] on button "Sim" at bounding box center [485, 235] width 54 height 17
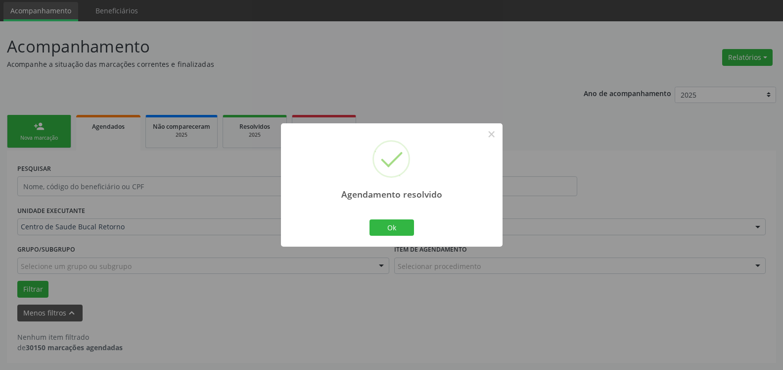
scroll to position [33, 0]
click at [371, 227] on button "Ok" at bounding box center [392, 227] width 45 height 17
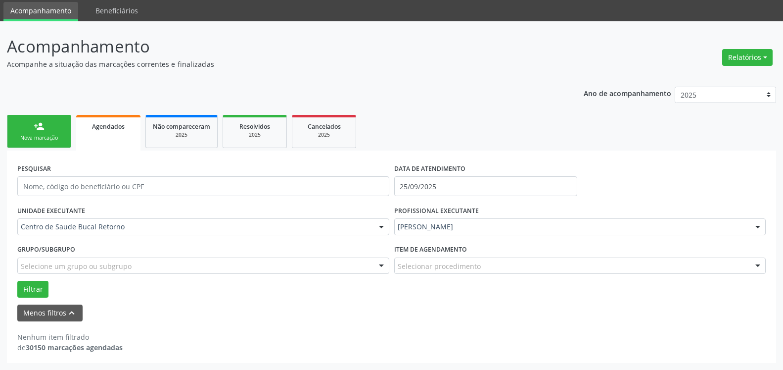
click at [464, 233] on div "[PERSON_NAME]" at bounding box center [580, 226] width 372 height 17
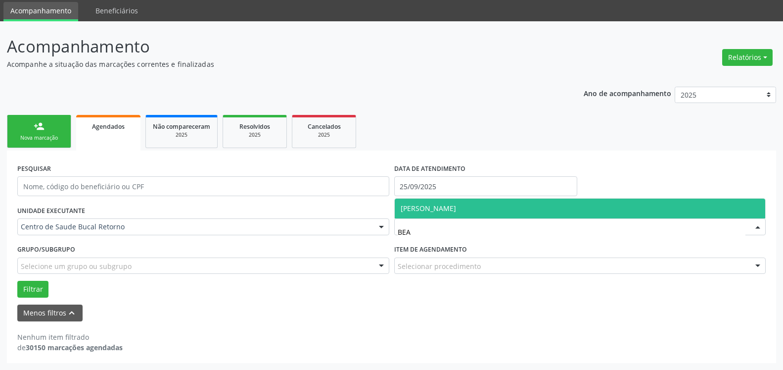
click at [447, 213] on span "[PERSON_NAME]" at bounding box center [428, 207] width 55 height 9
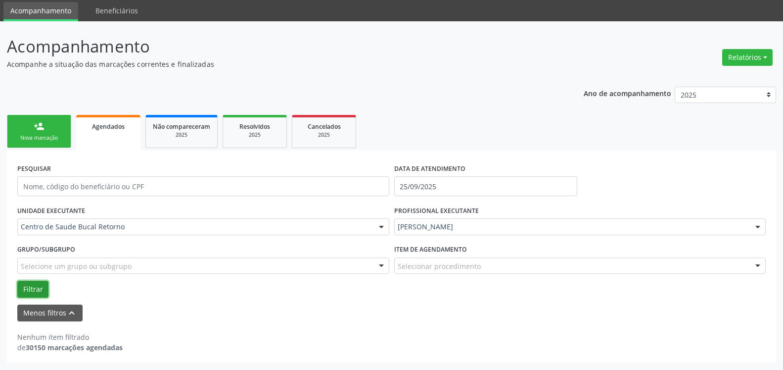
click at [19, 293] on button "Filtrar" at bounding box center [32, 289] width 31 height 17
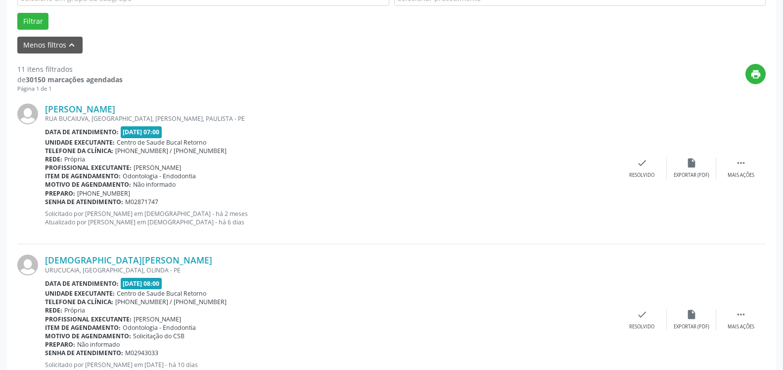
scroll to position [336, 0]
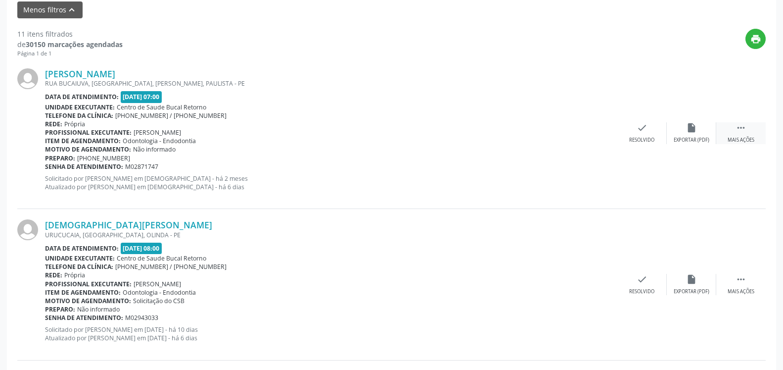
click at [737, 133] on icon "" at bounding box center [741, 127] width 11 height 11
click at [688, 133] on icon "alarm_off" at bounding box center [691, 127] width 11 height 11
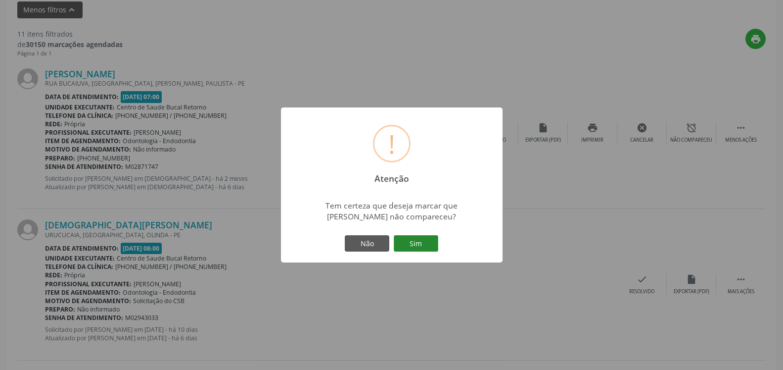
click at [415, 246] on button "Sim" at bounding box center [416, 243] width 45 height 17
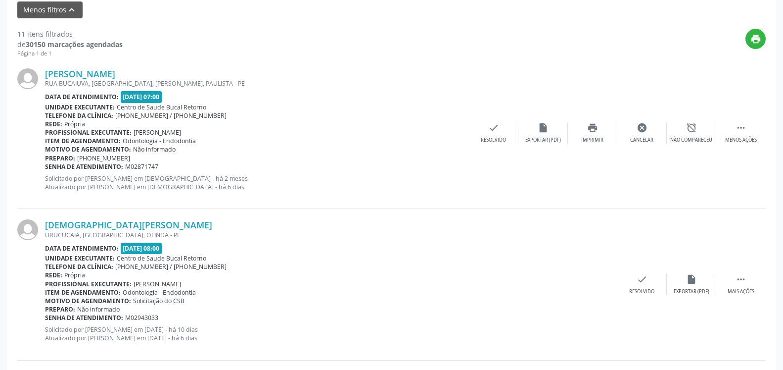
scroll to position [65, 0]
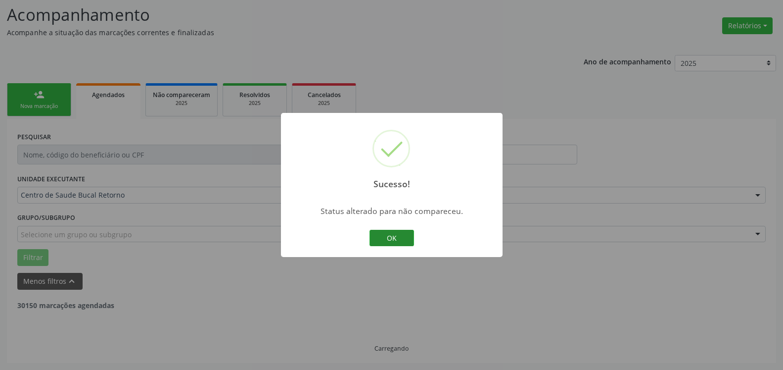
click at [398, 240] on button "OK" at bounding box center [392, 238] width 45 height 17
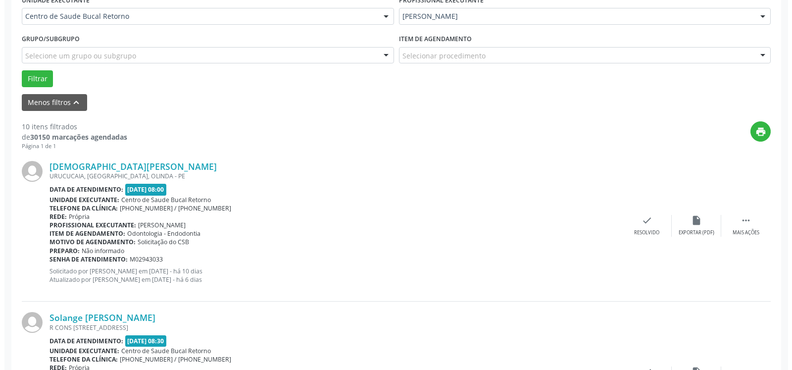
scroll to position [267, 0]
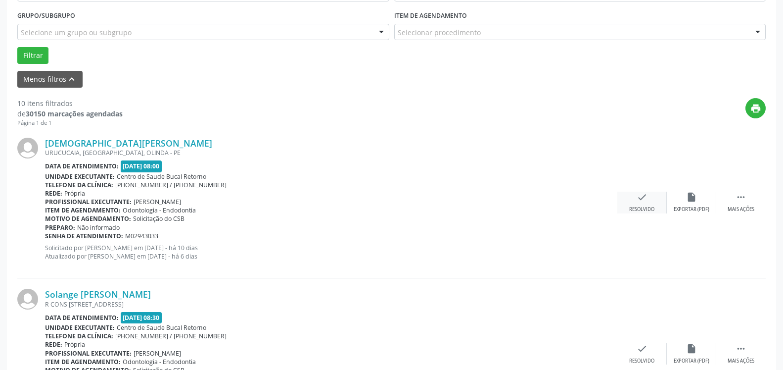
click at [646, 196] on icon "check" at bounding box center [642, 196] width 11 height 11
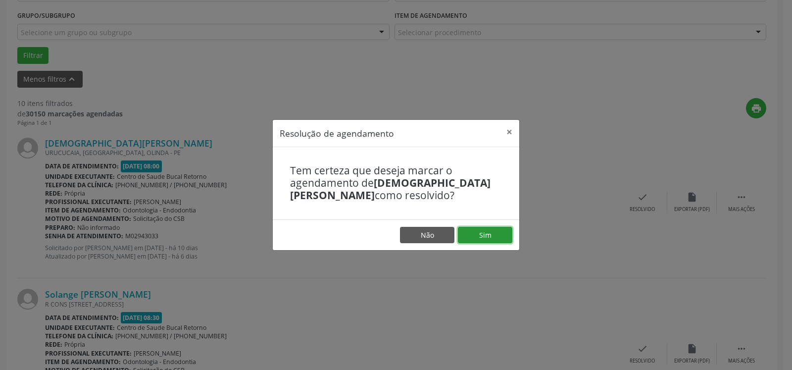
click at [499, 231] on button "Sim" at bounding box center [485, 235] width 54 height 17
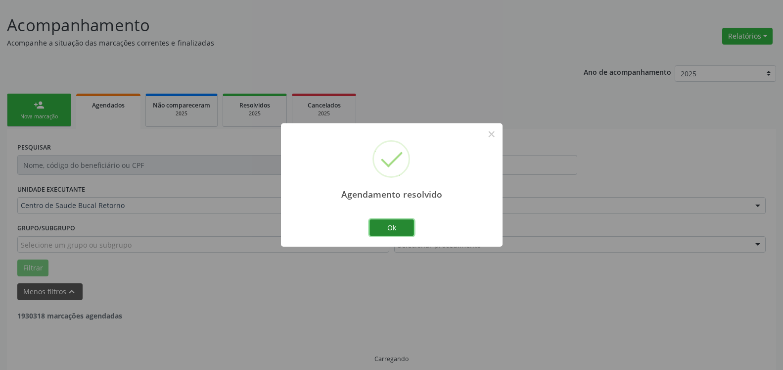
click at [389, 229] on button "Ok" at bounding box center [392, 227] width 45 height 17
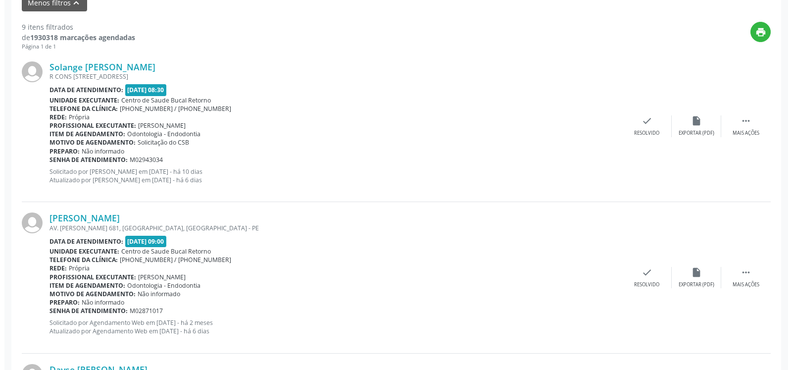
scroll to position [368, 0]
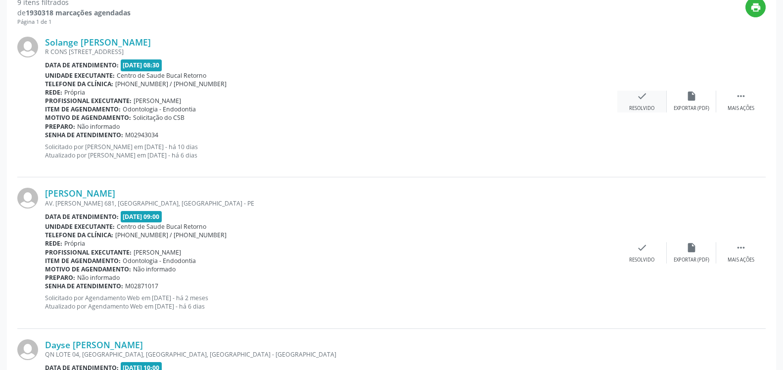
click at [642, 97] on icon "check" at bounding box center [642, 96] width 11 height 11
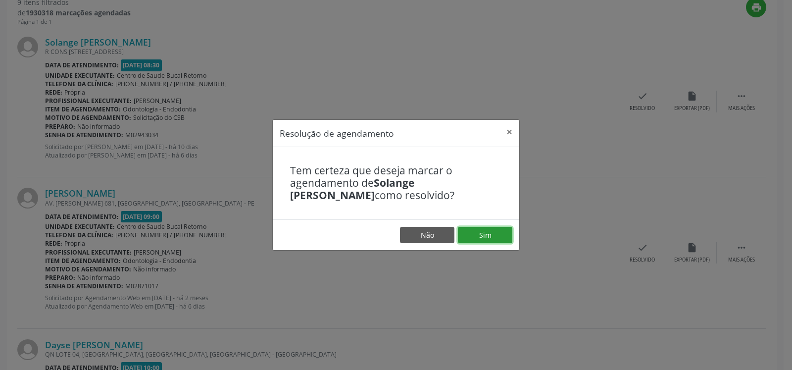
click at [494, 233] on button "Sim" at bounding box center [485, 235] width 54 height 17
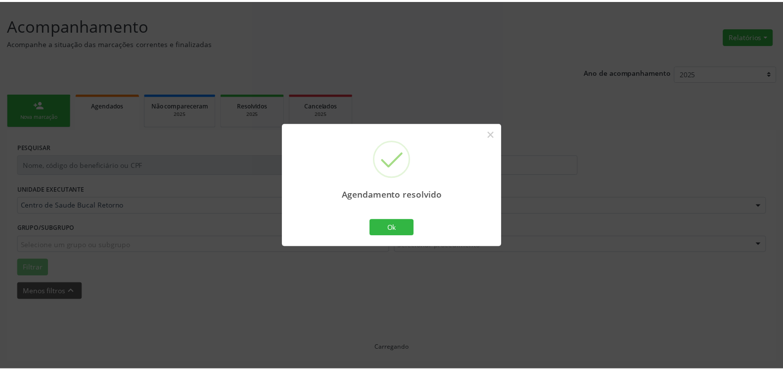
scroll to position [54, 0]
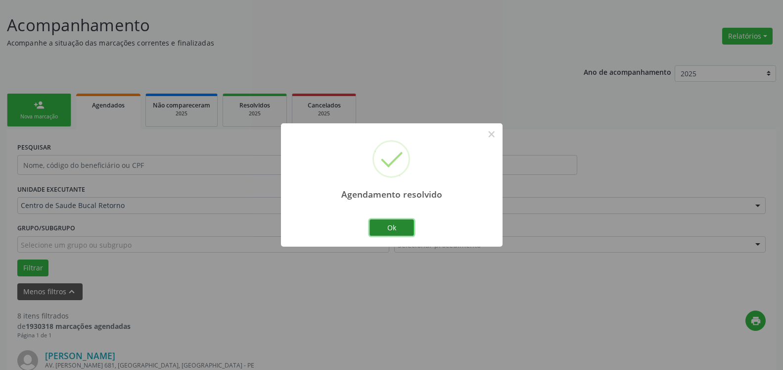
click at [399, 231] on button "Ok" at bounding box center [392, 227] width 45 height 17
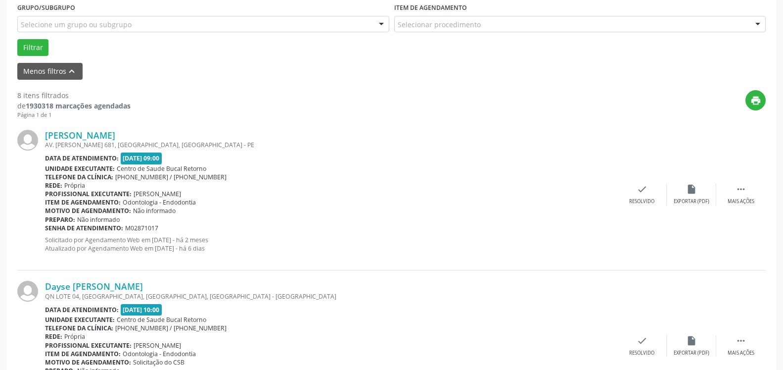
scroll to position [307, 0]
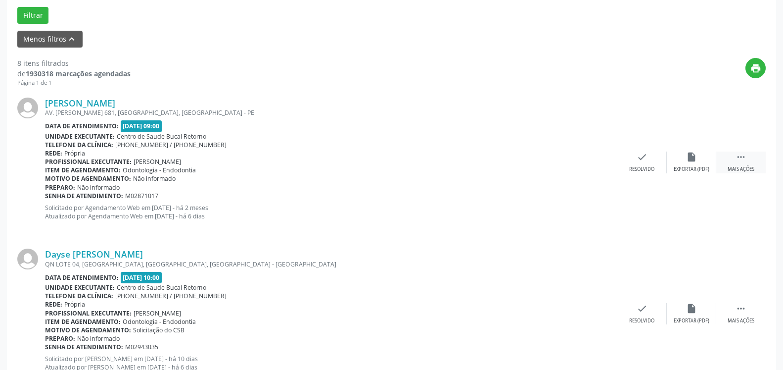
drag, startPoint x: 753, startPoint y: 153, endPoint x: 724, endPoint y: 161, distance: 29.8
click at [752, 153] on div " Mais ações" at bounding box center [740, 161] width 49 height 21
click at [688, 166] on div "Não compareceu" at bounding box center [691, 169] width 42 height 7
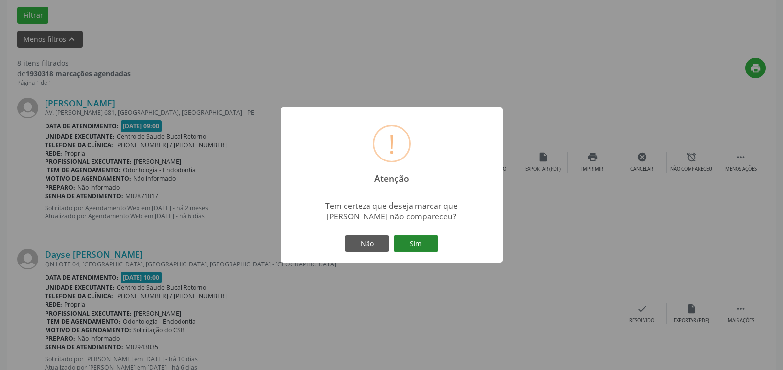
click at [420, 247] on button "Sim" at bounding box center [416, 243] width 45 height 17
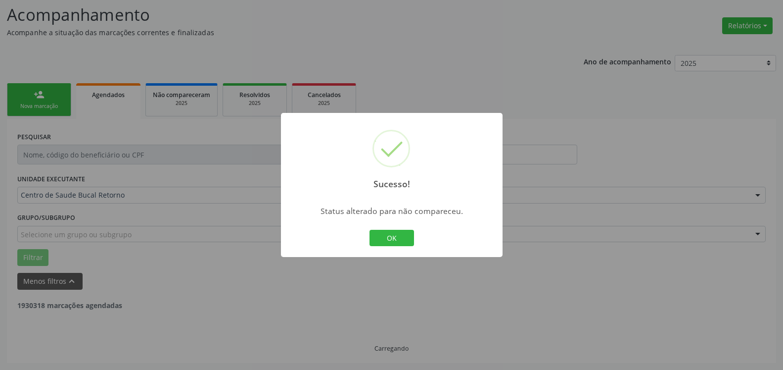
click at [388, 243] on button "OK" at bounding box center [392, 238] width 45 height 17
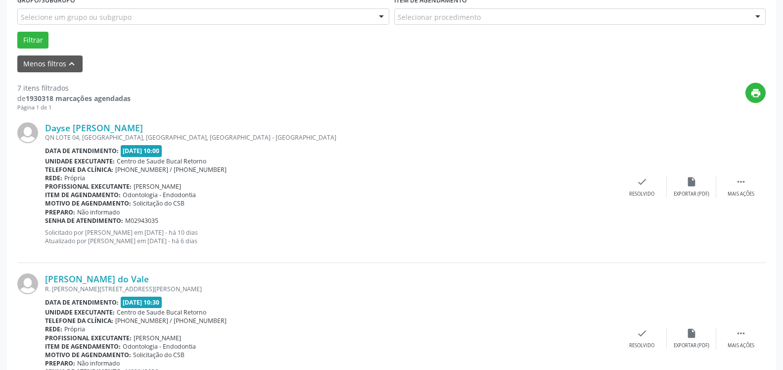
scroll to position [317, 0]
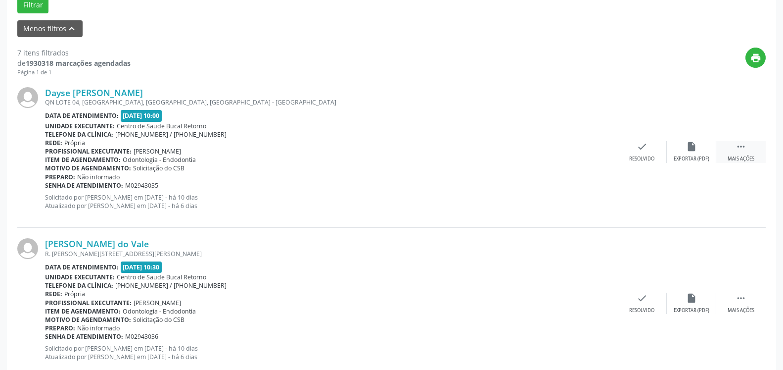
click at [746, 146] on icon "" at bounding box center [741, 146] width 11 height 11
click at [692, 157] on div "Não compareceu" at bounding box center [691, 158] width 42 height 7
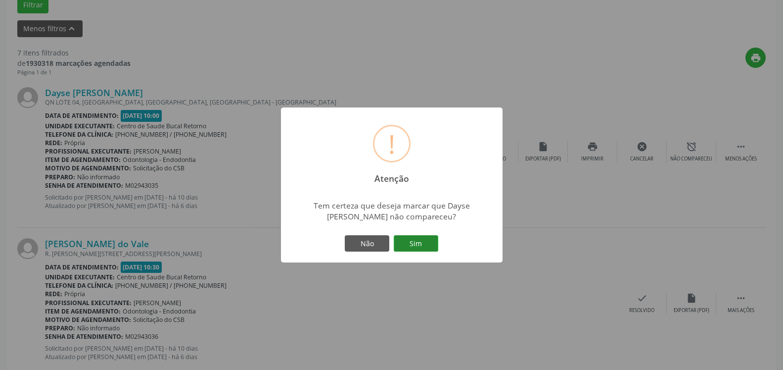
click at [421, 245] on button "Sim" at bounding box center [416, 243] width 45 height 17
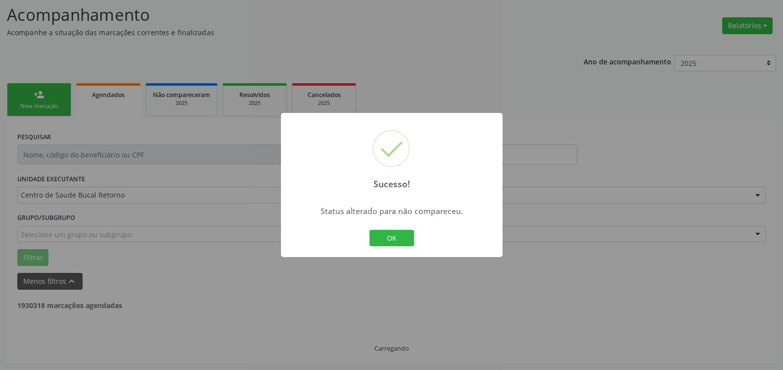
scroll to position [65, 0]
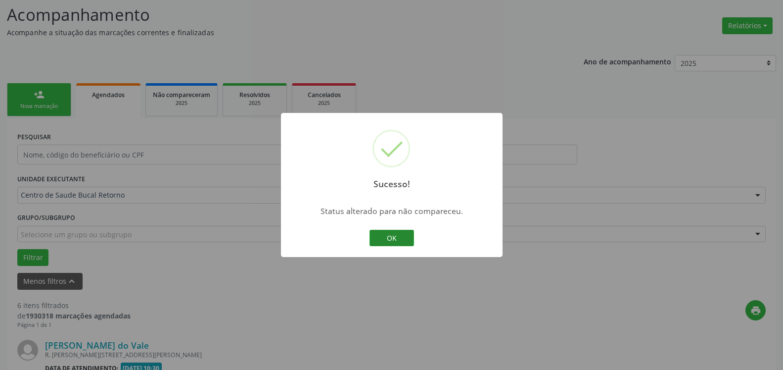
click at [394, 235] on button "OK" at bounding box center [392, 238] width 45 height 17
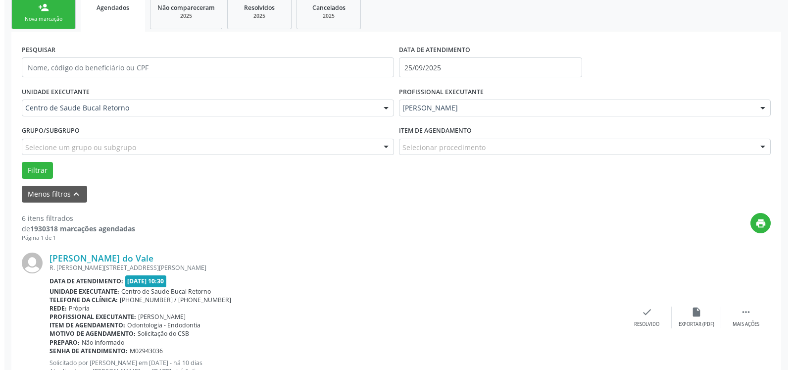
scroll to position [216, 0]
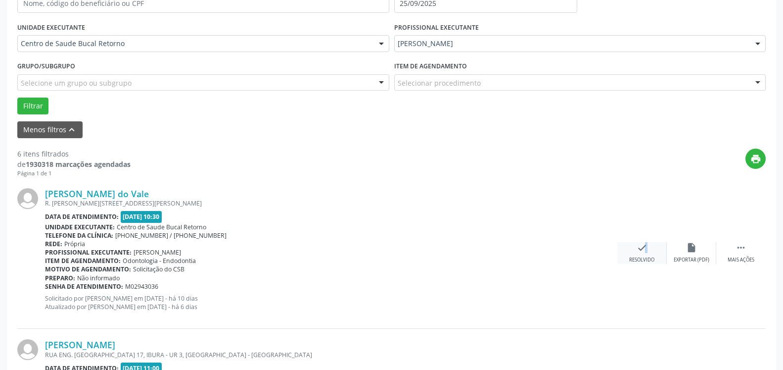
click at [642, 251] on icon "check" at bounding box center [642, 247] width 11 height 11
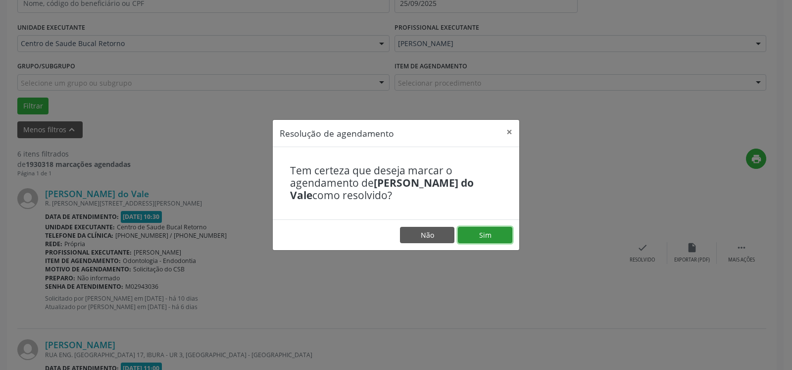
click at [487, 230] on button "Sim" at bounding box center [485, 235] width 54 height 17
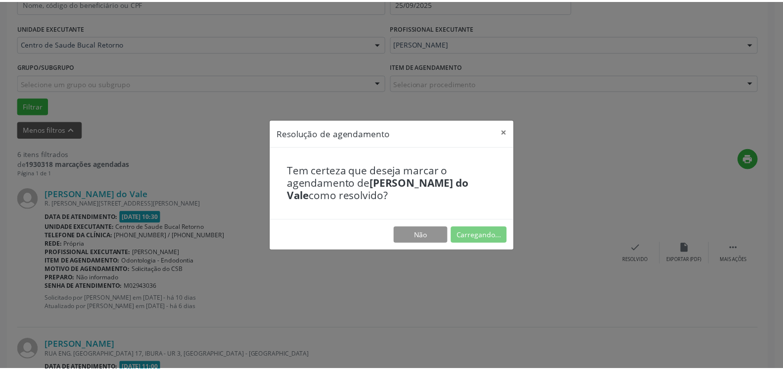
scroll to position [54, 0]
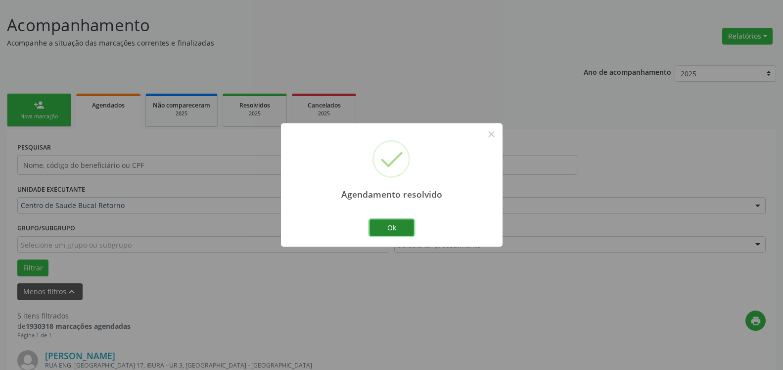
click at [408, 227] on button "Ok" at bounding box center [392, 227] width 45 height 17
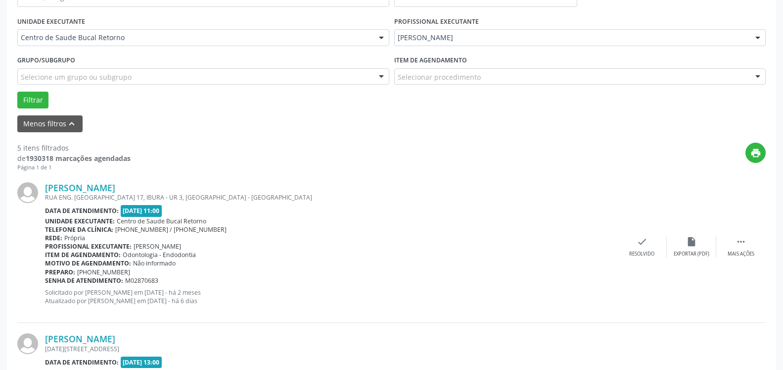
scroll to position [256, 0]
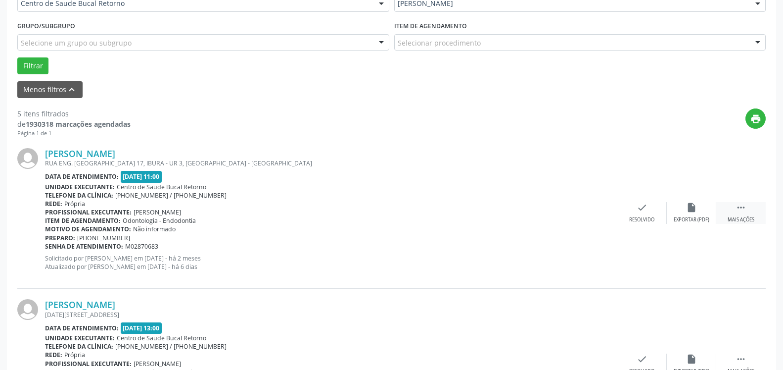
drag, startPoint x: 744, startPoint y: 211, endPoint x: 733, endPoint y: 216, distance: 11.3
click at [739, 213] on icon "" at bounding box center [741, 207] width 11 height 11
click at [699, 209] on div "alarm_off Não compareceu" at bounding box center [691, 212] width 49 height 21
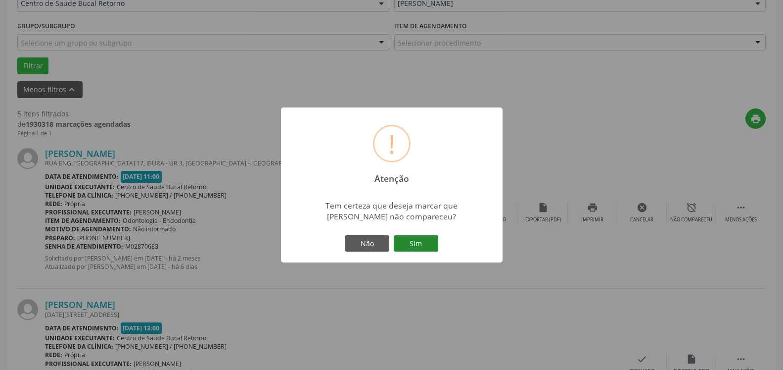
click at [418, 247] on button "Sim" at bounding box center [416, 243] width 45 height 17
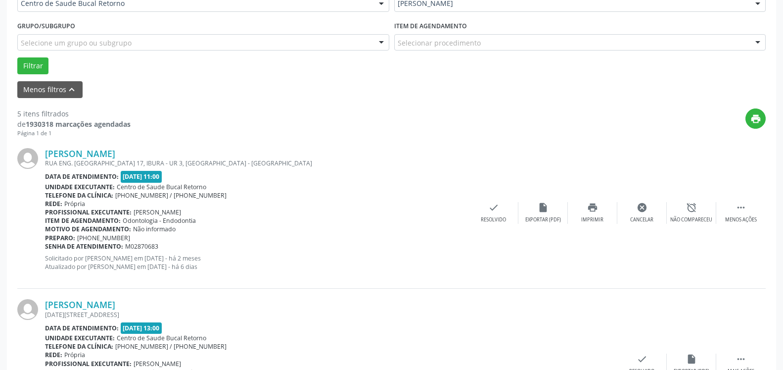
scroll to position [65, 0]
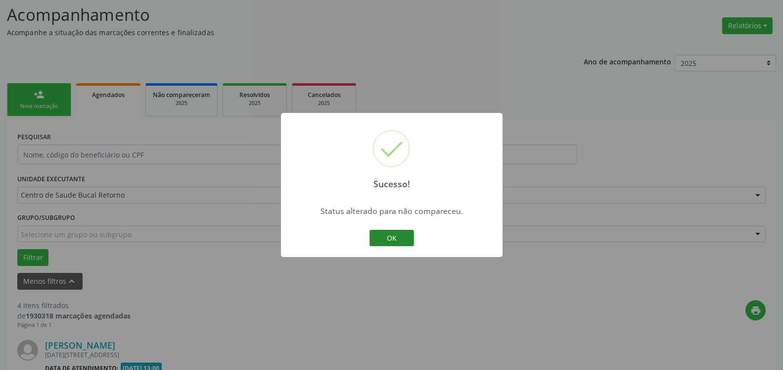
click at [399, 237] on button "OK" at bounding box center [392, 238] width 45 height 17
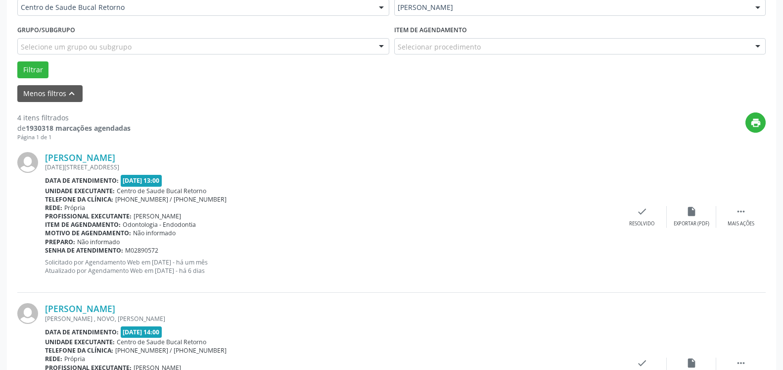
scroll to position [317, 0]
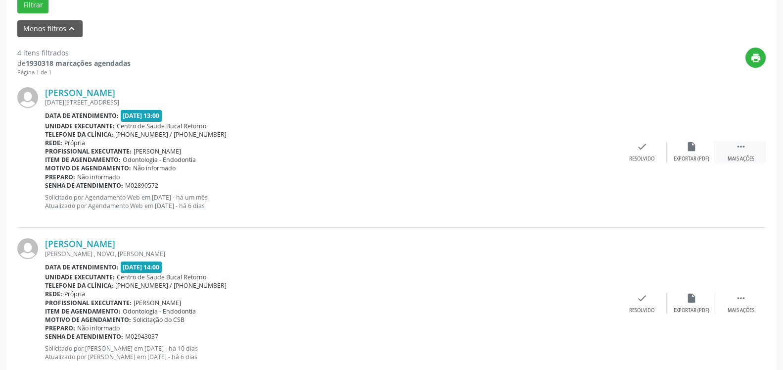
click at [752, 147] on div " Mais ações" at bounding box center [740, 151] width 49 height 21
click at [691, 152] on icon "alarm_off" at bounding box center [691, 146] width 11 height 11
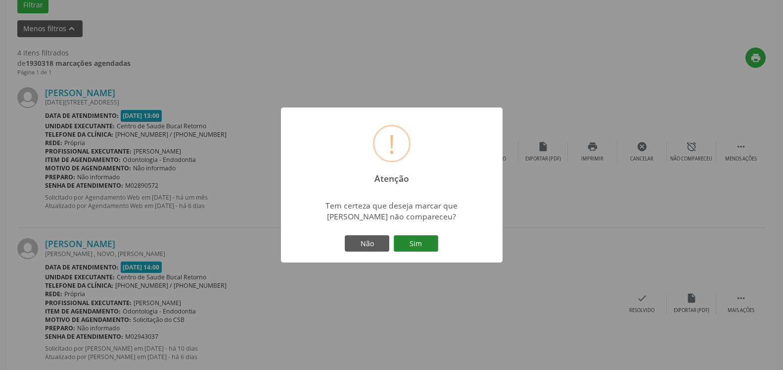
click at [408, 238] on button "Sim" at bounding box center [416, 243] width 45 height 17
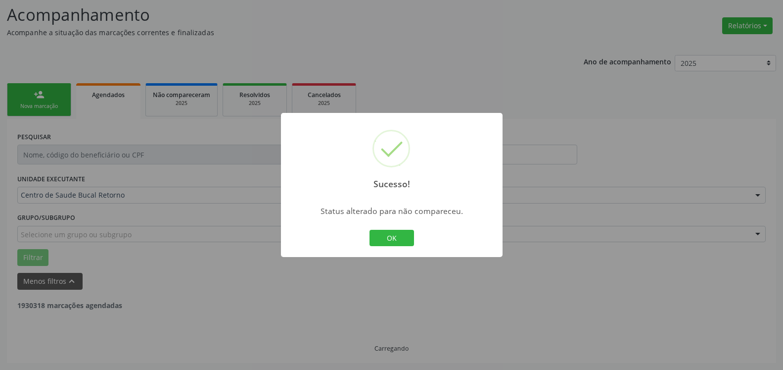
scroll to position [65, 0]
click at [406, 237] on button "OK" at bounding box center [392, 238] width 45 height 17
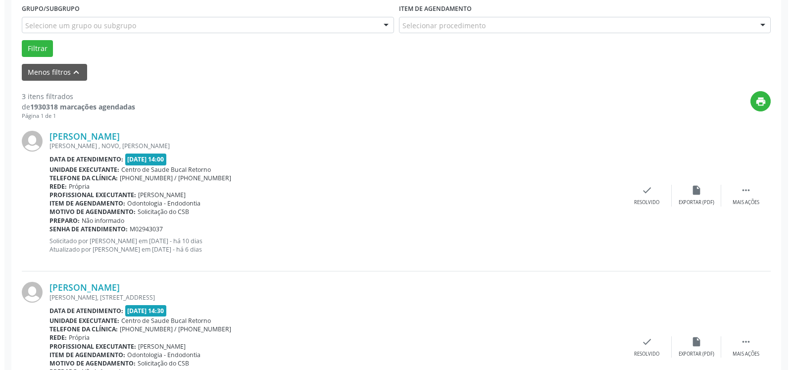
scroll to position [317, 0]
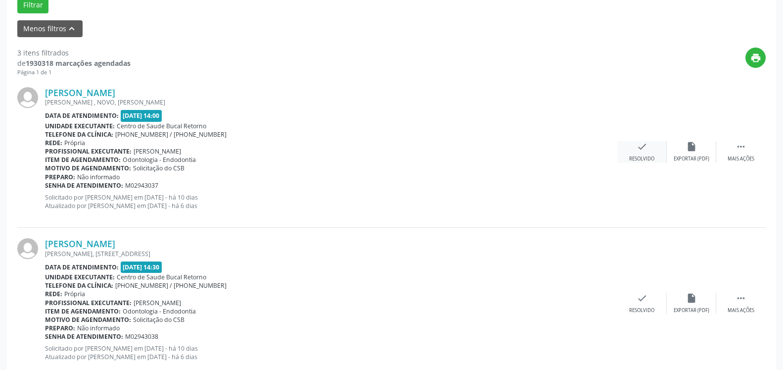
click at [646, 152] on icon "check" at bounding box center [642, 146] width 11 height 11
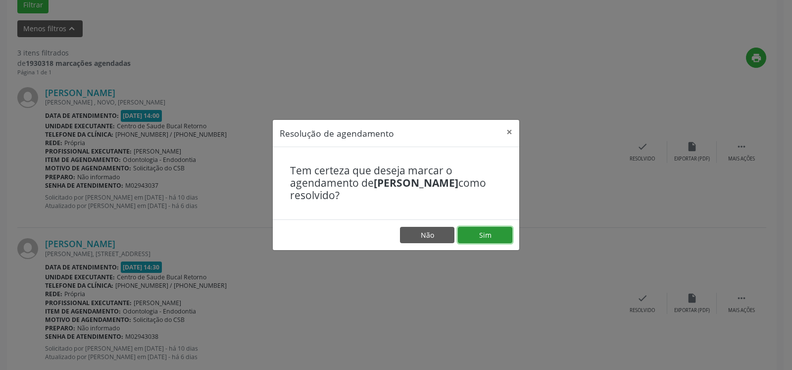
click at [496, 231] on button "Sim" at bounding box center [485, 235] width 54 height 17
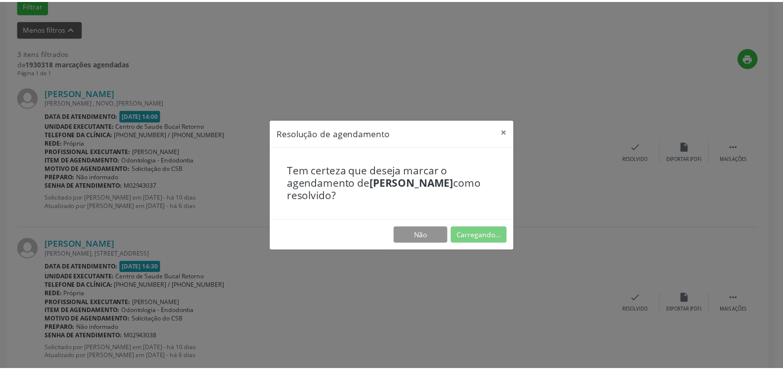
scroll to position [54, 0]
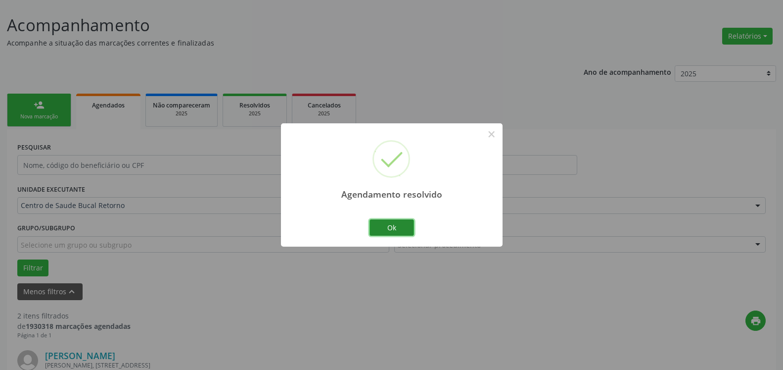
click at [403, 231] on button "Ok" at bounding box center [392, 227] width 45 height 17
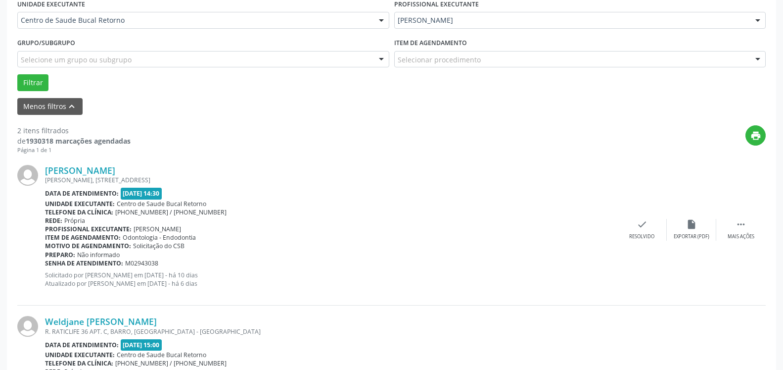
scroll to position [256, 0]
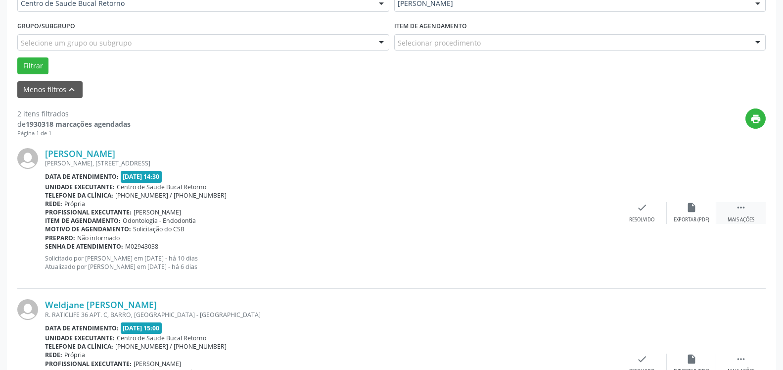
click at [746, 210] on icon "" at bounding box center [741, 207] width 11 height 11
click at [686, 213] on icon "alarm_off" at bounding box center [691, 207] width 11 height 11
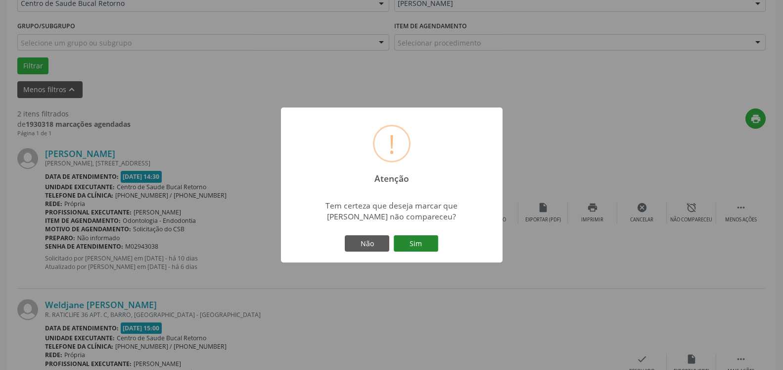
click at [409, 242] on button "Sim" at bounding box center [416, 243] width 45 height 17
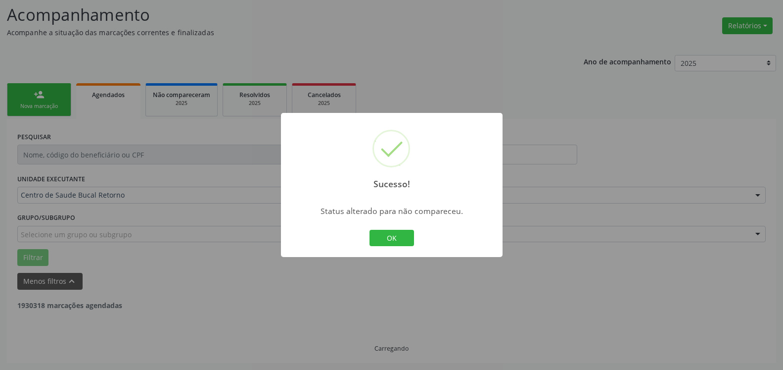
scroll to position [65, 0]
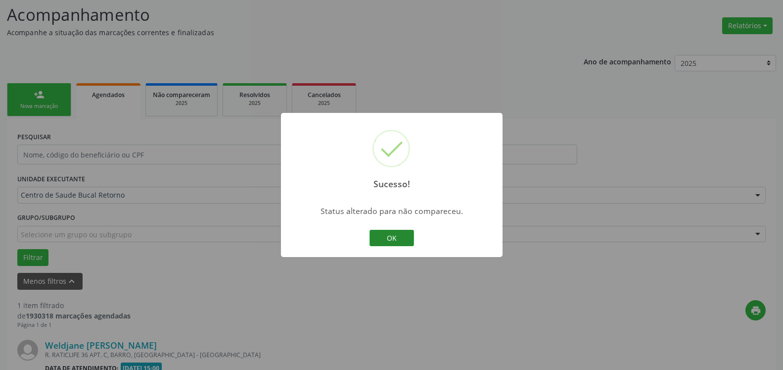
click at [402, 237] on button "OK" at bounding box center [392, 238] width 45 height 17
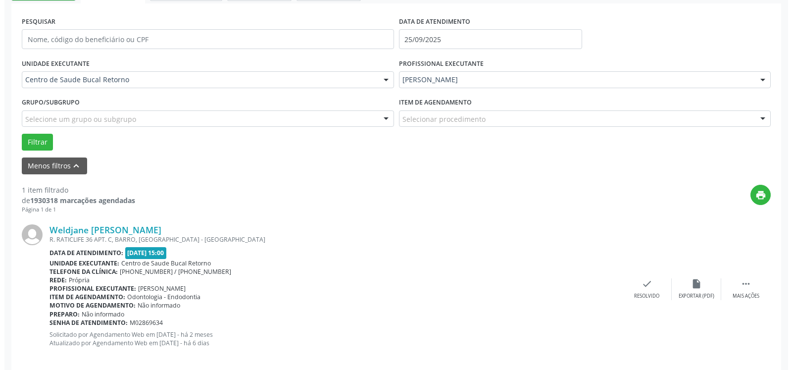
scroll to position [192, 0]
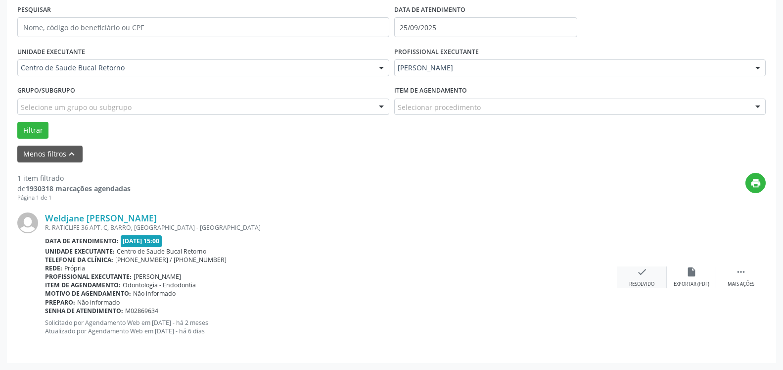
click at [641, 281] on div "Resolvido" at bounding box center [641, 284] width 25 height 7
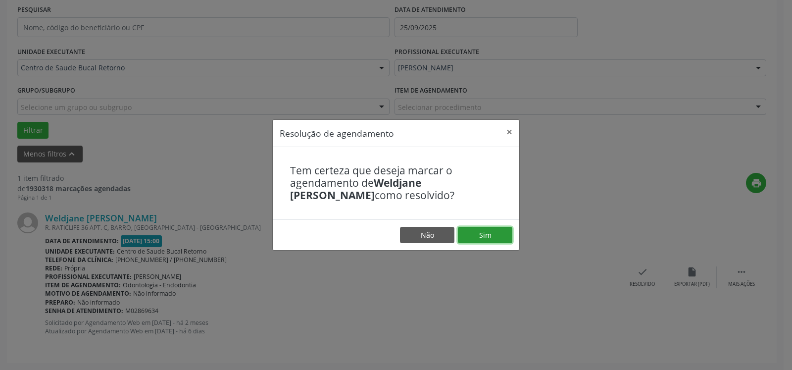
click at [493, 237] on button "Sim" at bounding box center [485, 235] width 54 height 17
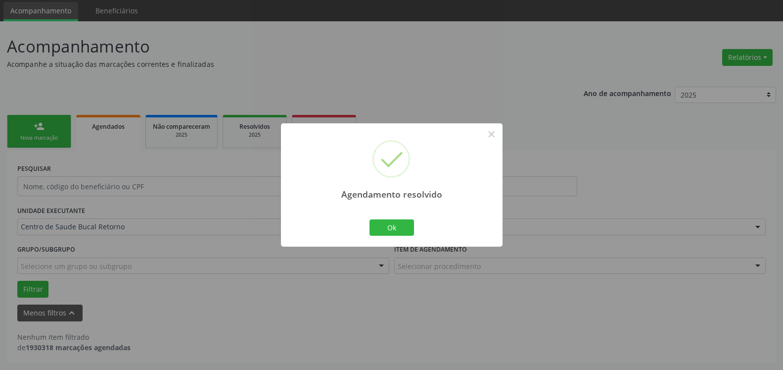
scroll to position [33, 0]
click at [403, 228] on button "Ok" at bounding box center [392, 227] width 45 height 17
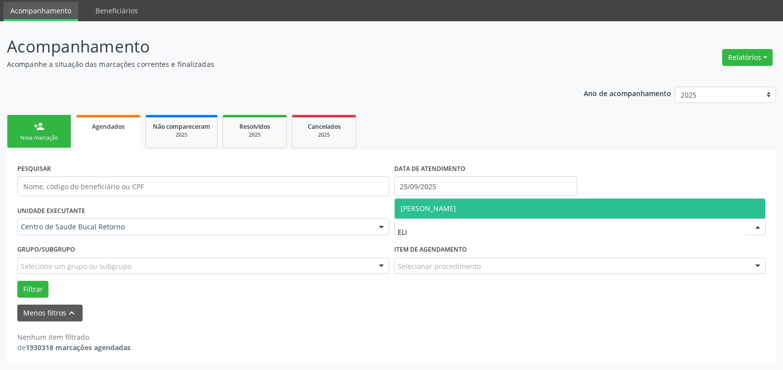
click at [495, 211] on span "[PERSON_NAME]" at bounding box center [580, 208] width 371 height 20
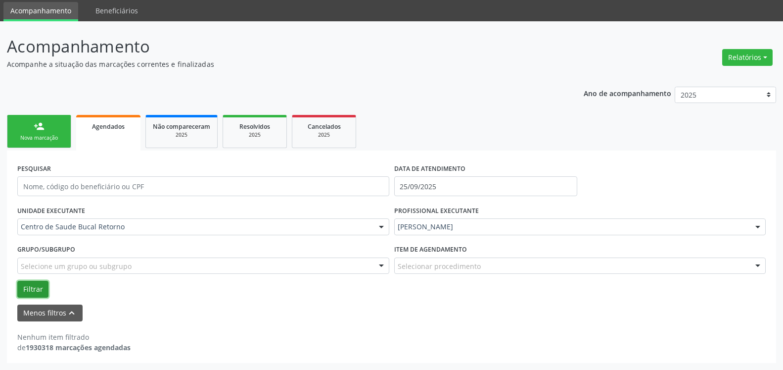
click at [30, 289] on button "Filtrar" at bounding box center [32, 289] width 31 height 17
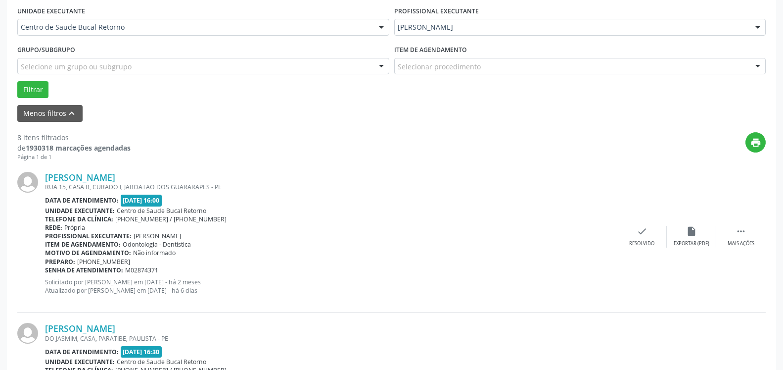
scroll to position [134, 0]
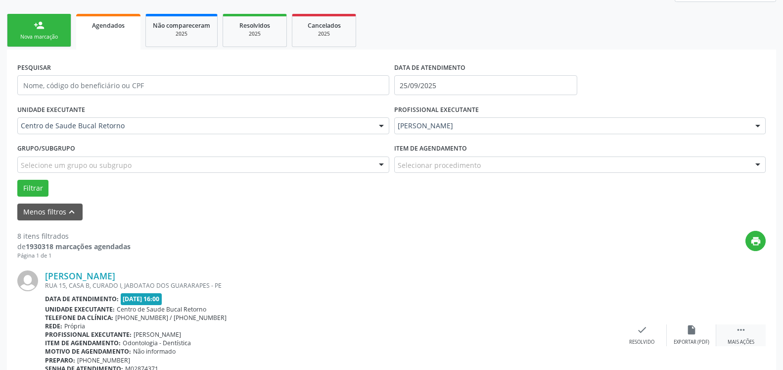
drag, startPoint x: 749, startPoint y: 332, endPoint x: 720, endPoint y: 330, distance: 28.3
click at [748, 332] on div " Mais ações" at bounding box center [740, 334] width 49 height 21
click at [703, 333] on div "alarm_off Não compareceu" at bounding box center [691, 334] width 49 height 21
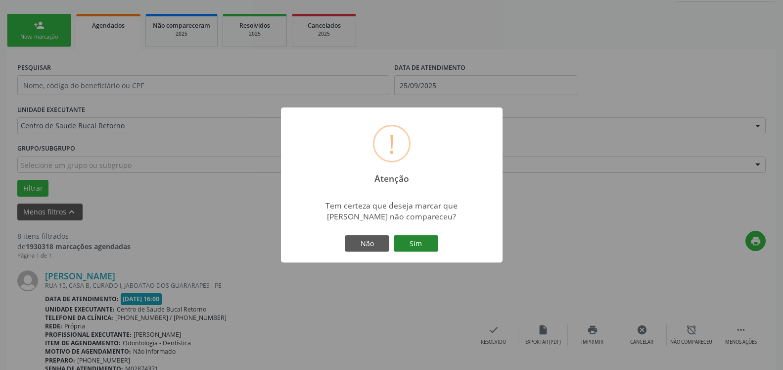
click at [421, 242] on button "Sim" at bounding box center [416, 243] width 45 height 17
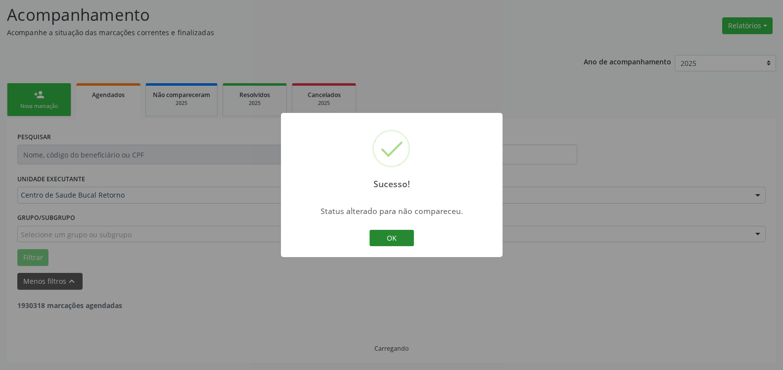
scroll to position [65, 0]
click at [401, 240] on button "OK" at bounding box center [392, 238] width 45 height 17
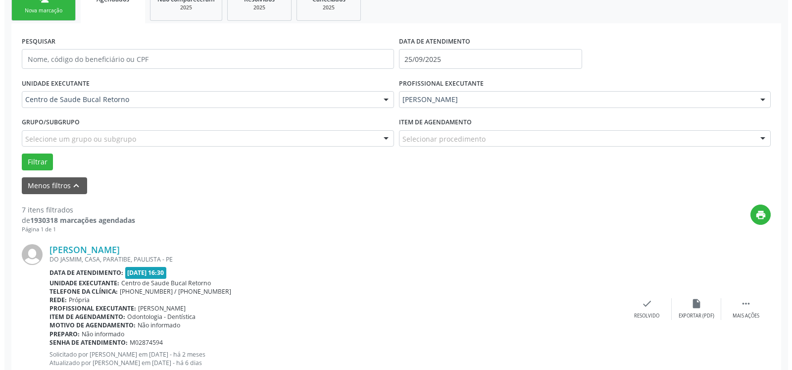
scroll to position [216, 0]
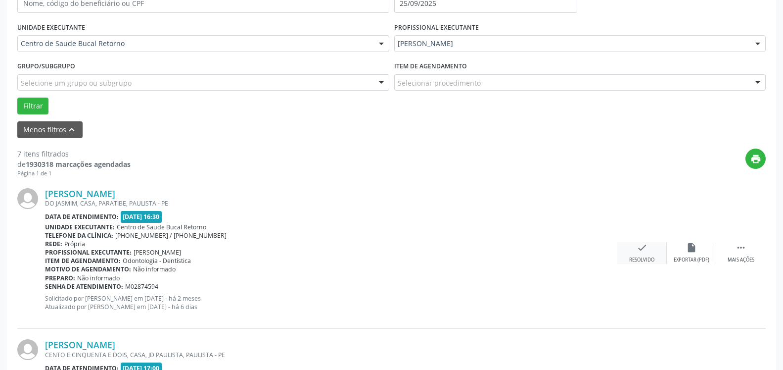
click at [637, 251] on icon "check" at bounding box center [642, 247] width 11 height 11
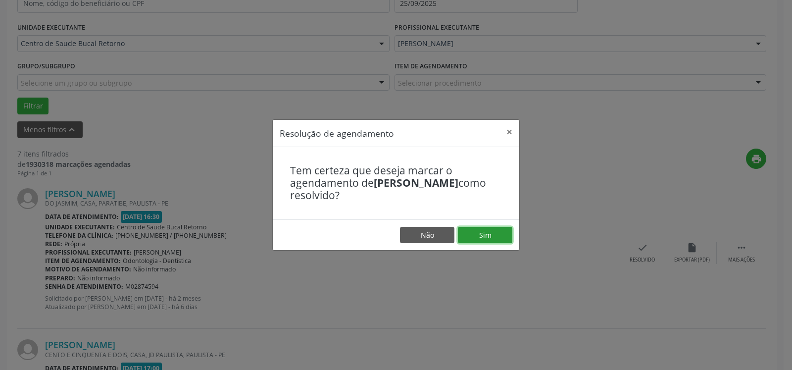
click at [492, 231] on button "Sim" at bounding box center [485, 235] width 54 height 17
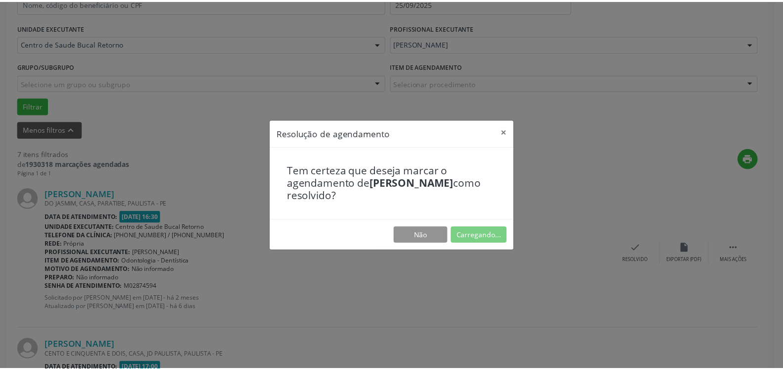
scroll to position [54, 0]
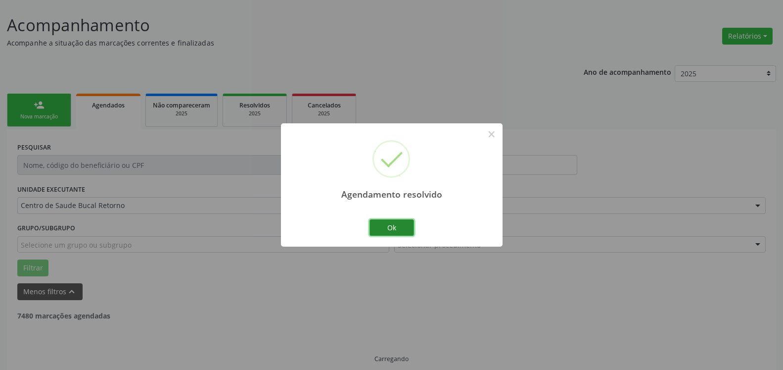
click at [393, 229] on button "Ok" at bounding box center [392, 227] width 45 height 17
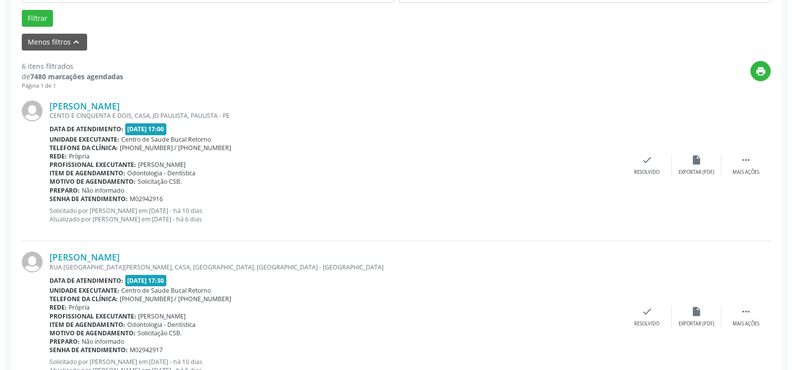
scroll to position [307, 0]
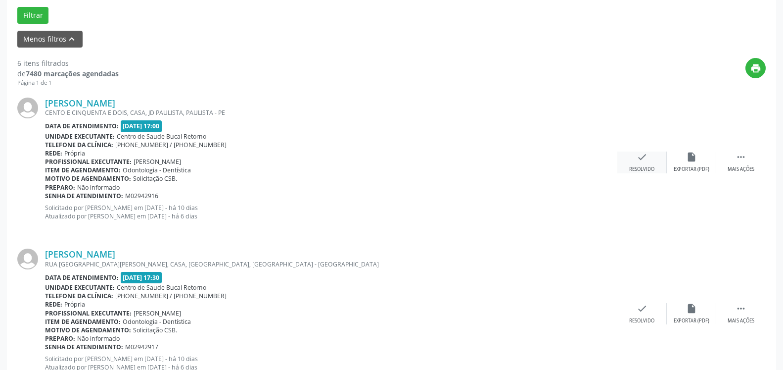
click at [644, 157] on icon "check" at bounding box center [642, 156] width 11 height 11
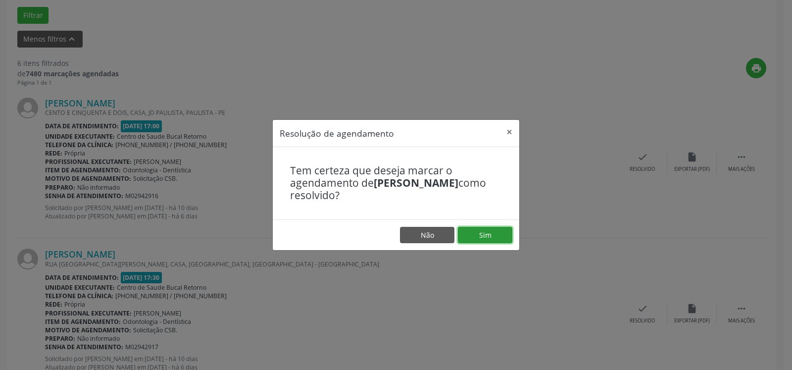
click at [492, 230] on button "Sim" at bounding box center [485, 235] width 54 height 17
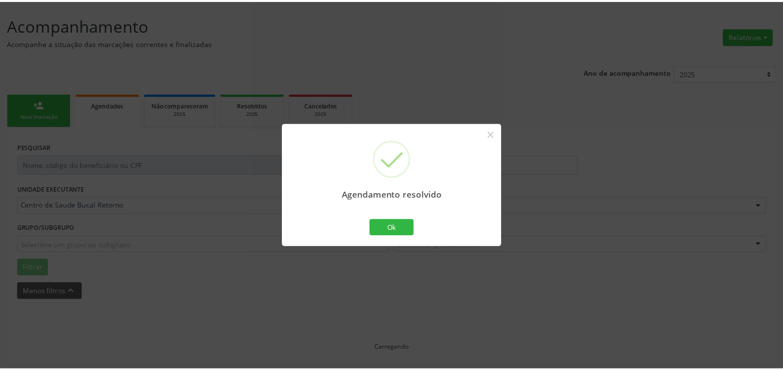
scroll to position [54, 0]
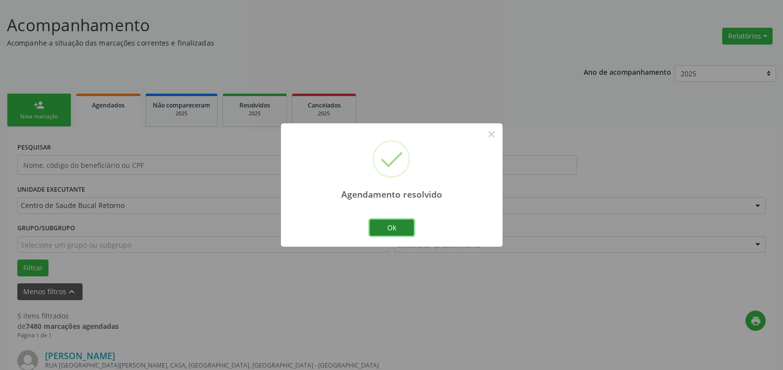
click at [385, 231] on button "Ok" at bounding box center [392, 227] width 45 height 17
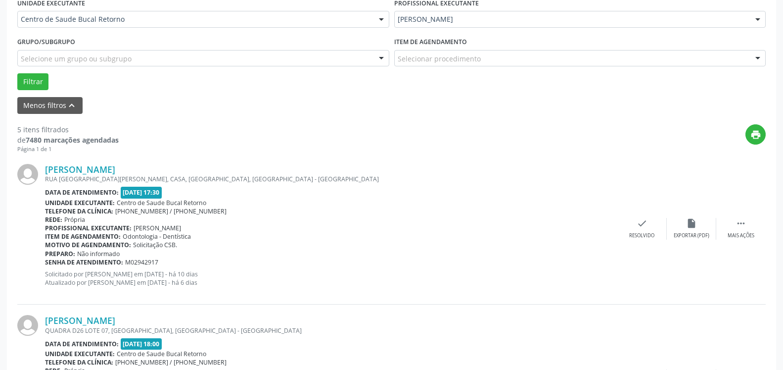
scroll to position [256, 0]
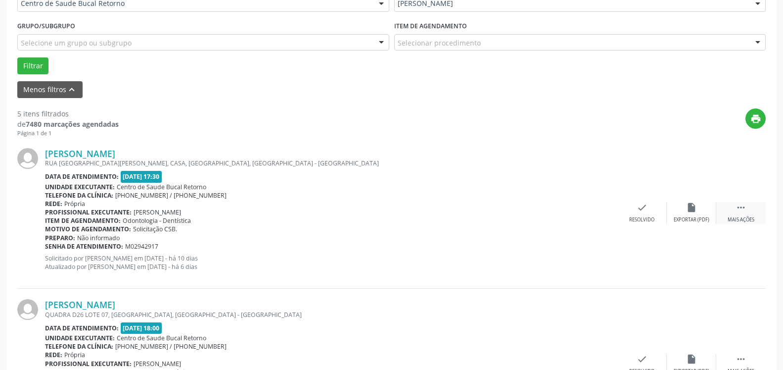
click at [739, 207] on icon "" at bounding box center [741, 207] width 11 height 11
click at [691, 209] on icon "alarm_off" at bounding box center [691, 207] width 11 height 11
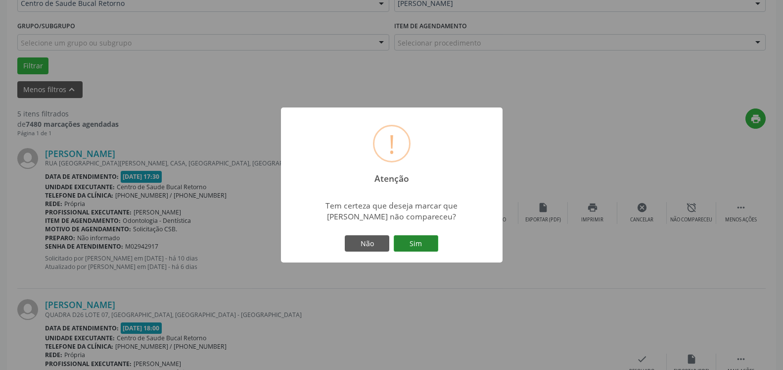
click at [415, 241] on button "Sim" at bounding box center [416, 243] width 45 height 17
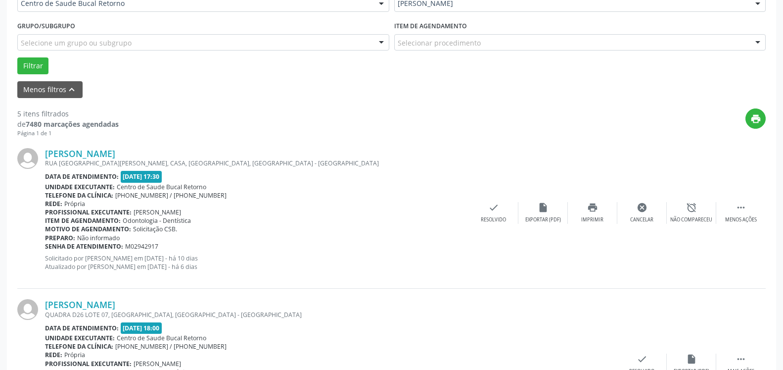
scroll to position [65, 0]
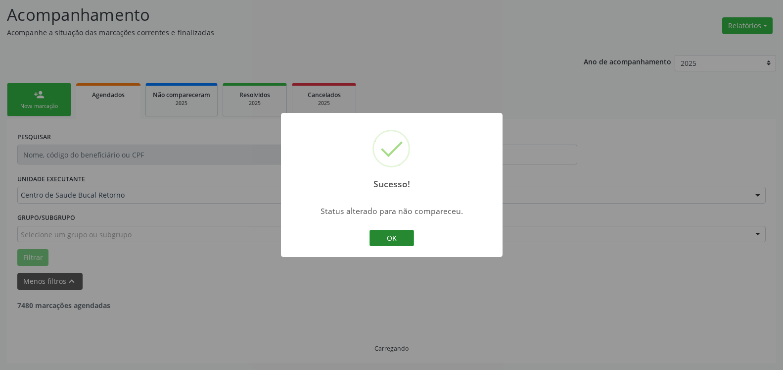
click at [387, 235] on button "OK" at bounding box center [392, 238] width 45 height 17
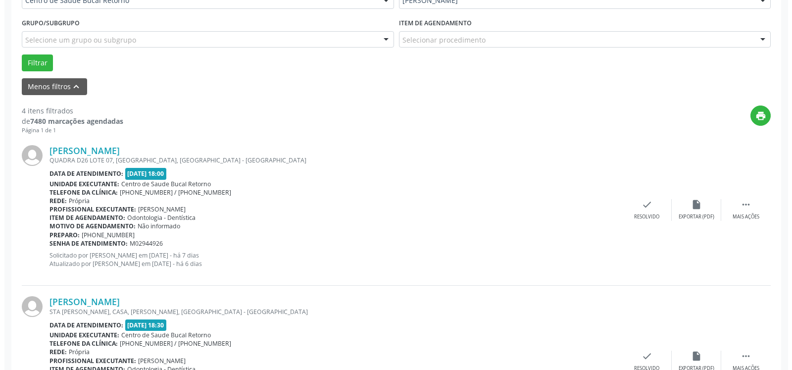
scroll to position [267, 0]
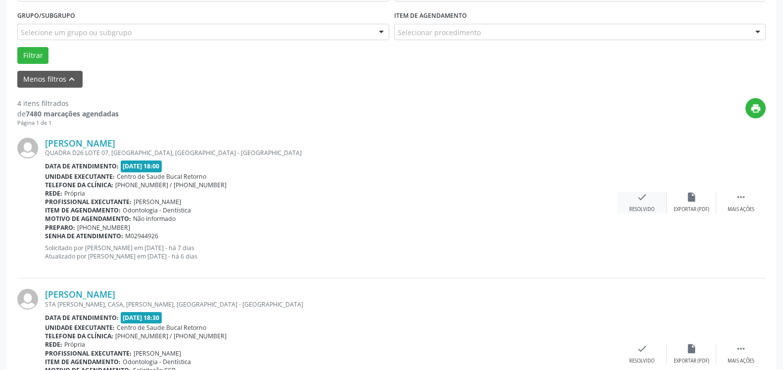
click at [638, 202] on icon "check" at bounding box center [642, 196] width 11 height 11
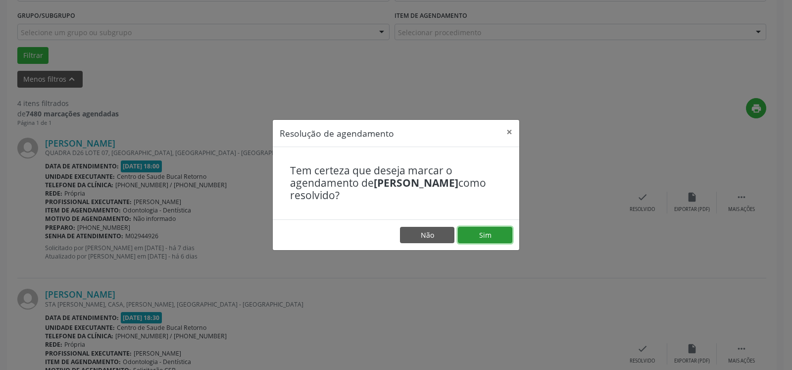
click at [499, 235] on button "Sim" at bounding box center [485, 235] width 54 height 17
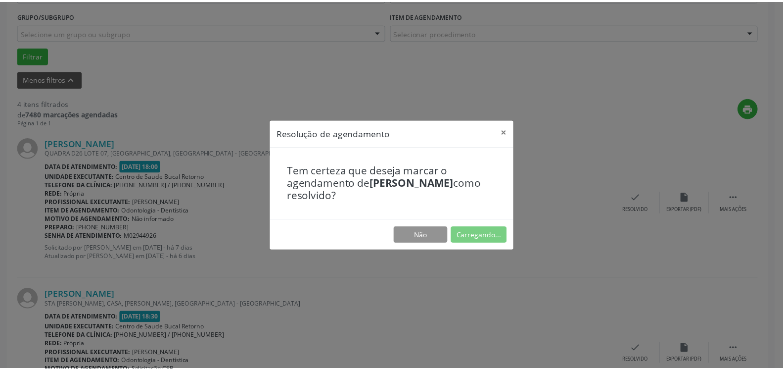
scroll to position [54, 0]
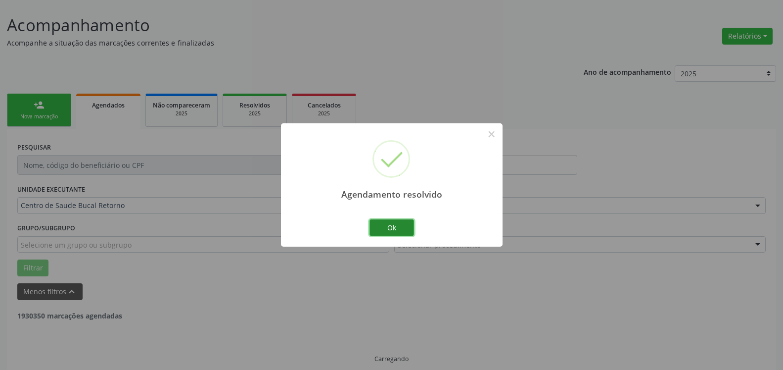
click at [392, 231] on button "Ok" at bounding box center [392, 227] width 45 height 17
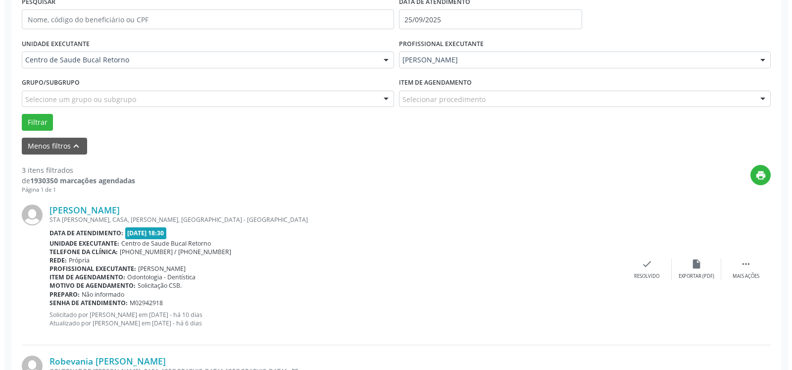
scroll to position [256, 0]
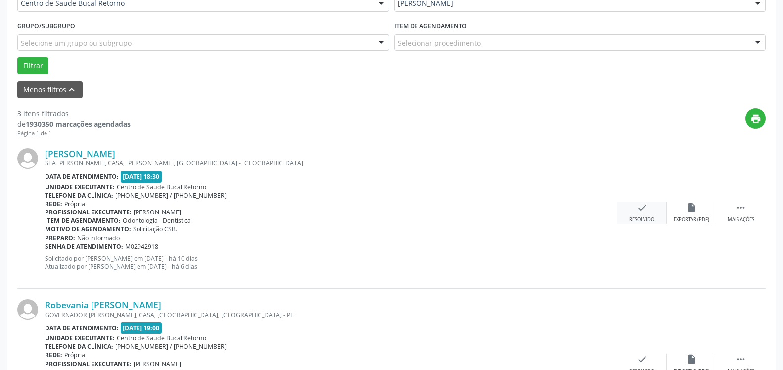
click at [645, 213] on icon "check" at bounding box center [642, 207] width 11 height 11
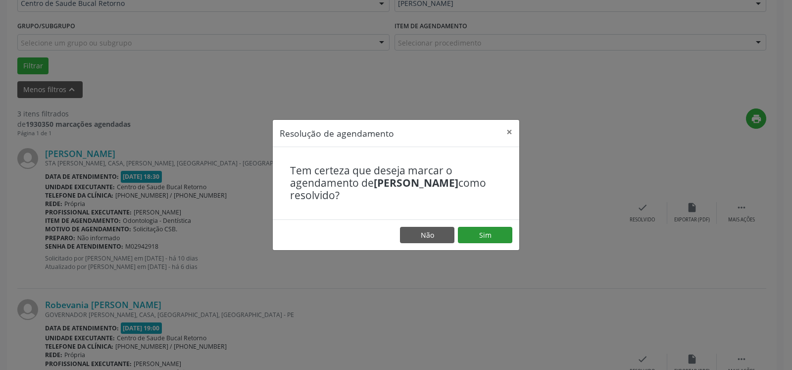
drag, startPoint x: 504, startPoint y: 226, endPoint x: 498, endPoint y: 229, distance: 7.1
click at [502, 226] on footer "Não Sim" at bounding box center [396, 234] width 246 height 31
click at [493, 232] on button "Sim" at bounding box center [485, 235] width 54 height 17
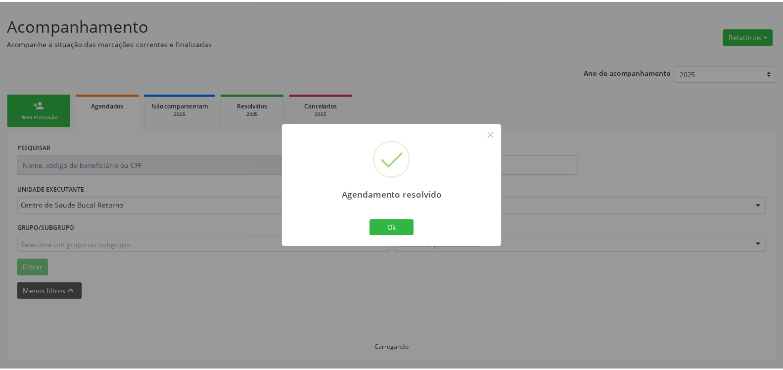
scroll to position [54, 0]
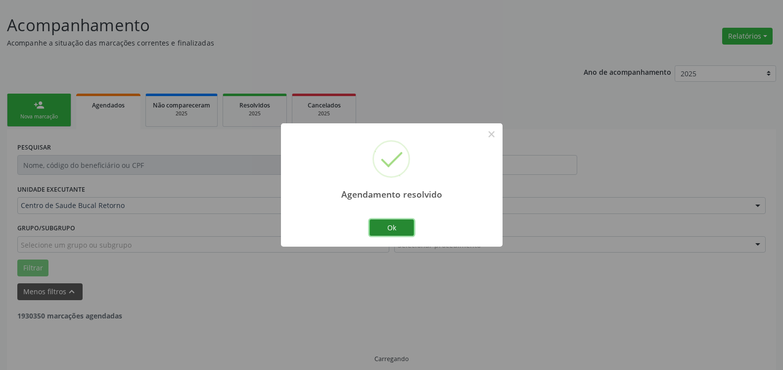
click at [399, 226] on button "Ok" at bounding box center [392, 227] width 45 height 17
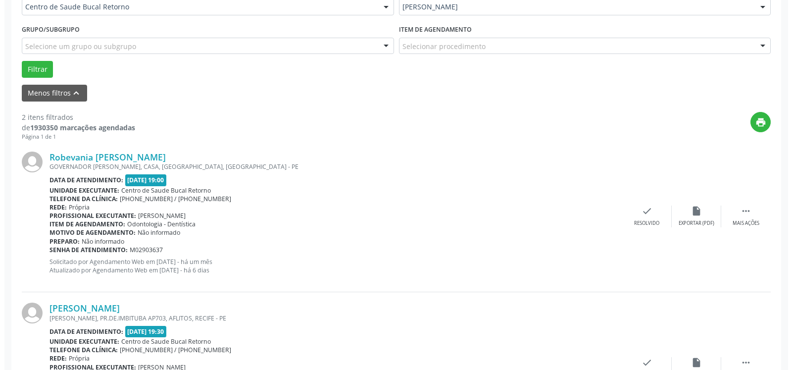
scroll to position [256, 0]
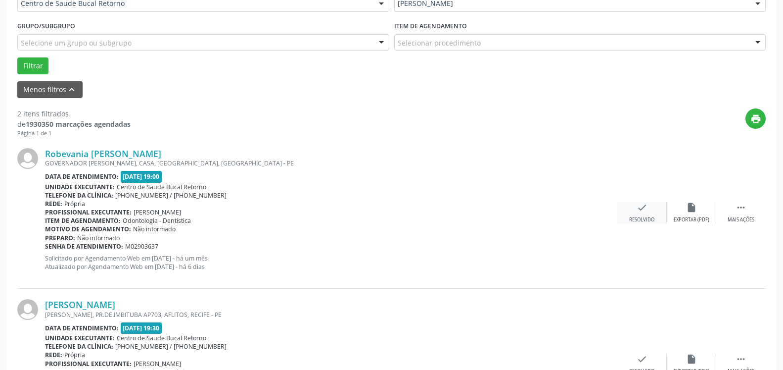
click at [637, 213] on icon "check" at bounding box center [642, 207] width 11 height 11
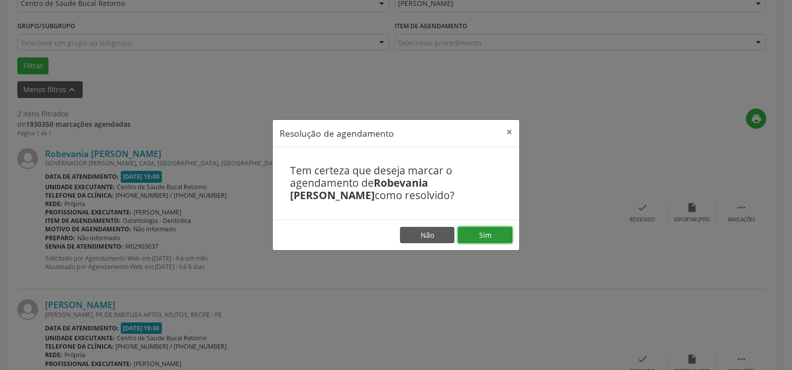
click at [476, 233] on button "Sim" at bounding box center [485, 235] width 54 height 17
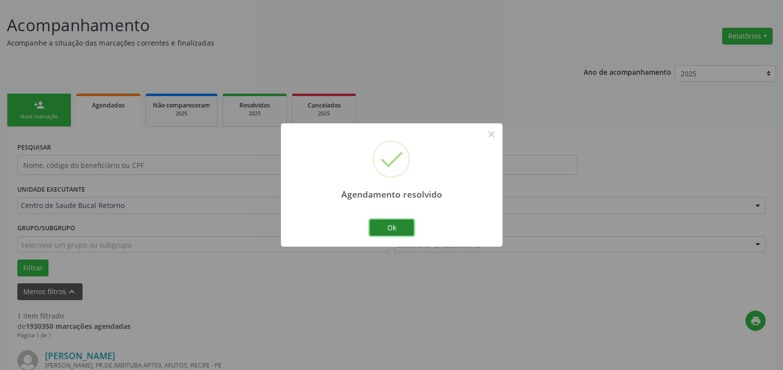
click at [400, 227] on button "Ok" at bounding box center [392, 227] width 45 height 17
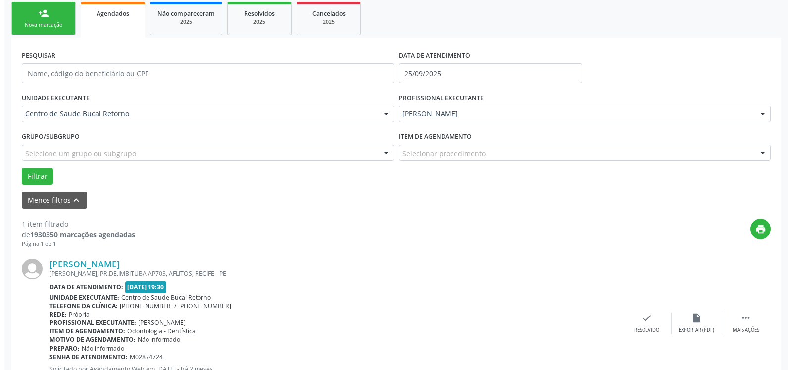
scroll to position [192, 0]
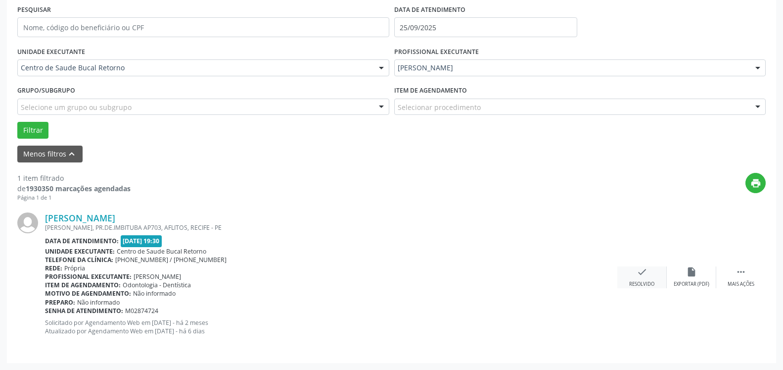
click at [633, 273] on div "check Resolvido" at bounding box center [641, 276] width 49 height 21
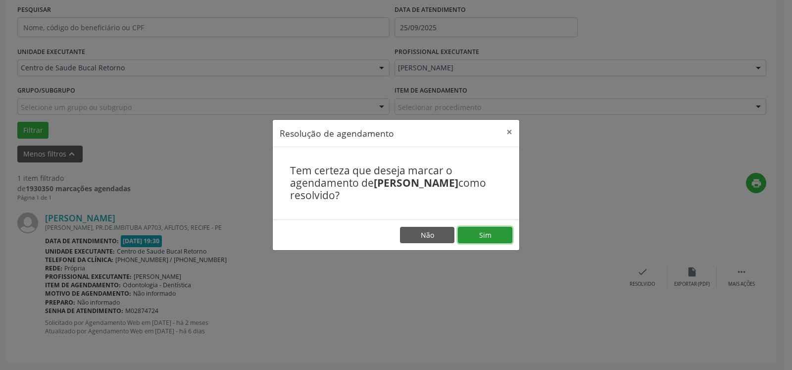
click at [496, 231] on button "Sim" at bounding box center [485, 235] width 54 height 17
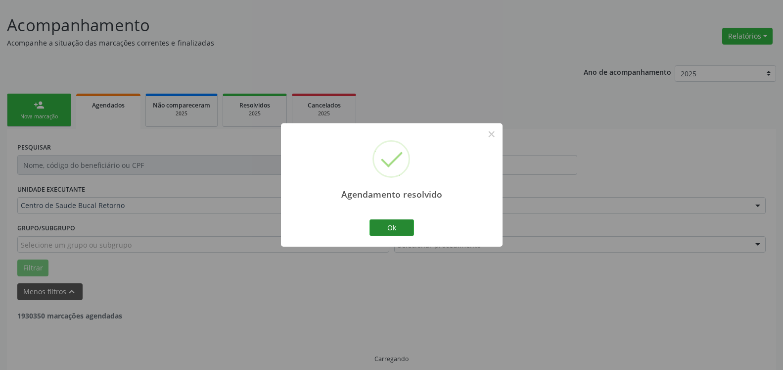
scroll to position [33, 0]
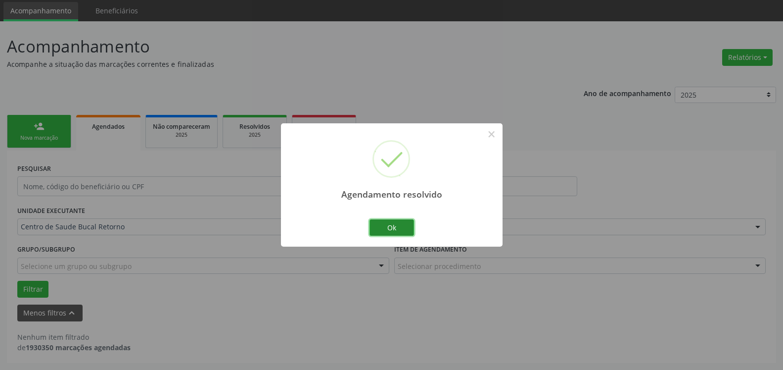
click at [392, 227] on button "Ok" at bounding box center [392, 227] width 45 height 17
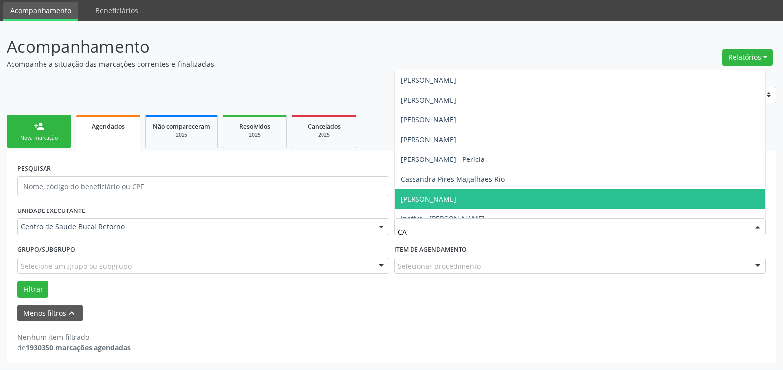
type input "CAS"
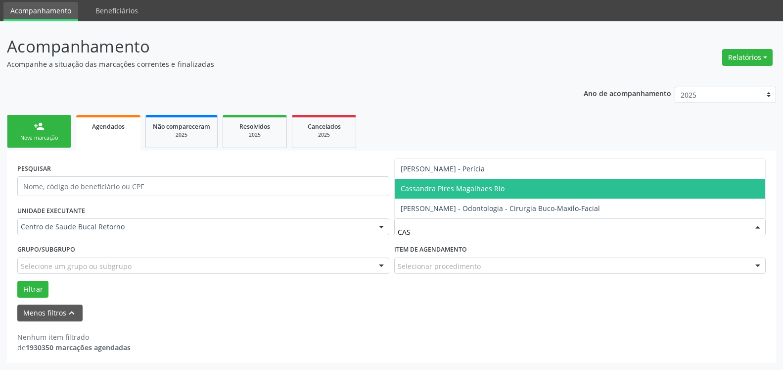
click at [453, 189] on span "Cassandra Pires Magalhaes Rio" at bounding box center [453, 188] width 104 height 9
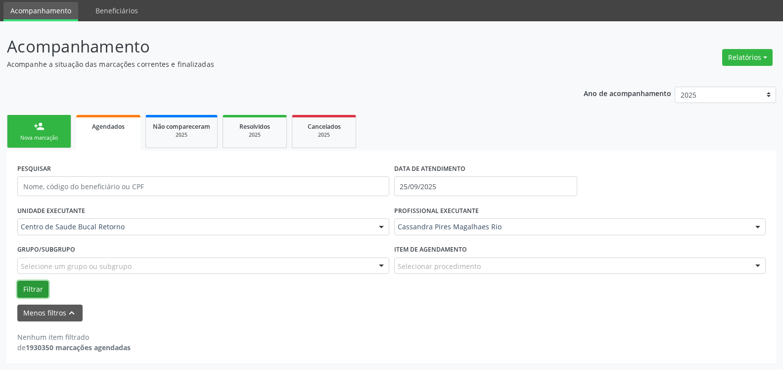
click at [30, 283] on button "Filtrar" at bounding box center [32, 289] width 31 height 17
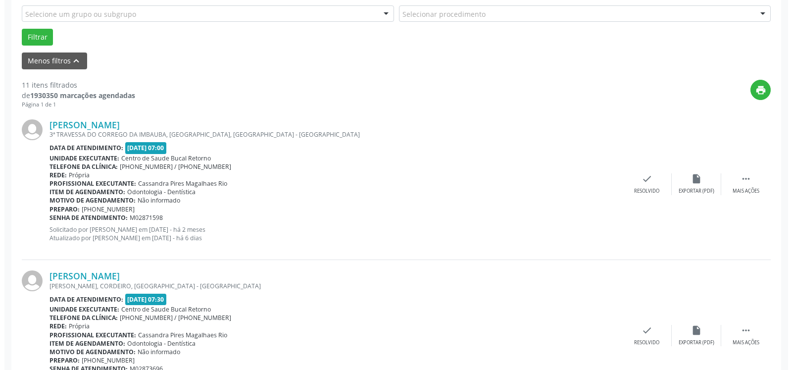
scroll to position [285, 0]
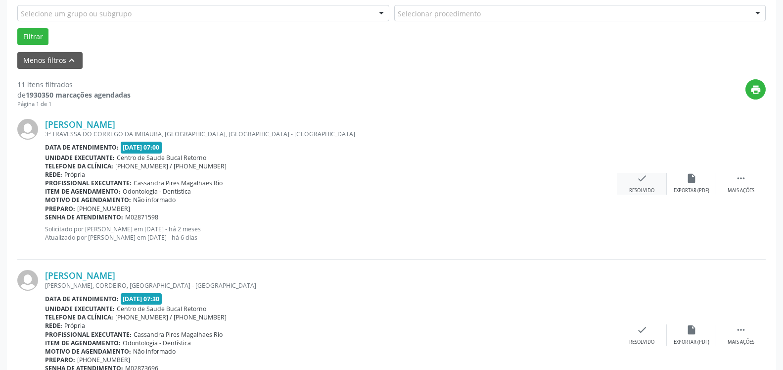
click at [642, 183] on icon "check" at bounding box center [642, 178] width 11 height 11
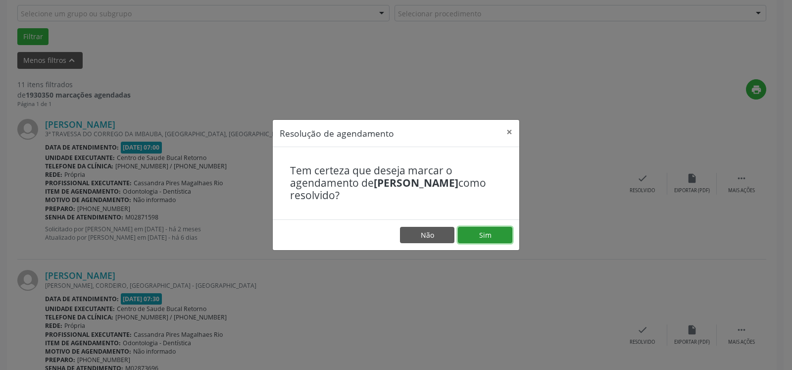
click at [479, 235] on button "Sim" at bounding box center [485, 235] width 54 height 17
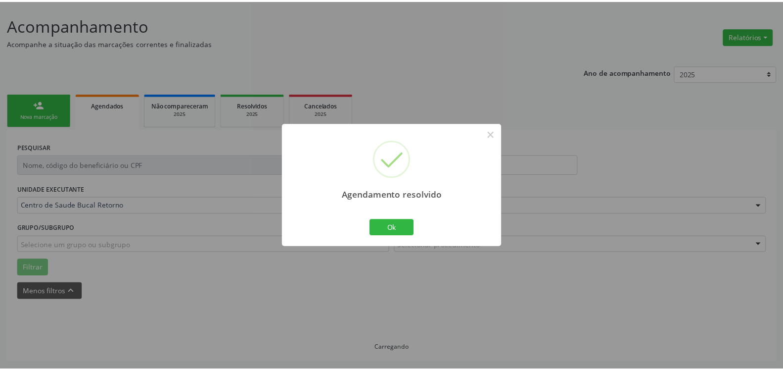
scroll to position [54, 0]
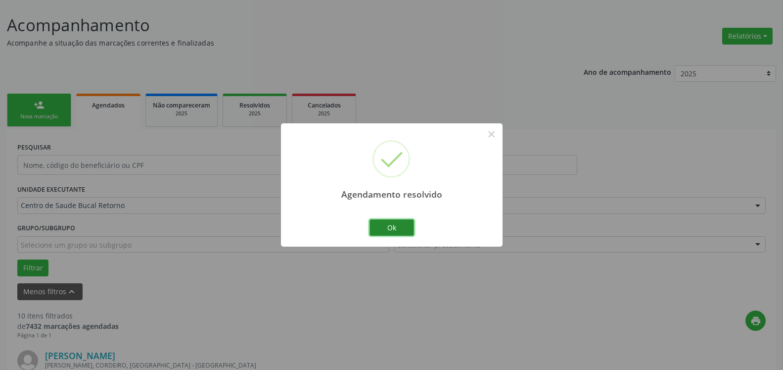
click at [399, 229] on button "Ok" at bounding box center [392, 227] width 45 height 17
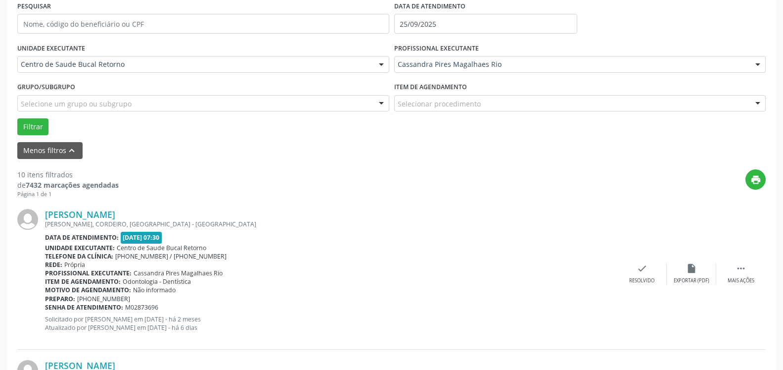
scroll to position [206, 0]
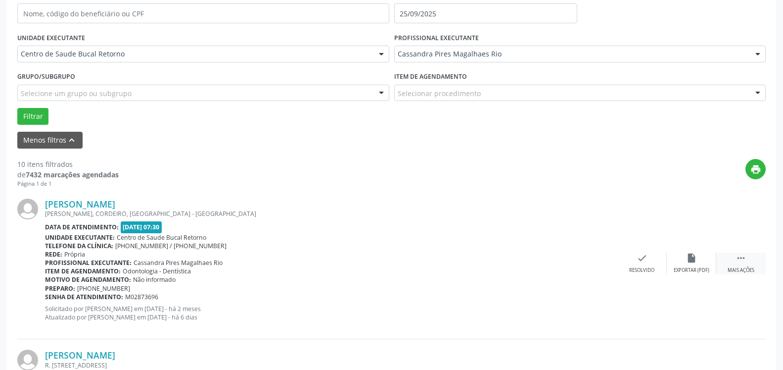
click at [748, 258] on div " Mais ações" at bounding box center [740, 262] width 49 height 21
click at [693, 258] on icon "alarm_off" at bounding box center [691, 257] width 11 height 11
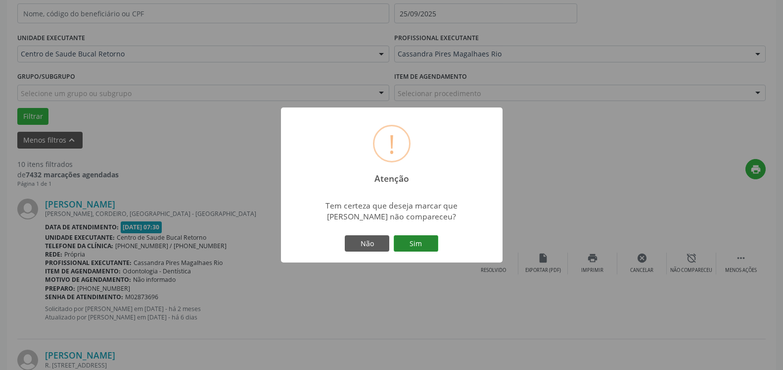
click at [418, 236] on button "Sim" at bounding box center [416, 243] width 45 height 17
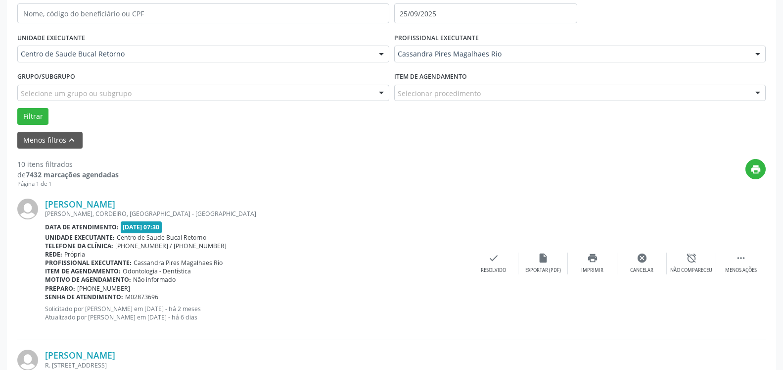
scroll to position [65, 0]
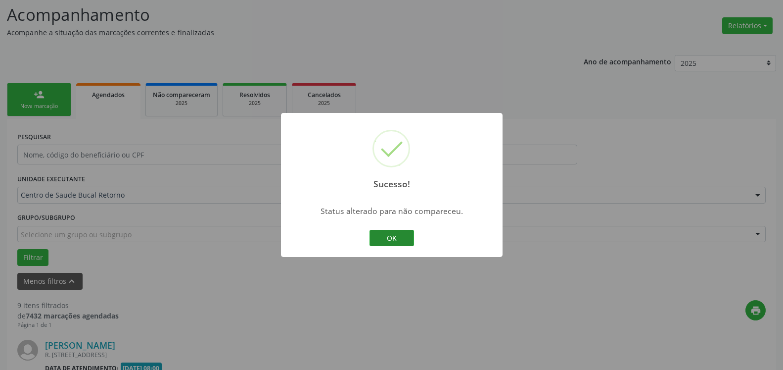
click at [396, 238] on button "OK" at bounding box center [392, 238] width 45 height 17
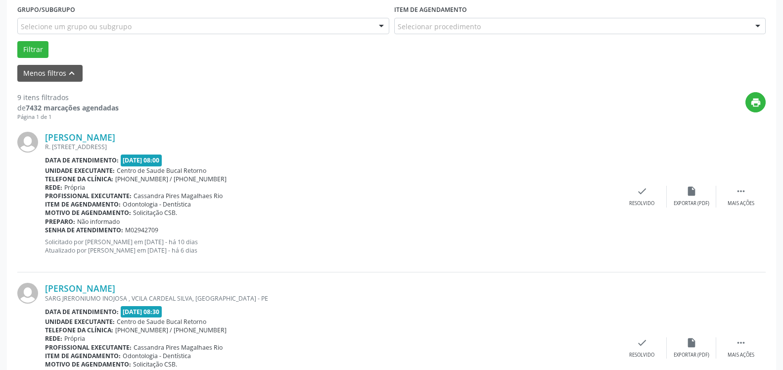
scroll to position [317, 0]
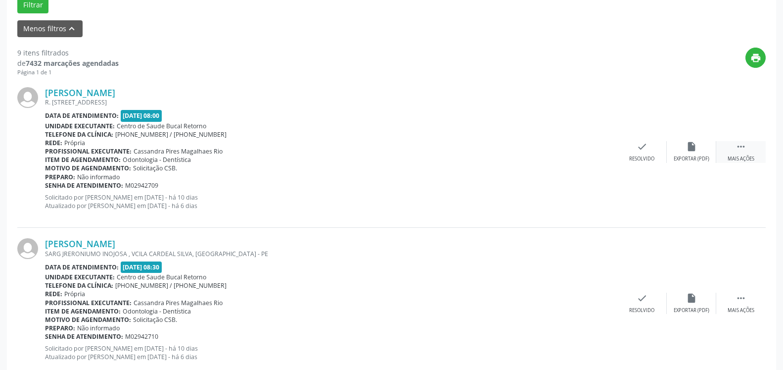
click at [747, 150] on div " Mais ações" at bounding box center [740, 151] width 49 height 21
click at [692, 152] on icon "alarm_off" at bounding box center [691, 146] width 11 height 11
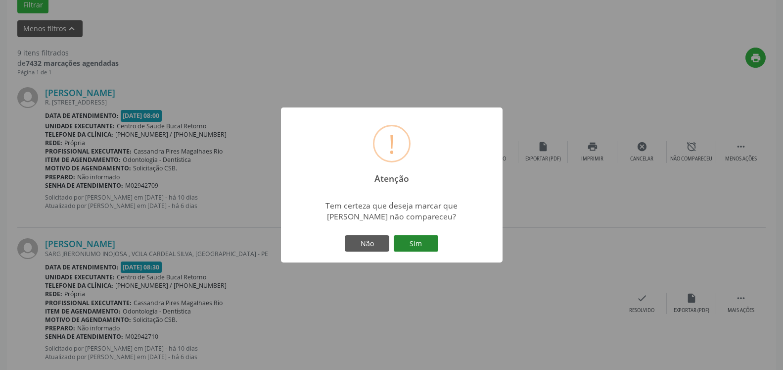
click at [430, 243] on button "Sim" at bounding box center [416, 243] width 45 height 17
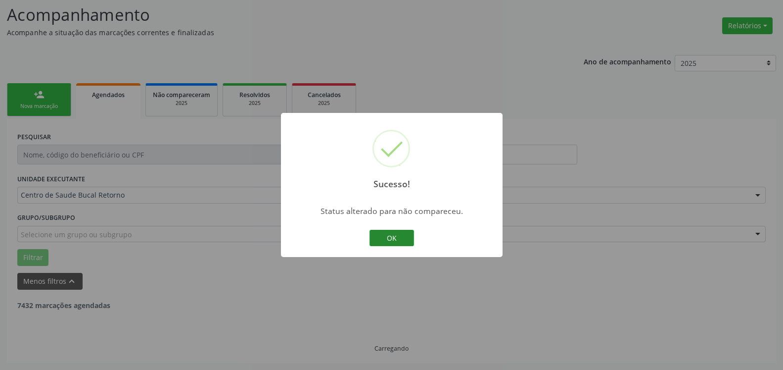
click at [400, 235] on button "OK" at bounding box center [392, 238] width 45 height 17
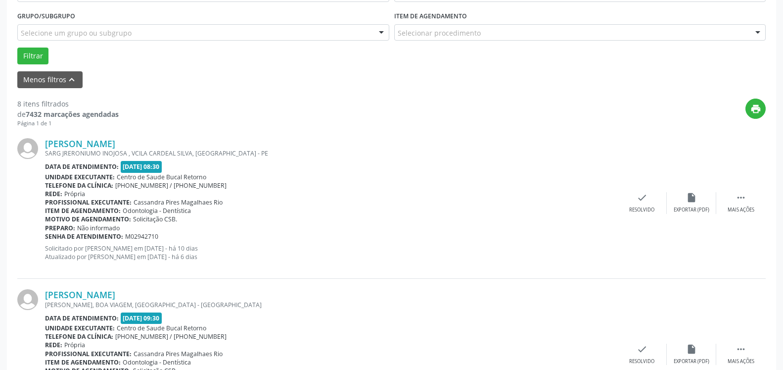
scroll to position [267, 0]
click at [739, 201] on icon "" at bounding box center [741, 196] width 11 height 11
click at [697, 201] on icon "alarm_off" at bounding box center [691, 196] width 11 height 11
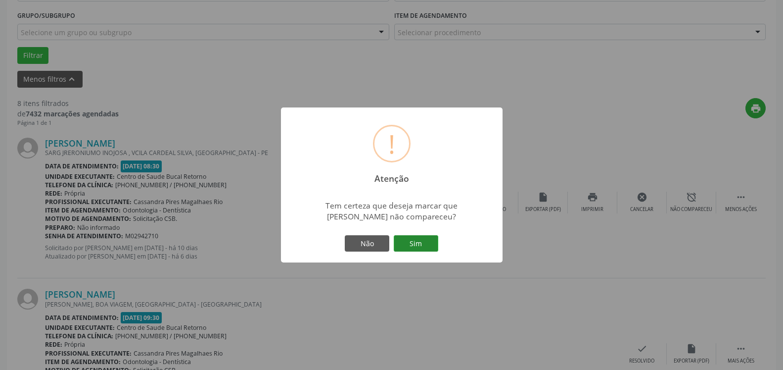
click at [415, 241] on button "Sim" at bounding box center [416, 243] width 45 height 17
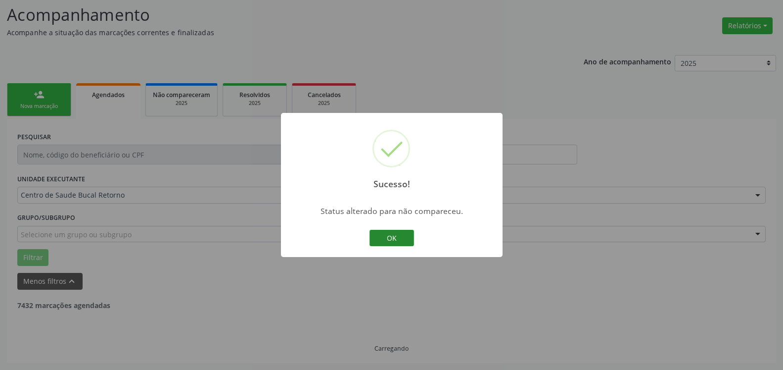
scroll to position [65, 0]
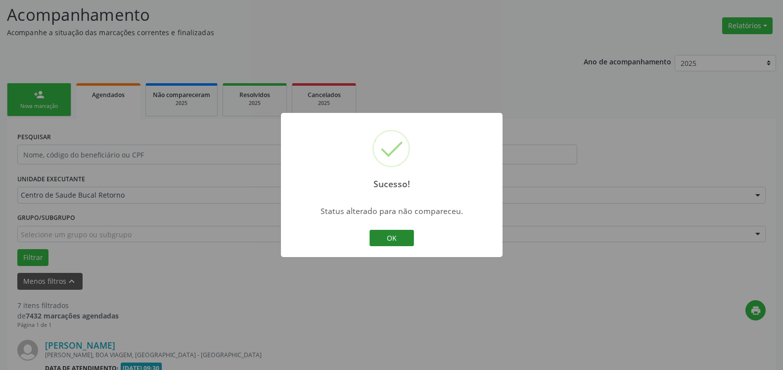
click at [384, 235] on button "OK" at bounding box center [392, 238] width 45 height 17
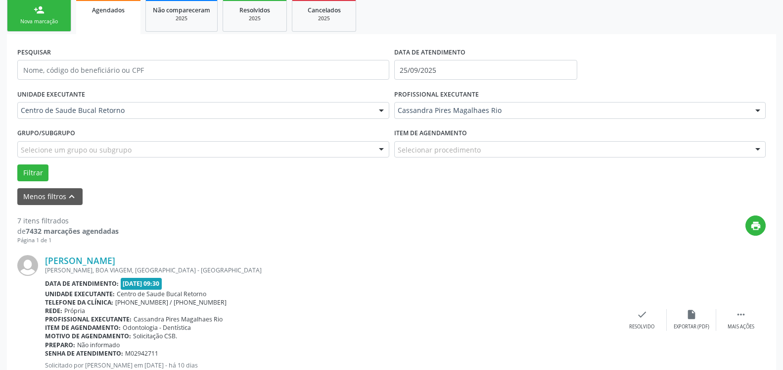
scroll to position [216, 0]
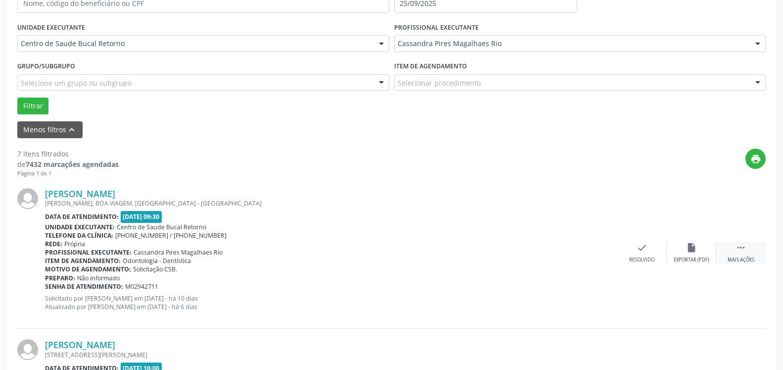
click at [740, 251] on icon "" at bounding box center [741, 247] width 11 height 11
click at [684, 247] on div "alarm_off Não compareceu" at bounding box center [691, 252] width 49 height 21
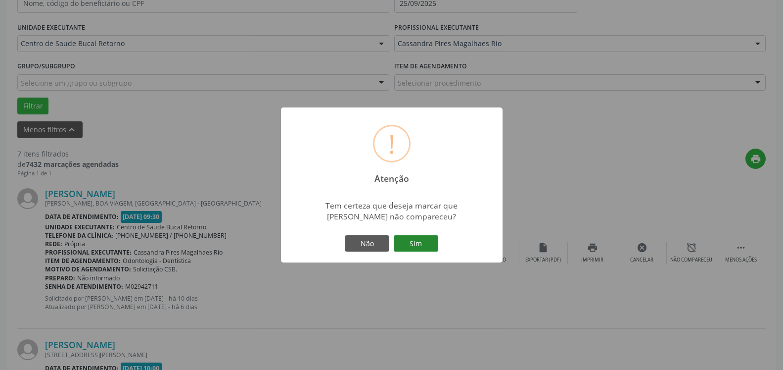
click at [426, 244] on button "Sim" at bounding box center [416, 243] width 45 height 17
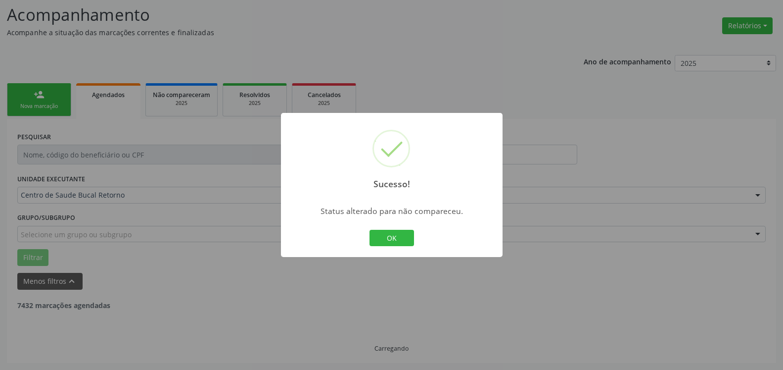
scroll to position [65, 0]
click at [401, 236] on button "OK" at bounding box center [392, 238] width 45 height 17
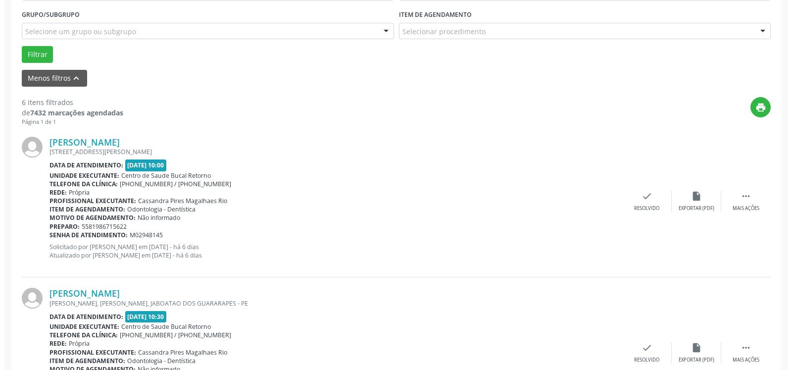
scroll to position [317, 0]
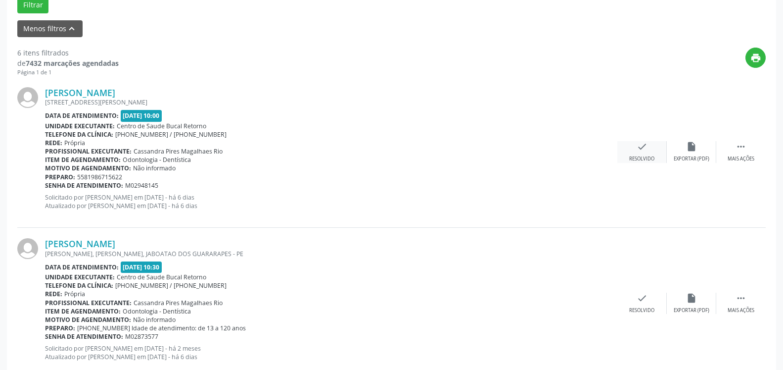
click at [639, 151] on icon "check" at bounding box center [642, 146] width 11 height 11
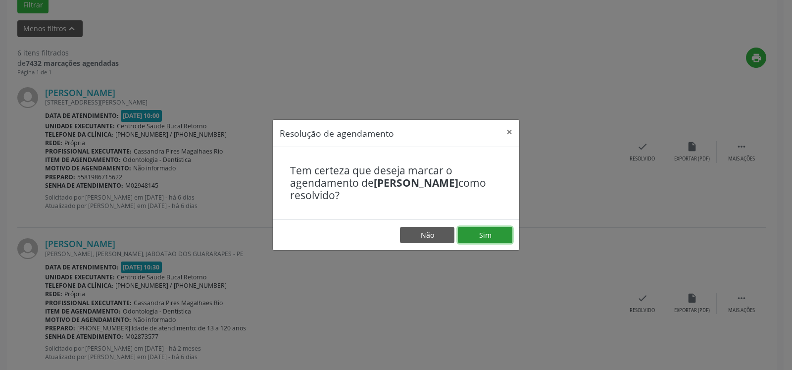
click at [485, 232] on button "Sim" at bounding box center [485, 235] width 54 height 17
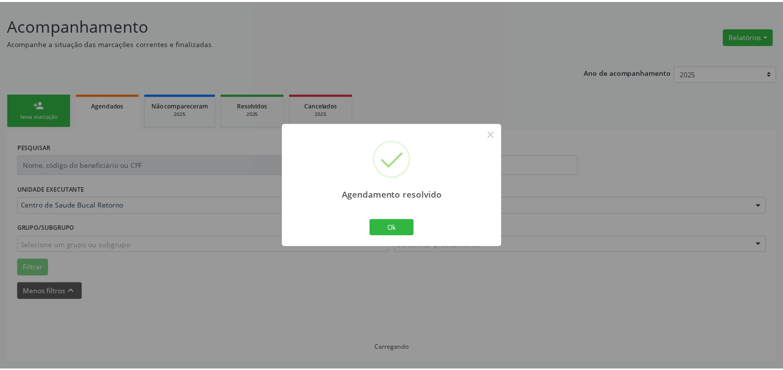
scroll to position [54, 0]
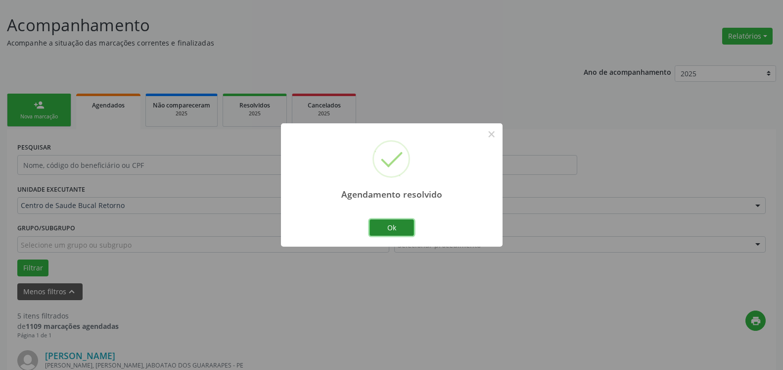
click at [388, 229] on button "Ok" at bounding box center [392, 227] width 45 height 17
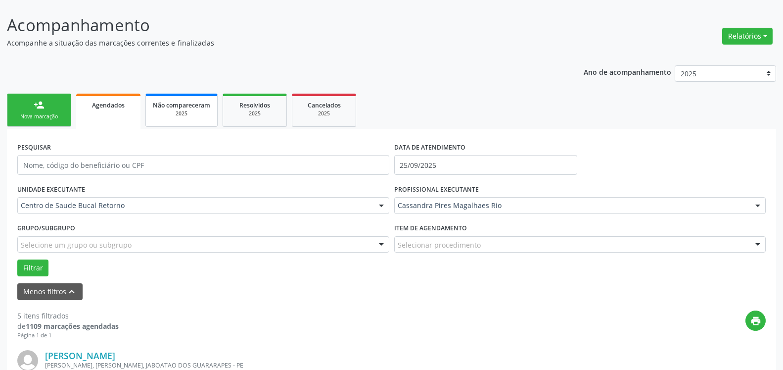
click at [182, 107] on span "Não compareceram" at bounding box center [181, 105] width 57 height 8
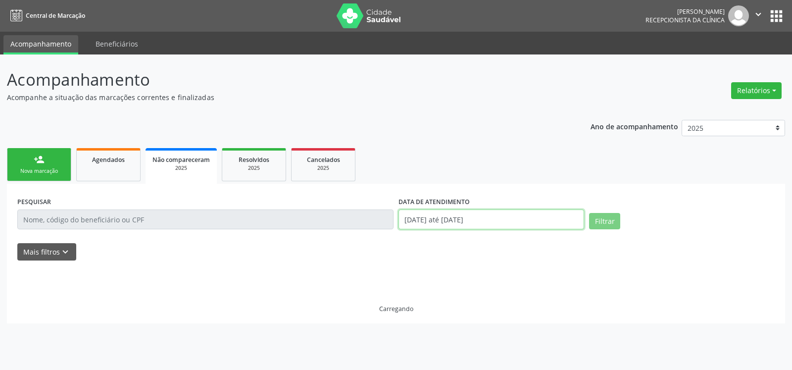
click at [432, 227] on input "[DATE] até [DATE]" at bounding box center [491, 219] width 186 height 20
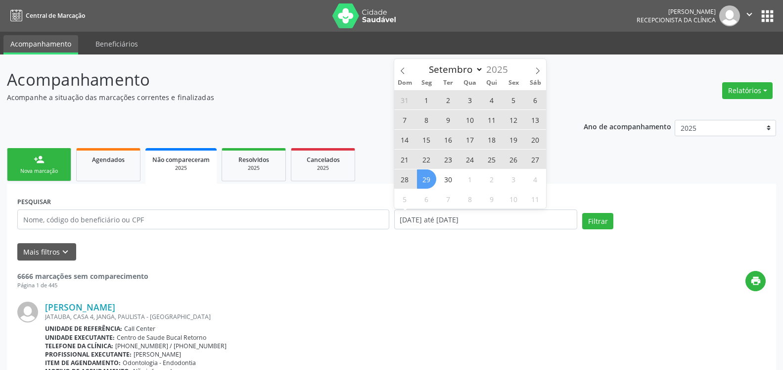
click at [490, 157] on span "25" at bounding box center [491, 158] width 19 height 19
type input "25/09/2025"
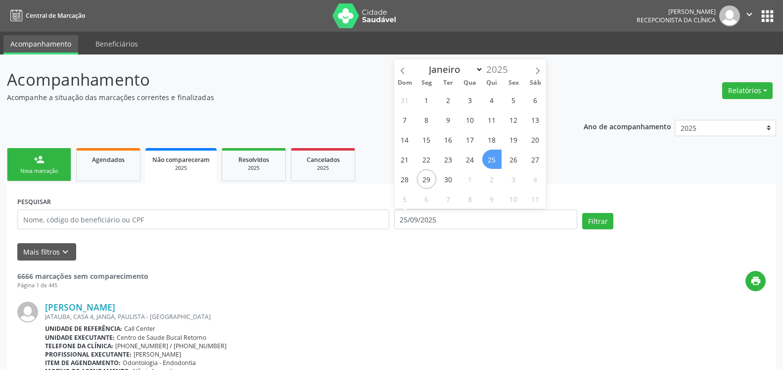
click at [490, 157] on span "25" at bounding box center [491, 158] width 19 height 19
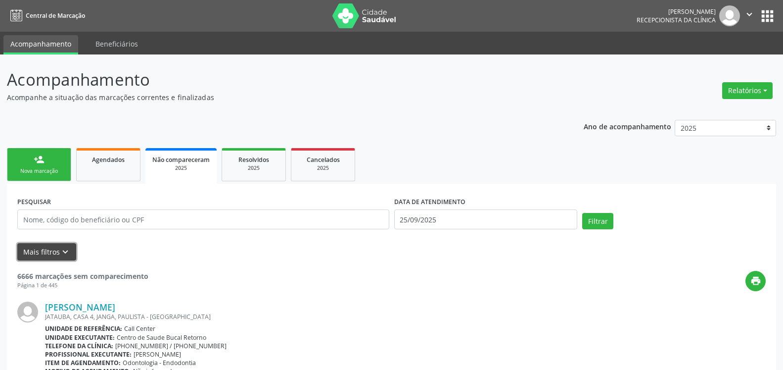
click at [63, 255] on icon "keyboard_arrow_down" at bounding box center [65, 251] width 11 height 11
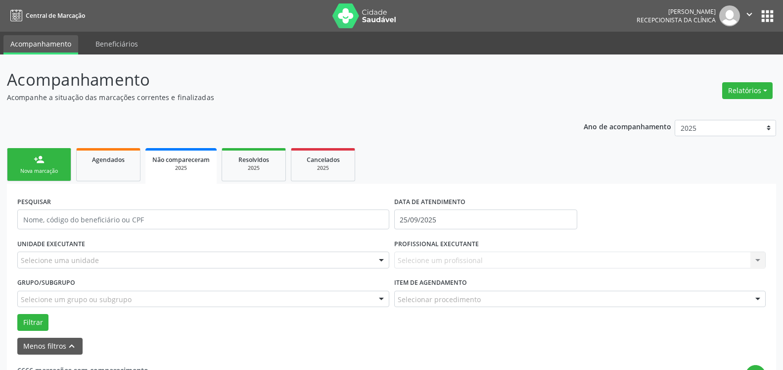
click at [121, 258] on div "Selecione uma unidade" at bounding box center [203, 259] width 372 height 17
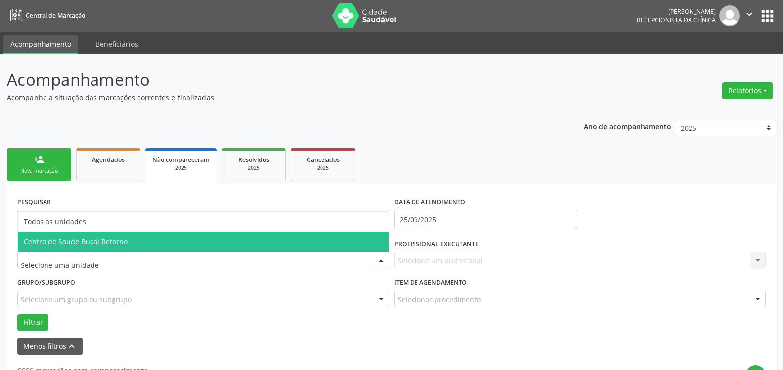
click at [131, 245] on span "Centro de Saude Bucal Retorno" at bounding box center [203, 242] width 371 height 20
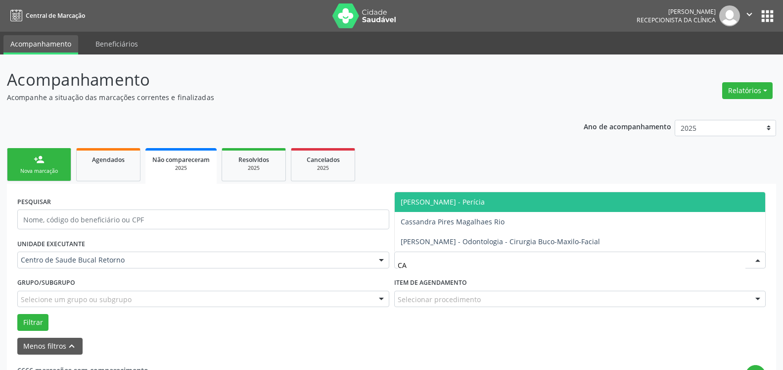
type input "CAS"
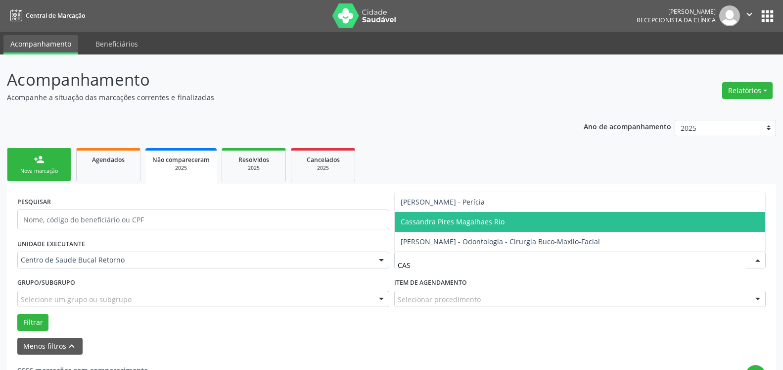
click at [520, 224] on span "Cassandra Pires Magalhaes Rio" at bounding box center [580, 222] width 371 height 20
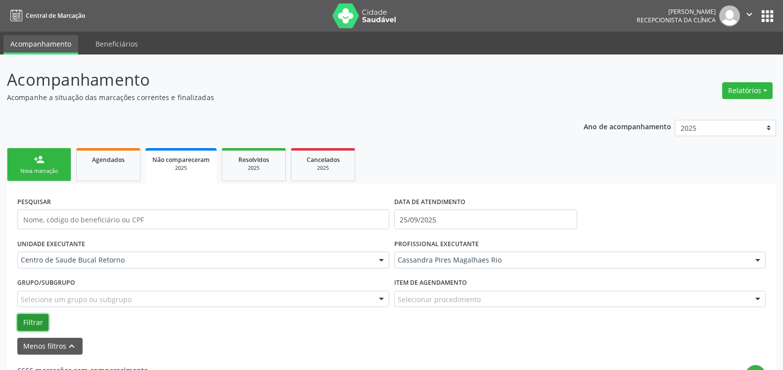
click at [34, 320] on button "Filtrar" at bounding box center [32, 322] width 31 height 17
